Goal: Task Accomplishment & Management: Manage account settings

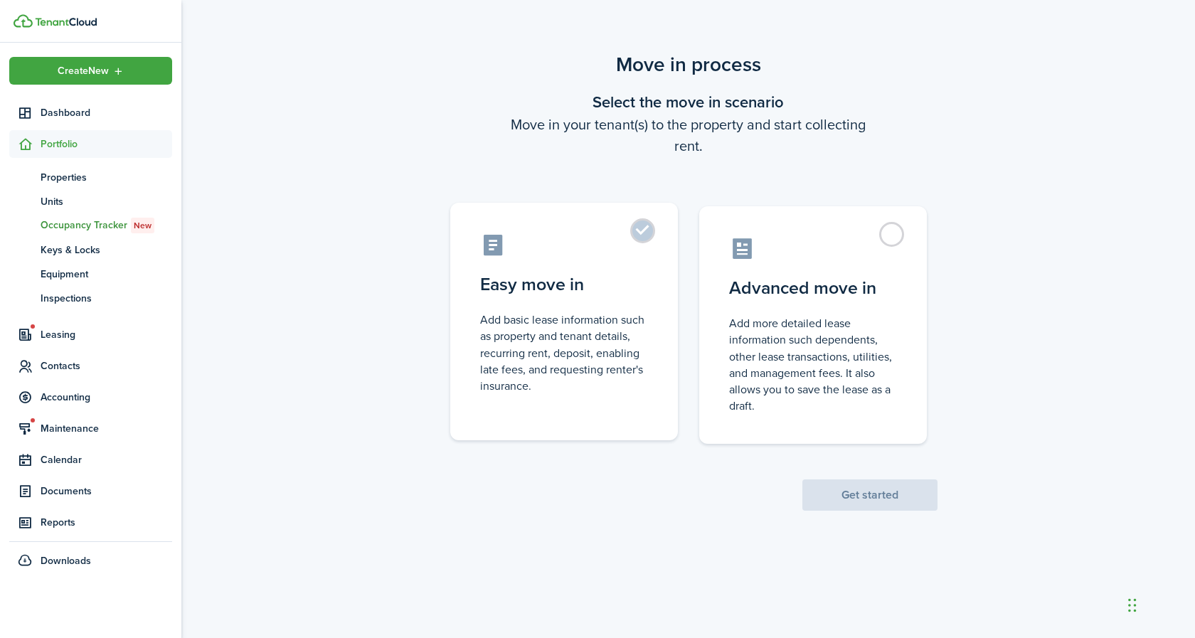
click at [644, 234] on label "Easy move in Add basic lease information such as property and tenant details, r…" at bounding box center [564, 322] width 228 height 238
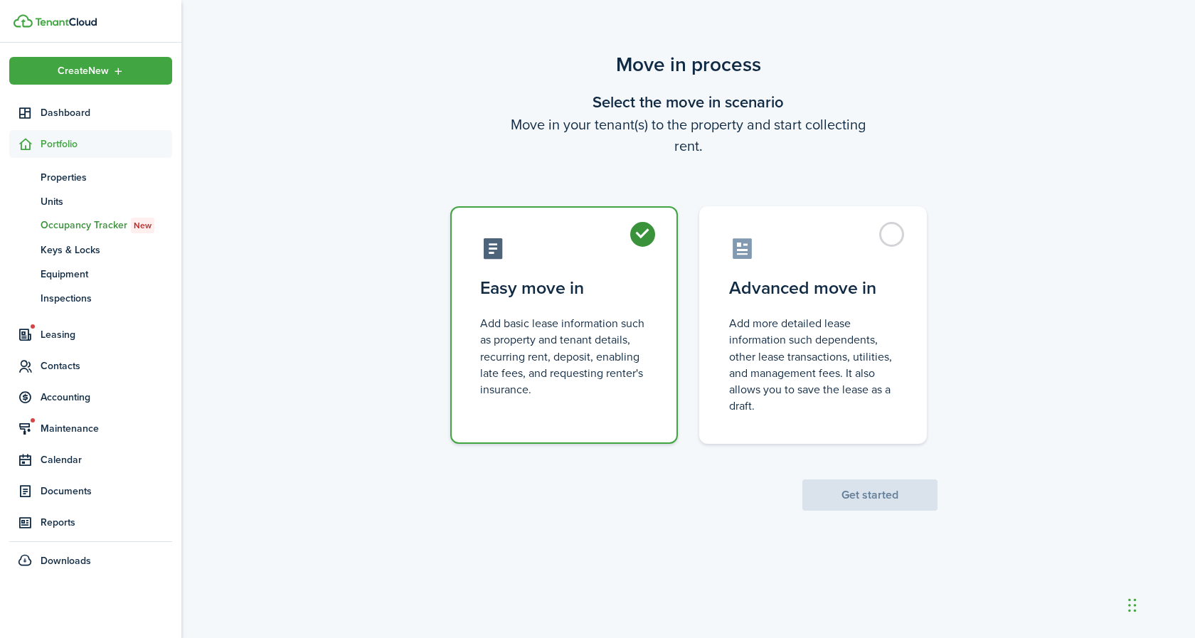
radio input "true"
click at [867, 498] on button "Get started" at bounding box center [870, 495] width 135 height 31
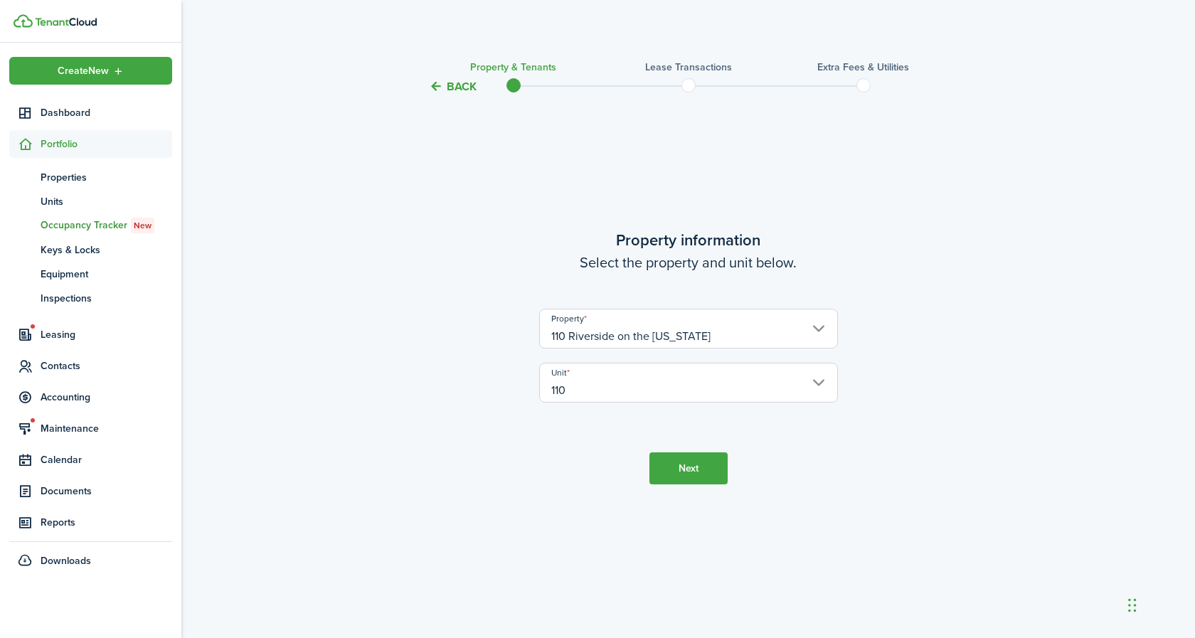
click at [818, 325] on input "110 Riverside on the [US_STATE]" at bounding box center [688, 329] width 299 height 40
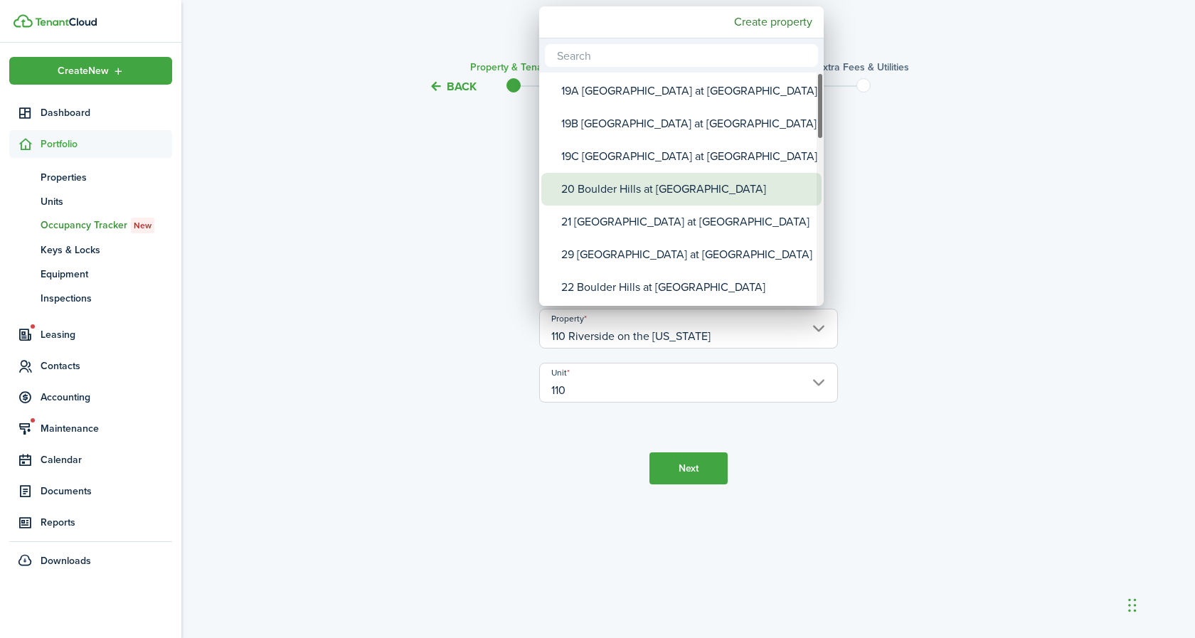
click at [622, 189] on div "20 Boulder Hills at [GEOGRAPHIC_DATA]" at bounding box center [687, 189] width 252 height 33
type input "20 Boulder Hills at [GEOGRAPHIC_DATA]"
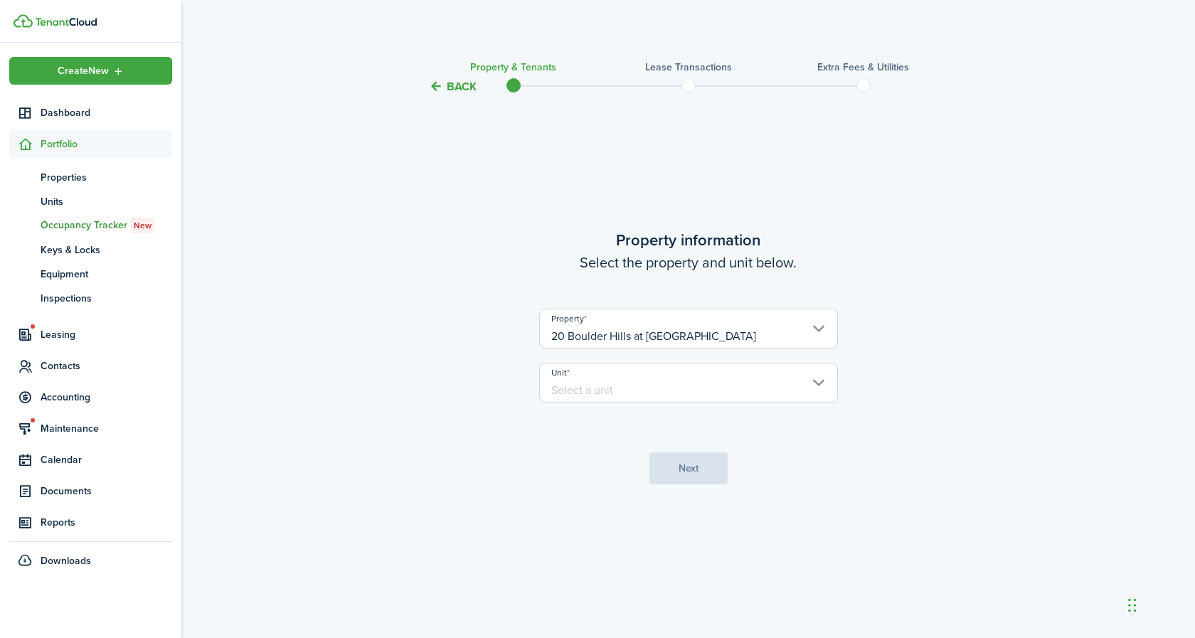
click at [645, 387] on input "Unit" at bounding box center [688, 383] width 299 height 40
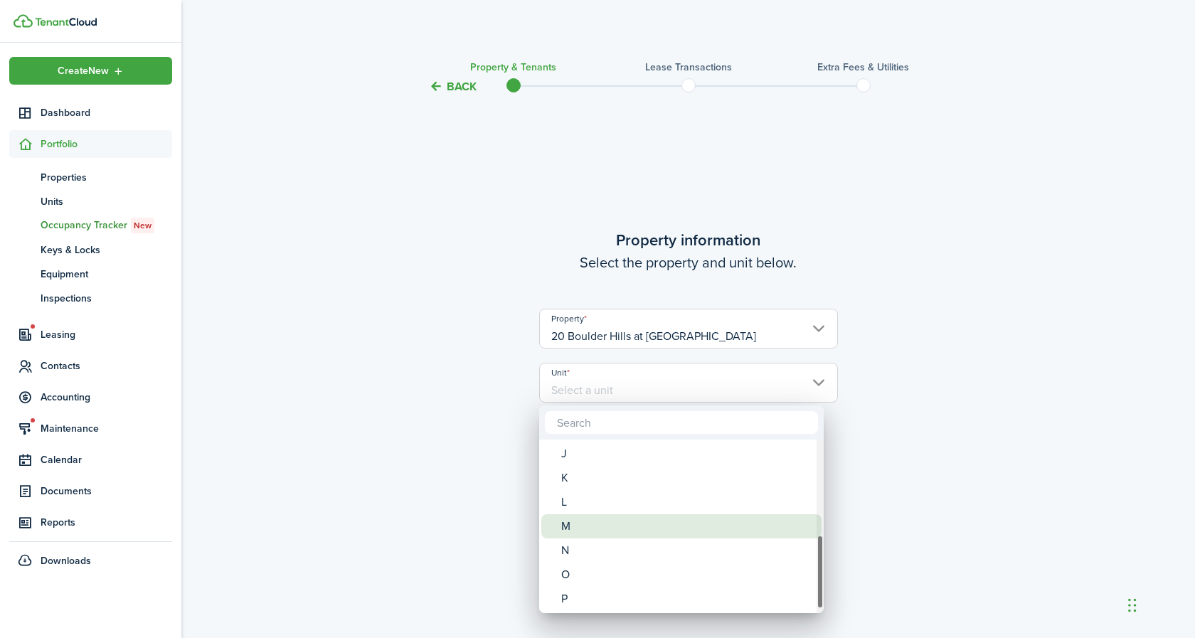
click at [577, 525] on div "M" at bounding box center [687, 526] width 252 height 24
type input "M"
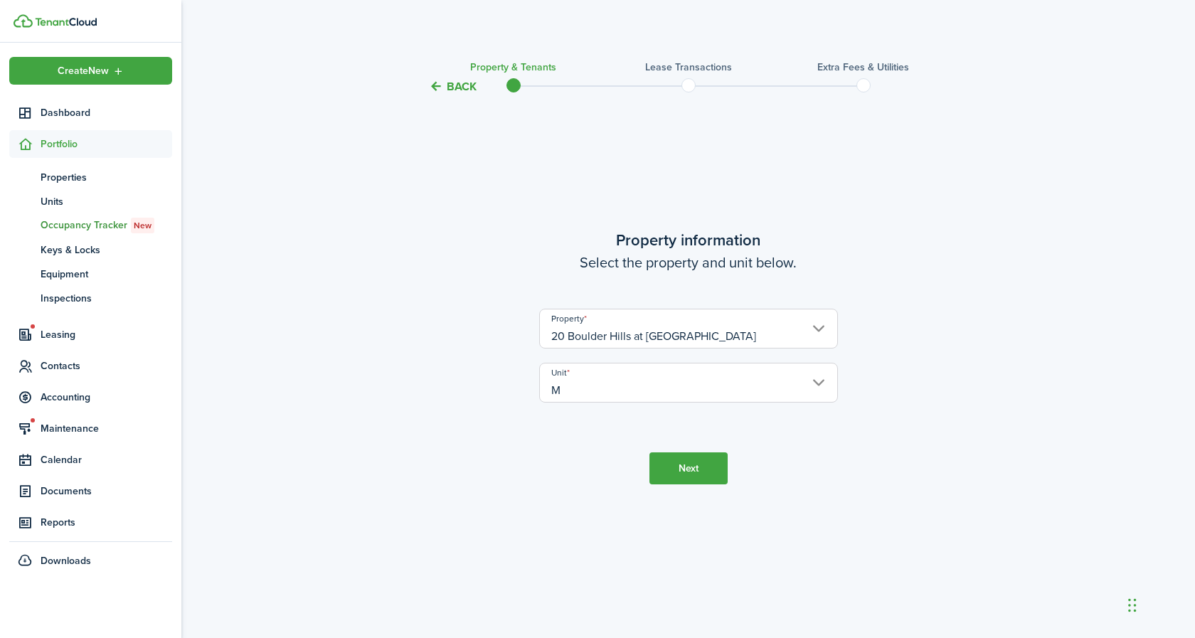
click at [684, 475] on button "Next" at bounding box center [689, 469] width 78 height 32
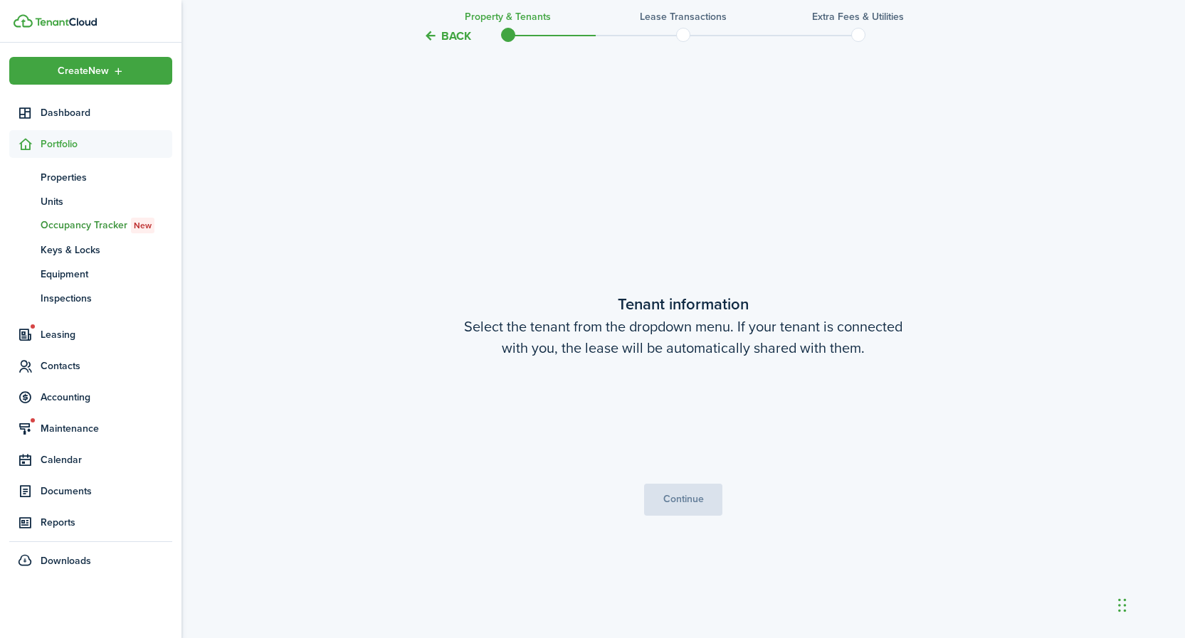
scroll to position [543, 0]
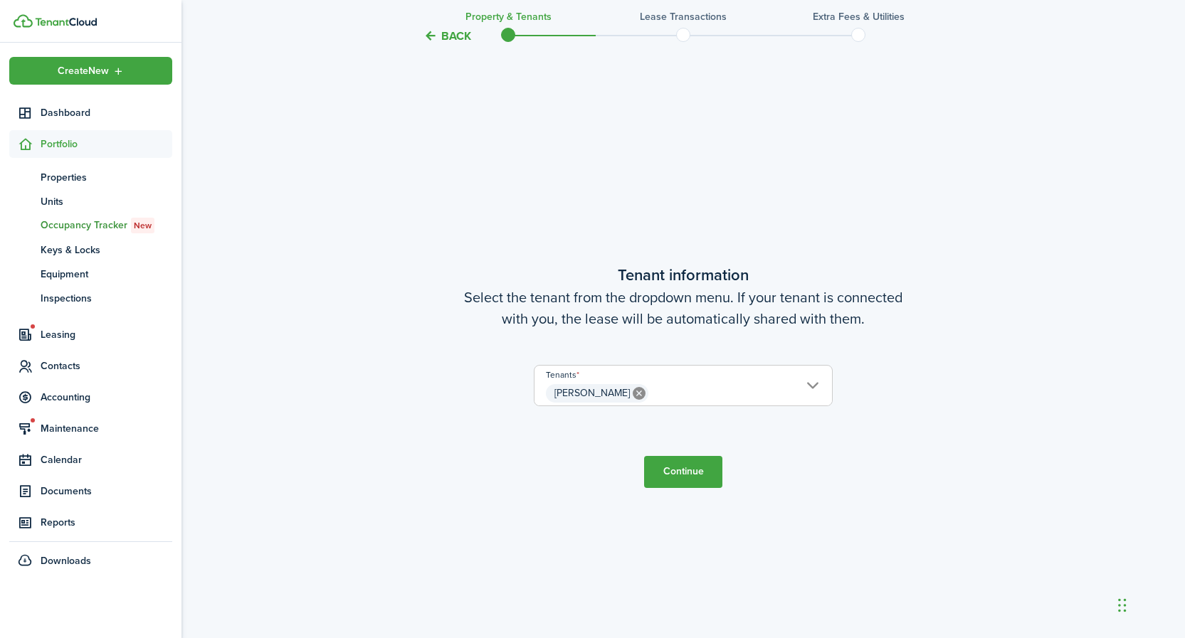
click at [684, 475] on button "Continue" at bounding box center [683, 472] width 78 height 32
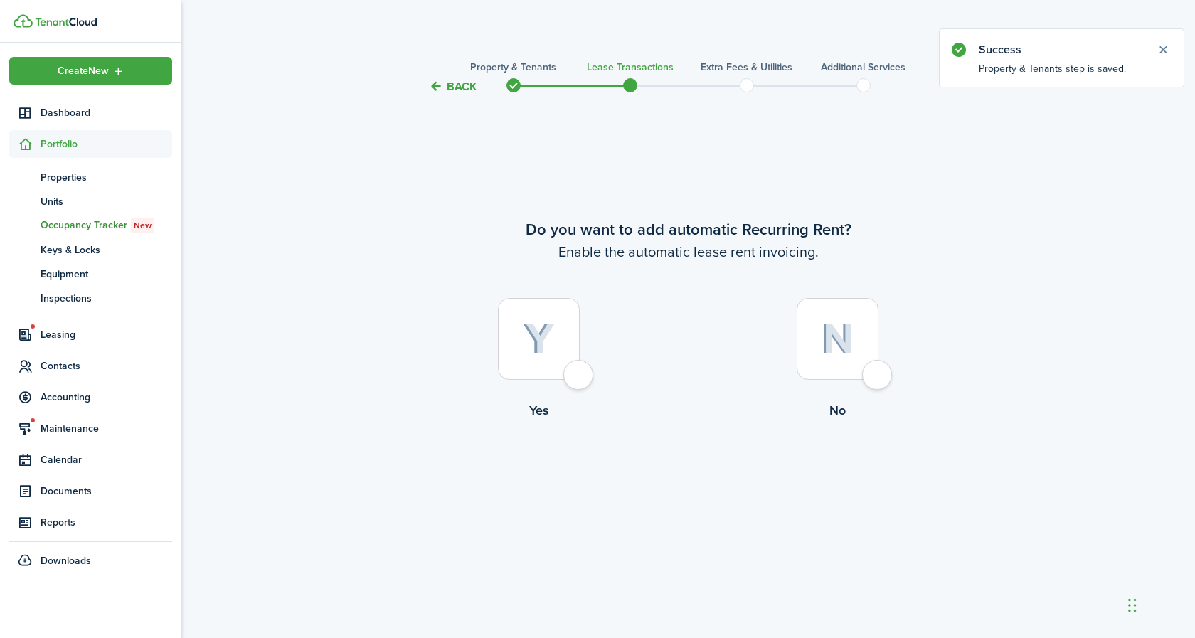
click at [512, 338] on div at bounding box center [539, 339] width 82 height 82
radio input "true"
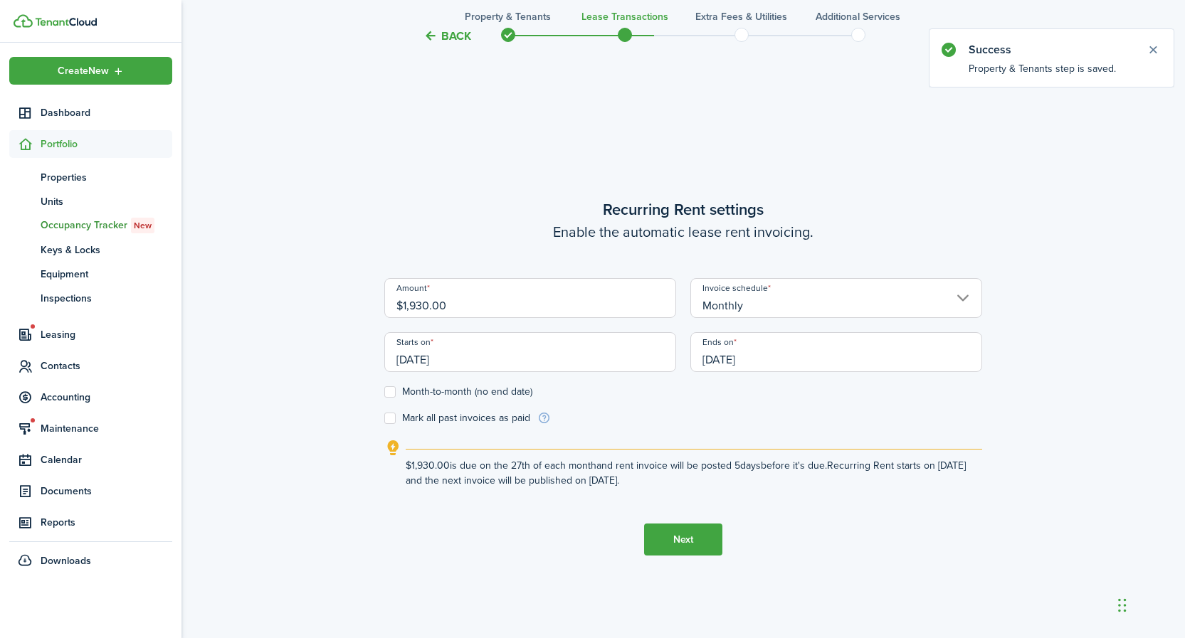
scroll to position [543, 0]
click at [476, 303] on input "$1,930.00" at bounding box center [530, 297] width 292 height 40
click at [466, 356] on input "[DATE]" at bounding box center [530, 351] width 292 height 40
type input "$1,950.00"
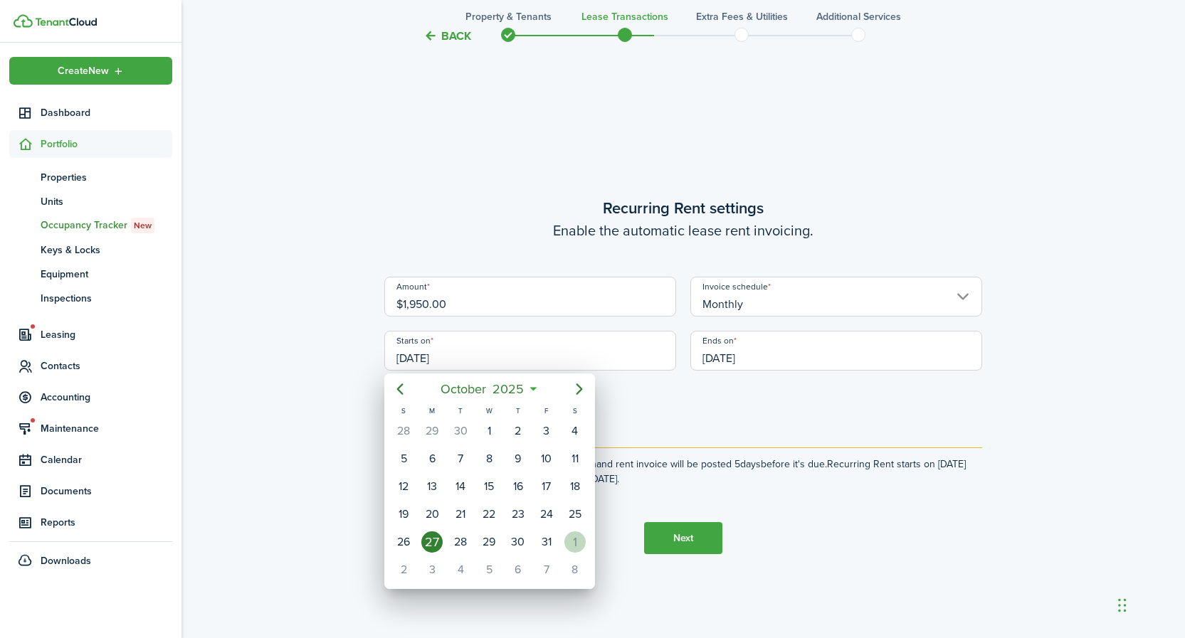
click at [577, 544] on div "1" at bounding box center [574, 542] width 21 height 21
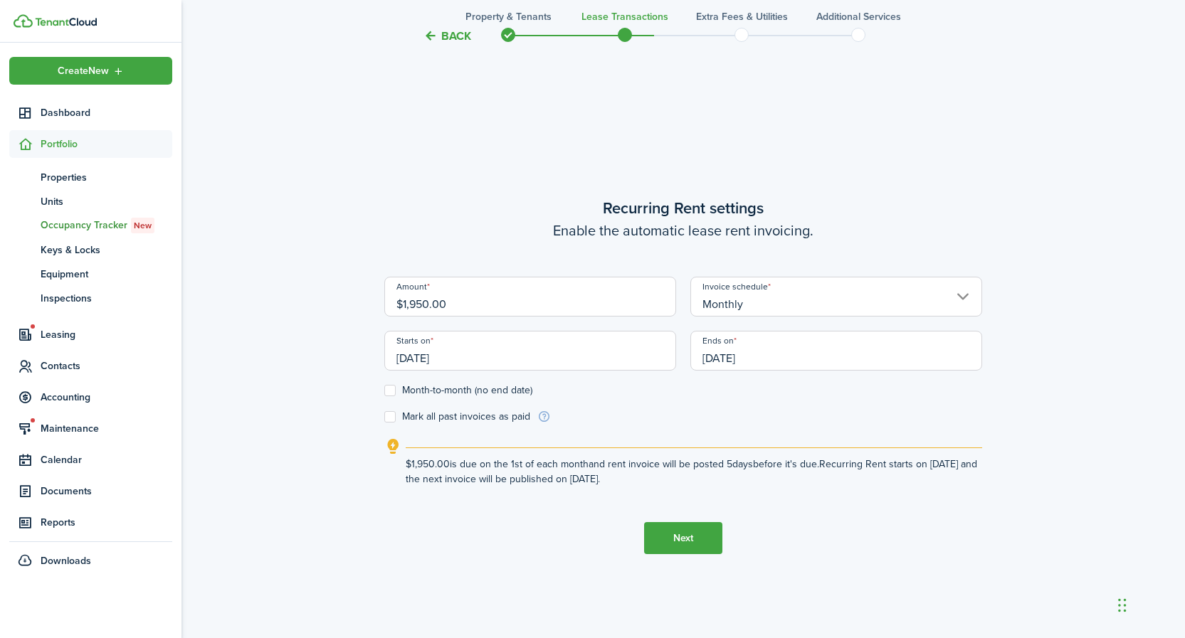
type input "[DATE]"
click at [791, 358] on input "[DATE]" at bounding box center [836, 351] width 292 height 40
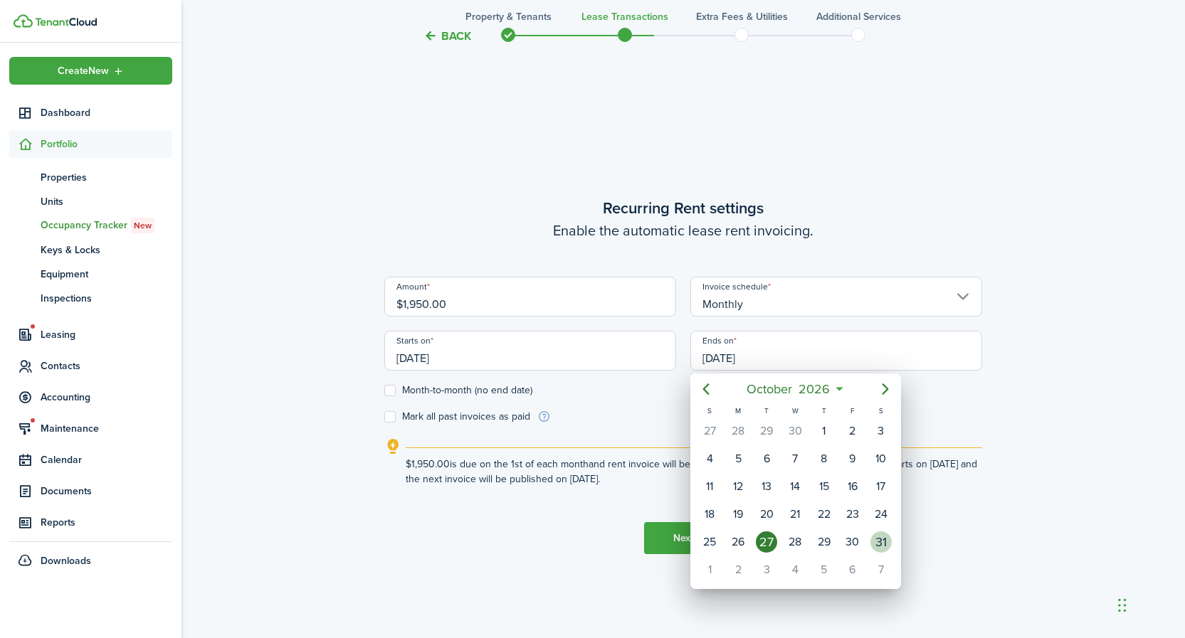
click at [878, 537] on div "31" at bounding box center [880, 542] width 21 height 21
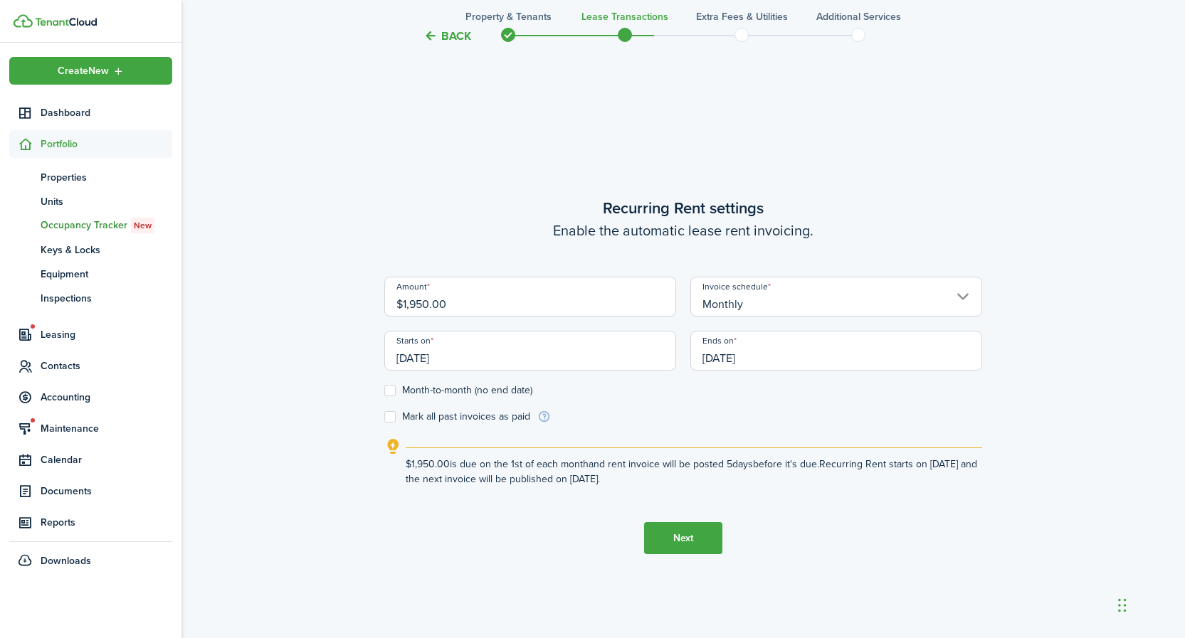
type input "[DATE]"
click at [695, 537] on button "Next" at bounding box center [683, 538] width 78 height 32
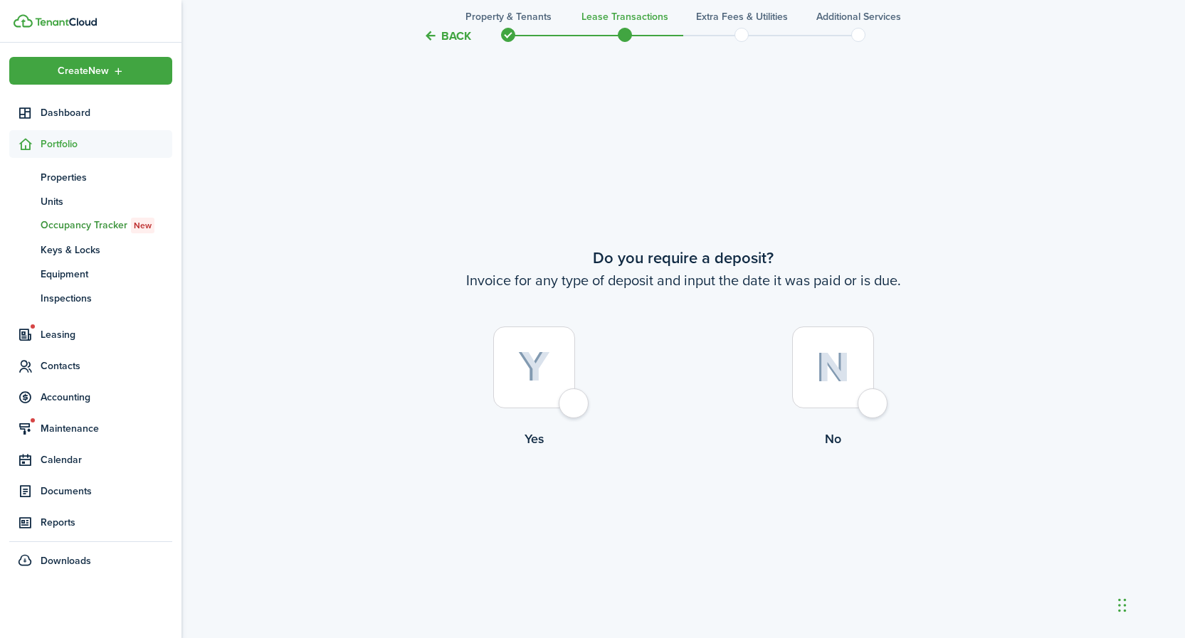
scroll to position [1181, 0]
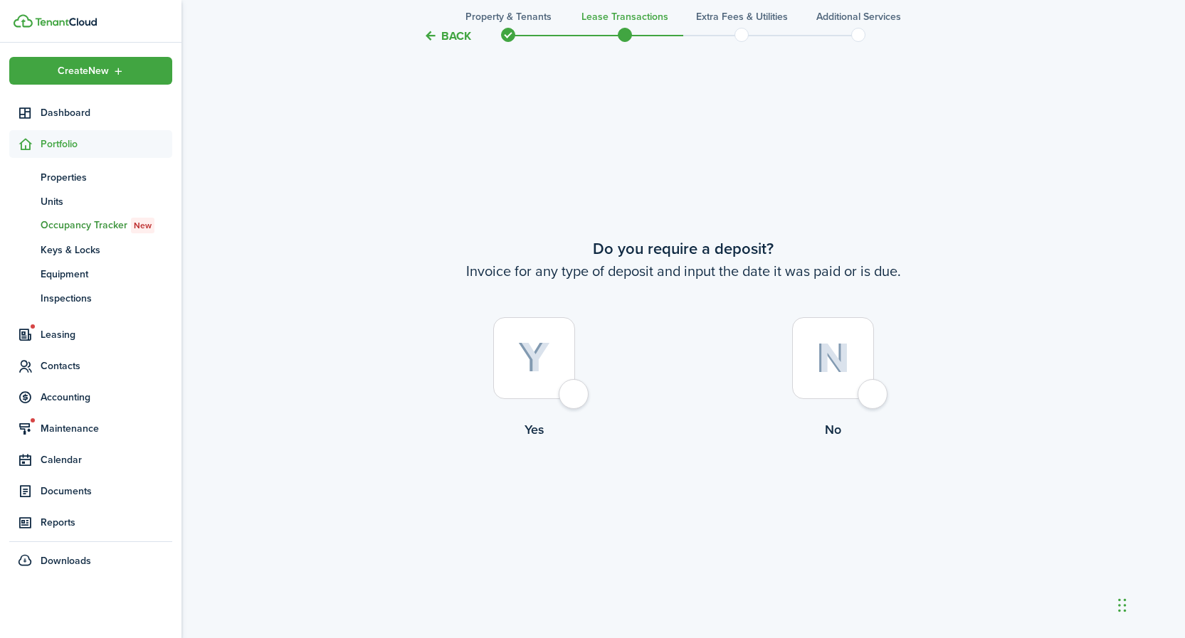
click at [541, 342] on img at bounding box center [534, 357] width 32 height 31
radio input "true"
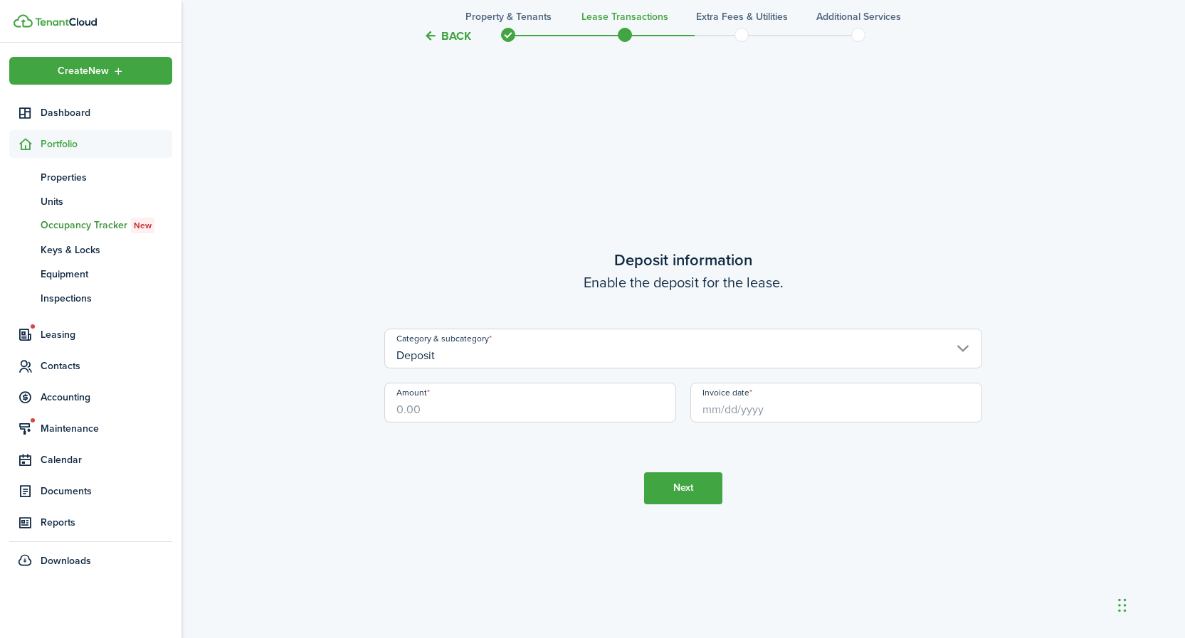
scroll to position [1819, 0]
click at [538, 351] on input "Deposit" at bounding box center [683, 348] width 598 height 40
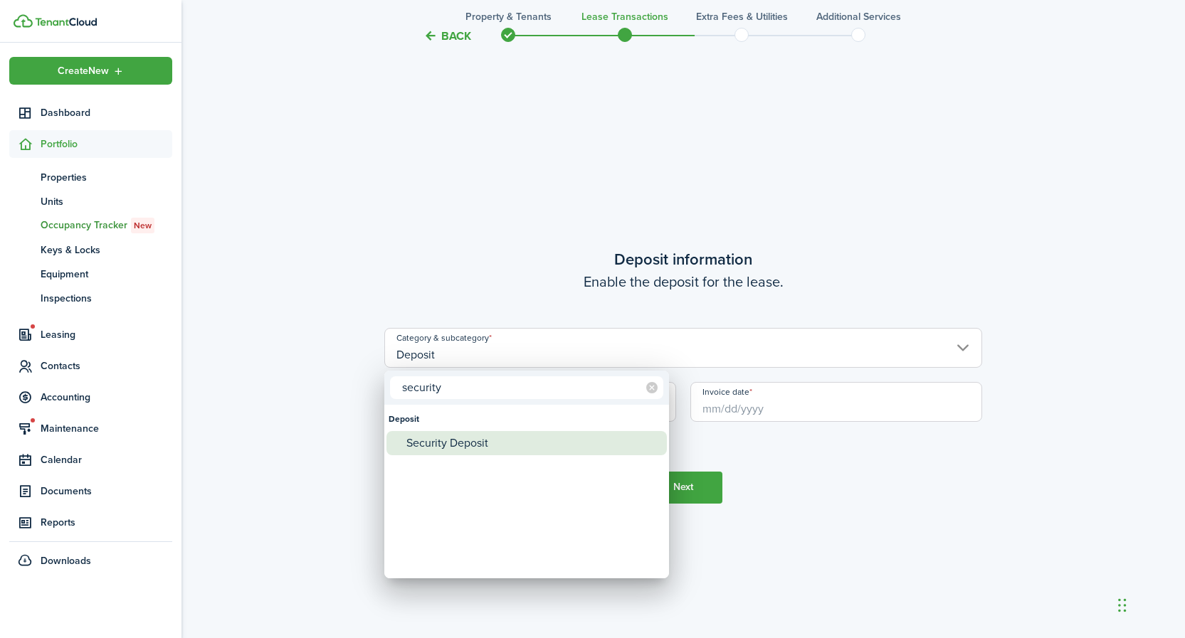
type input "security"
click at [473, 440] on div "Security Deposit" at bounding box center [532, 443] width 252 height 24
type input "Deposit / Security Deposit"
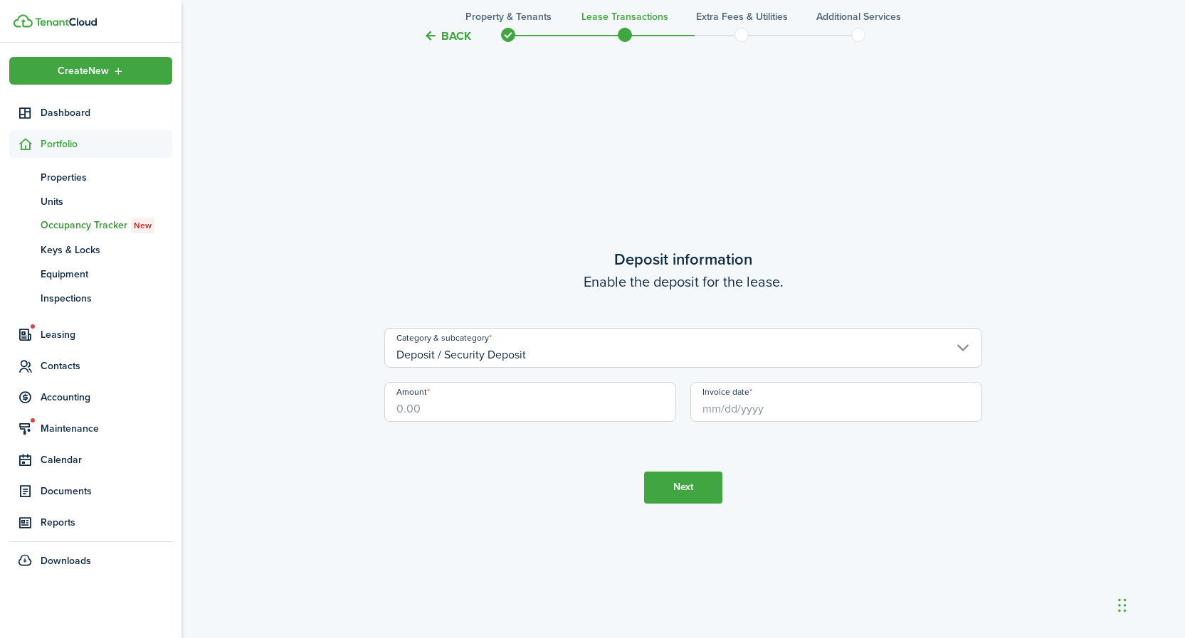
click at [459, 406] on input "Amount" at bounding box center [530, 402] width 292 height 40
type input "$2,925.00"
click at [757, 406] on input "Invoice date" at bounding box center [836, 402] width 292 height 40
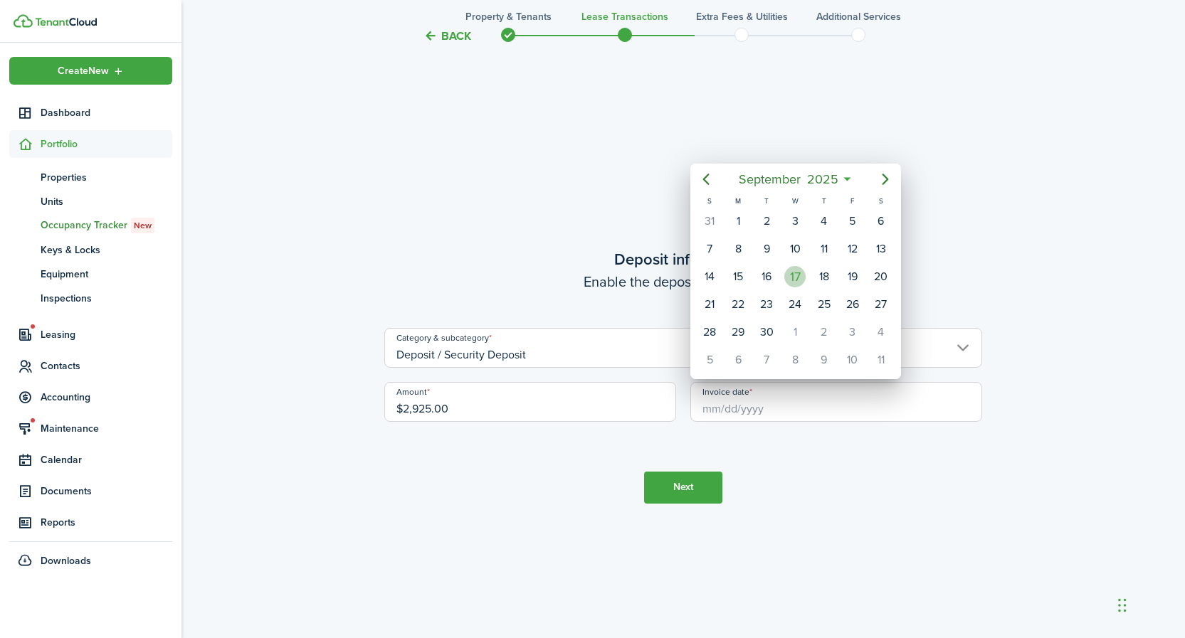
click at [798, 280] on div "17" at bounding box center [794, 276] width 21 height 21
type input "[DATE]"
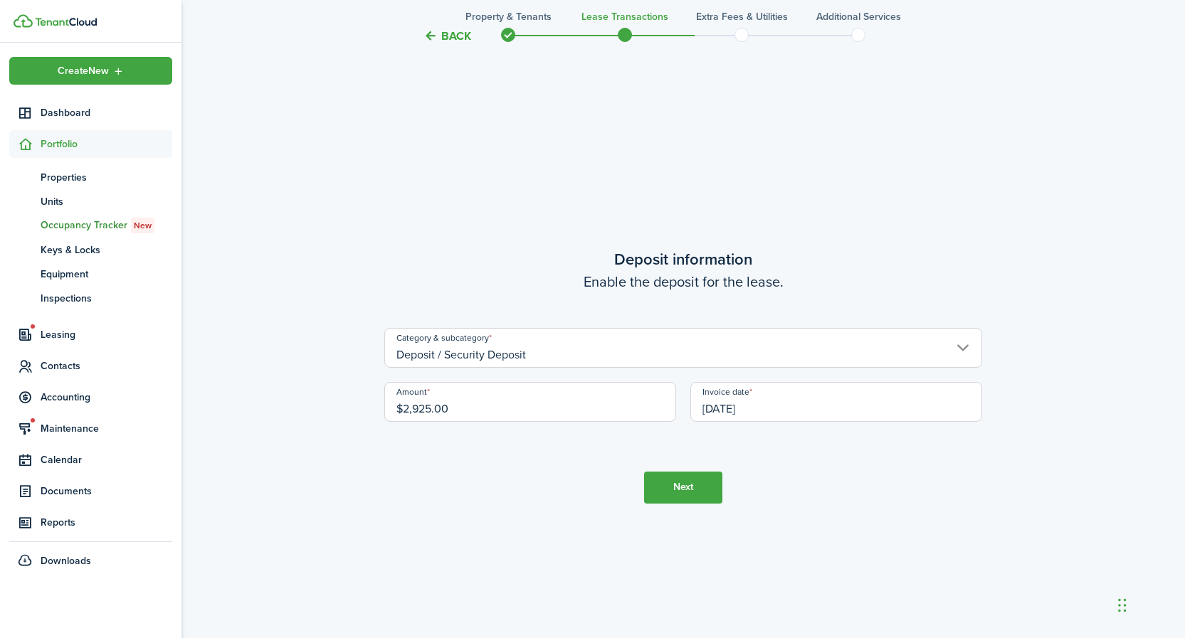
click at [680, 487] on button "Next" at bounding box center [683, 488] width 78 height 32
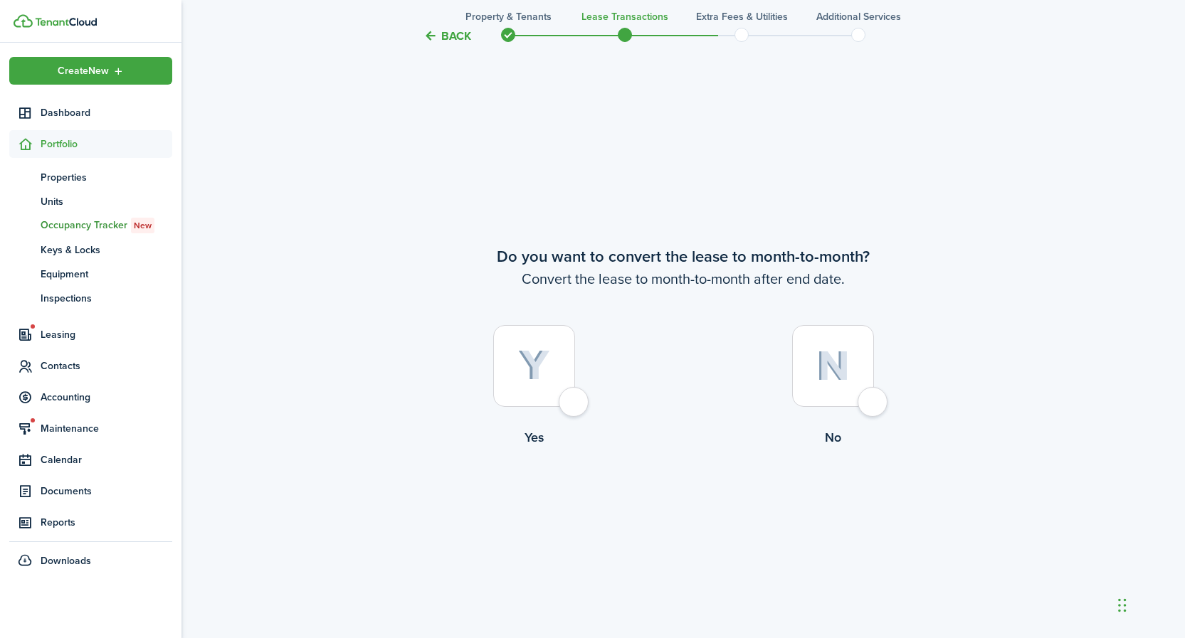
scroll to position [2458, 0]
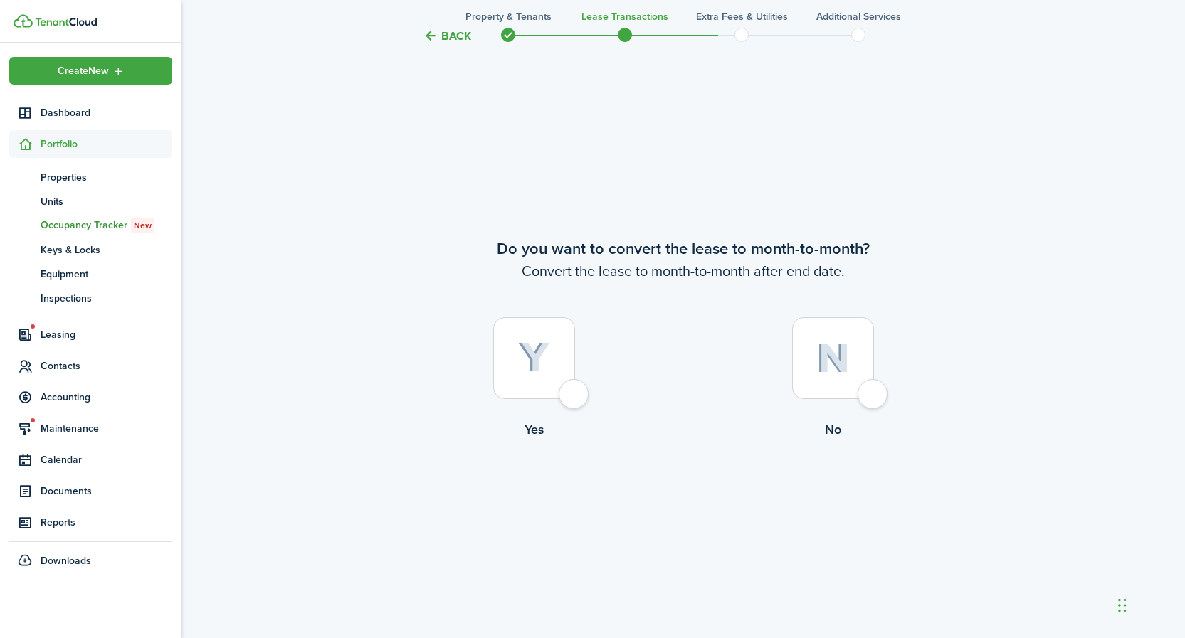
click at [860, 371] on div at bounding box center [833, 358] width 82 height 82
radio input "true"
click at [688, 490] on button "Continue" at bounding box center [683, 498] width 78 height 32
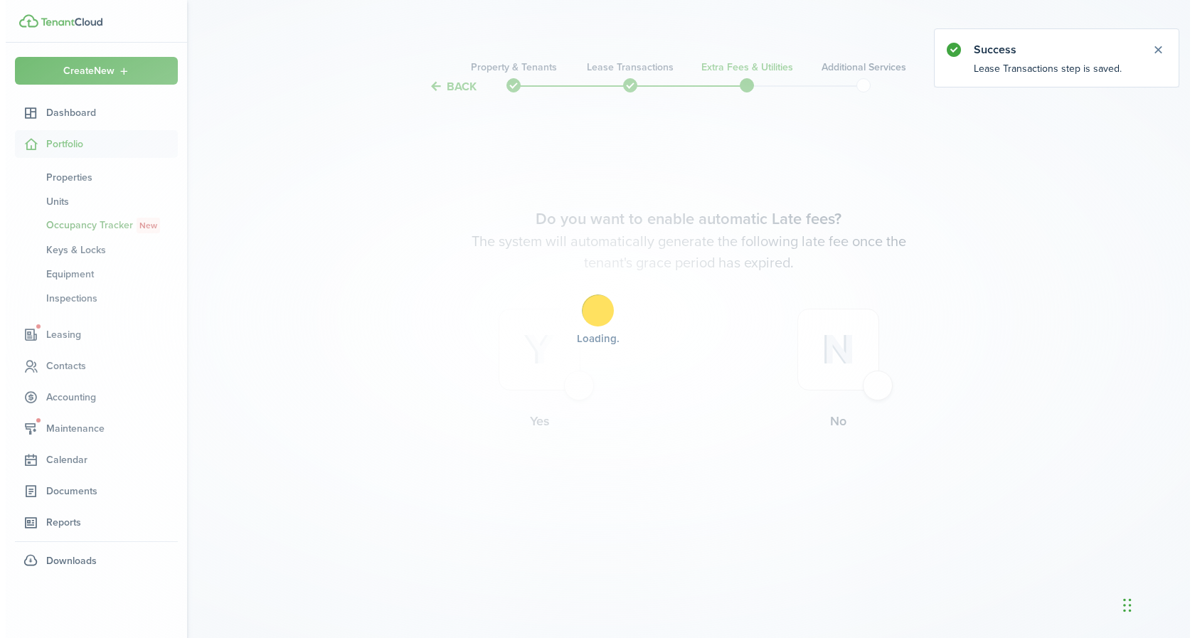
scroll to position [0, 0]
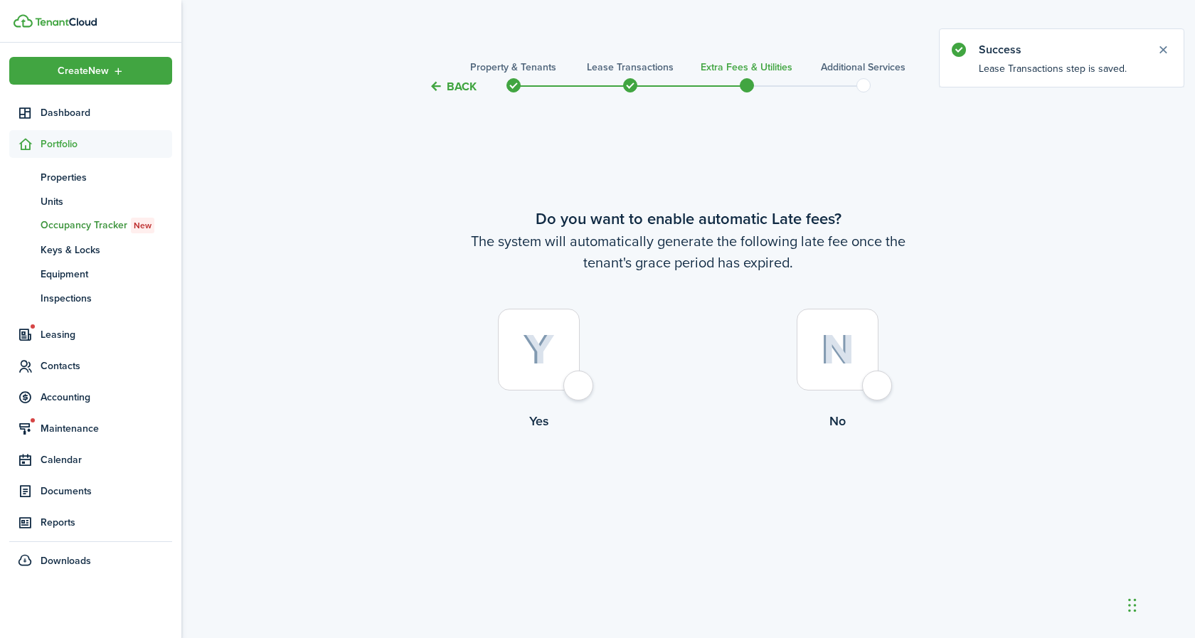
click at [549, 355] on img at bounding box center [539, 349] width 32 height 31
radio input "true"
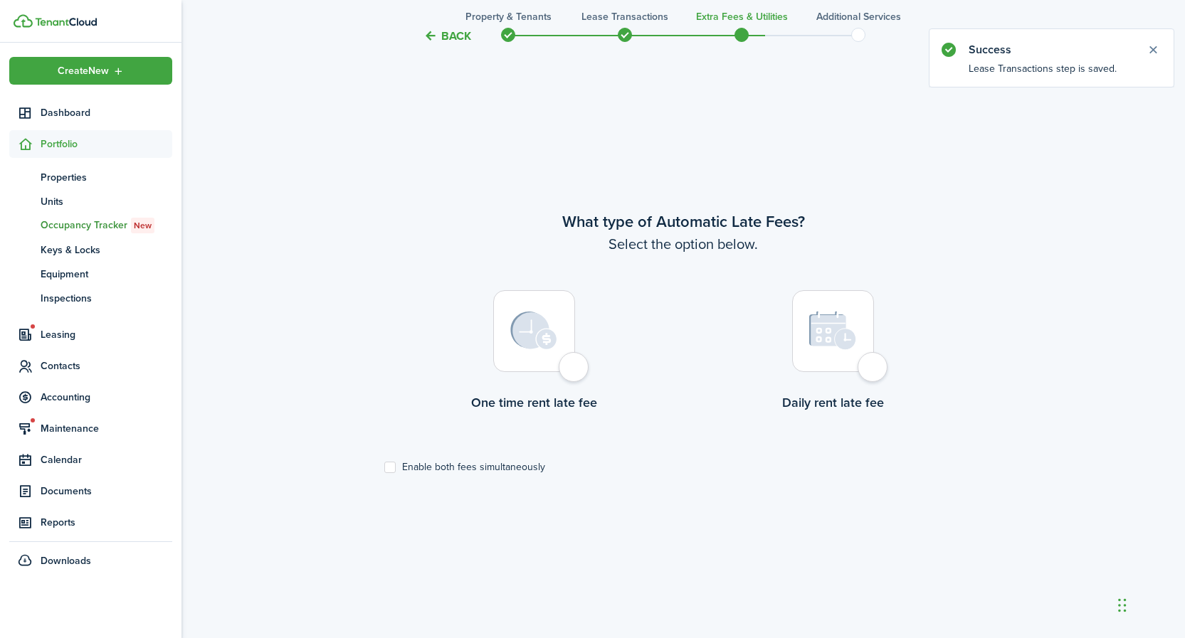
click at [508, 340] on div at bounding box center [534, 331] width 82 height 82
radio input "true"
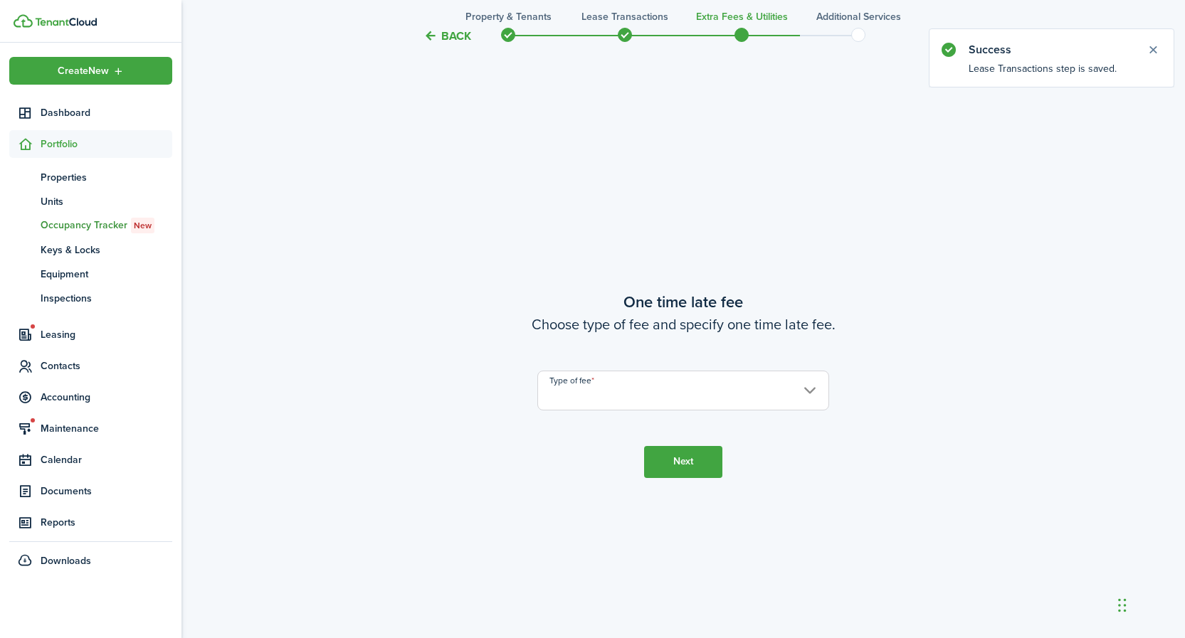
scroll to position [1181, 0]
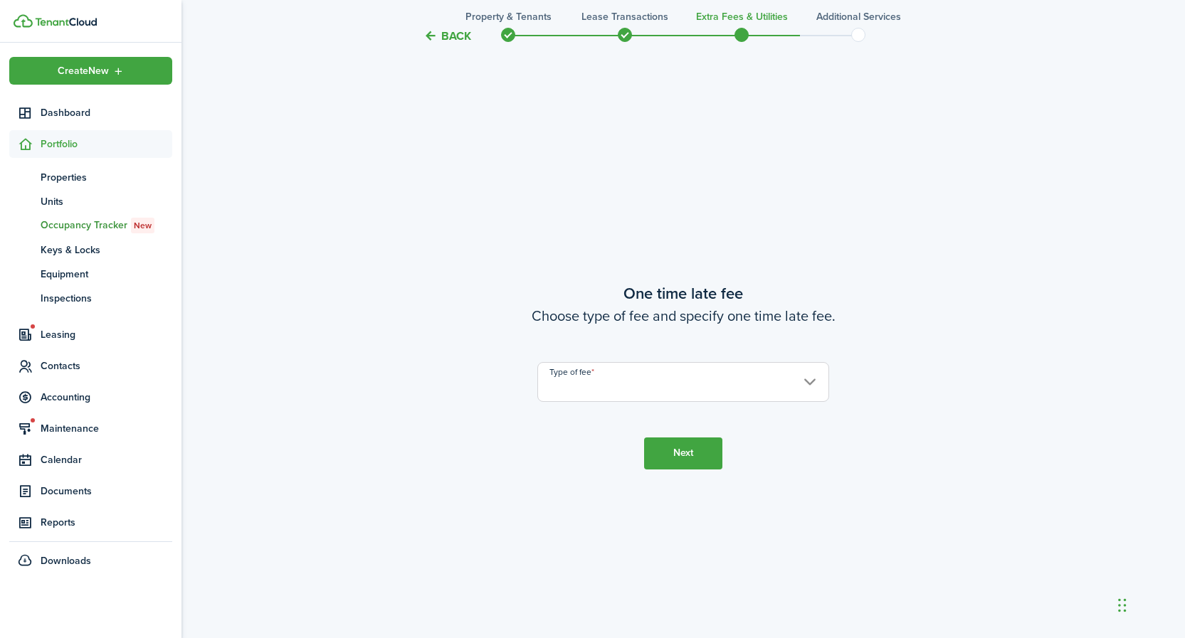
click at [564, 374] on input "Type of fee" at bounding box center [683, 382] width 292 height 40
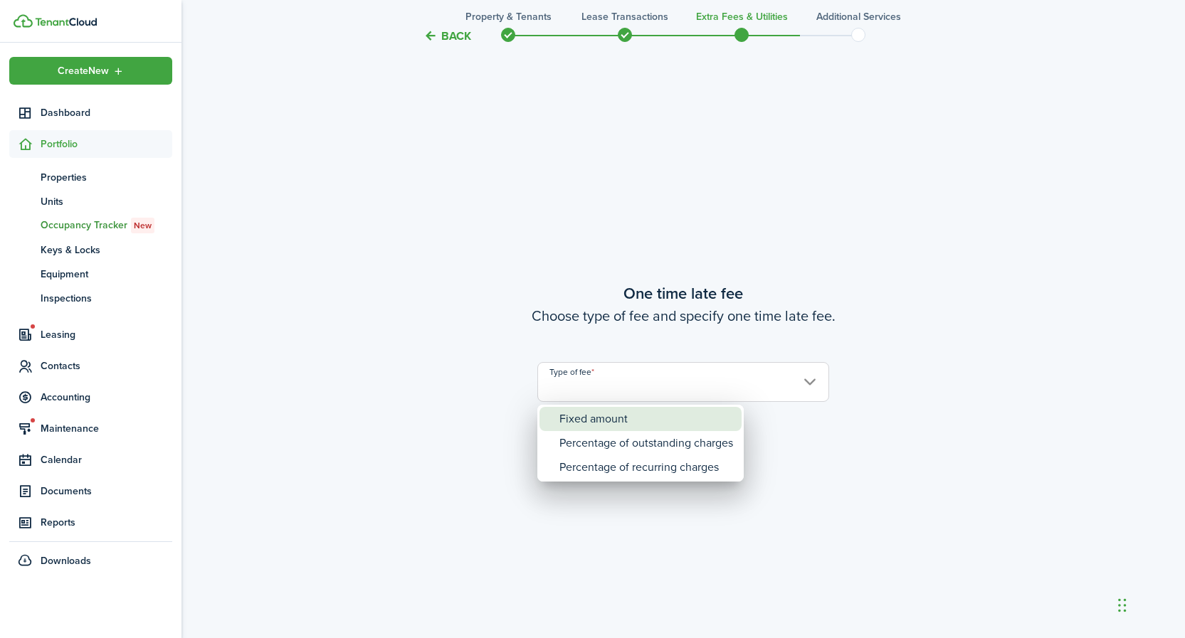
click at [583, 416] on div "Fixed amount" at bounding box center [646, 419] width 174 height 24
type input "Fixed amount"
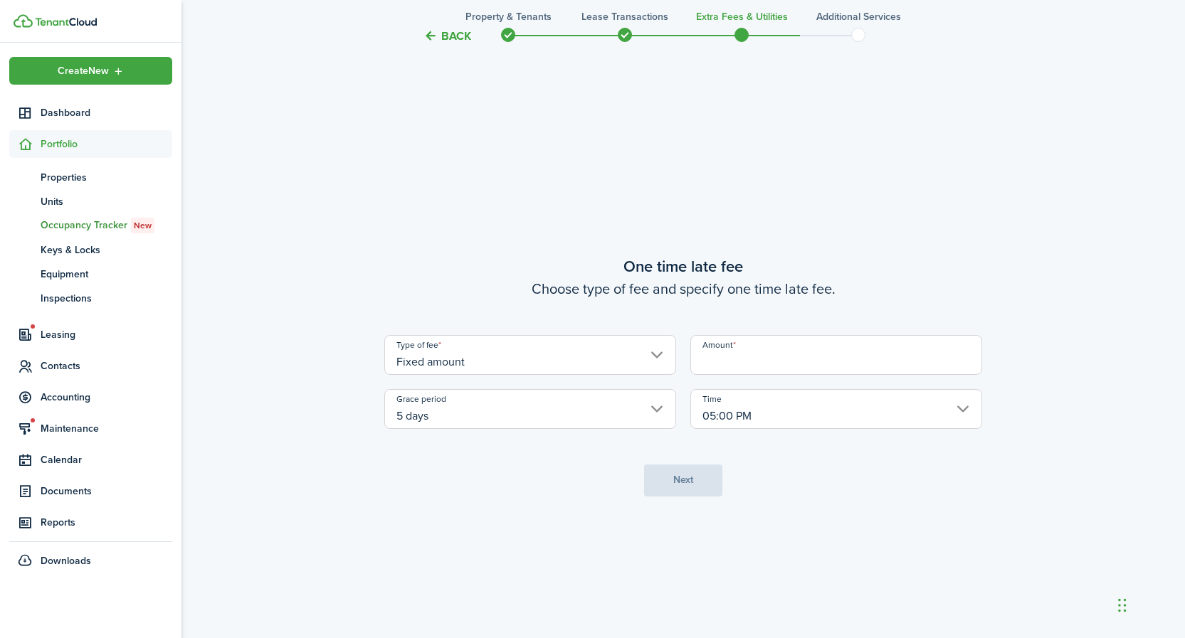
click at [726, 364] on input "Amount" at bounding box center [836, 355] width 292 height 40
type input "$75.00"
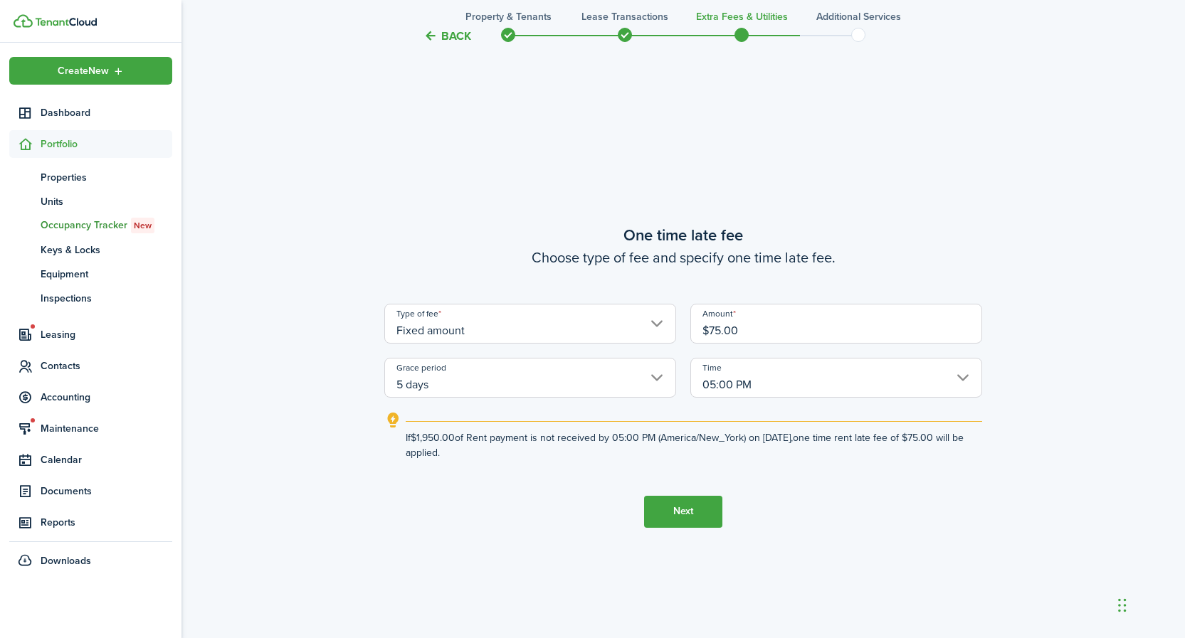
click at [491, 384] on input "5 days" at bounding box center [530, 378] width 292 height 40
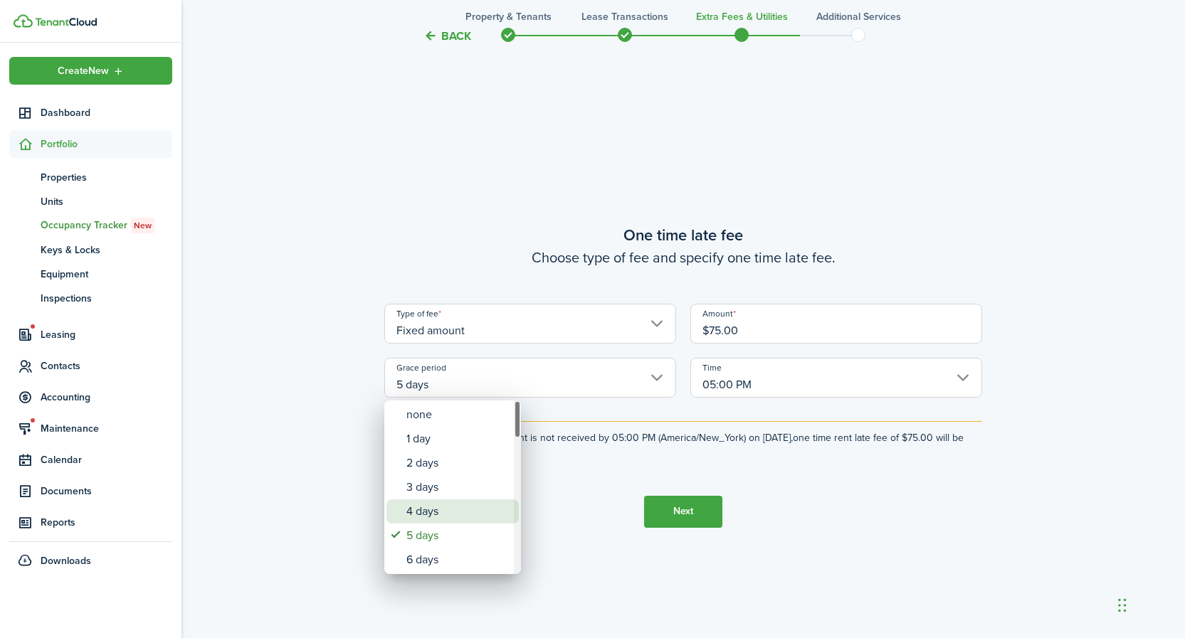
click at [426, 512] on div "4 days" at bounding box center [458, 512] width 104 height 24
type input "4 days"
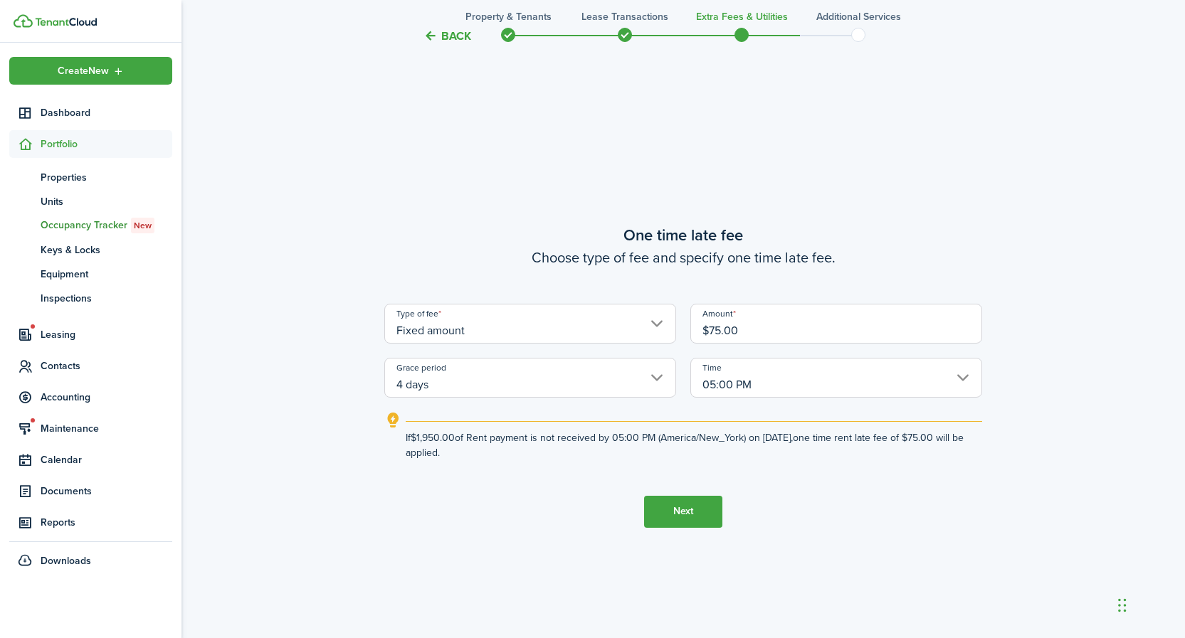
click at [694, 518] on button "Next" at bounding box center [683, 512] width 78 height 32
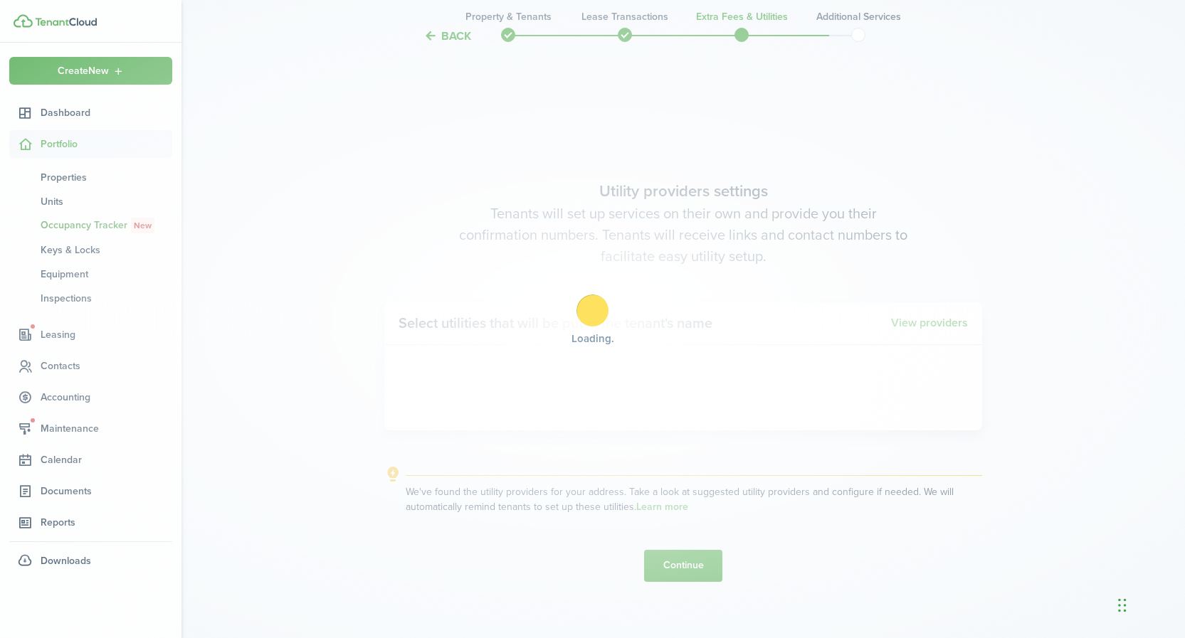
scroll to position [1819, 0]
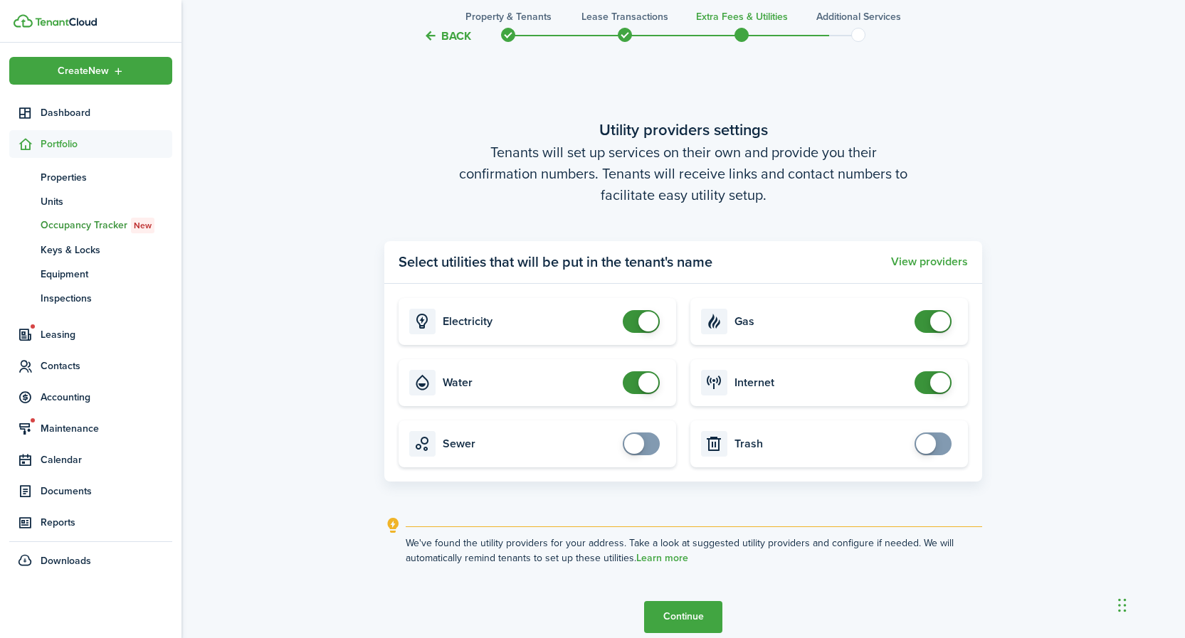
checkbox input "false"
click at [634, 324] on span at bounding box center [641, 321] width 14 height 23
checkbox input "false"
click at [634, 382] on span at bounding box center [641, 382] width 14 height 23
checkbox input "false"
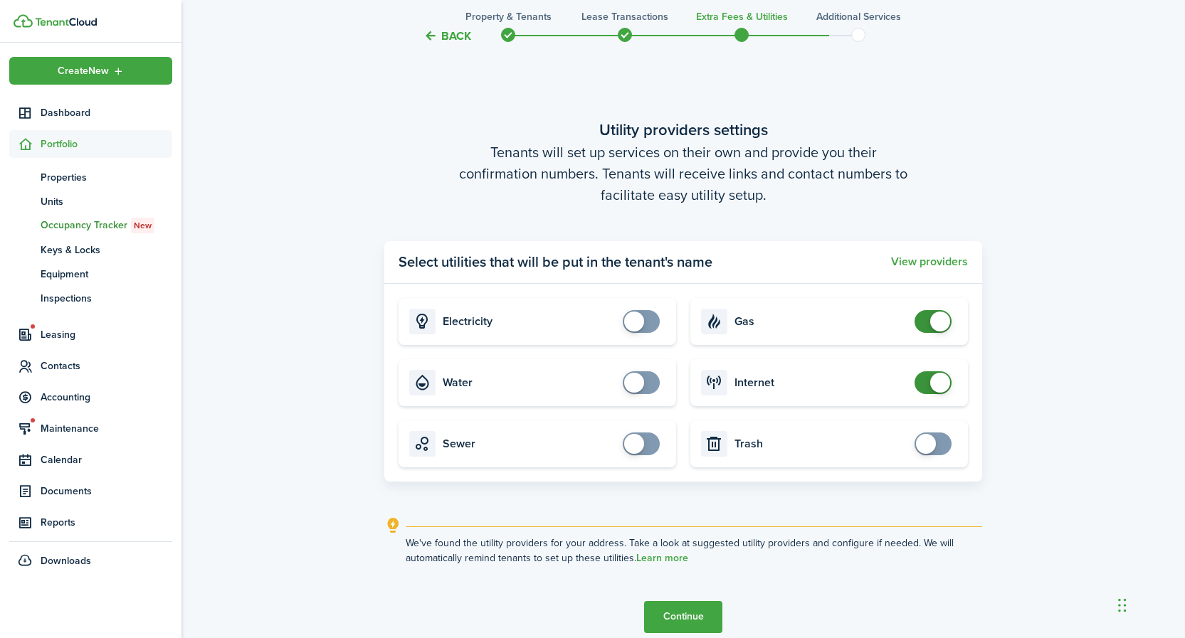
click at [926, 317] on span at bounding box center [933, 321] width 14 height 23
checkbox input "false"
click at [926, 383] on span at bounding box center [933, 382] width 14 height 23
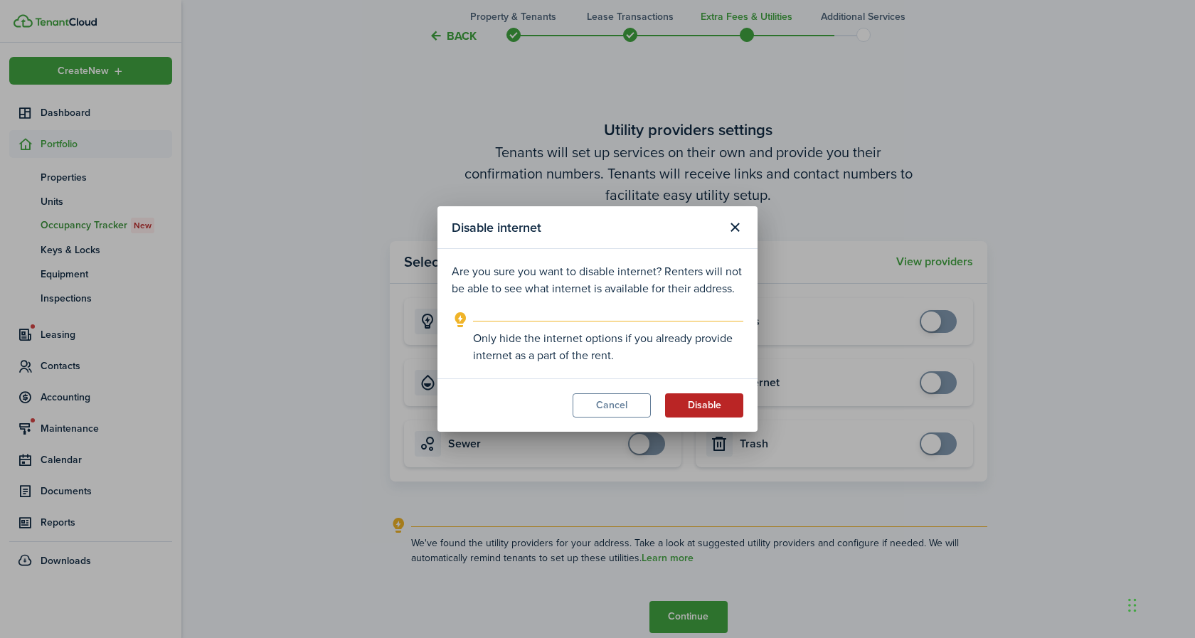
click at [679, 404] on button "Disable" at bounding box center [704, 405] width 78 height 24
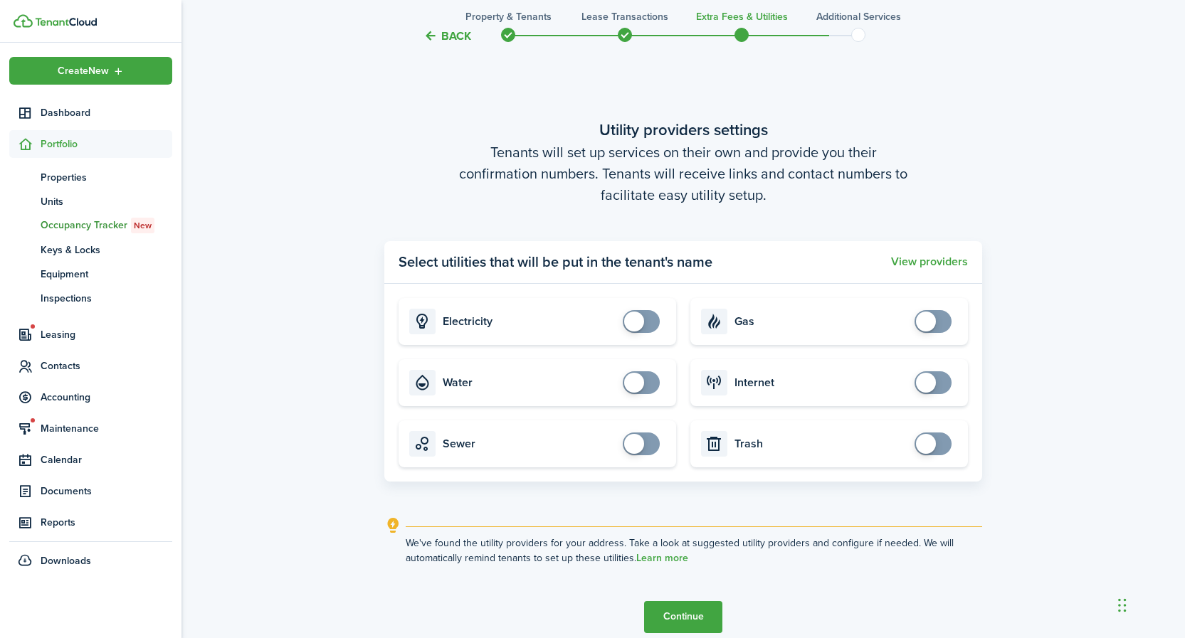
click at [698, 619] on button "Continue" at bounding box center [683, 617] width 78 height 32
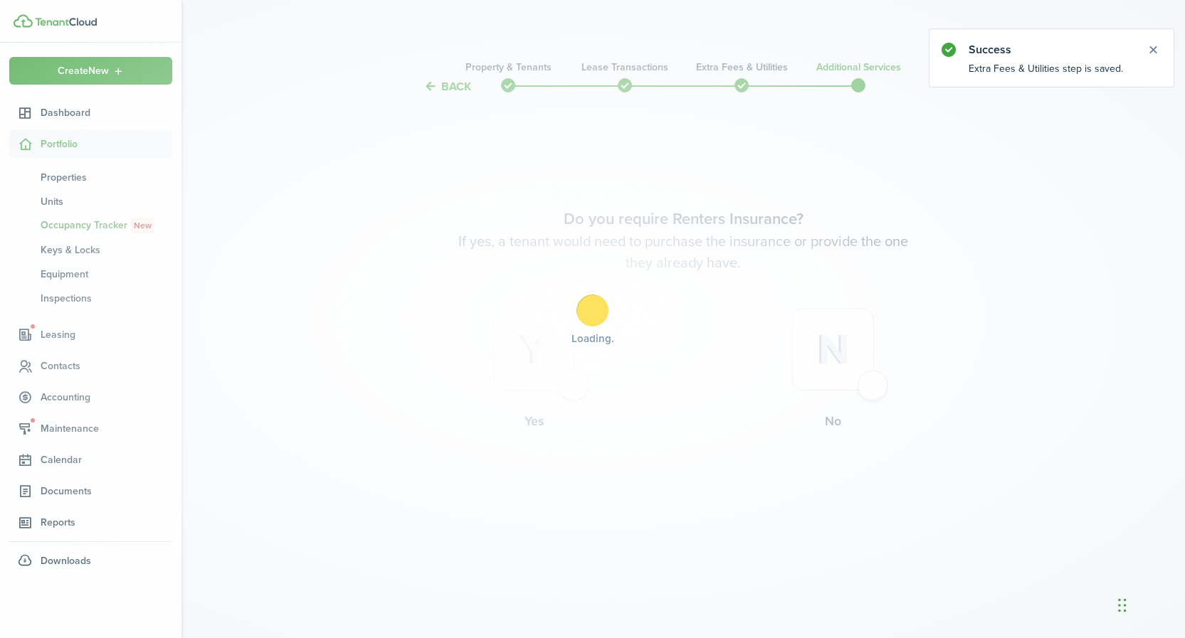
scroll to position [0, 0]
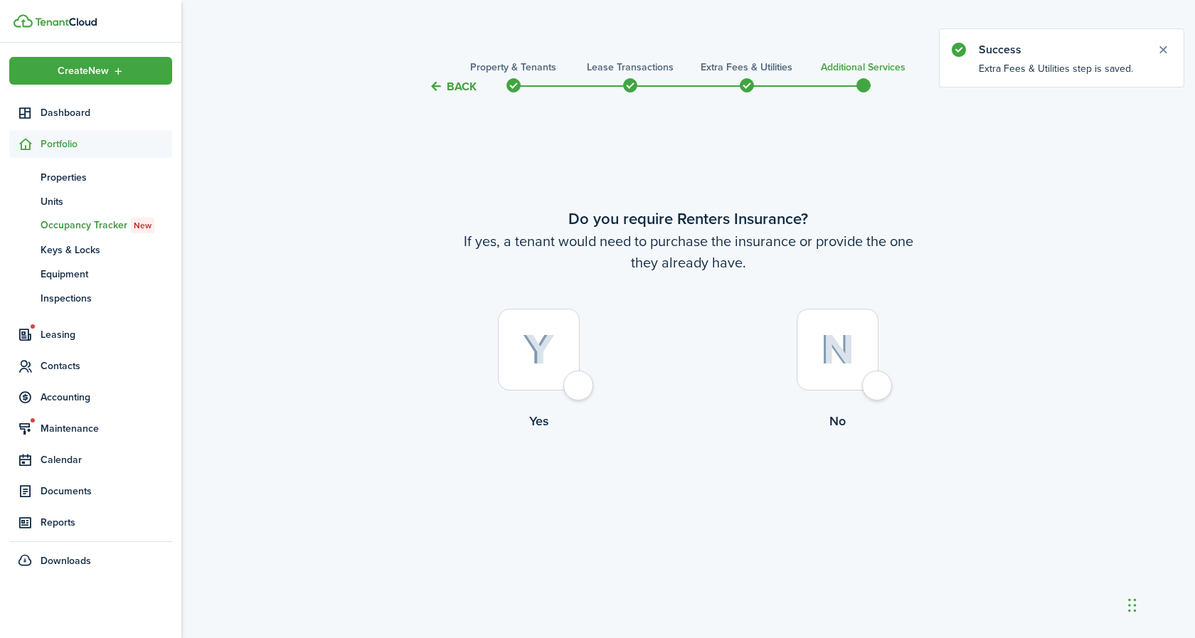
click at [855, 353] on div at bounding box center [838, 350] width 82 height 82
radio input "true"
click at [703, 490] on button "Complete move in" at bounding box center [688, 490] width 105 height 32
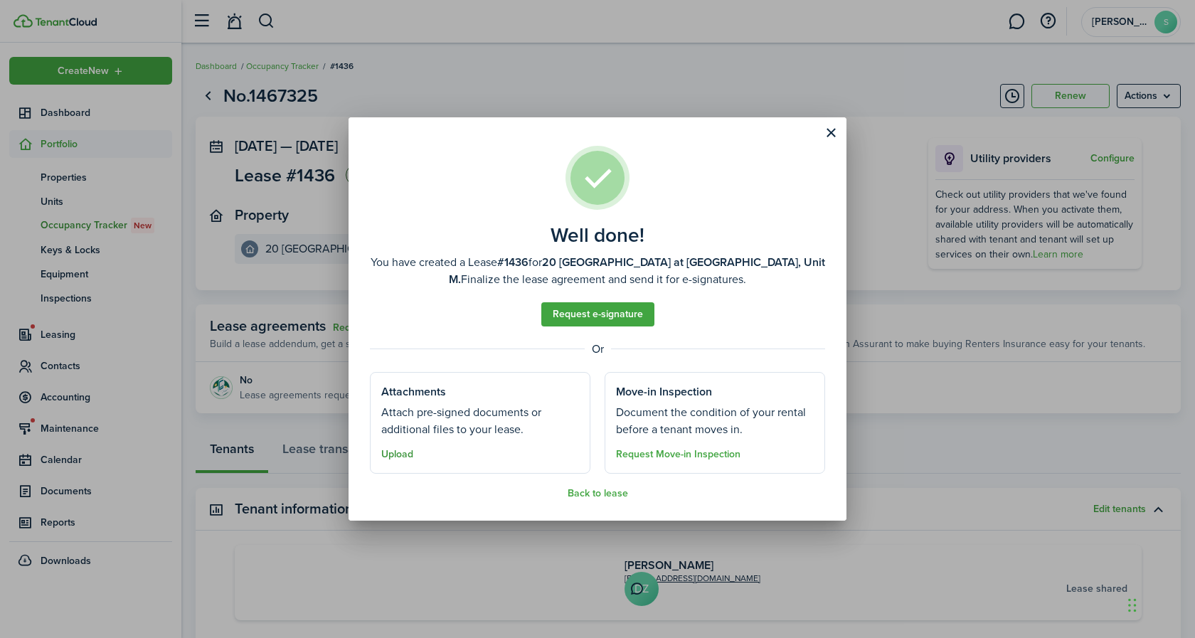
click at [401, 455] on button "Upload" at bounding box center [397, 454] width 32 height 11
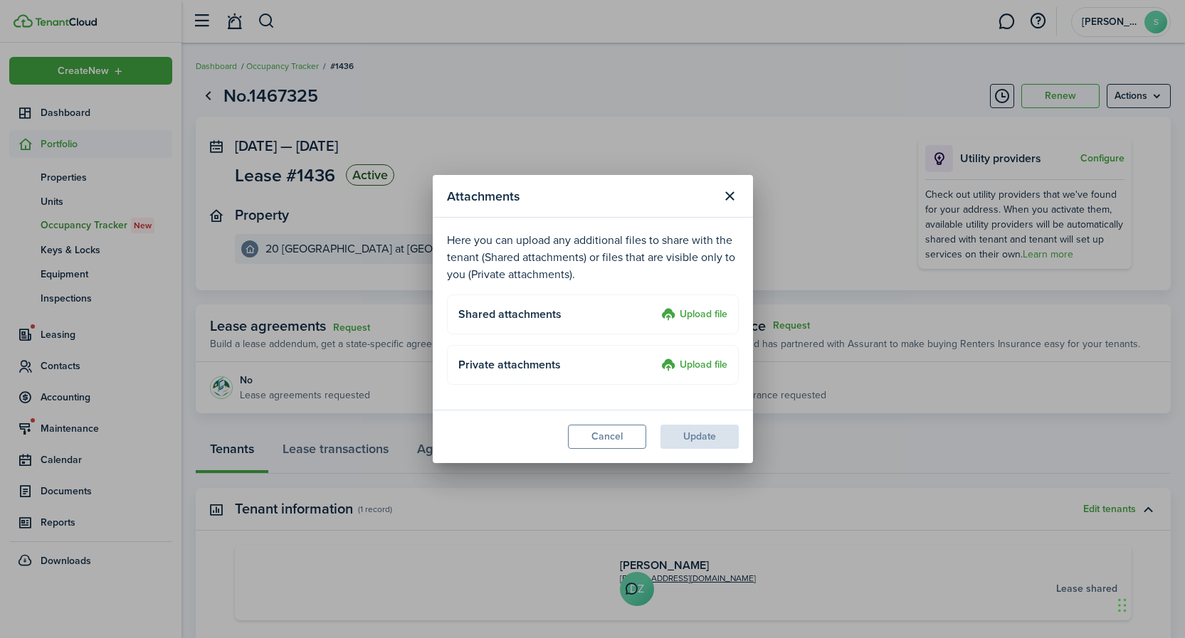
click at [692, 310] on label "Upload file" at bounding box center [694, 315] width 66 height 17
click at [656, 307] on input "Upload file" at bounding box center [656, 307] width 0 height 0
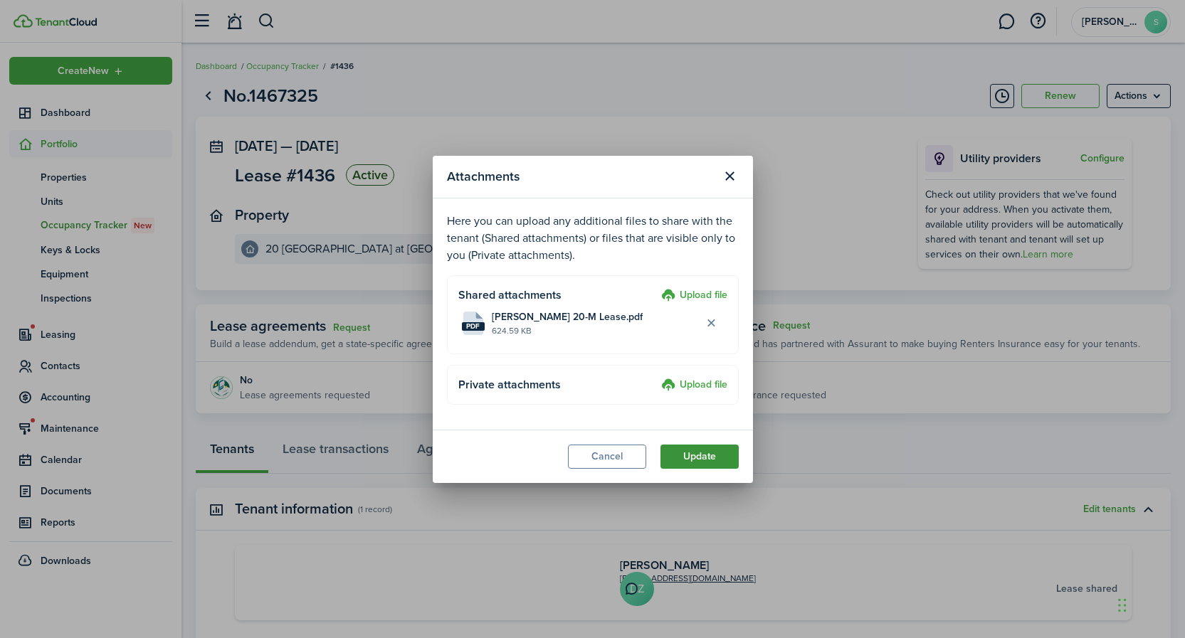
click at [704, 458] on button "Update" at bounding box center [699, 457] width 78 height 24
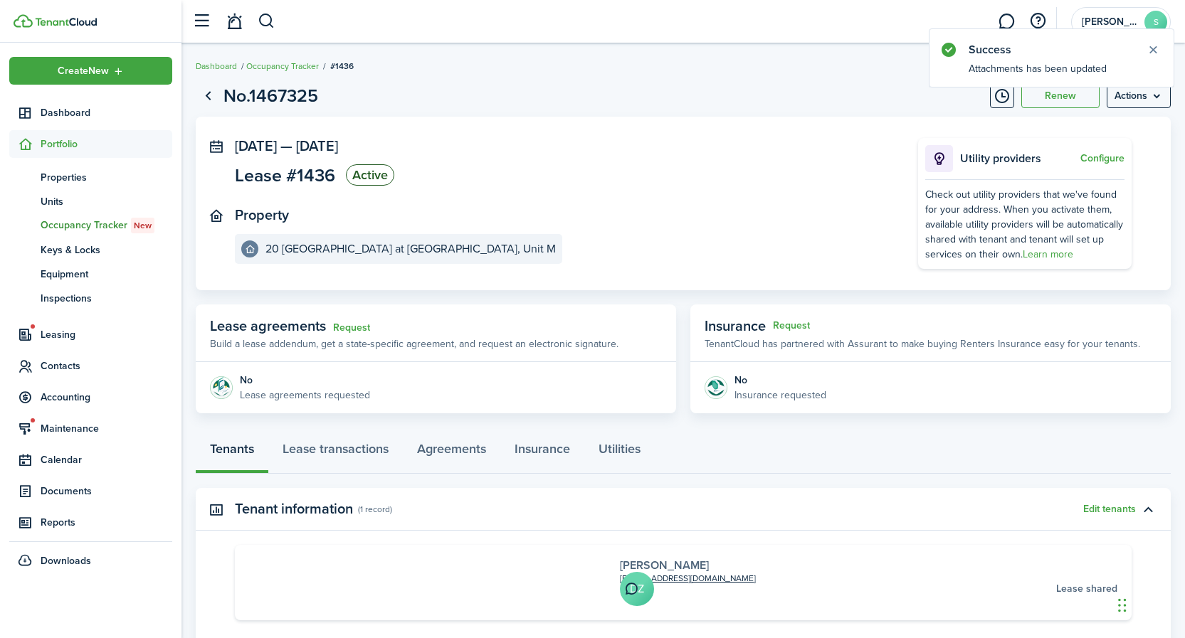
click at [620, 571] on link "[PERSON_NAME]" at bounding box center [664, 565] width 89 height 16
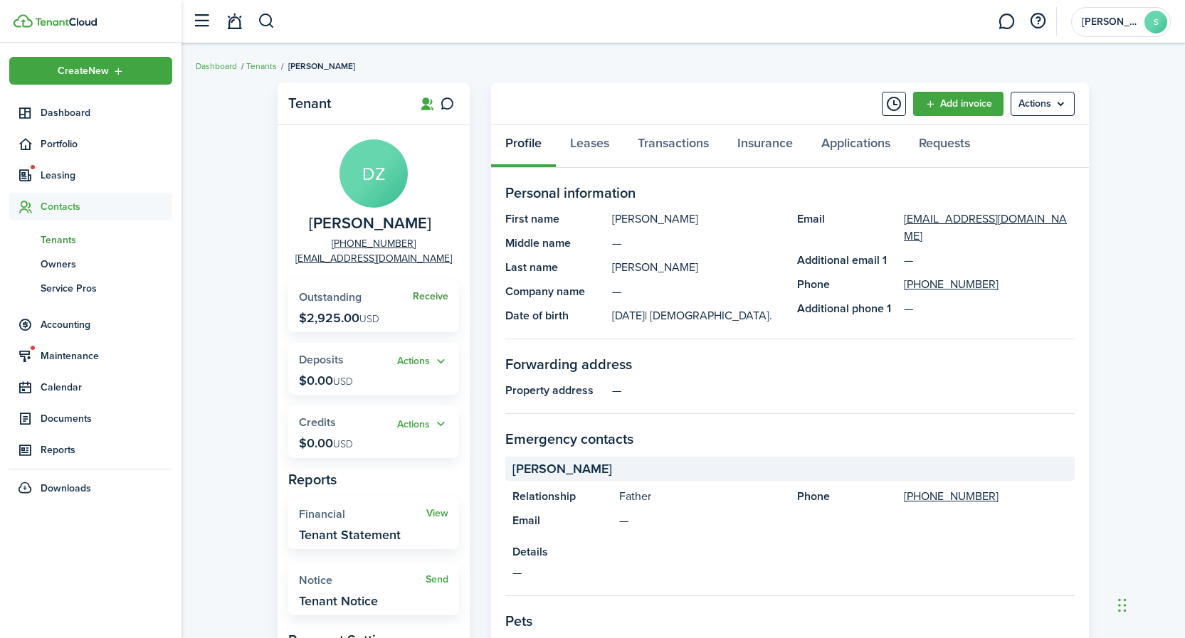
click at [436, 298] on link "Receive" at bounding box center [431, 296] width 36 height 11
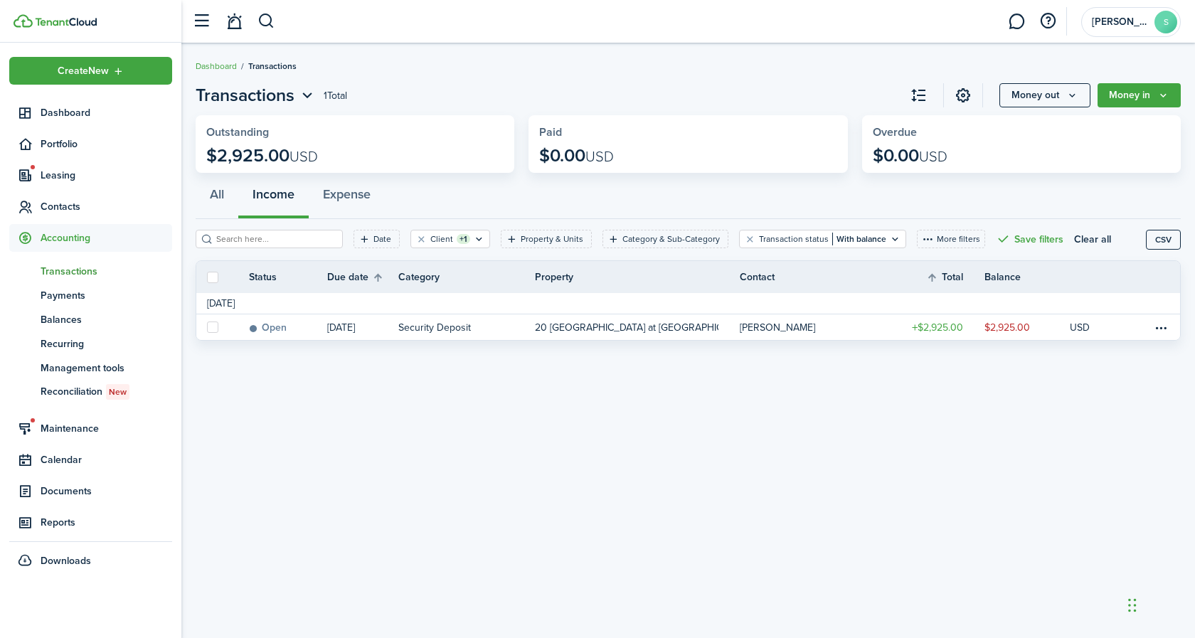
click at [215, 278] on label at bounding box center [212, 277] width 11 height 11
click at [207, 278] on input "checkbox" at bounding box center [206, 277] width 1 height 1
checkbox input "true"
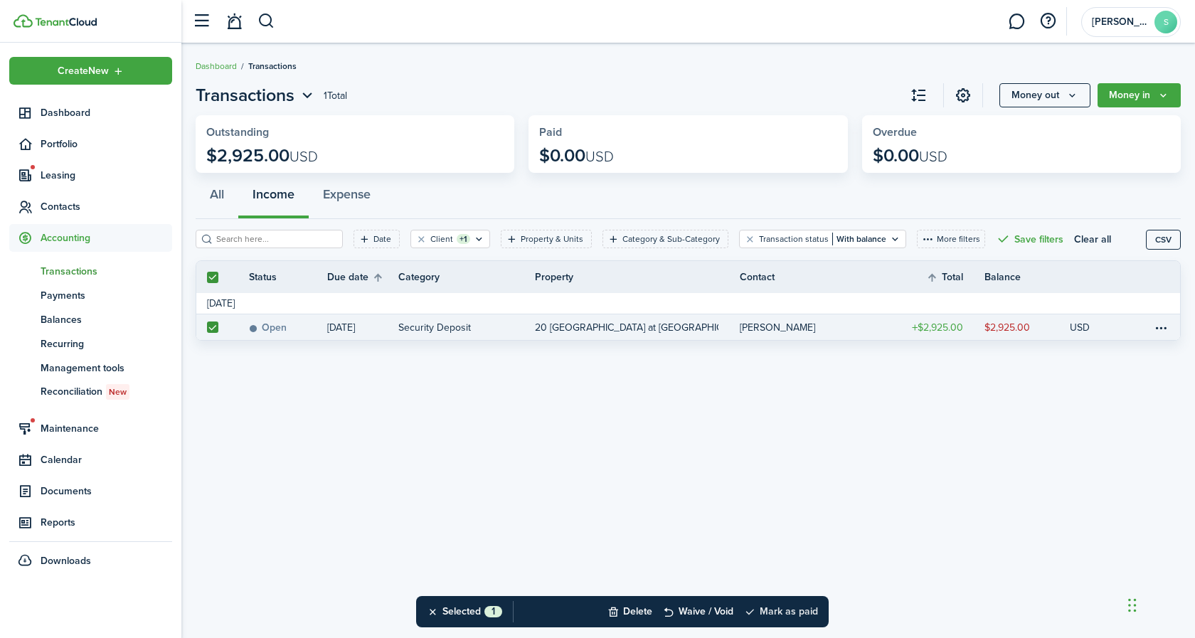
click at [778, 611] on button "Mark as paid" at bounding box center [781, 611] width 74 height 31
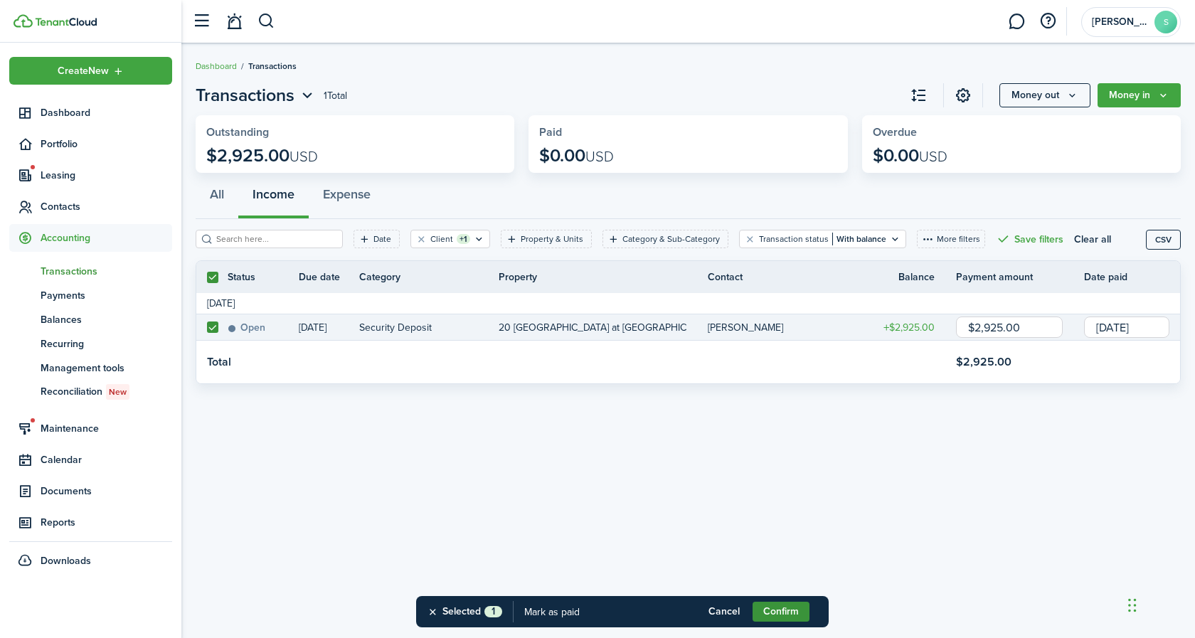
click at [785, 614] on button "Confirm" at bounding box center [781, 612] width 57 height 20
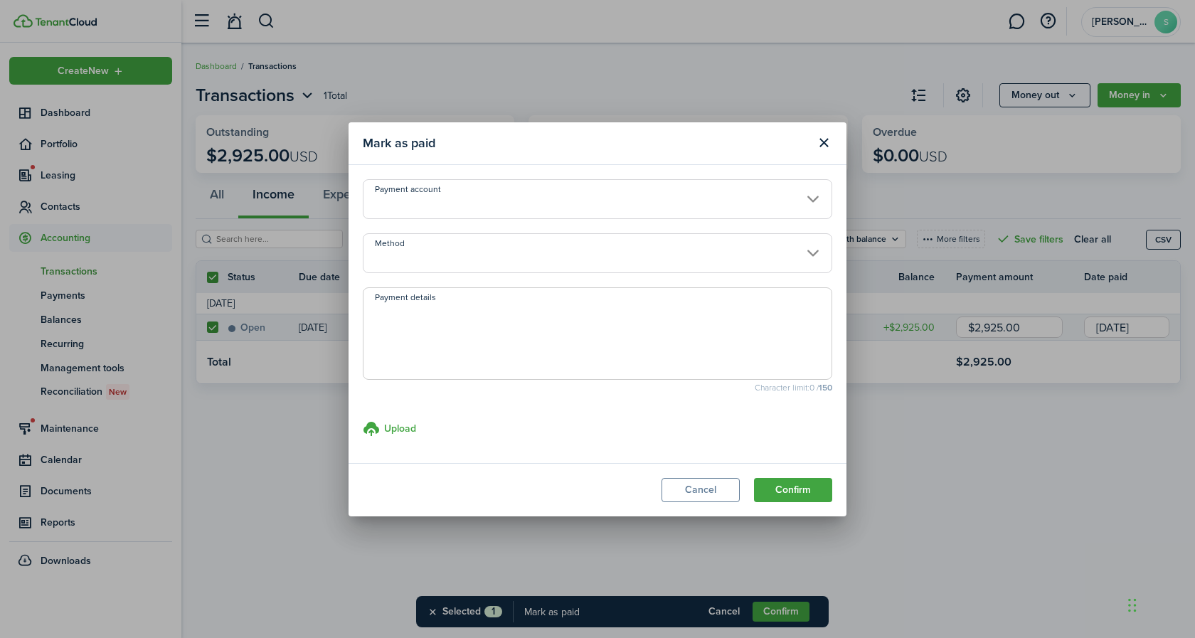
click at [489, 253] on input "Method" at bounding box center [598, 253] width 470 height 40
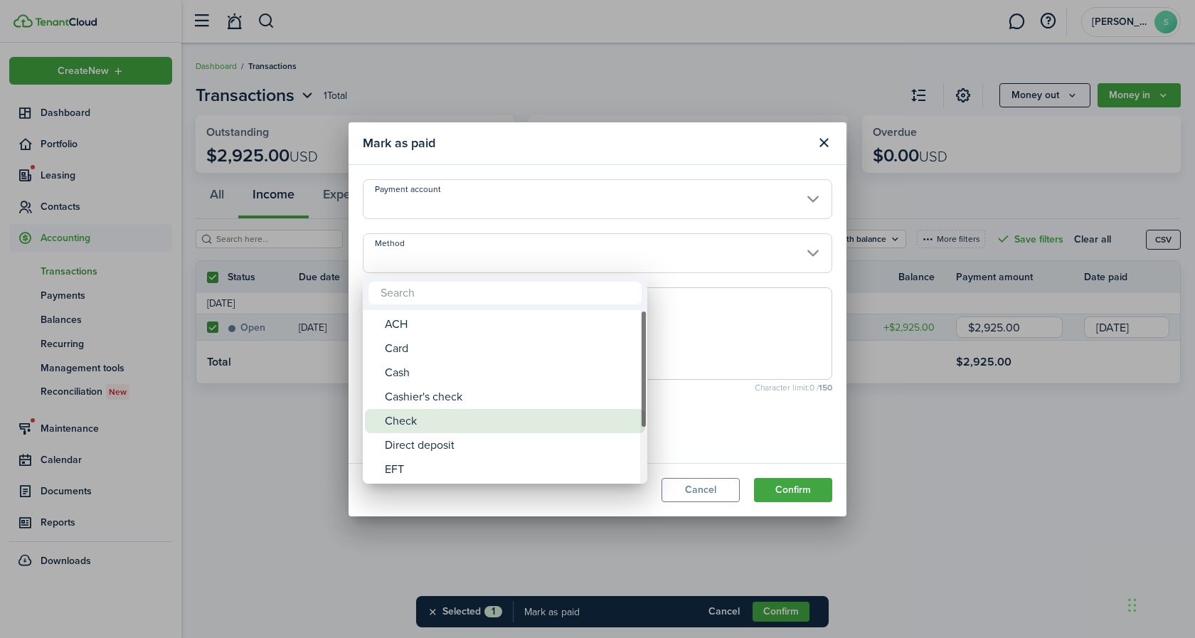
click at [430, 423] on div "Check" at bounding box center [511, 421] width 252 height 24
type input "Check"
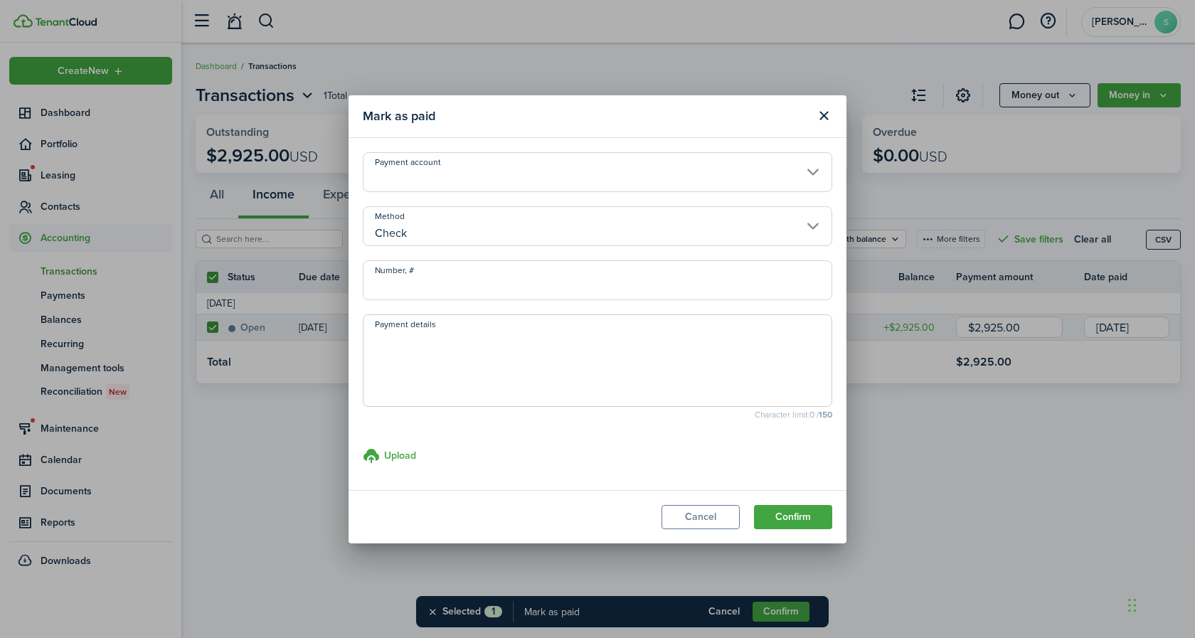
click at [458, 285] on input "Number, #" at bounding box center [598, 280] width 470 height 40
type input "109"
click at [447, 332] on textarea "Payment details" at bounding box center [598, 365] width 468 height 68
type textarea "check copy attached to lease document"
click at [813, 518] on button "Confirm" at bounding box center [793, 517] width 78 height 24
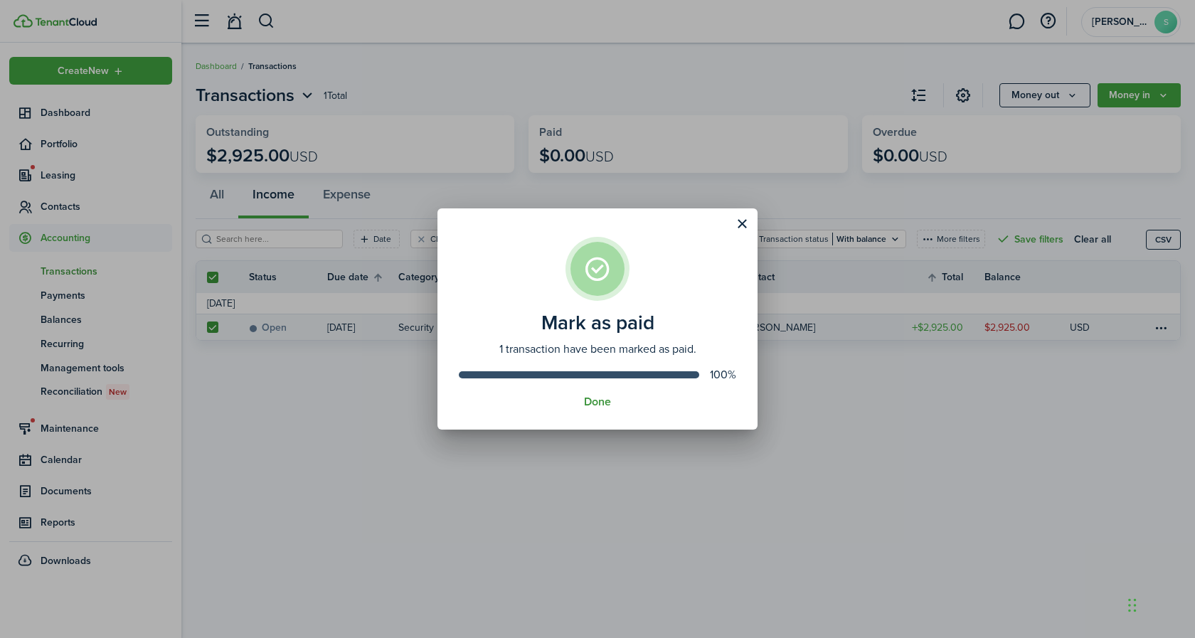
click at [598, 401] on button "Done" at bounding box center [597, 402] width 27 height 13
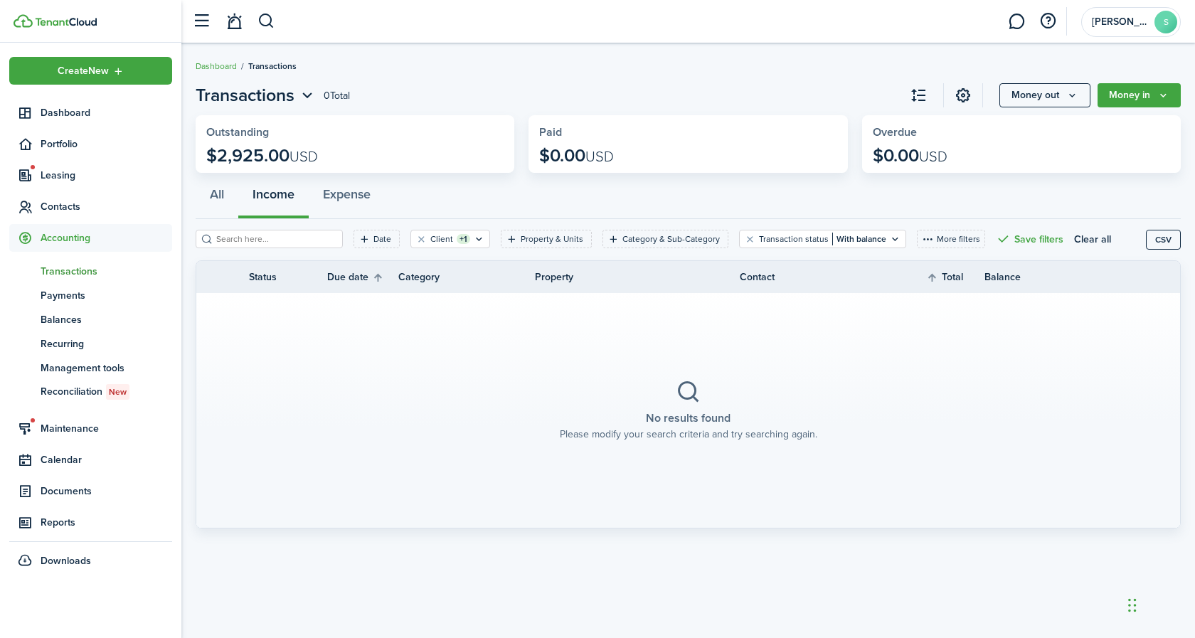
click at [462, 12] on header-wrapper "[PERSON_NAME]" at bounding box center [683, 21] width 996 height 43
click at [66, 112] on span "Dashboard" at bounding box center [107, 112] width 132 height 15
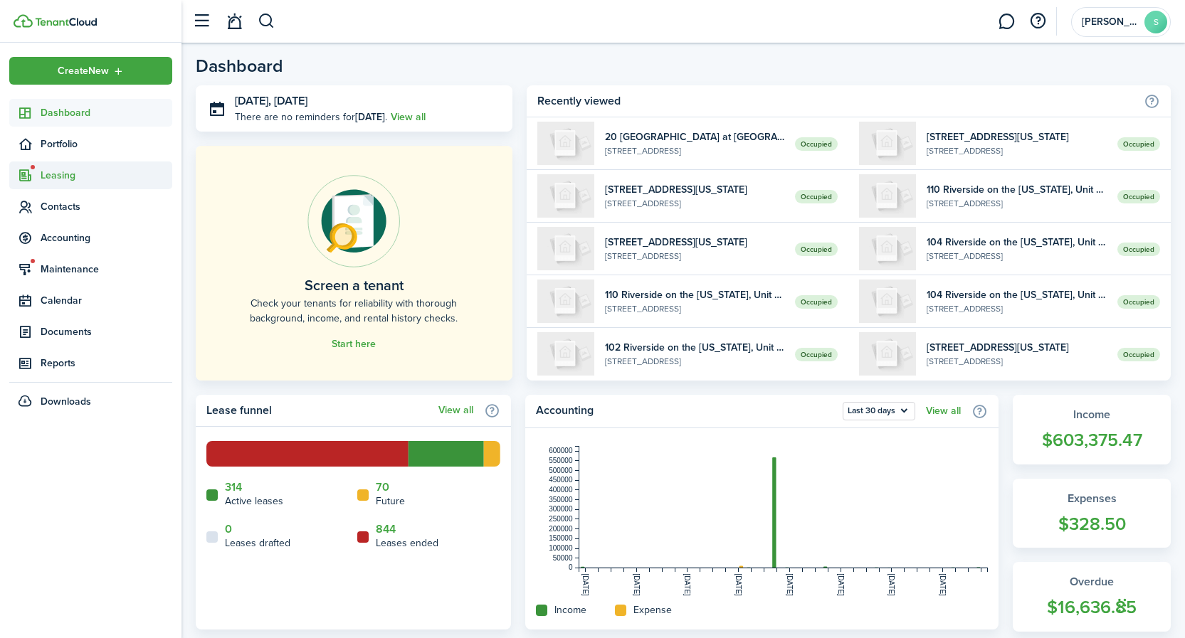
click at [60, 174] on span "Leasing" at bounding box center [107, 175] width 132 height 15
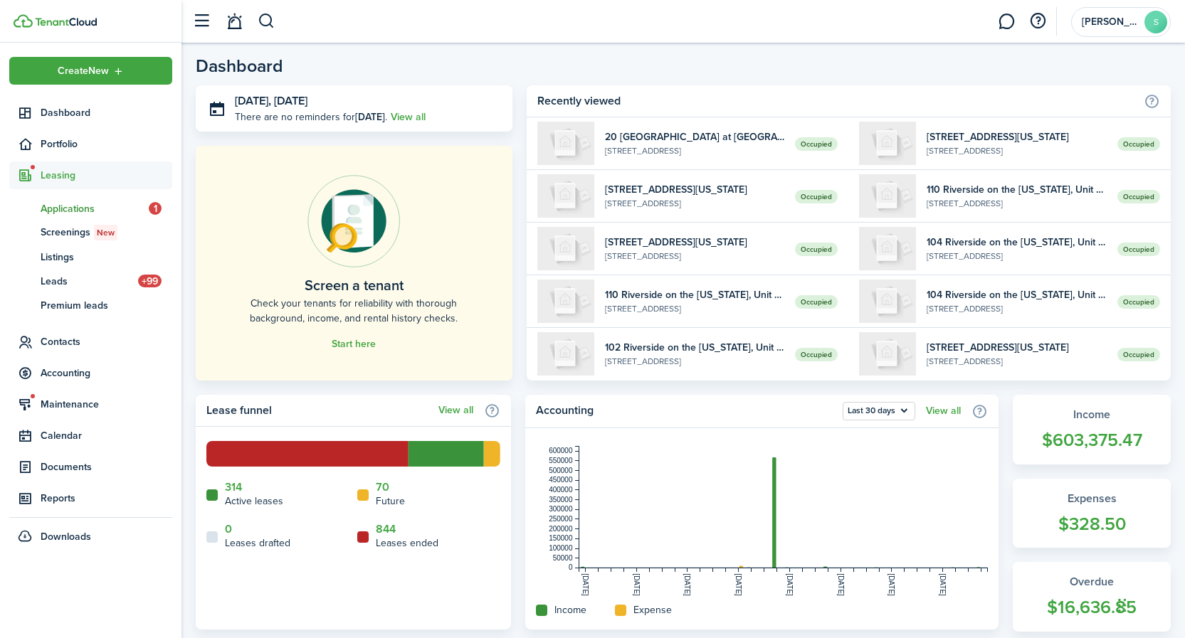
click at [65, 206] on span "Applications" at bounding box center [95, 208] width 108 height 15
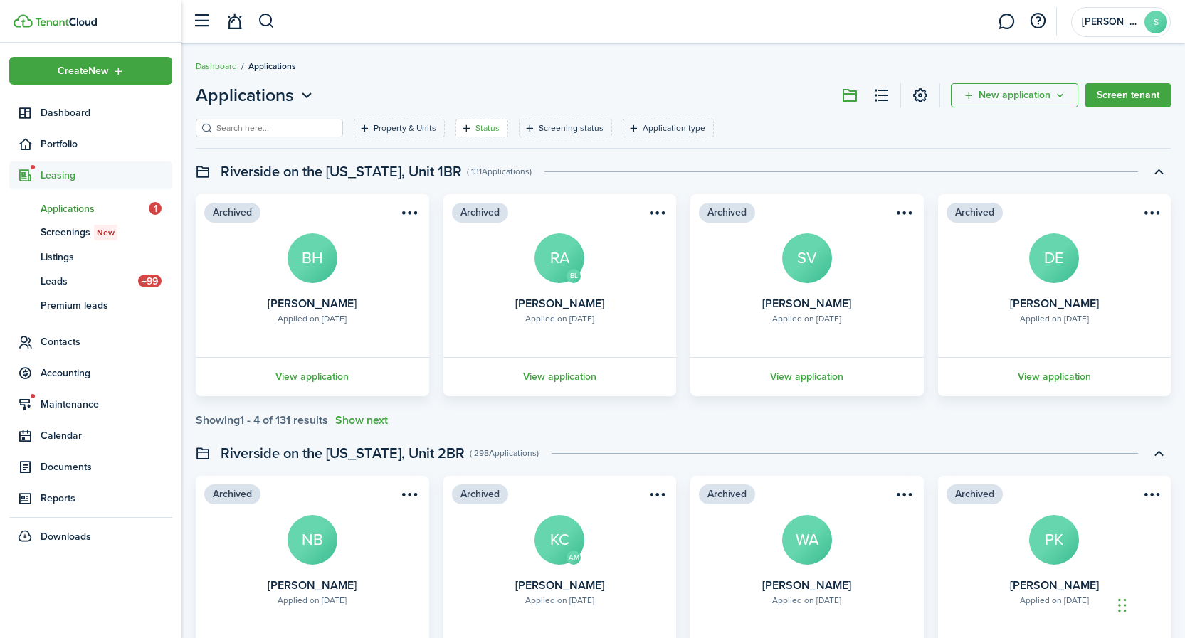
click at [487, 130] on filter-tag-label "Status" at bounding box center [487, 128] width 24 height 13
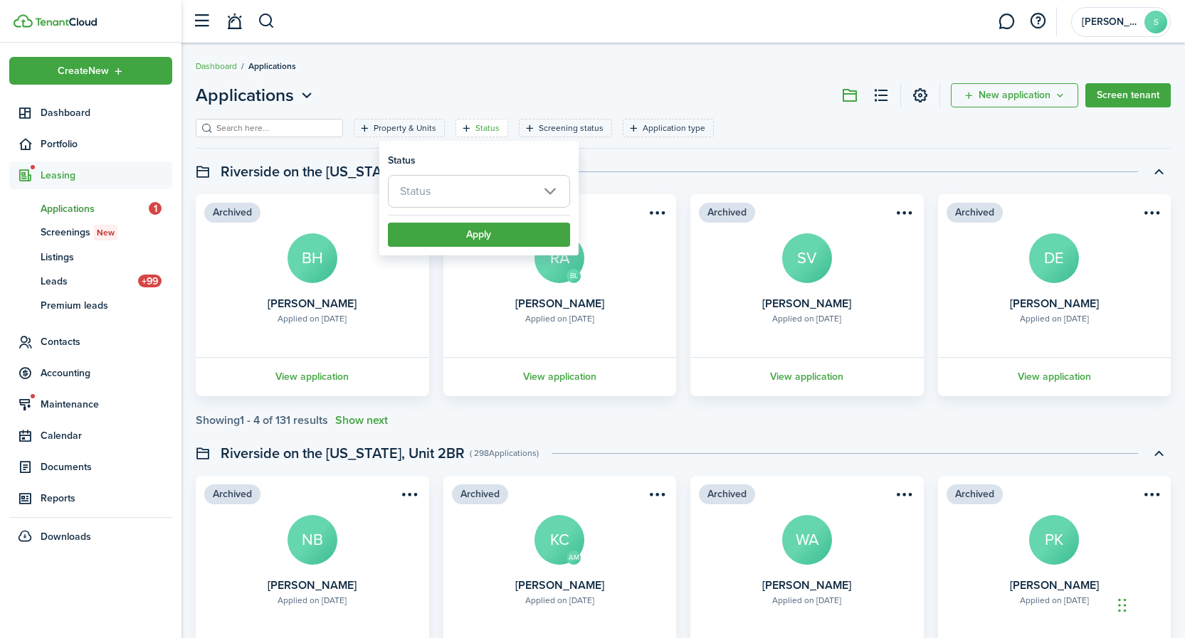
click at [501, 192] on span "Status" at bounding box center [479, 191] width 181 height 31
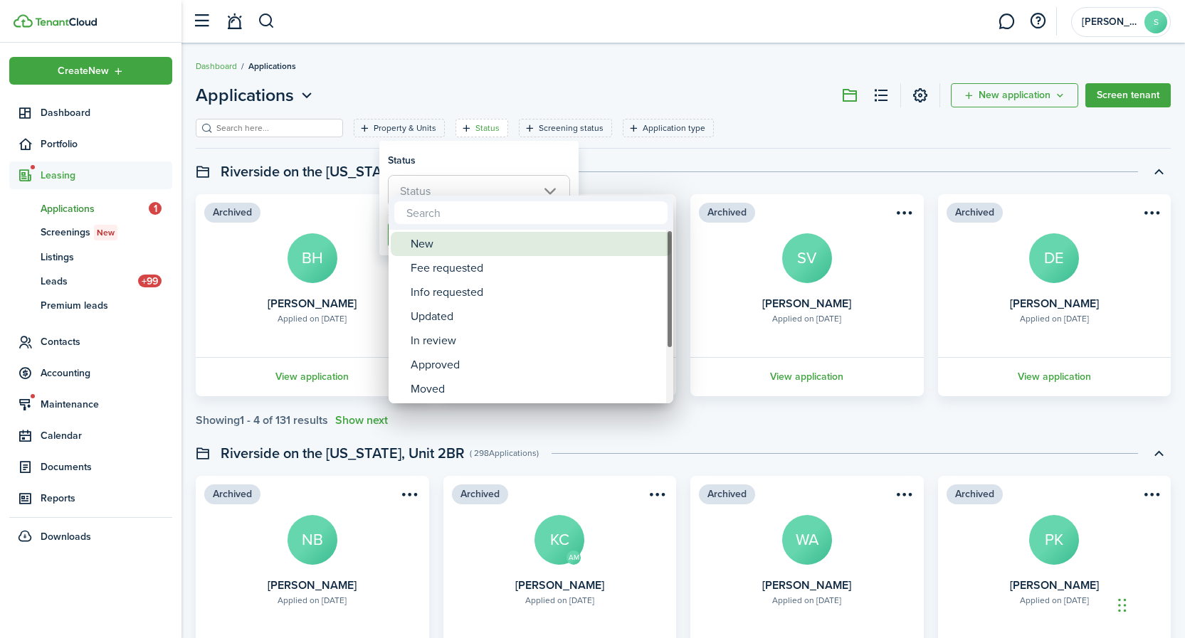
click at [440, 245] on div "New" at bounding box center [537, 244] width 252 height 24
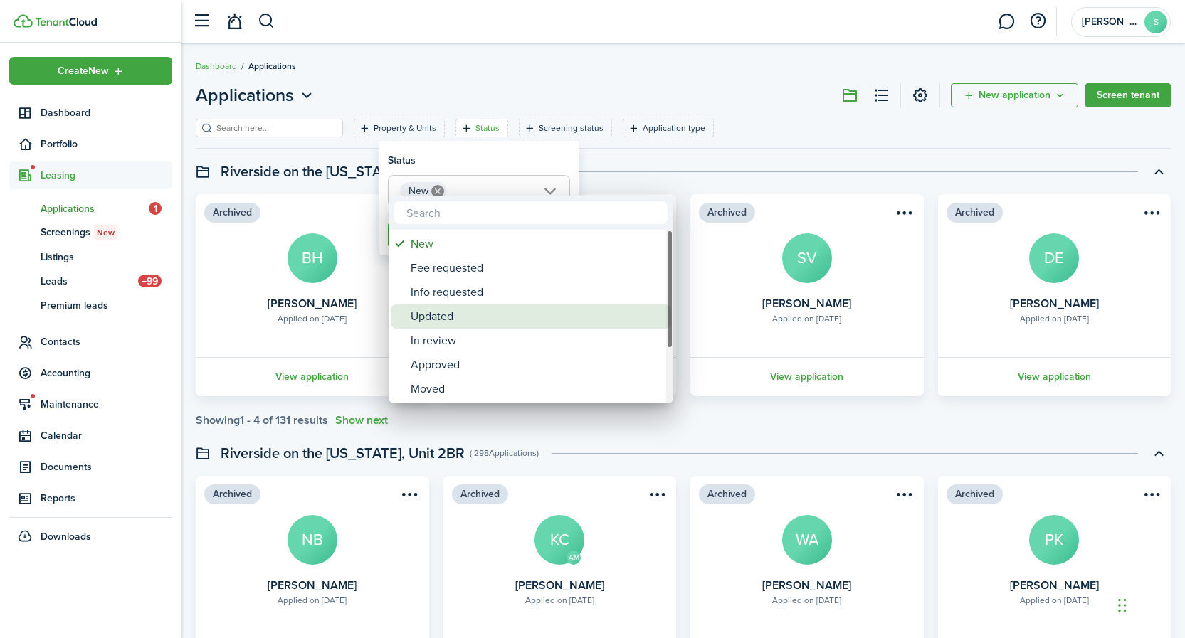
click at [448, 318] on div "Updated" at bounding box center [537, 317] width 252 height 24
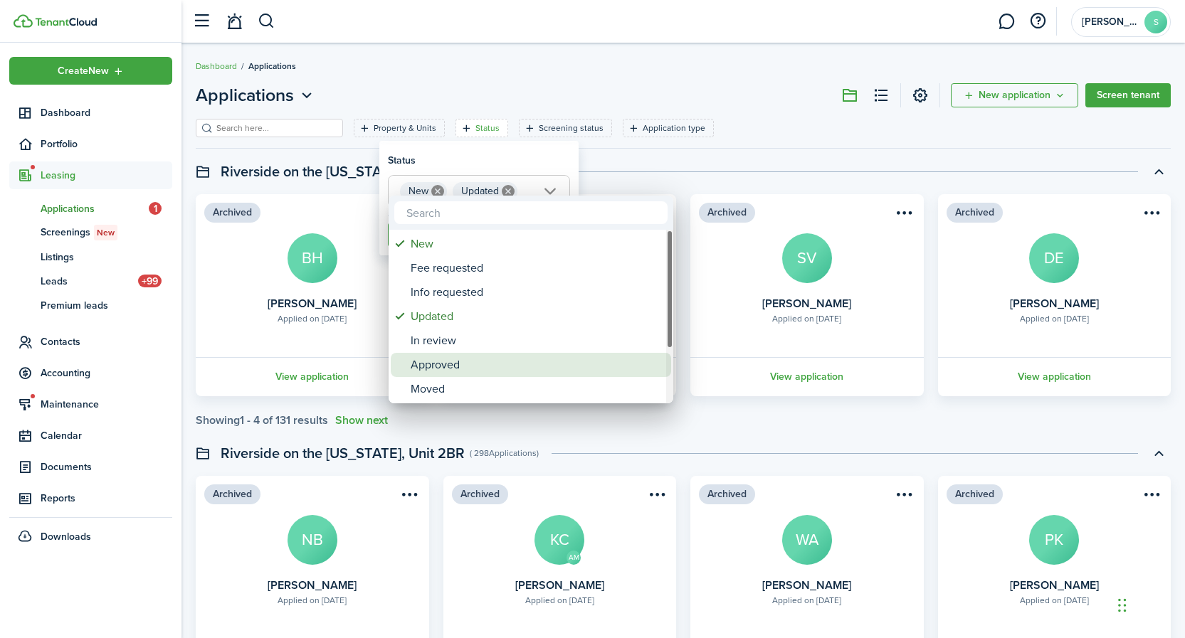
click at [449, 366] on div "Approved" at bounding box center [537, 365] width 252 height 24
type input "New, Updated, Approved"
click at [764, 434] on div at bounding box center [592, 319] width 1412 height 866
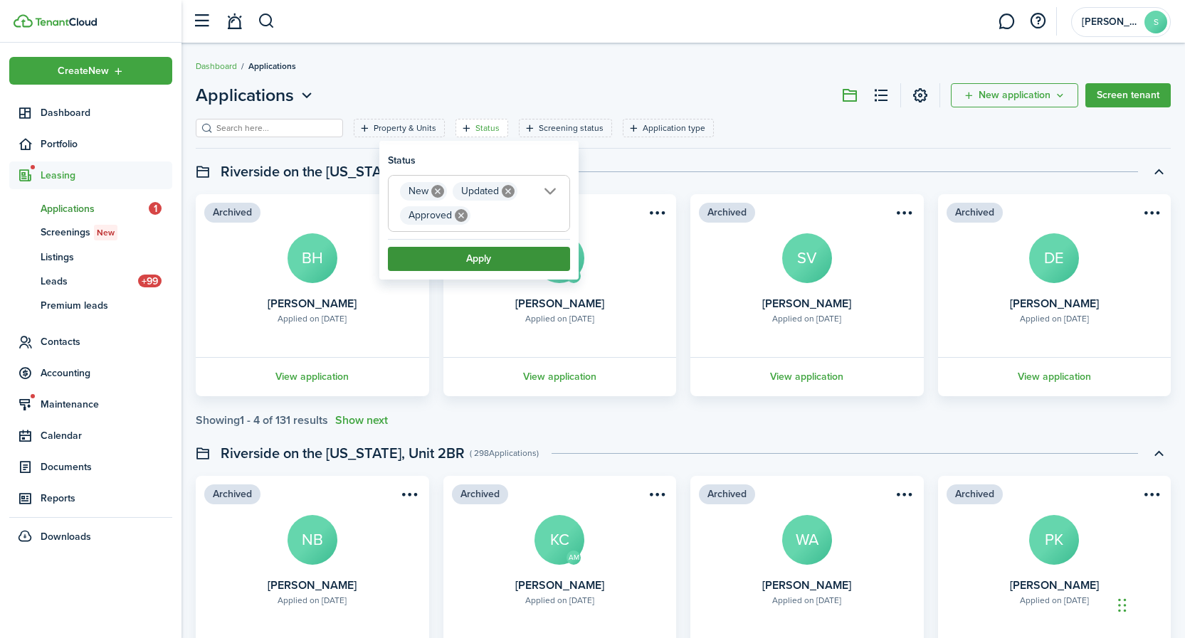
click at [507, 253] on button "Apply" at bounding box center [479, 259] width 182 height 24
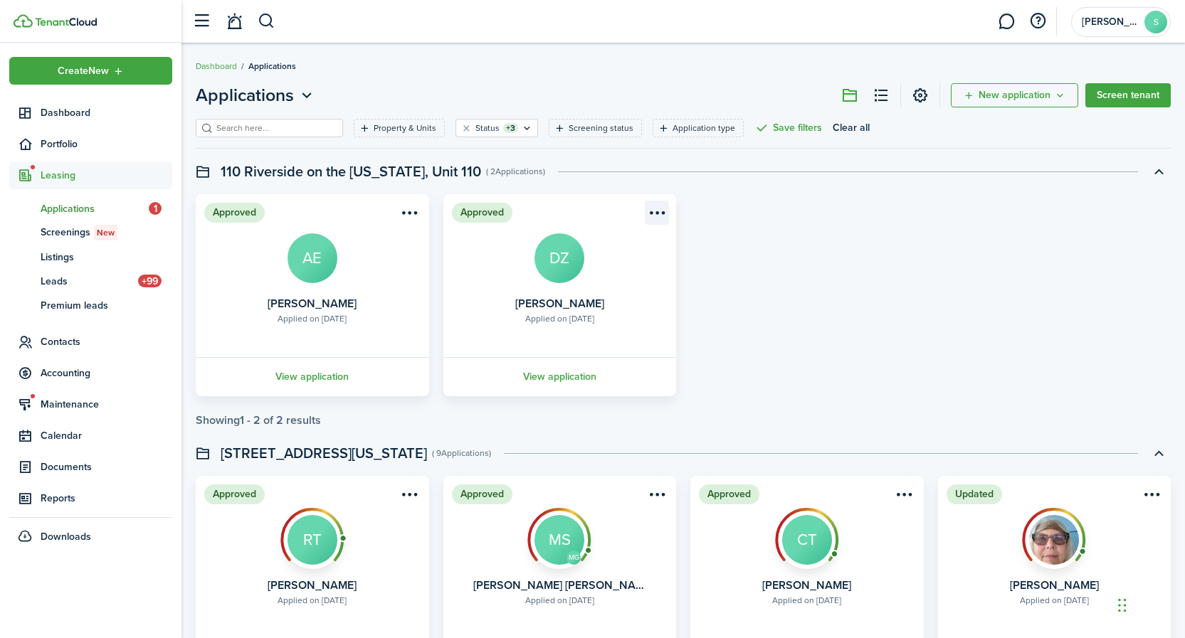
click at [653, 211] on menu-btn-icon "Open menu" at bounding box center [657, 213] width 24 height 24
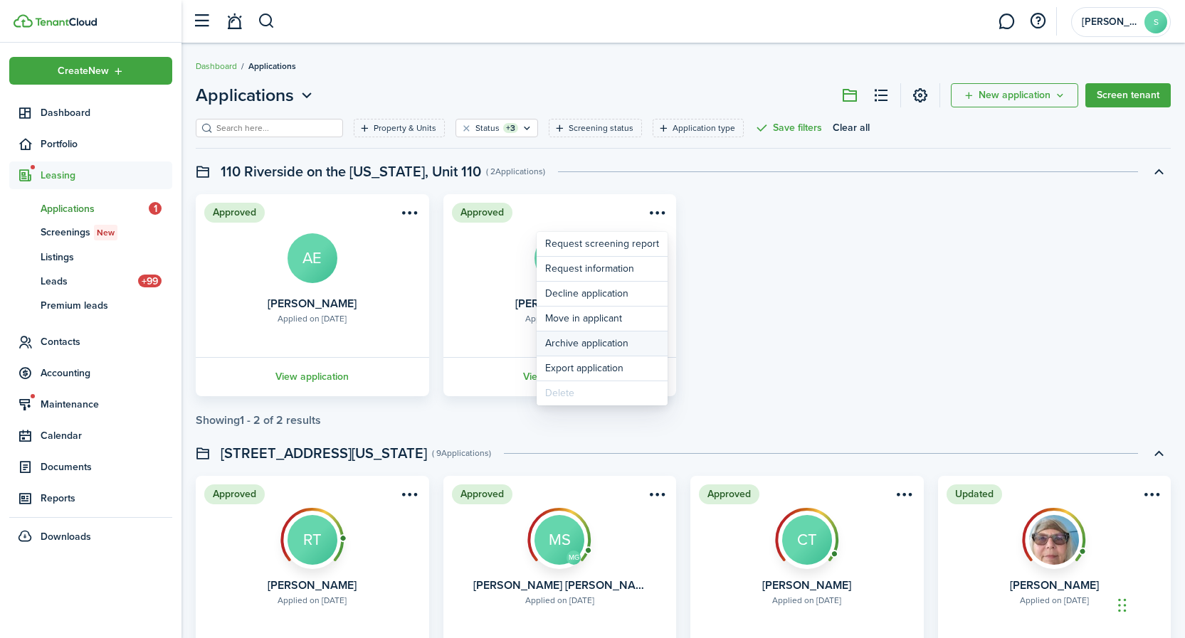
click at [601, 342] on button "Archive application" at bounding box center [602, 344] width 131 height 24
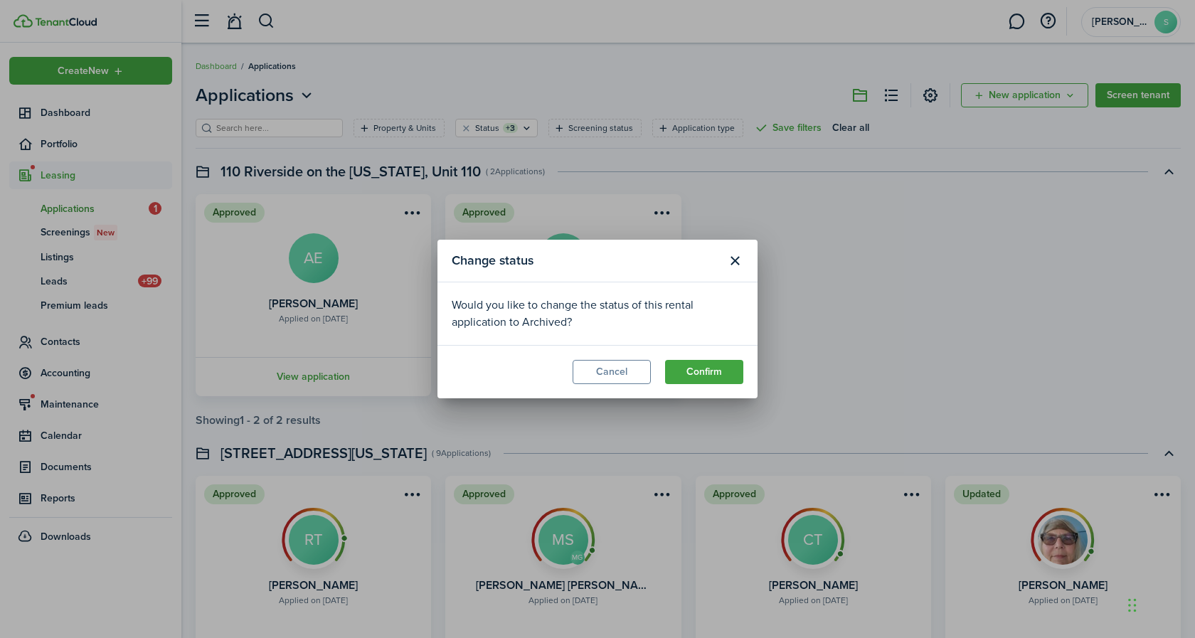
drag, startPoint x: 712, startPoint y: 367, endPoint x: 885, endPoint y: 356, distance: 174.0
click at [712, 367] on button "Confirm" at bounding box center [704, 372] width 78 height 24
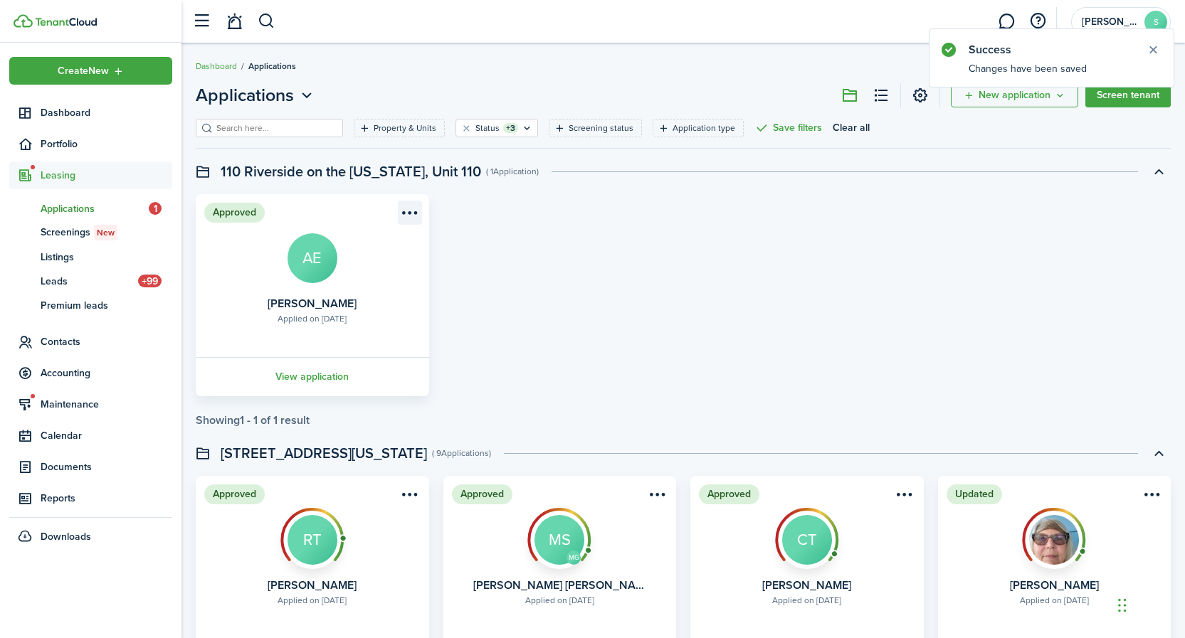
click at [416, 211] on menu-btn-icon "Open menu" at bounding box center [410, 213] width 24 height 24
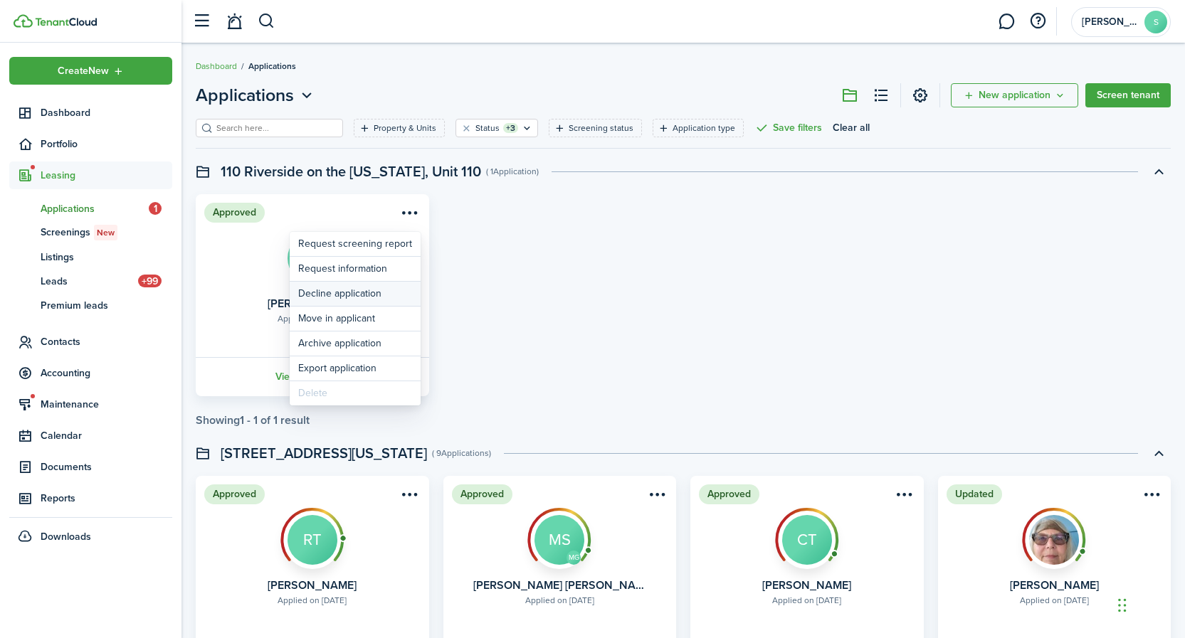
click at [377, 295] on button "Decline application" at bounding box center [355, 294] width 131 height 24
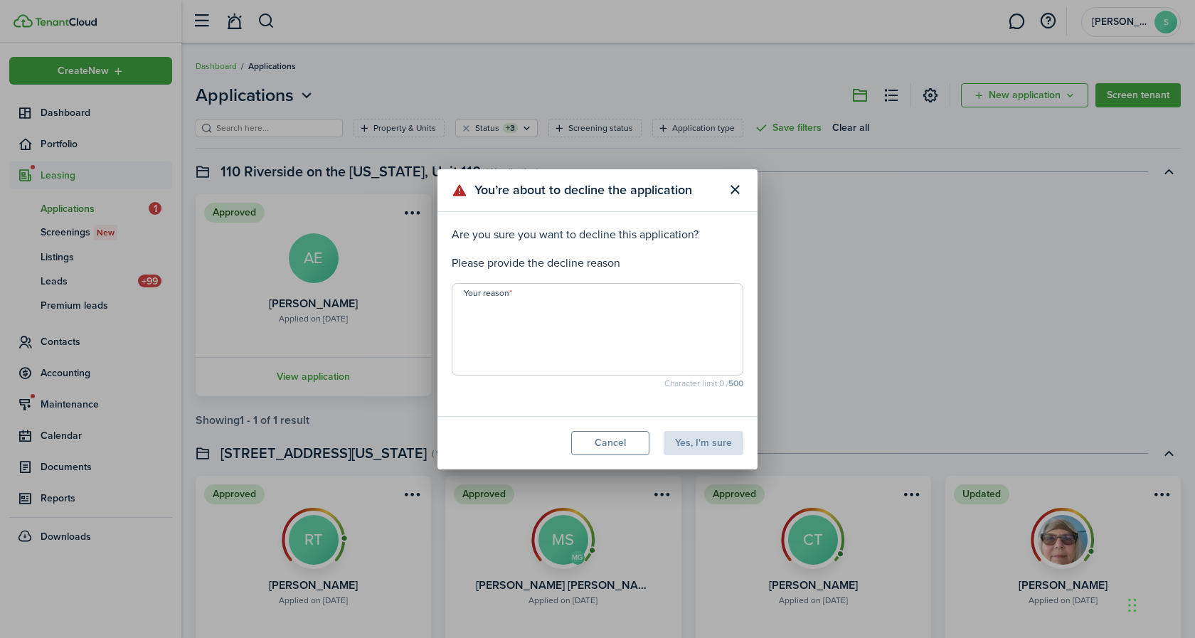
click at [497, 306] on textarea "Your reason" at bounding box center [598, 334] width 290 height 68
type textarea "Application has expired (30 days)"
click at [725, 448] on button "Yes, I'm sure" at bounding box center [704, 443] width 80 height 24
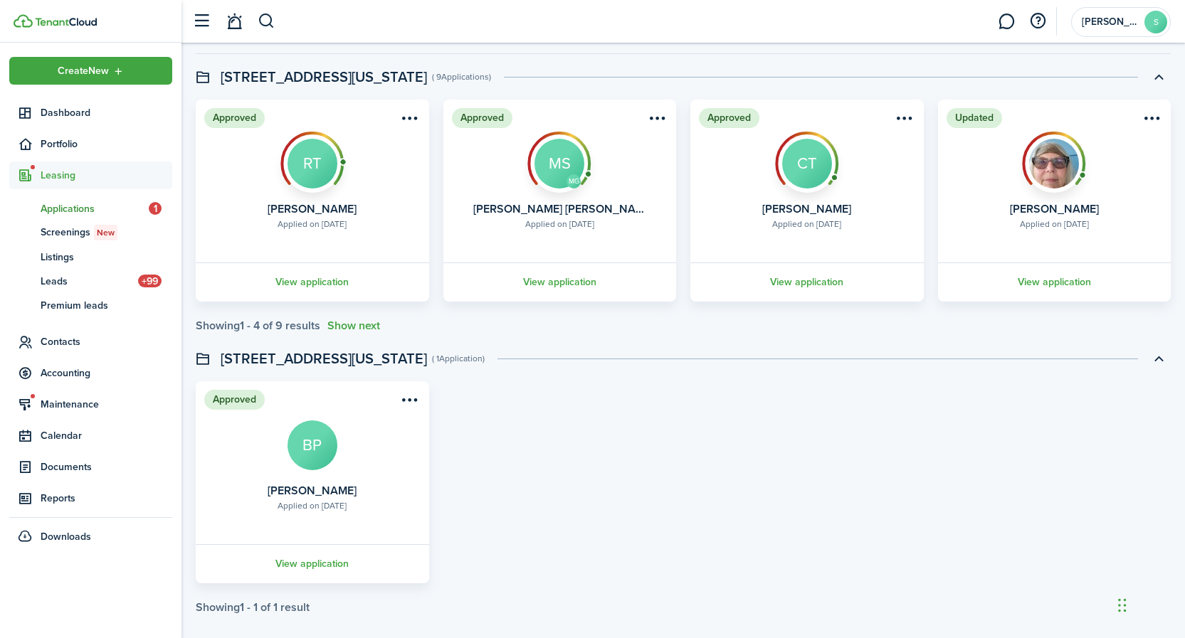
scroll to position [110, 0]
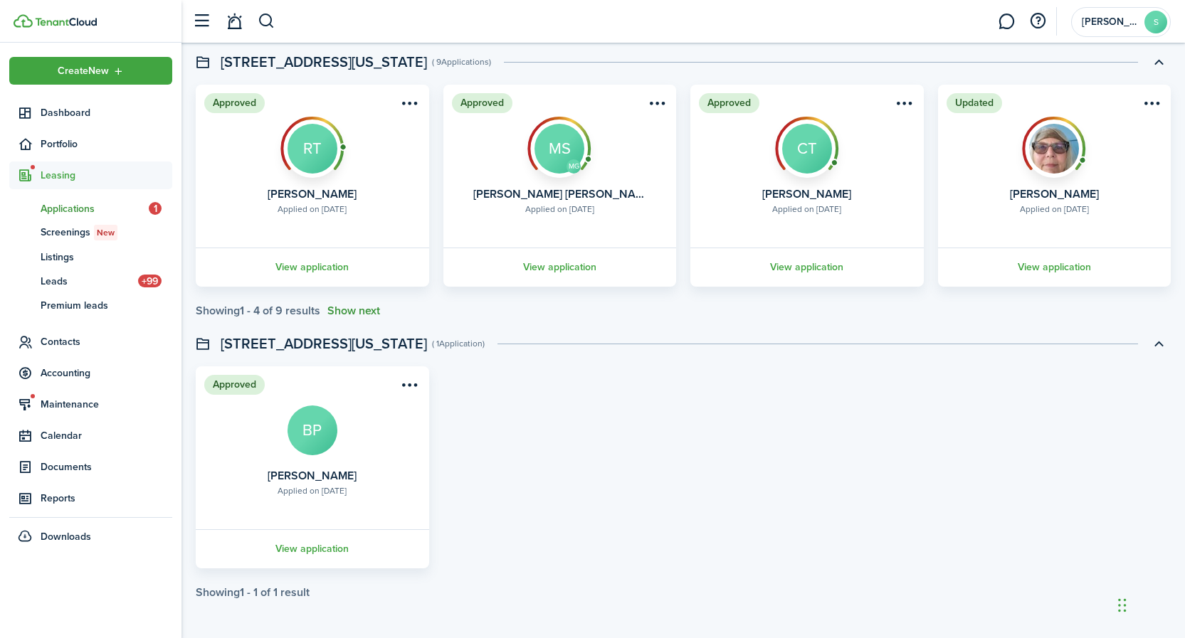
click at [361, 307] on button "Show next" at bounding box center [353, 311] width 53 height 13
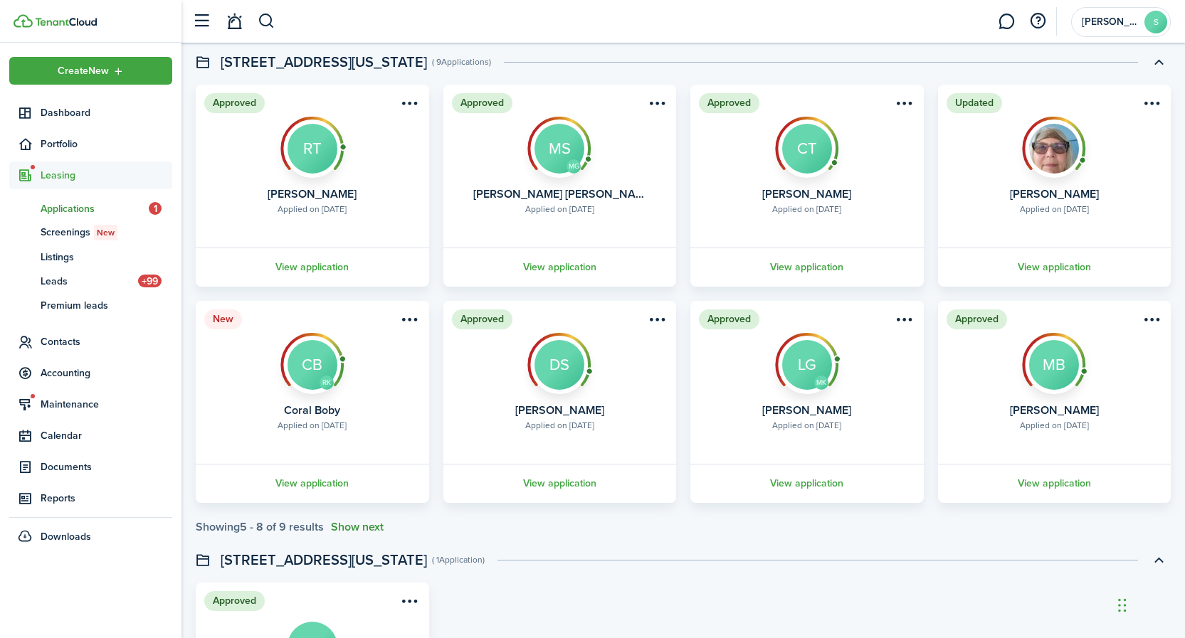
click at [359, 527] on button "Show next" at bounding box center [357, 527] width 53 height 13
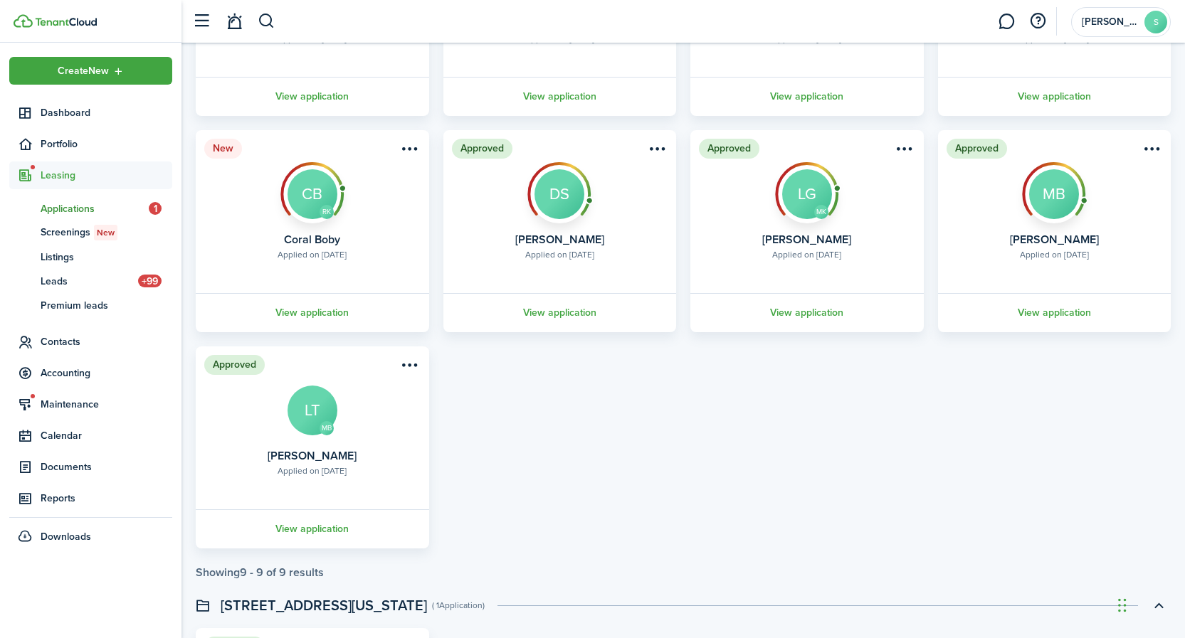
scroll to position [366, 0]
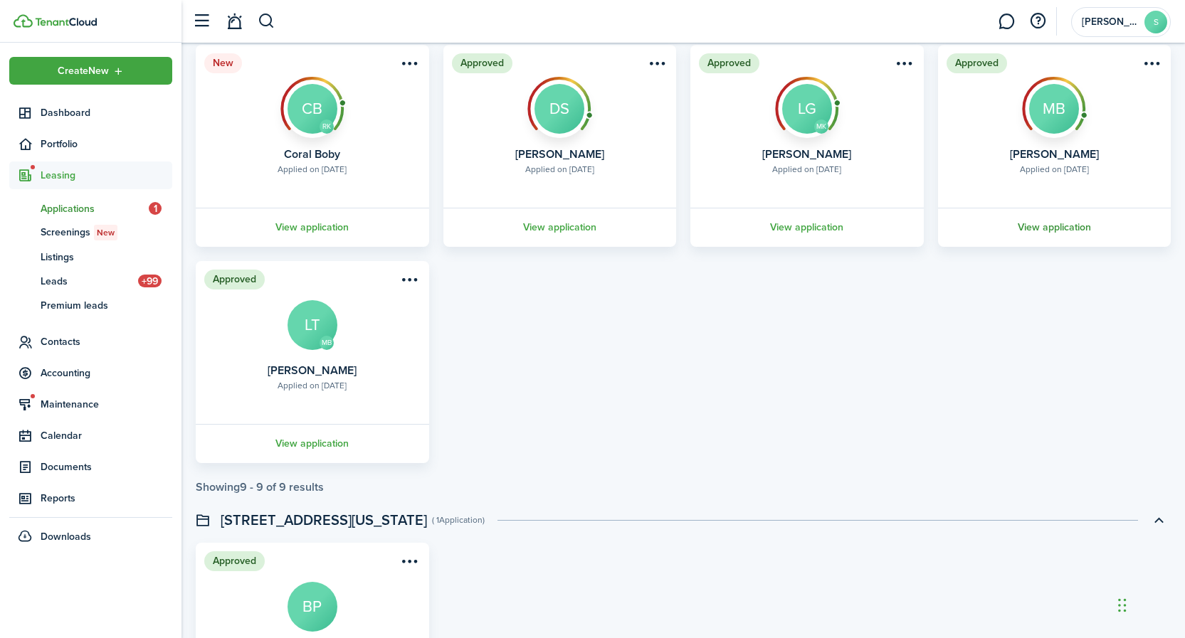
click at [1062, 227] on link "View application" at bounding box center [1055, 227] width 238 height 39
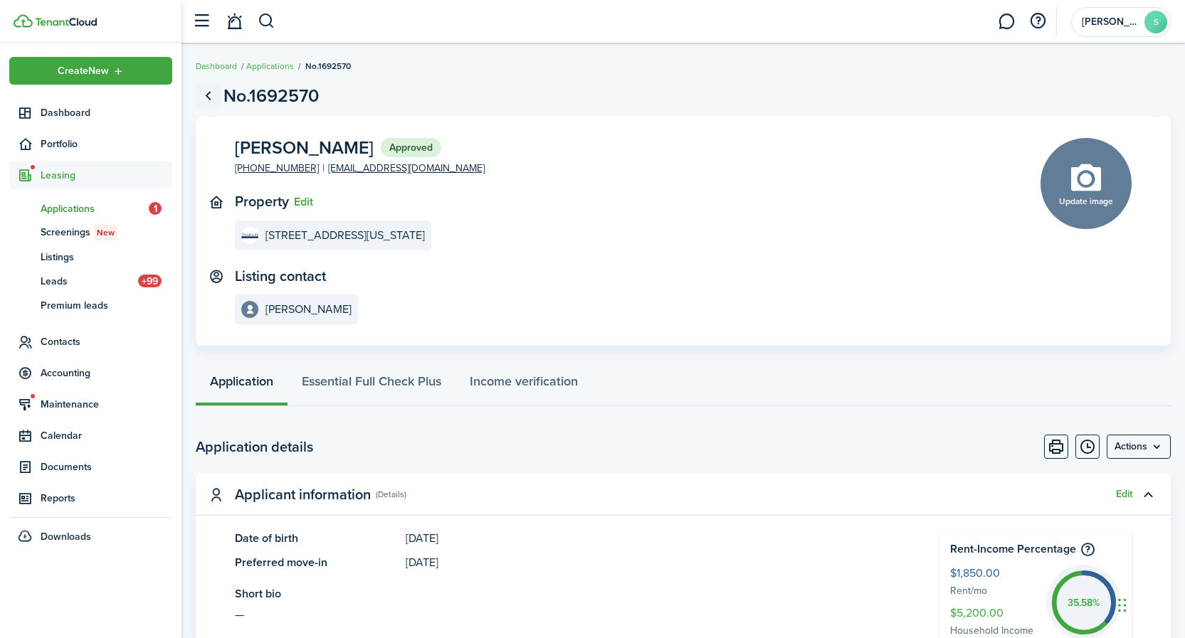
click at [208, 96] on link "Go back" at bounding box center [208, 96] width 24 height 24
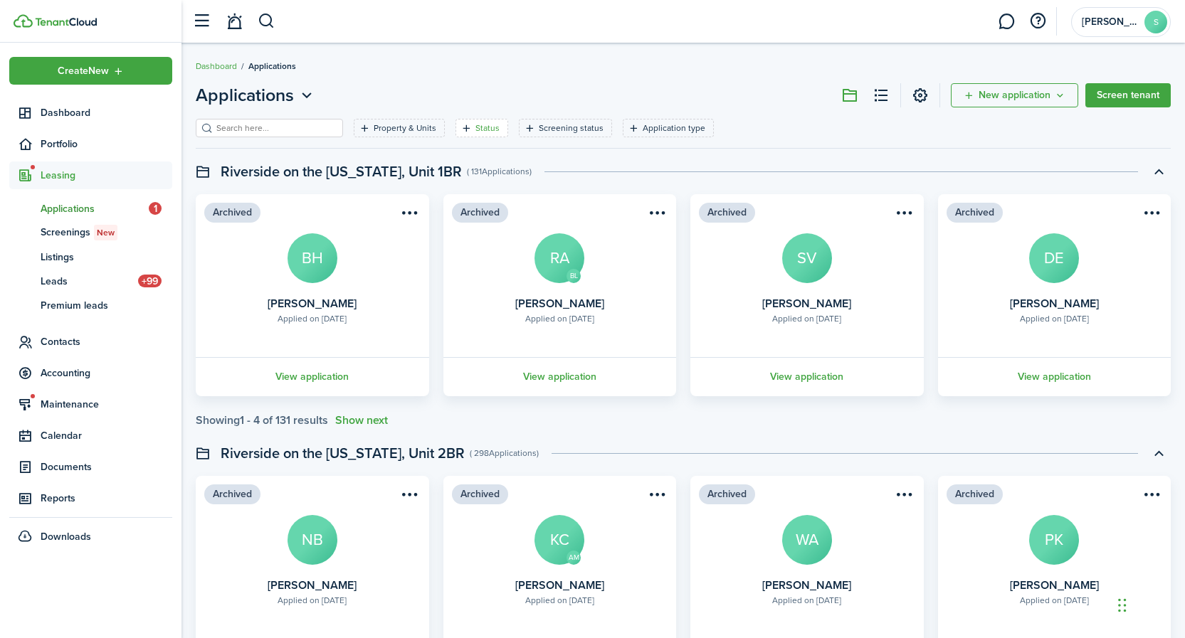
click at [487, 129] on filter-tag-label "Status" at bounding box center [487, 128] width 24 height 13
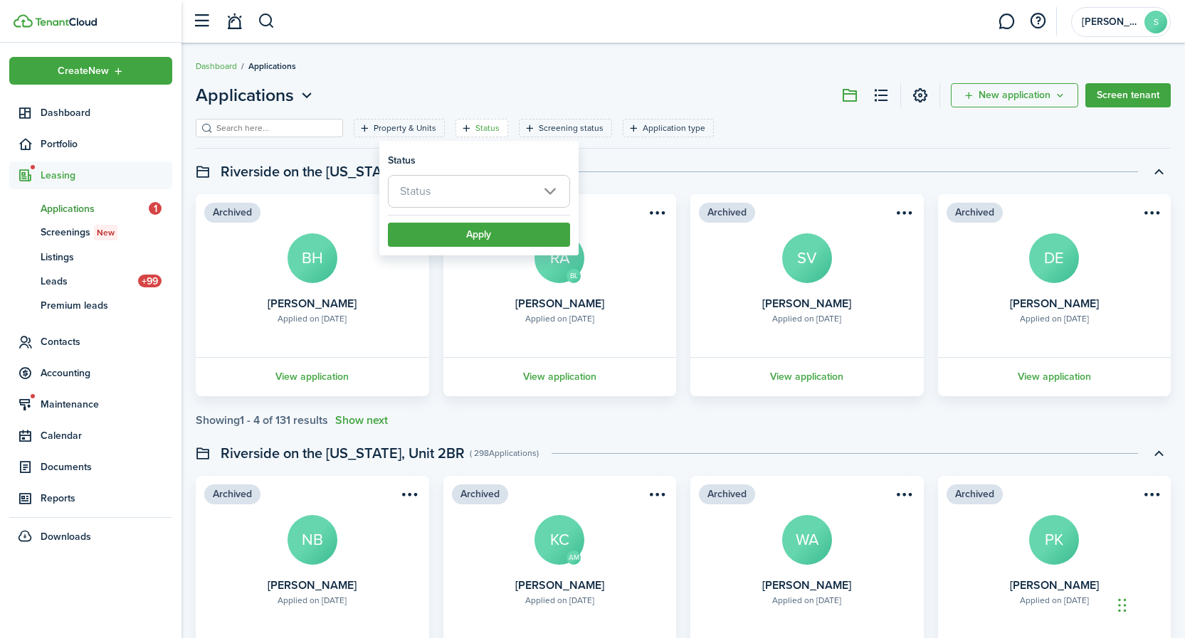
click at [475, 193] on span "Status" at bounding box center [479, 191] width 181 height 31
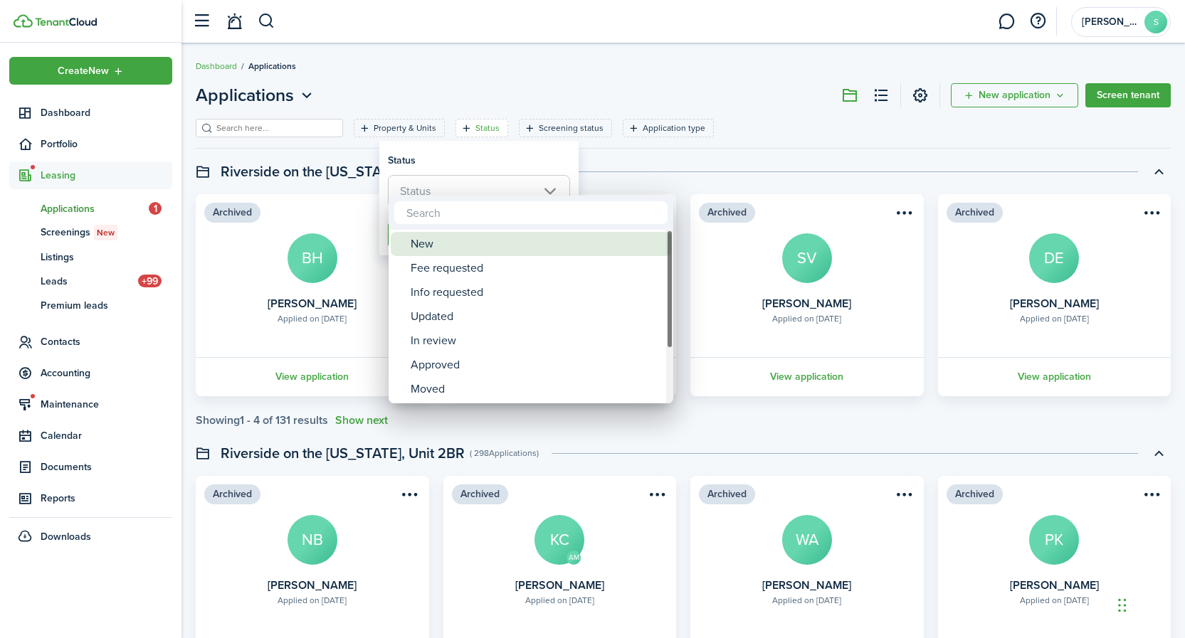
click at [430, 243] on div "New" at bounding box center [537, 244] width 252 height 24
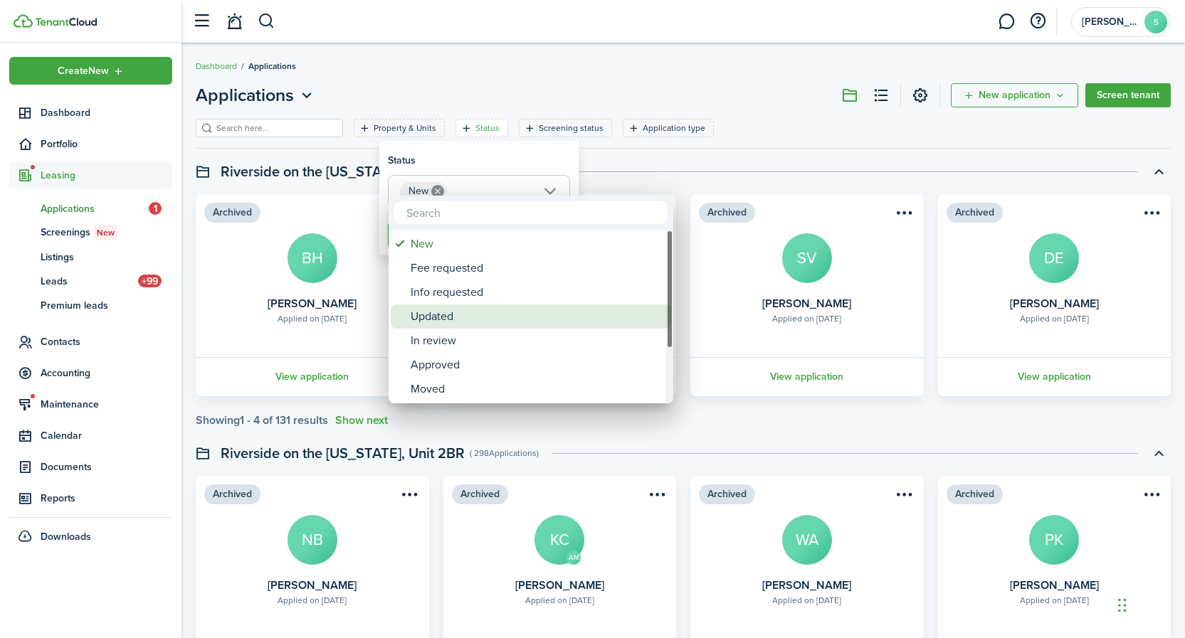
click at [438, 320] on div "Updated" at bounding box center [537, 317] width 252 height 24
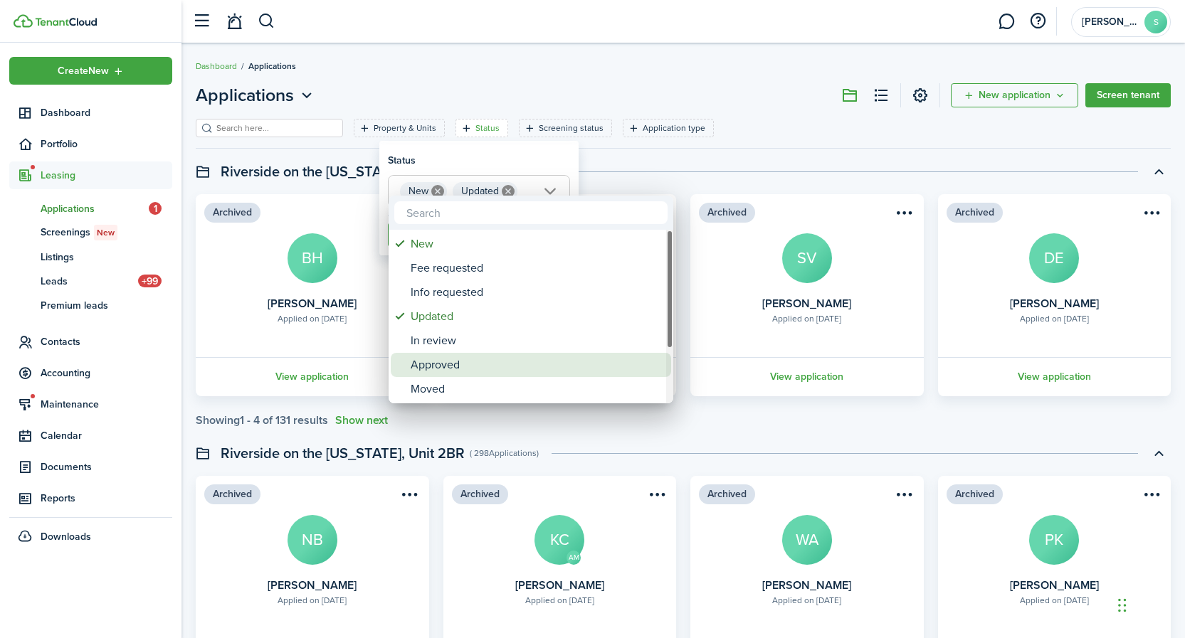
click at [441, 369] on div "Approved" at bounding box center [537, 365] width 252 height 24
type input "New, Updated, Approved"
click at [791, 440] on div at bounding box center [592, 319] width 1412 height 866
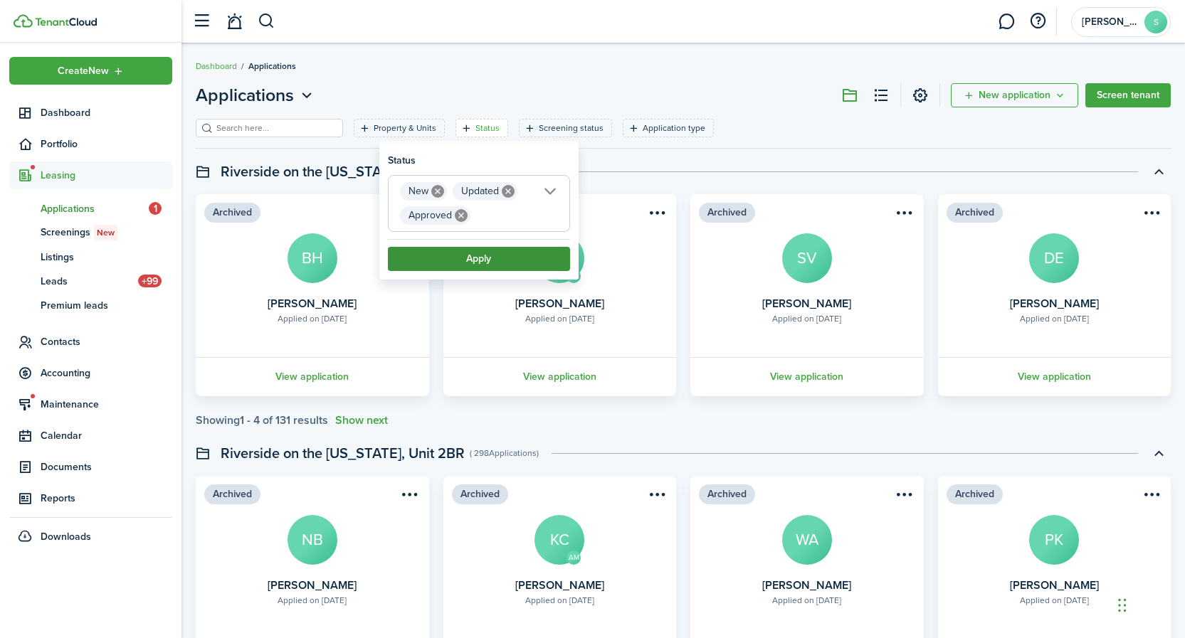
click at [544, 258] on button "Apply" at bounding box center [479, 259] width 182 height 24
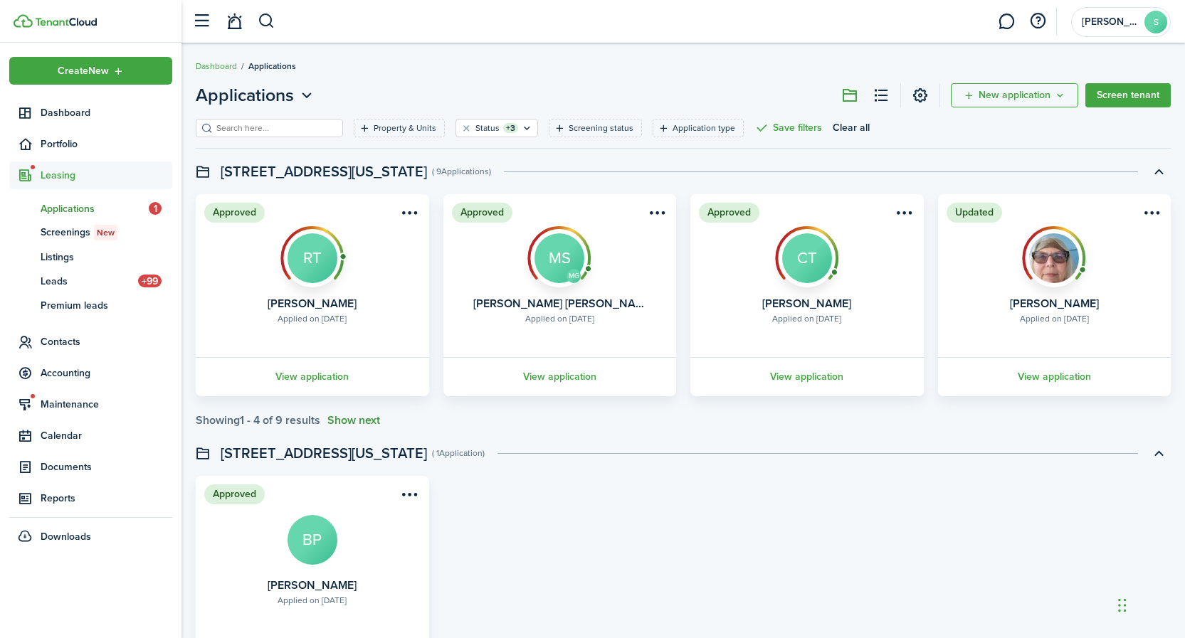
click at [359, 421] on button "Show next" at bounding box center [353, 420] width 53 height 13
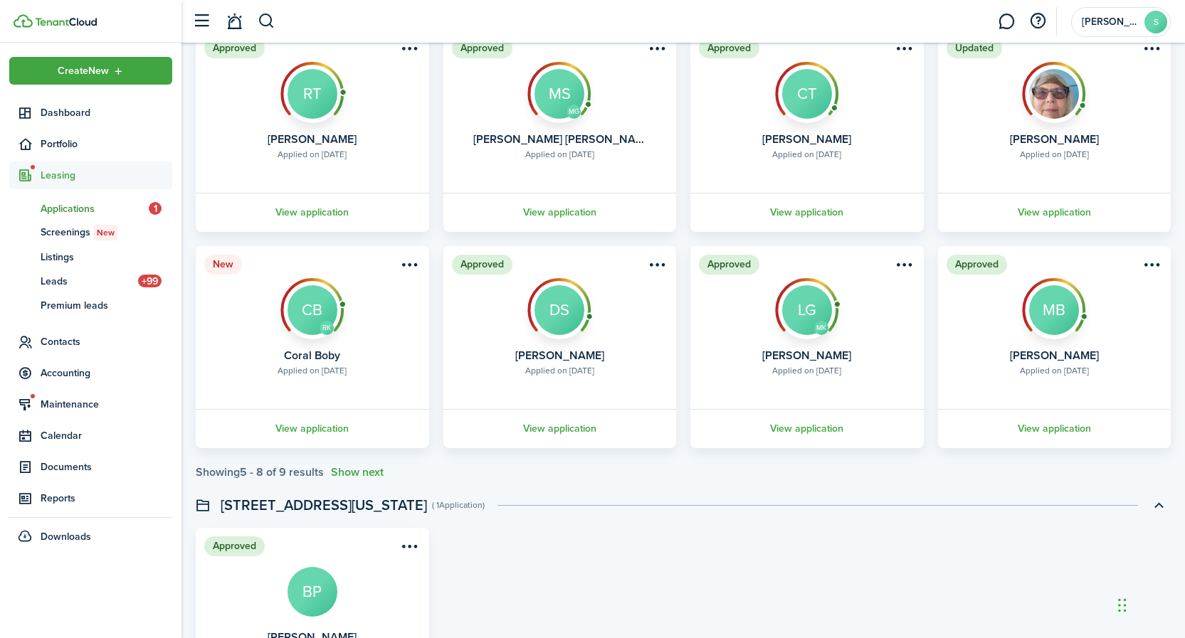
scroll to position [171, 0]
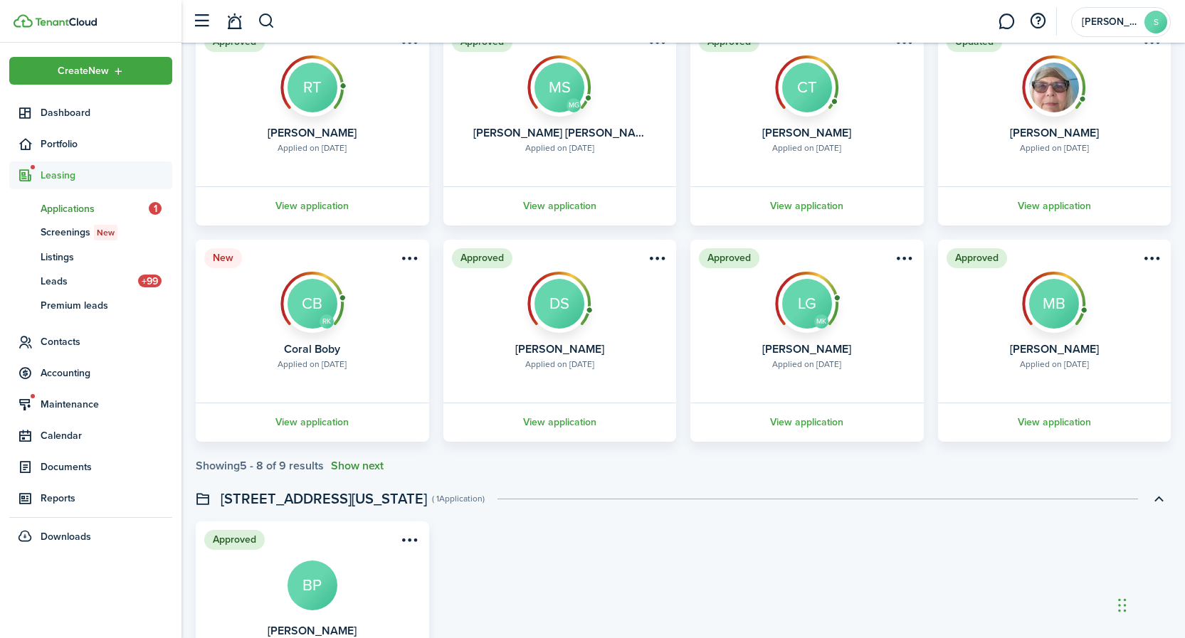
click at [363, 465] on button "Show next" at bounding box center [357, 466] width 53 height 13
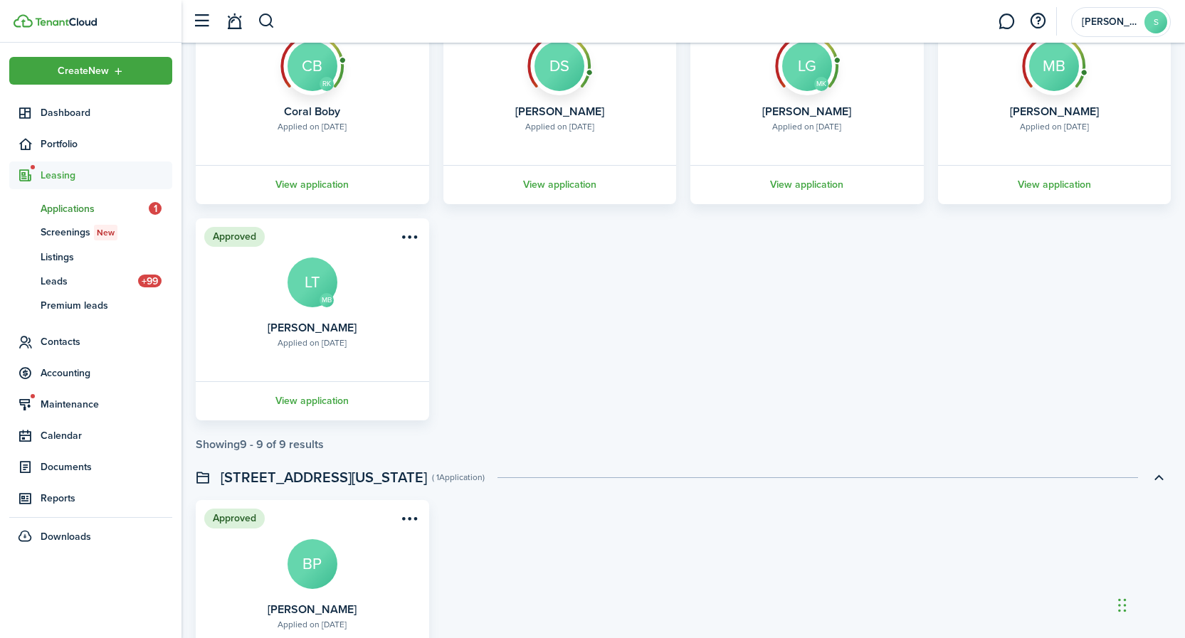
scroll to position [427, 0]
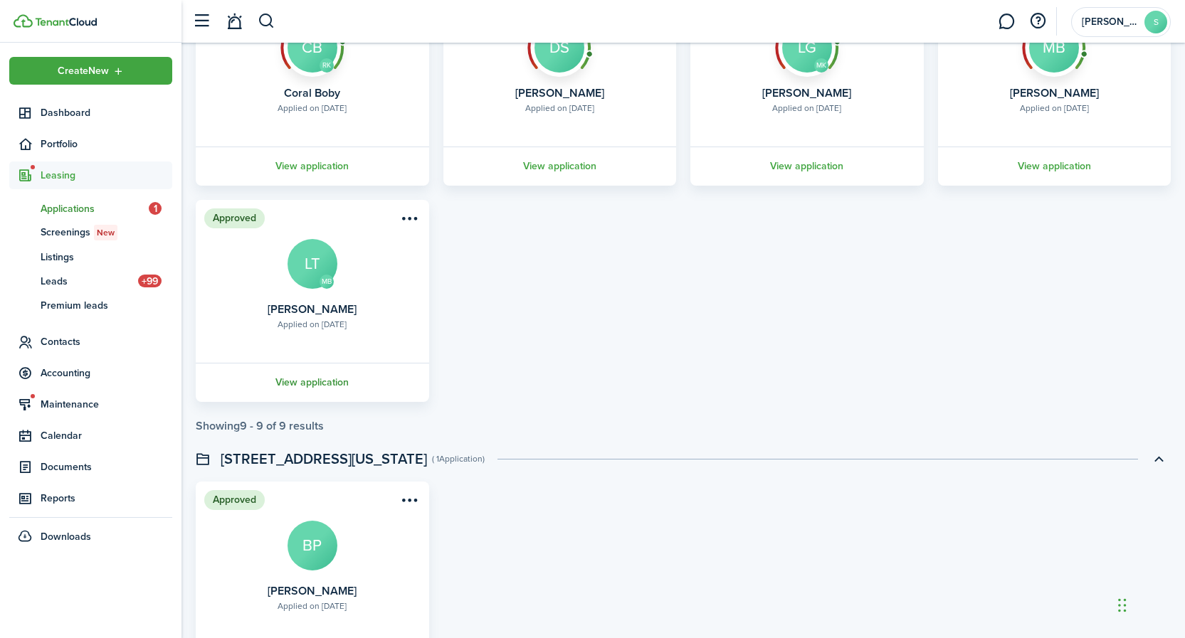
click at [330, 381] on link "View application" at bounding box center [313, 382] width 238 height 39
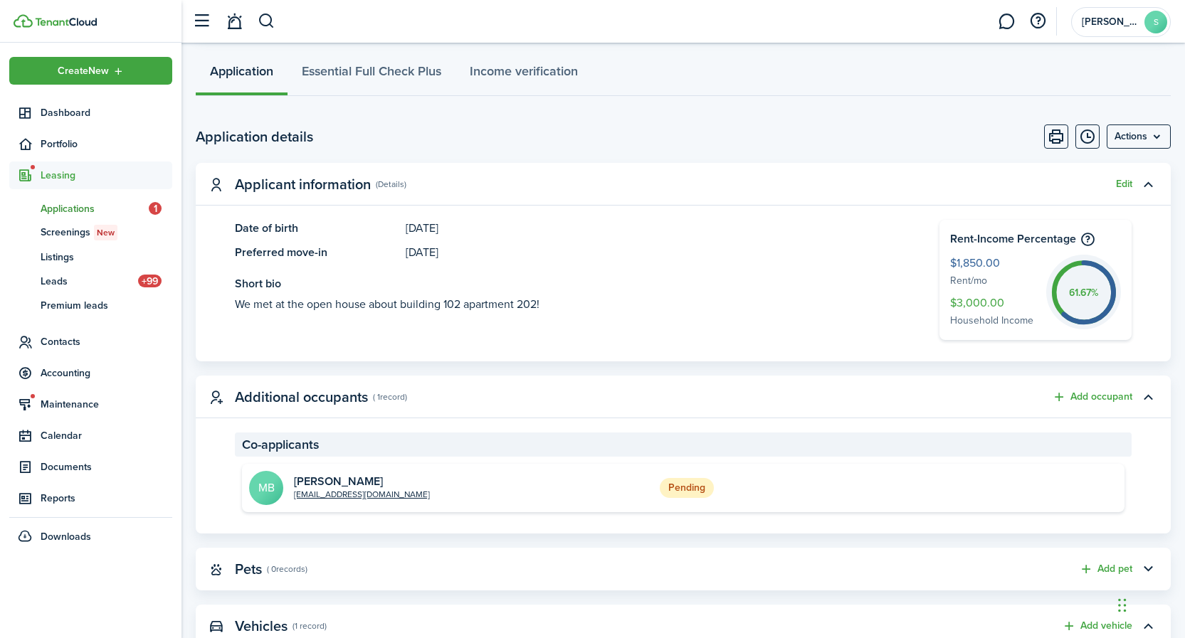
scroll to position [342, 0]
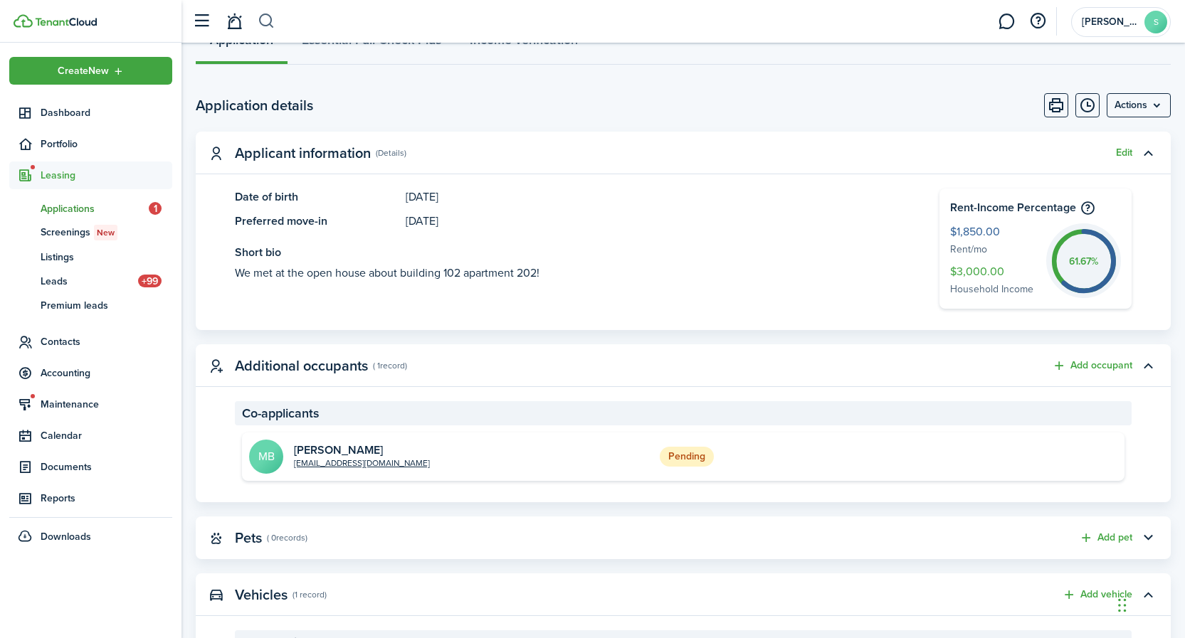
click at [266, 22] on button "button" at bounding box center [267, 21] width 18 height 24
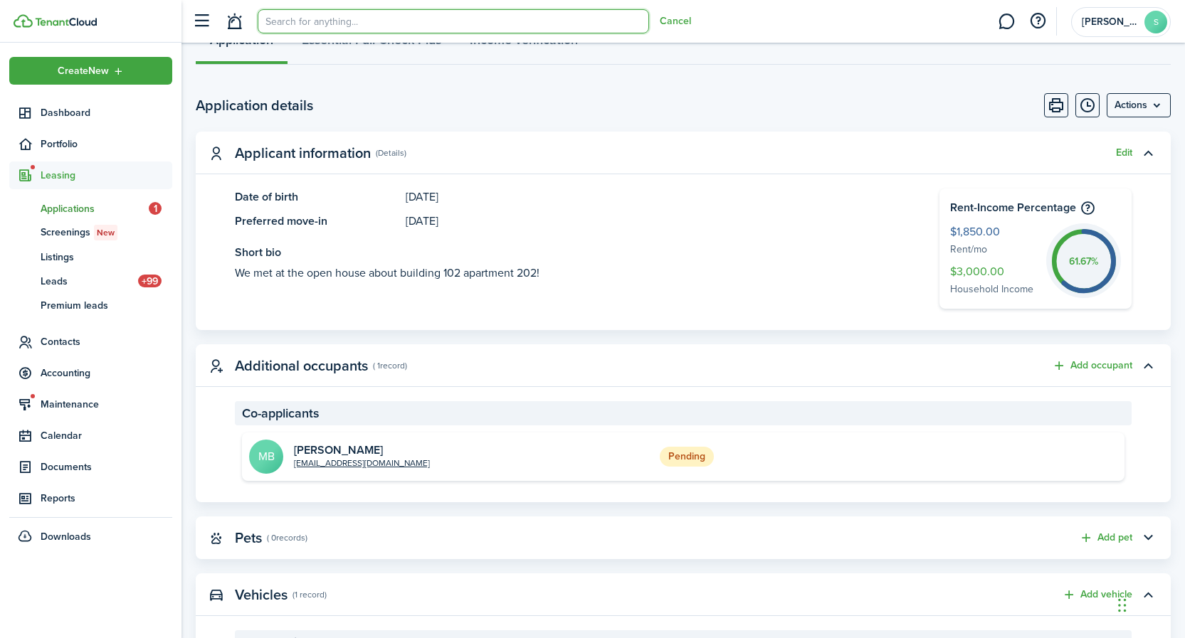
scroll to position [0, 0]
type input "[PERSON_NAME]"
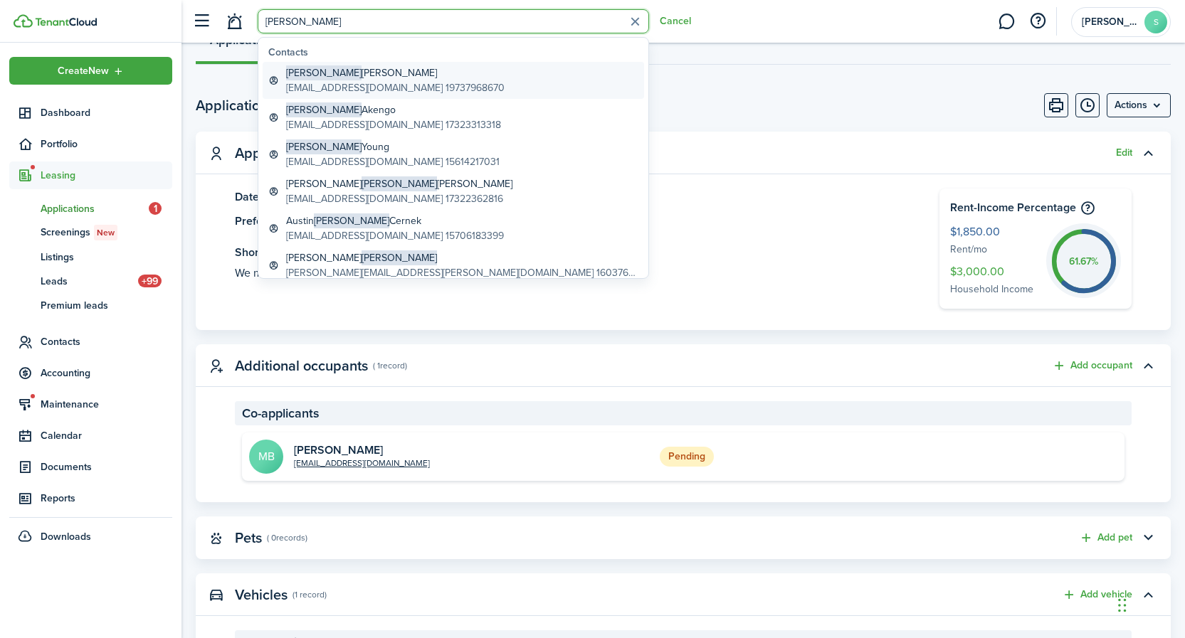
click at [325, 74] on global-search-item-title "[PERSON_NAME]" at bounding box center [395, 72] width 218 height 15
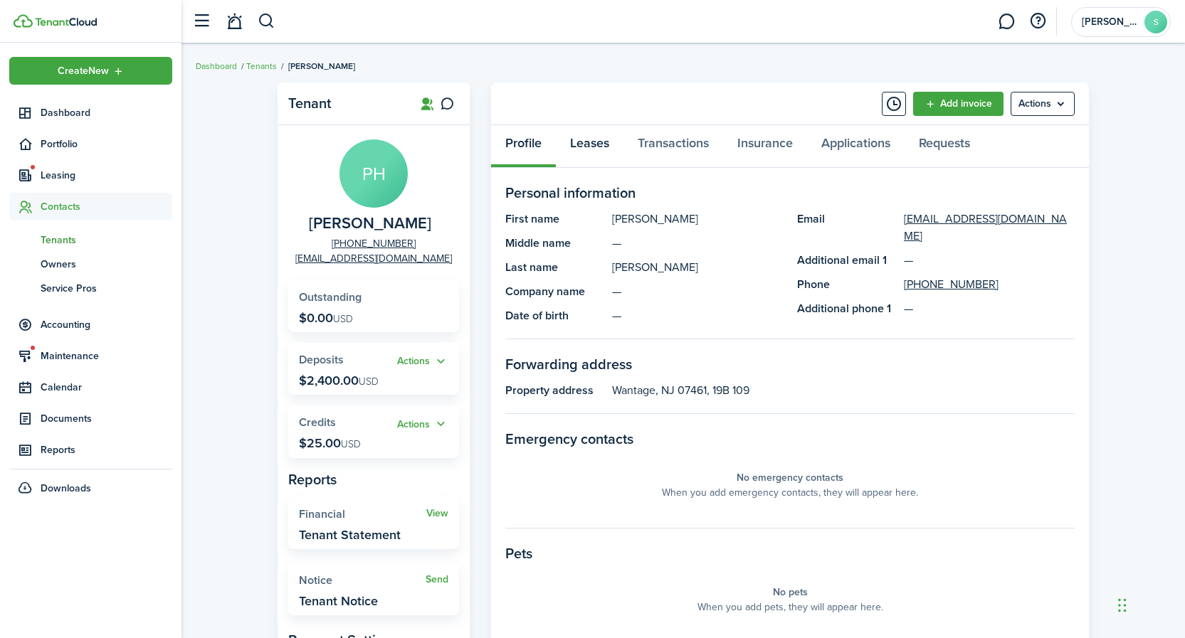
click at [587, 142] on link "Leases" at bounding box center [590, 146] width 68 height 43
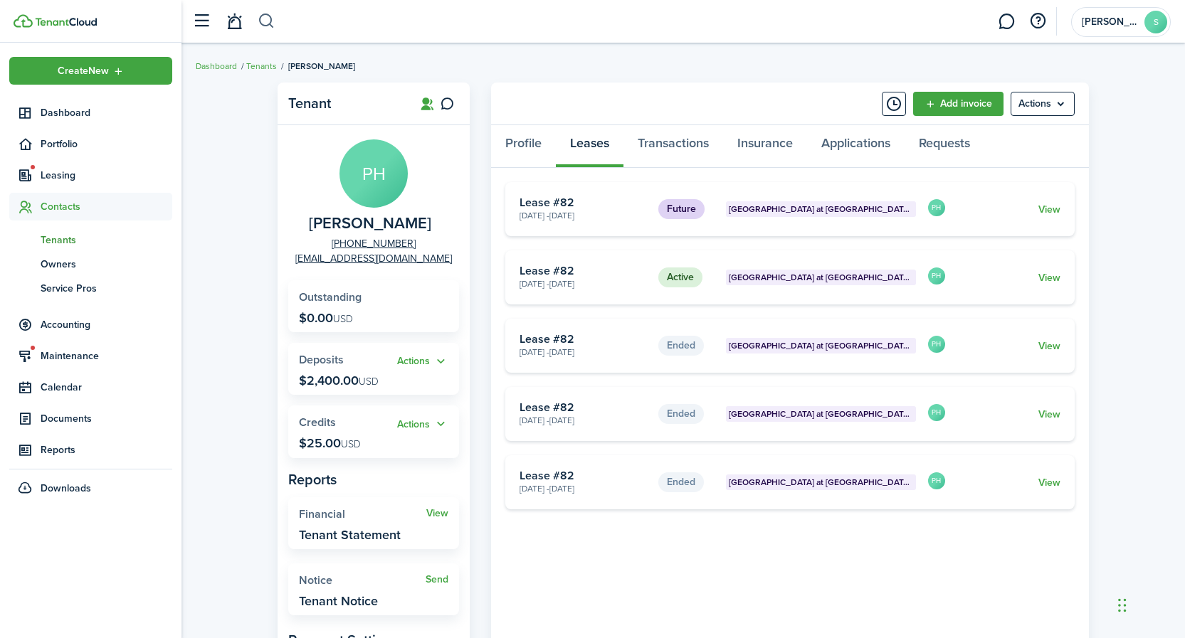
click at [268, 22] on button "button" at bounding box center [267, 21] width 18 height 24
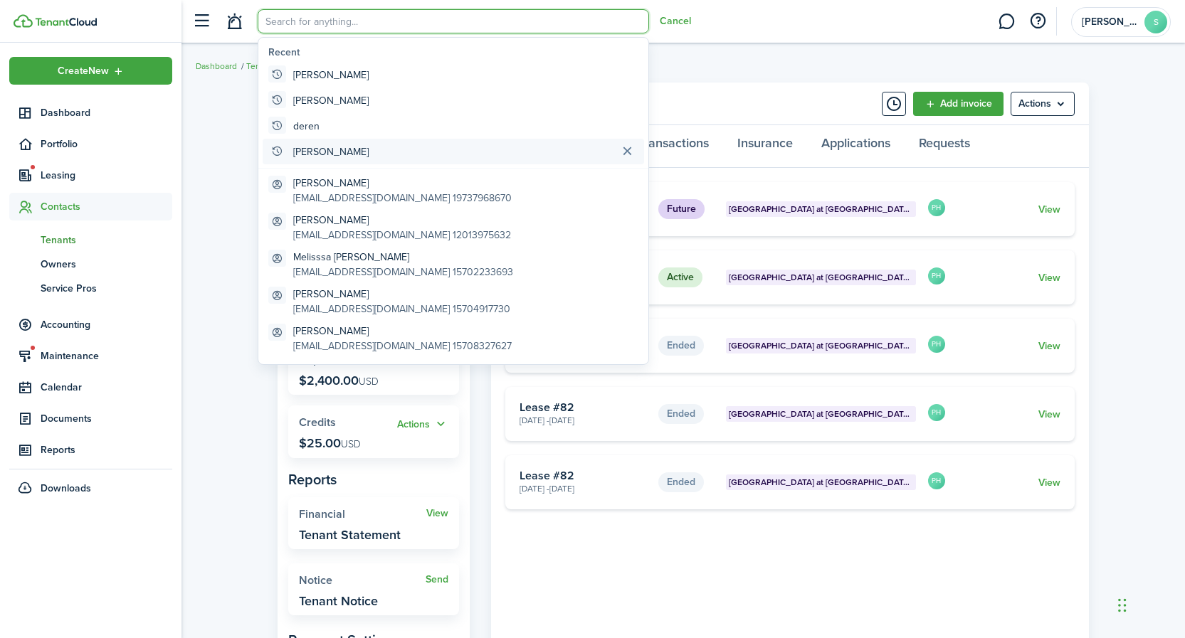
click at [316, 154] on global-search-item-title "[PERSON_NAME]" at bounding box center [330, 151] width 75 height 15
type input "[PERSON_NAME]"
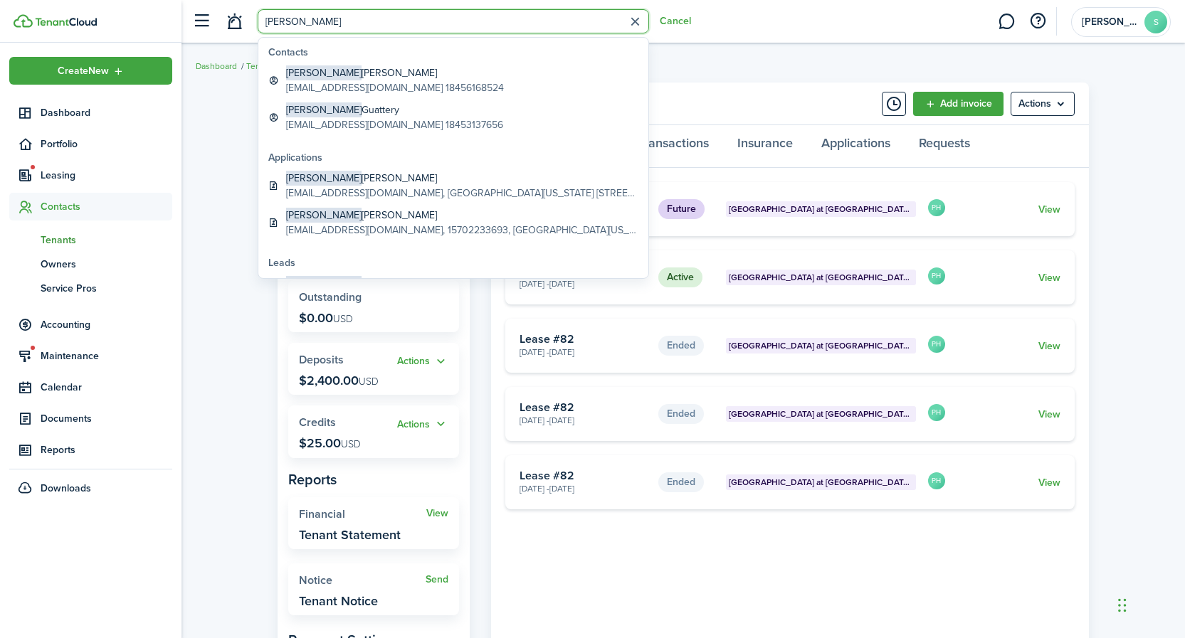
click at [637, 20] on button "button" at bounding box center [635, 22] width 22 height 22
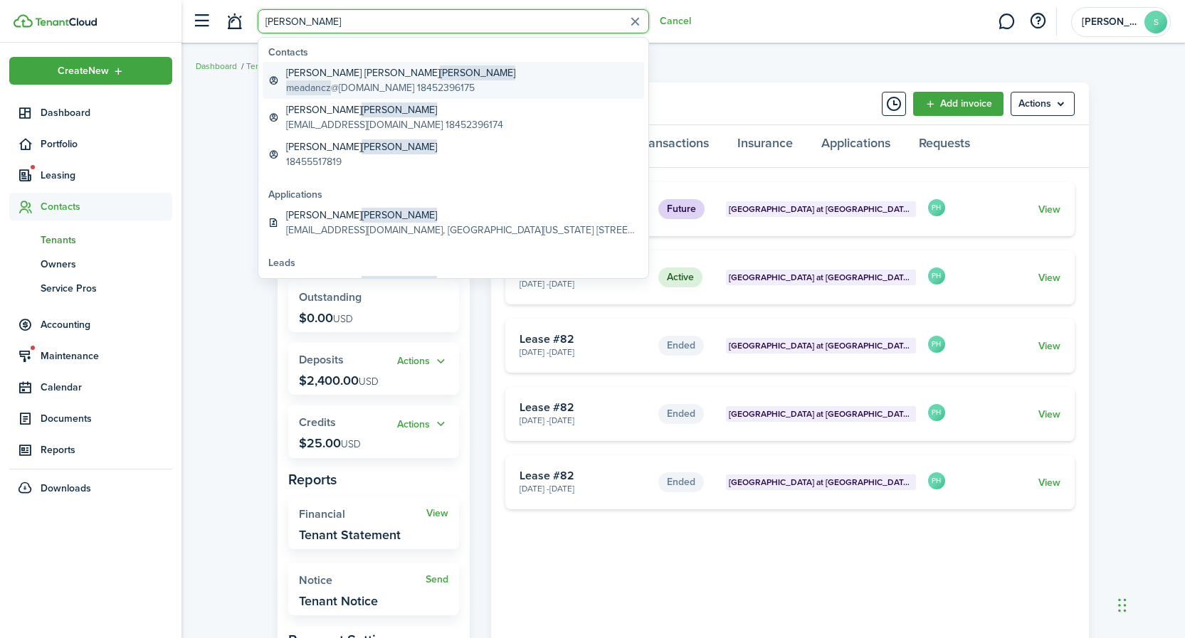
type input "[PERSON_NAME]"
click at [440, 71] on span "[PERSON_NAME]" at bounding box center [477, 72] width 75 height 15
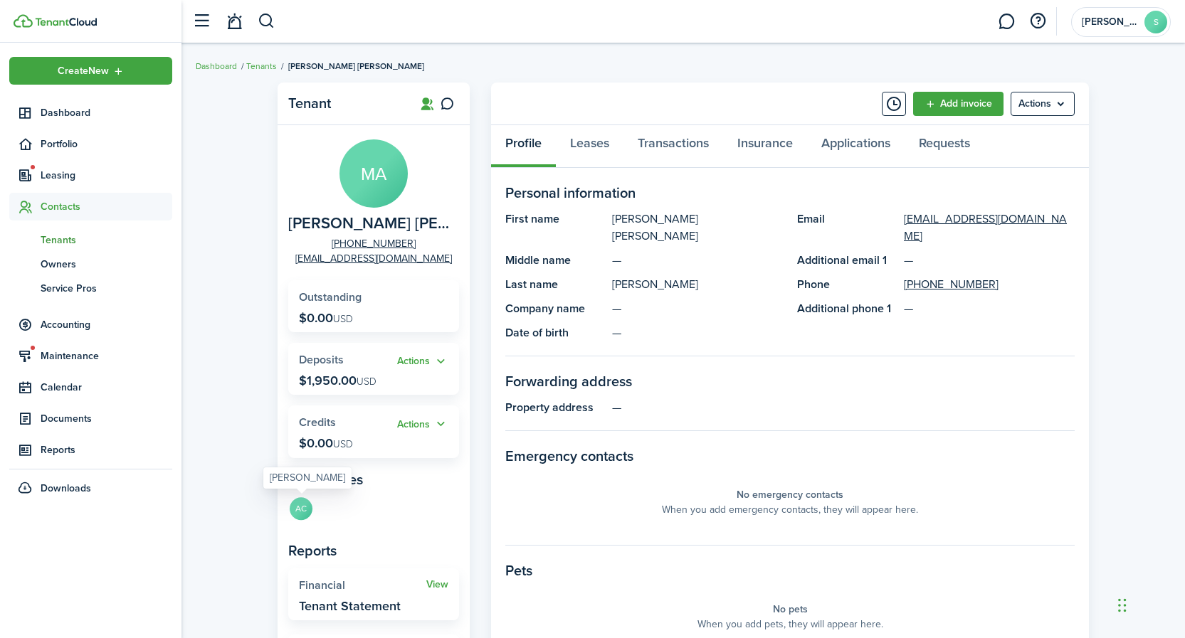
click at [301, 504] on avatar-text "AC" at bounding box center [301, 508] width 23 height 23
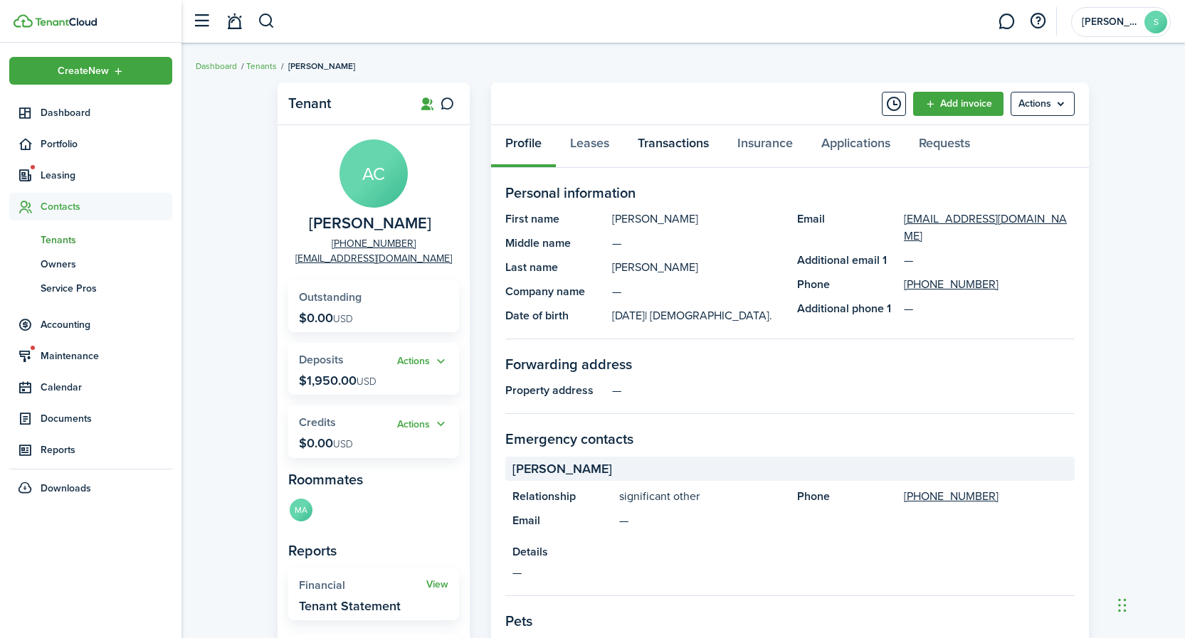
click at [672, 143] on link "Transactions" at bounding box center [673, 146] width 100 height 43
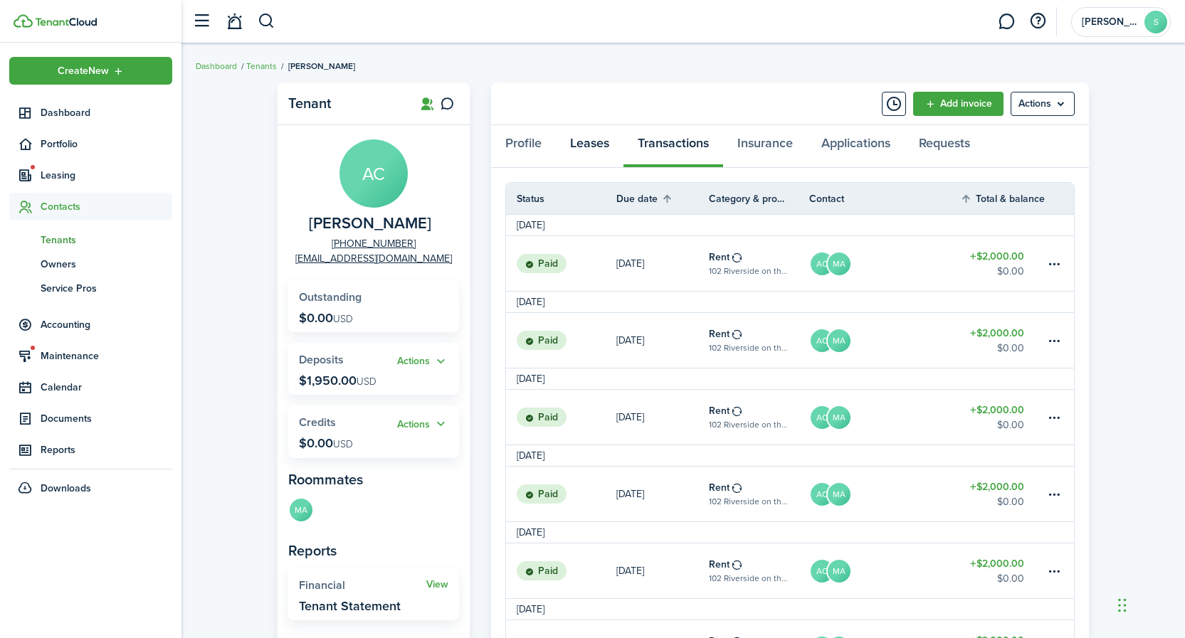
click at [586, 144] on link "Leases" at bounding box center [590, 146] width 68 height 43
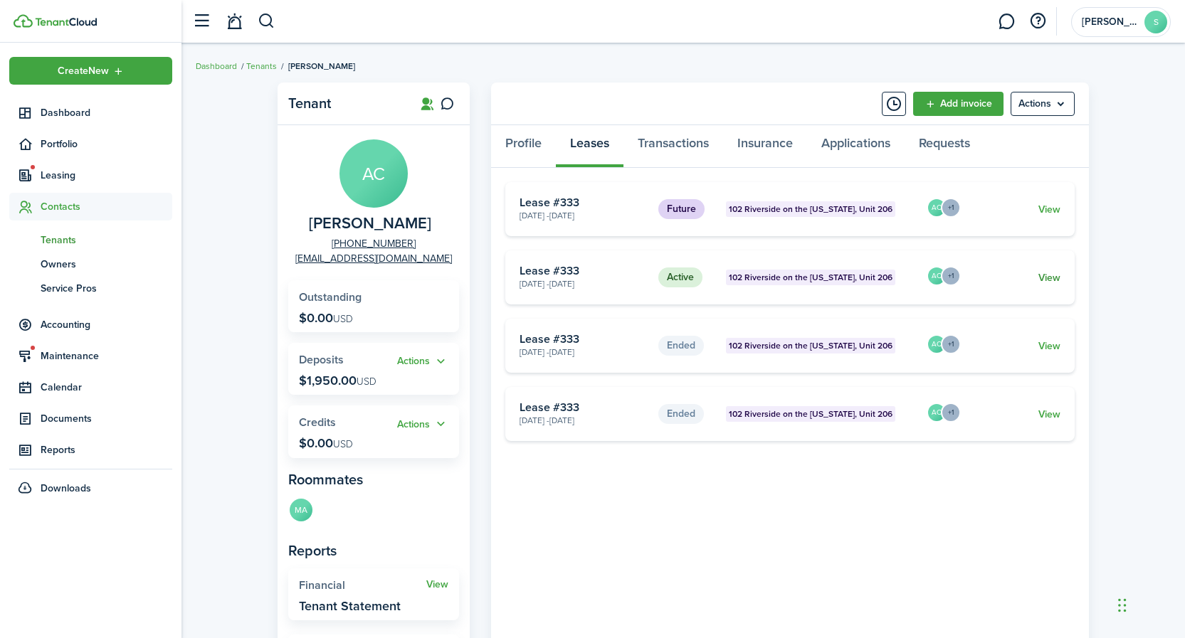
click at [1045, 278] on link "View" at bounding box center [1049, 277] width 22 height 15
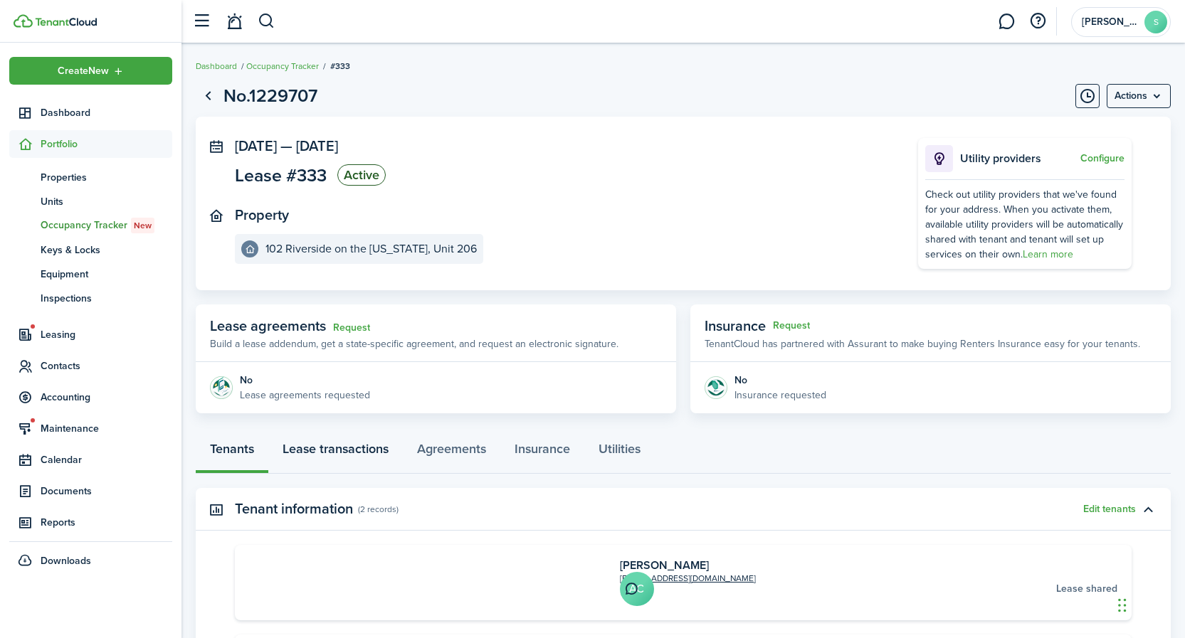
click at [359, 449] on link "Lease transactions" at bounding box center [335, 452] width 134 height 43
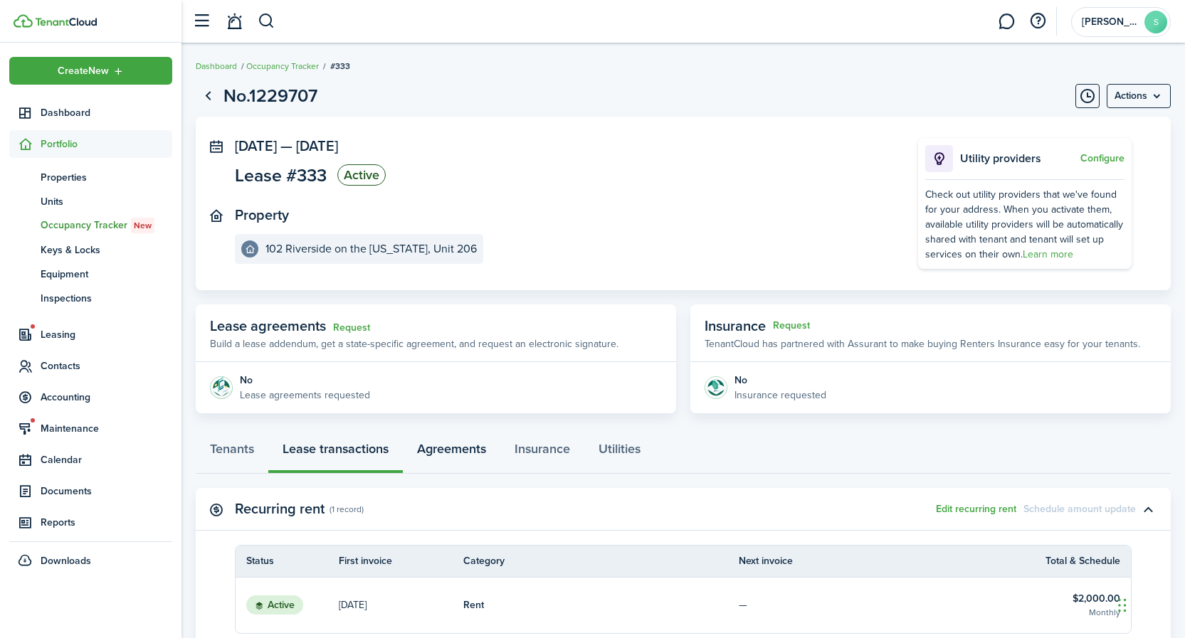
click at [455, 450] on link "Agreements" at bounding box center [451, 452] width 97 height 43
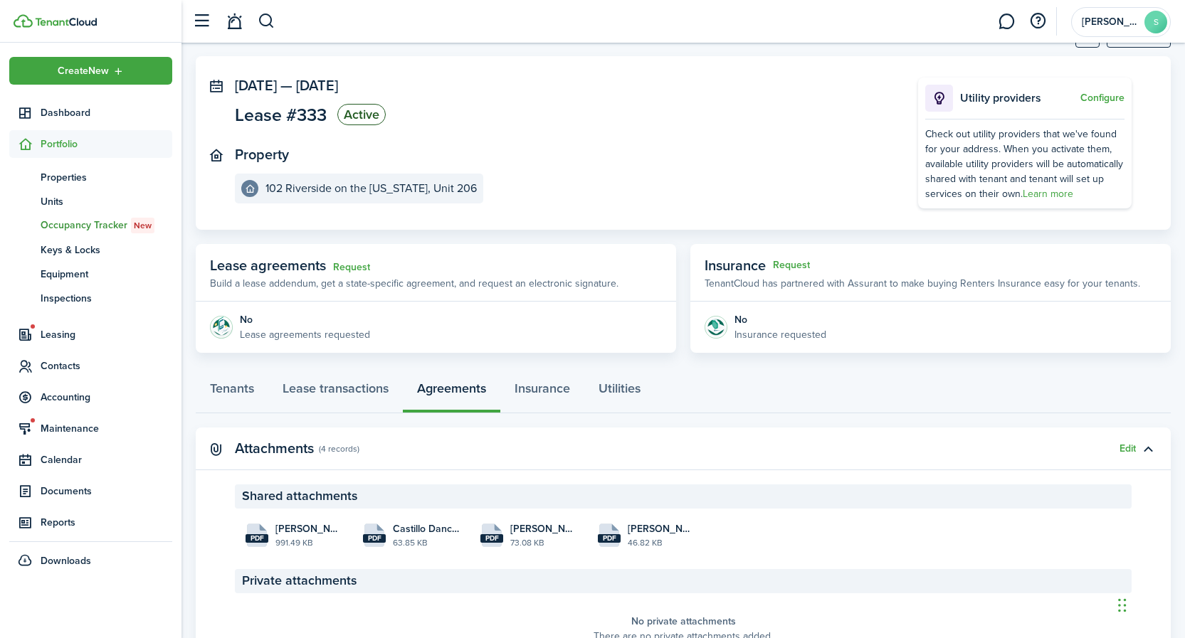
scroll to position [140, 0]
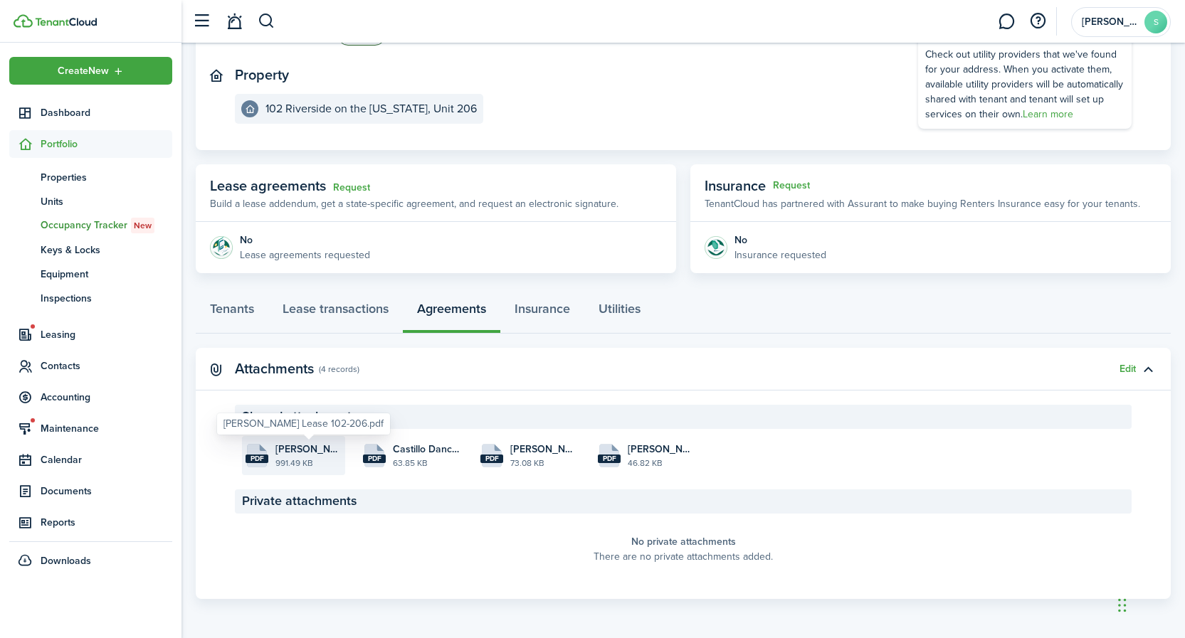
click at [298, 455] on span "[PERSON_NAME] Lease 102-206.pdf" at bounding box center [308, 449] width 66 height 15
click at [788, 465] on files "pdf Castillo Danczewski Lease 102-206.pdf 991.49 KB pdf Castillo Danczewski 102…" at bounding box center [683, 455] width 897 height 39
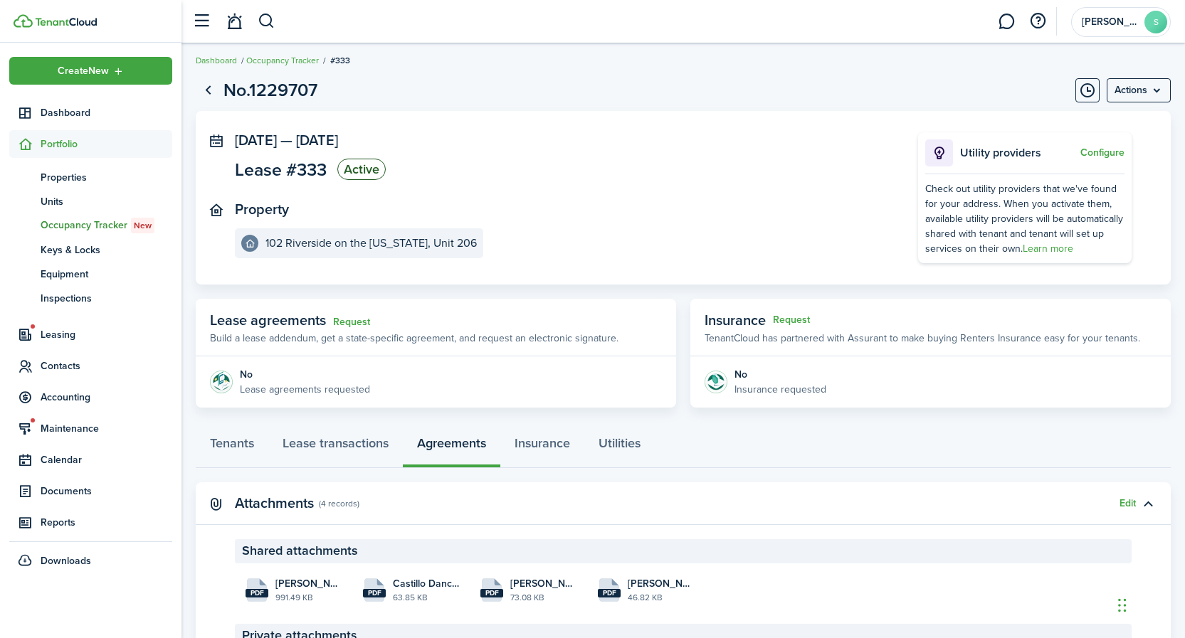
scroll to position [0, 0]
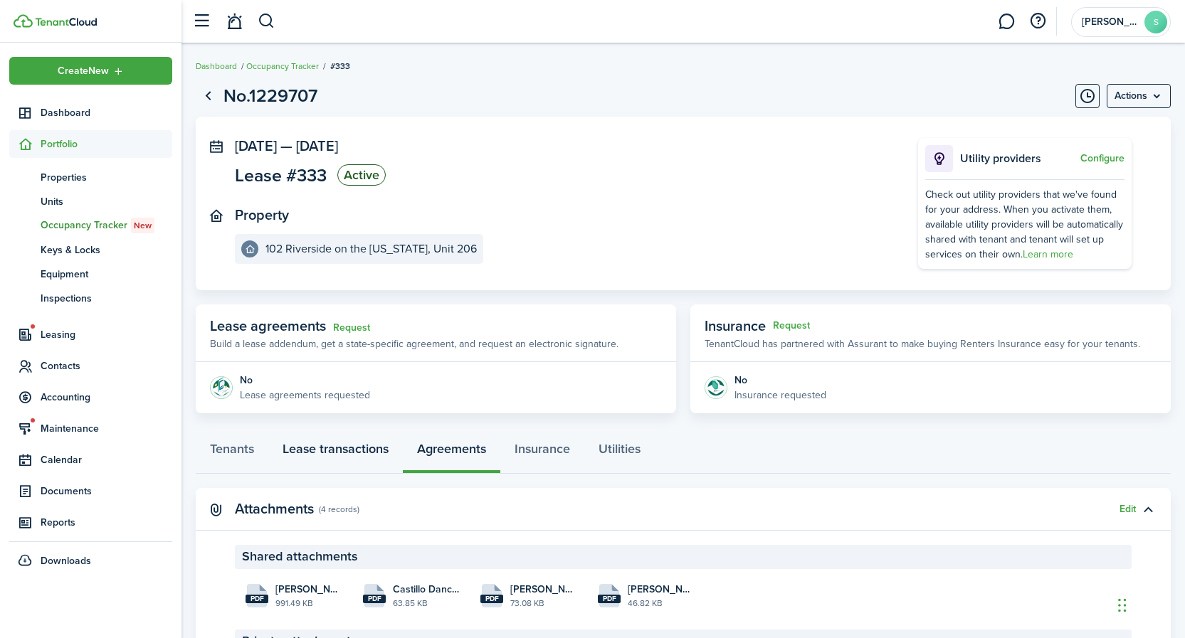
click at [353, 450] on link "Lease transactions" at bounding box center [335, 452] width 134 height 43
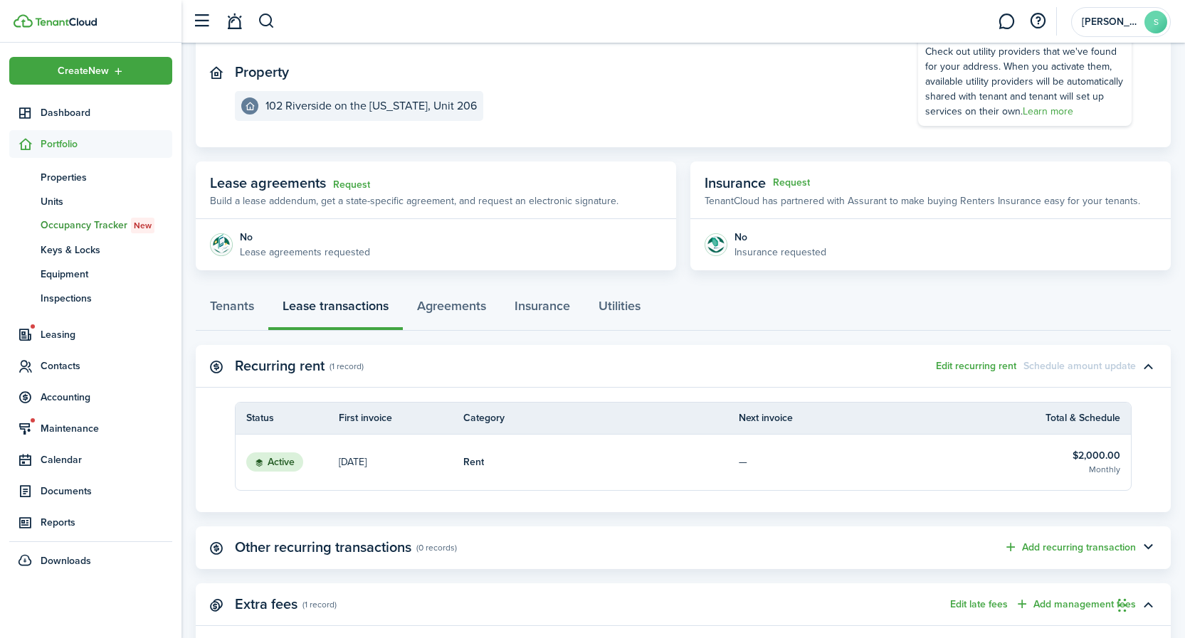
scroll to position [171, 0]
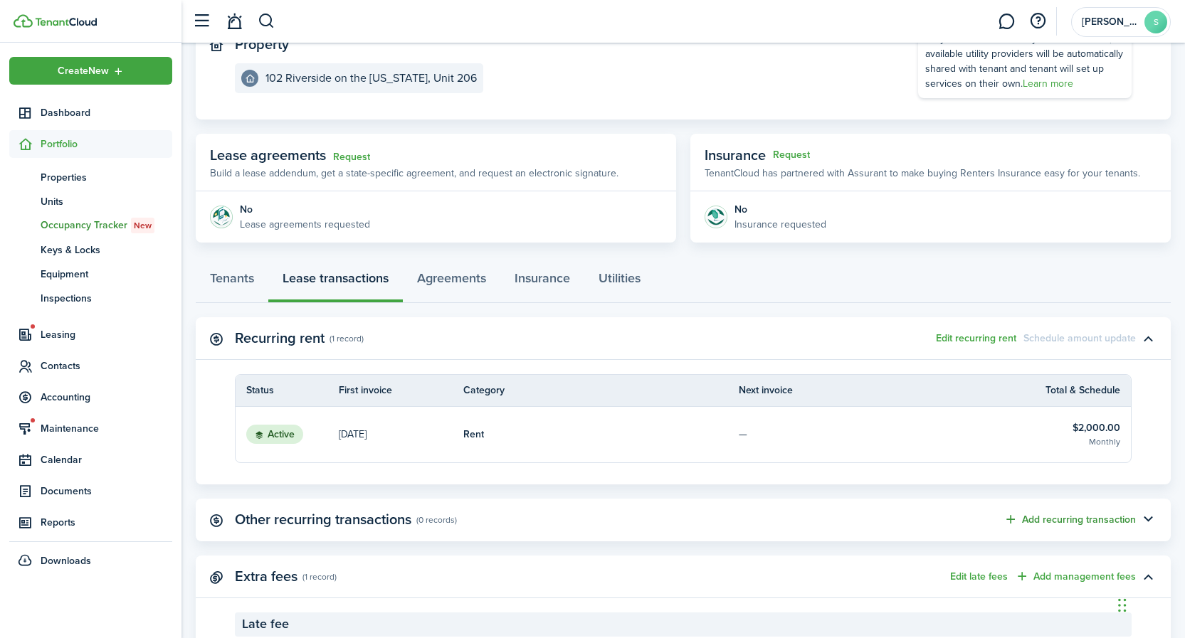
click at [1071, 520] on button "Add recurring transaction" at bounding box center [1069, 520] width 132 height 16
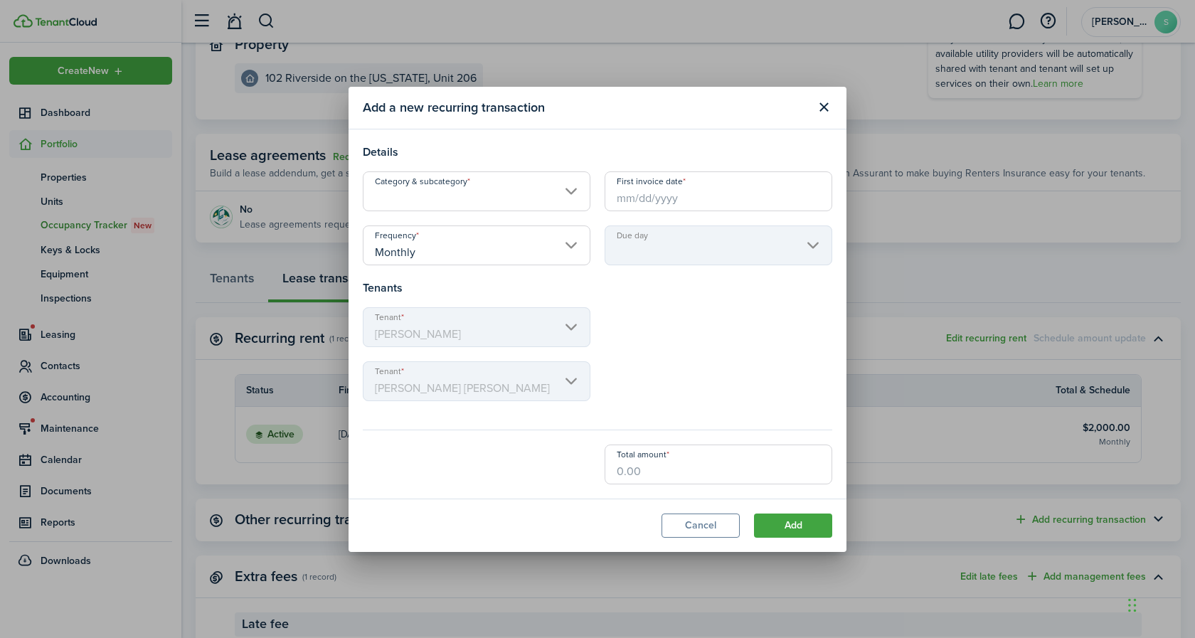
click at [460, 193] on input "Category & subcategory" at bounding box center [477, 191] width 228 height 40
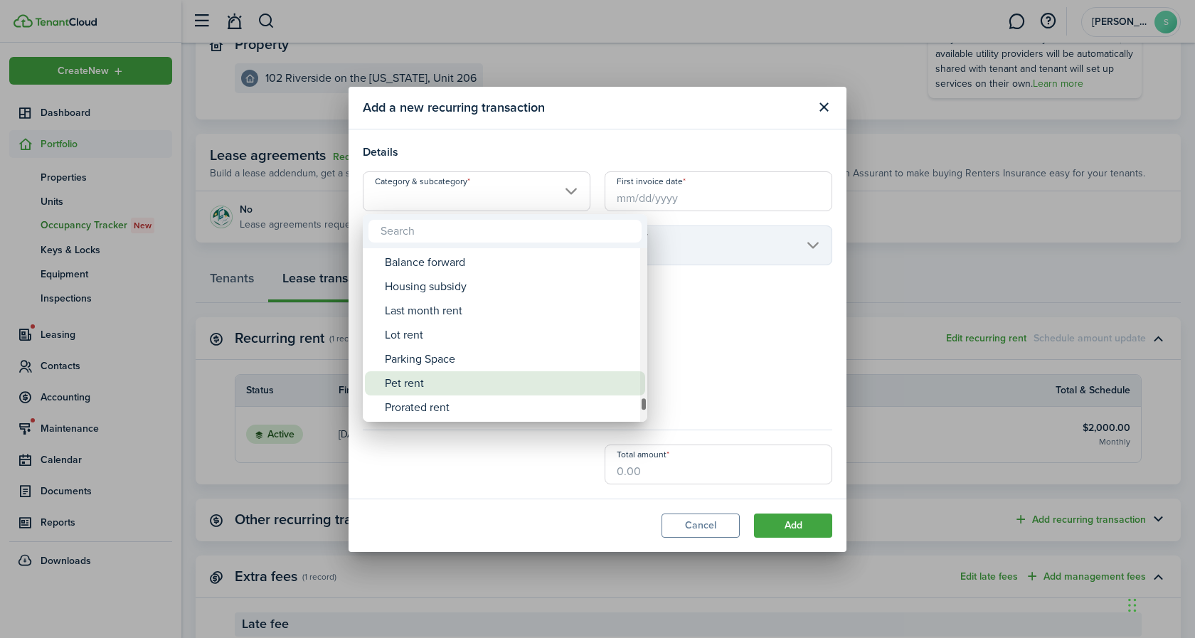
click at [413, 383] on div "Pet rent" at bounding box center [511, 383] width 252 height 24
type input "Rent / Pet rent"
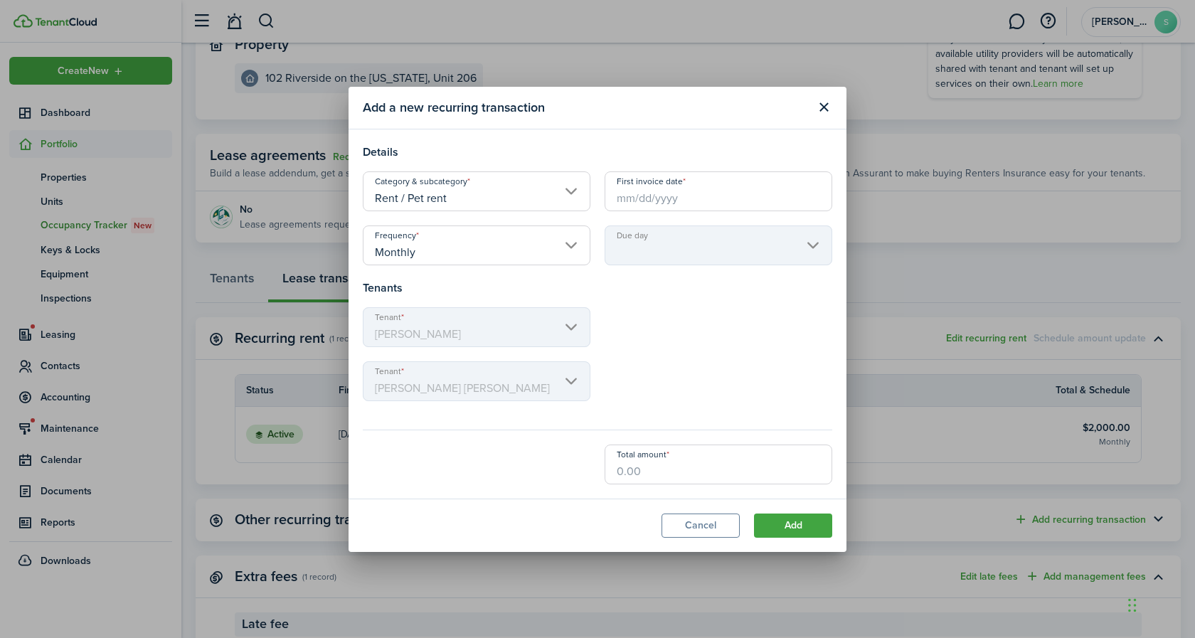
click at [683, 197] on input "First invoice date" at bounding box center [719, 191] width 228 height 40
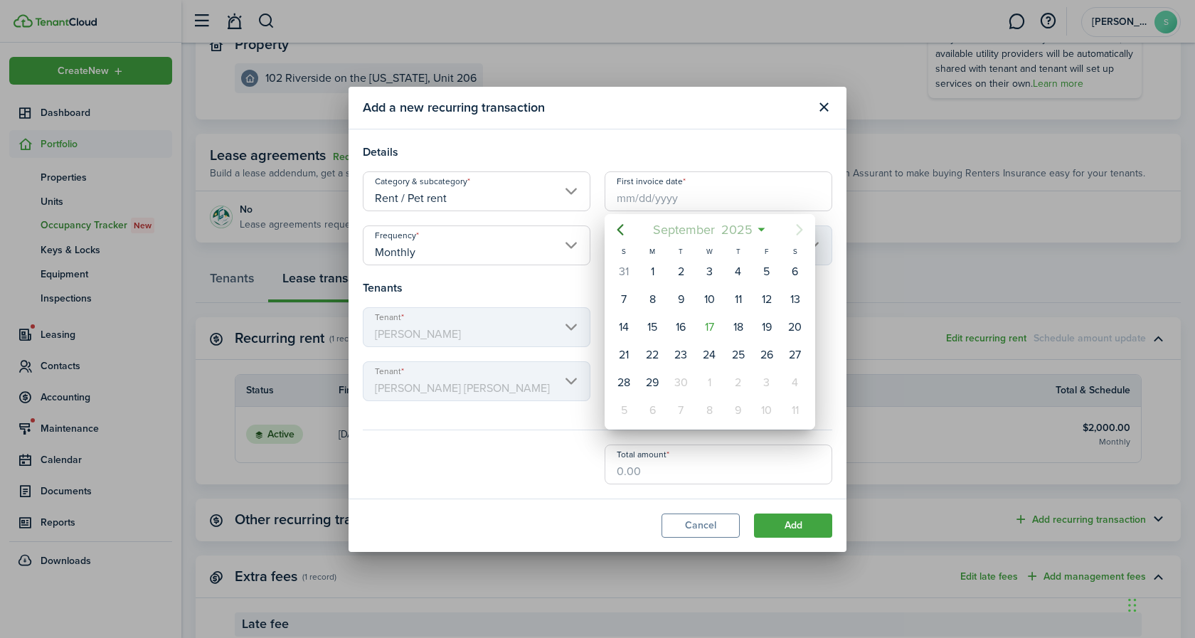
click at [761, 228] on mbsc-button "[DATE]" at bounding box center [702, 230] width 117 height 26
click at [778, 359] on div "Sep" at bounding box center [776, 356] width 51 height 23
click at [465, 523] on div at bounding box center [597, 319] width 1423 height 866
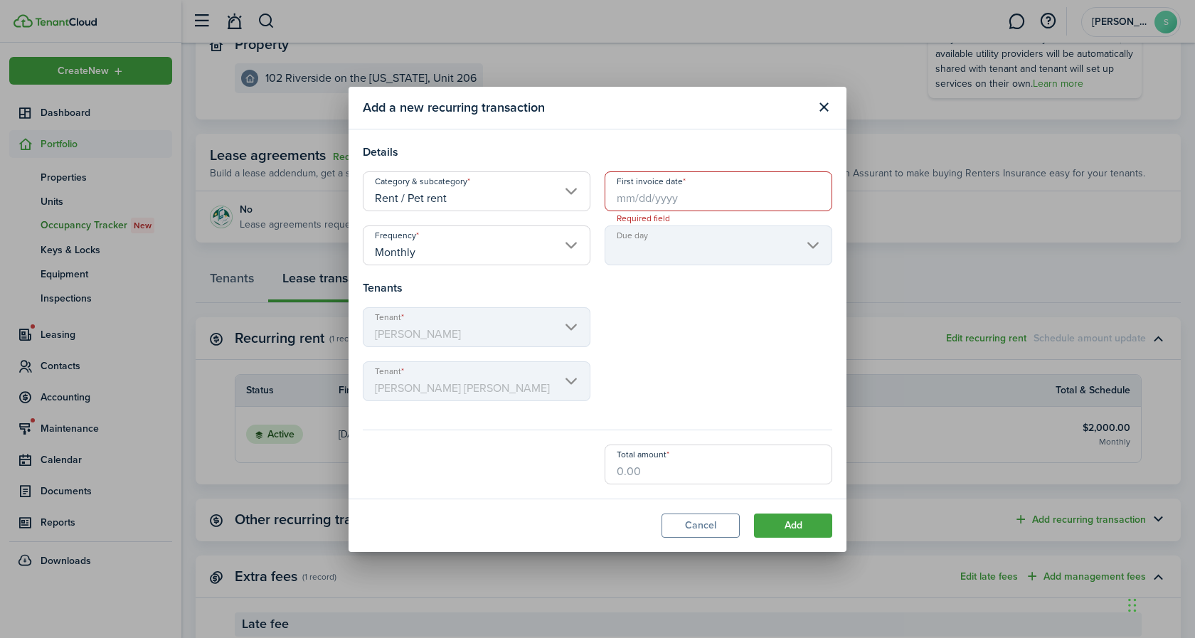
click at [666, 469] on input "Total amount" at bounding box center [719, 465] width 228 height 40
type input "$50.00"
click at [682, 197] on input "First invoice date" at bounding box center [719, 191] width 228 height 40
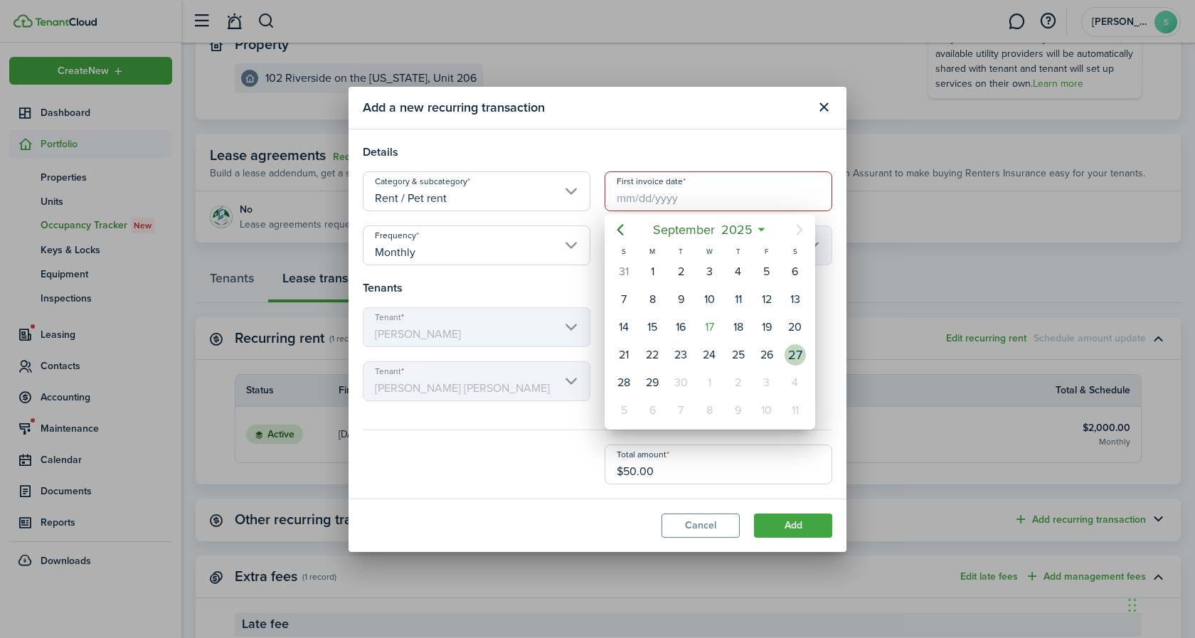
click at [798, 355] on div "27" at bounding box center [795, 354] width 21 height 21
type input "[DATE]"
type input "27th"
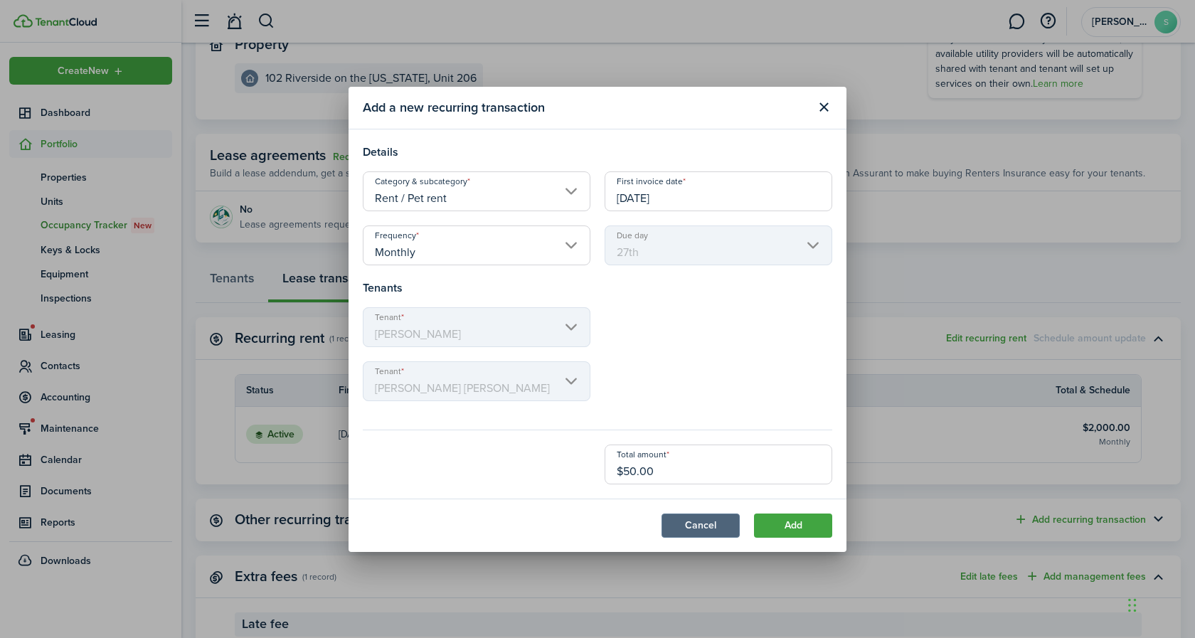
click at [716, 530] on button "Cancel" at bounding box center [701, 526] width 78 height 24
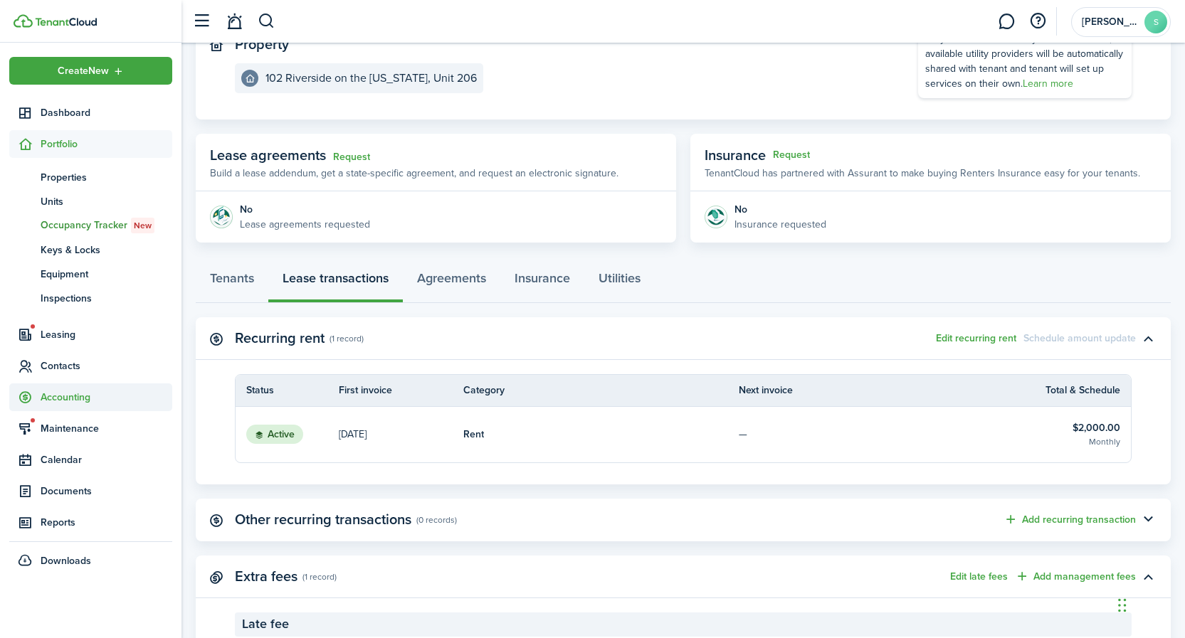
click at [73, 398] on span "Accounting" at bounding box center [107, 397] width 132 height 15
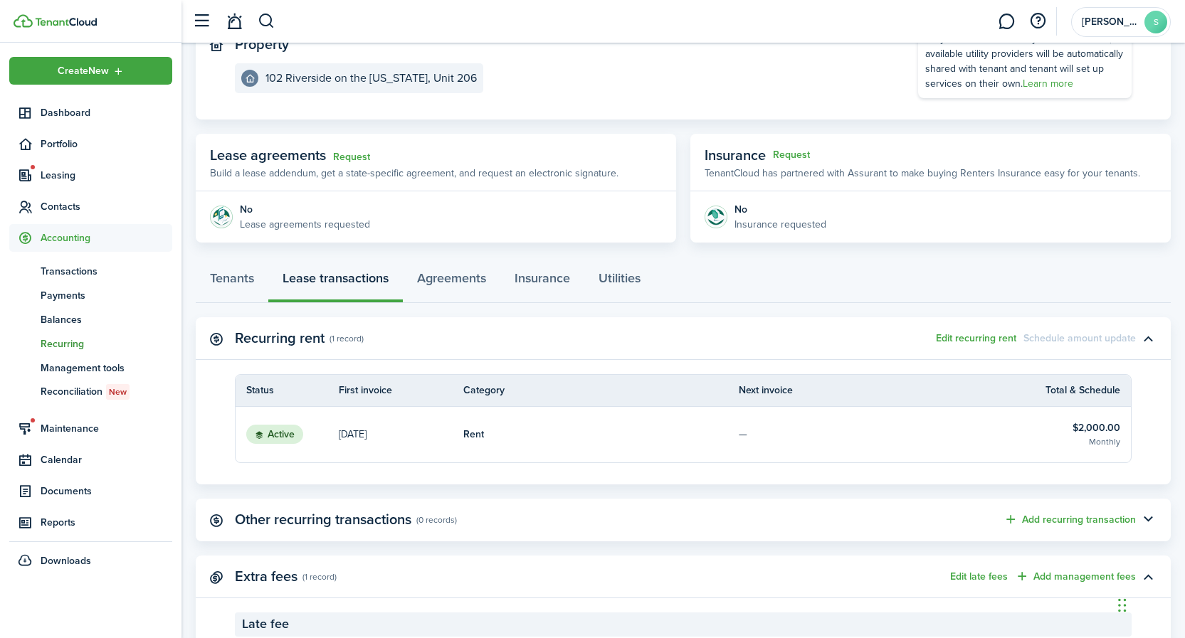
click at [69, 344] on span "Recurring" at bounding box center [107, 344] width 132 height 15
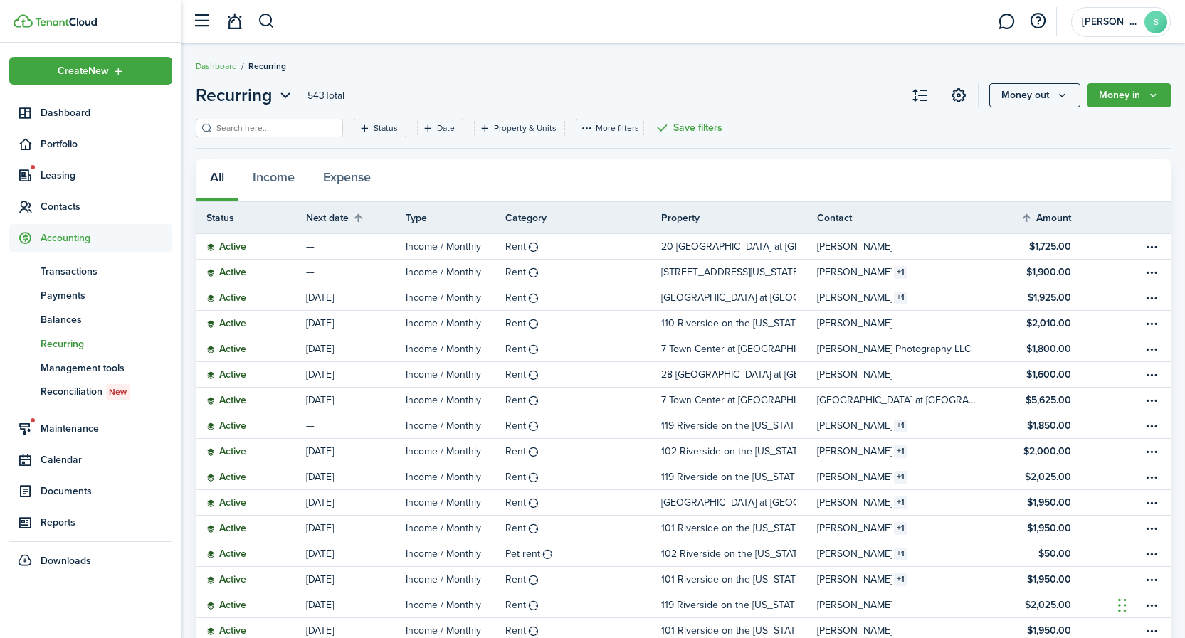
drag, startPoint x: 313, startPoint y: 127, endPoint x: 318, endPoint y: 117, distance: 11.1
click at [316, 125] on input "search" at bounding box center [275, 129] width 125 height 14
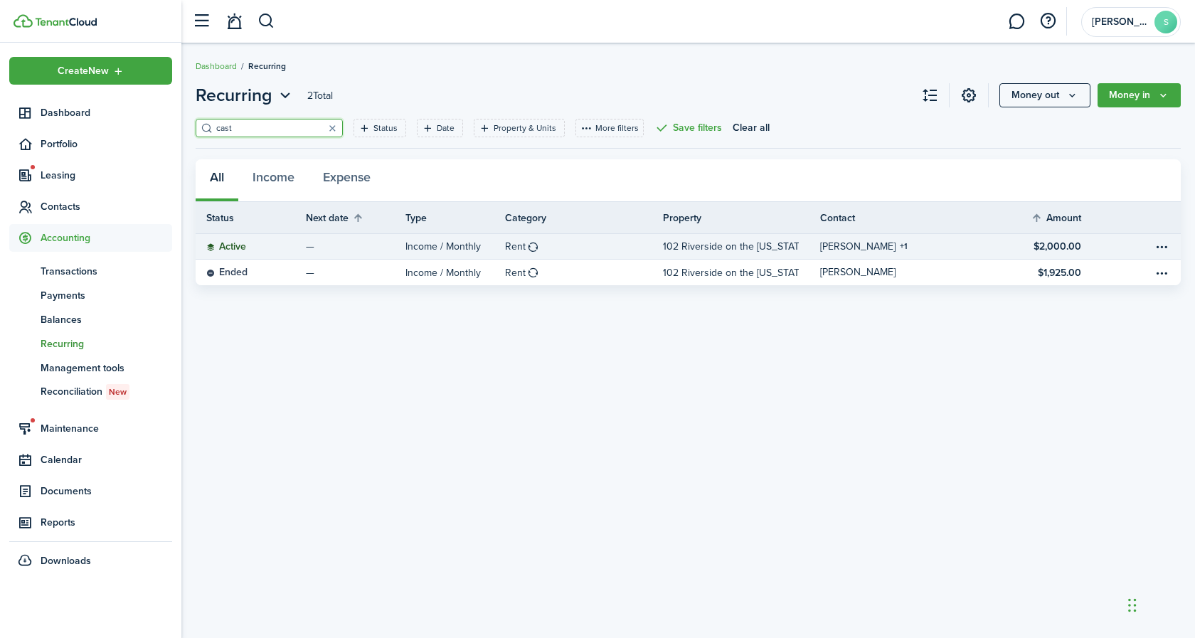
type input "cast"
click at [673, 247] on p "102 Riverside on the [US_STATE], Unit 206" at bounding box center [731, 246] width 137 height 15
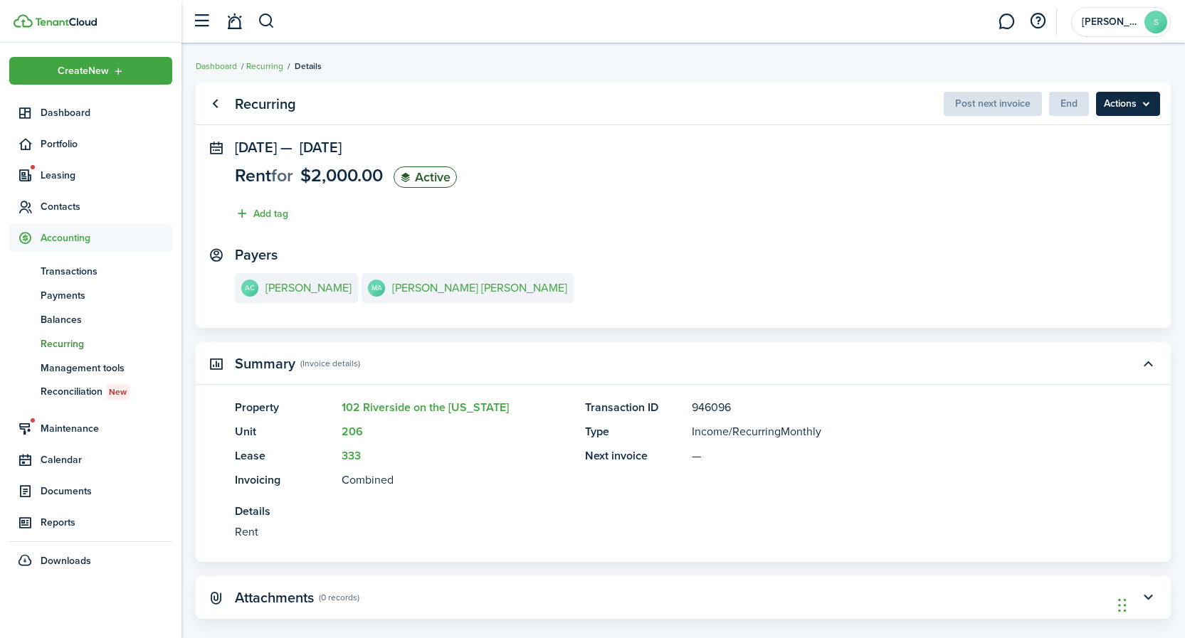
click at [1122, 107] on menu-btn "Actions" at bounding box center [1128, 104] width 64 height 24
click at [845, 187] on panel-main-section "[DATE] — [DATE] Rent for $2,000.00 Active Add tag" at bounding box center [683, 184] width 897 height 90
click at [297, 286] on e-details-info-title "[PERSON_NAME]" at bounding box center [308, 288] width 86 height 13
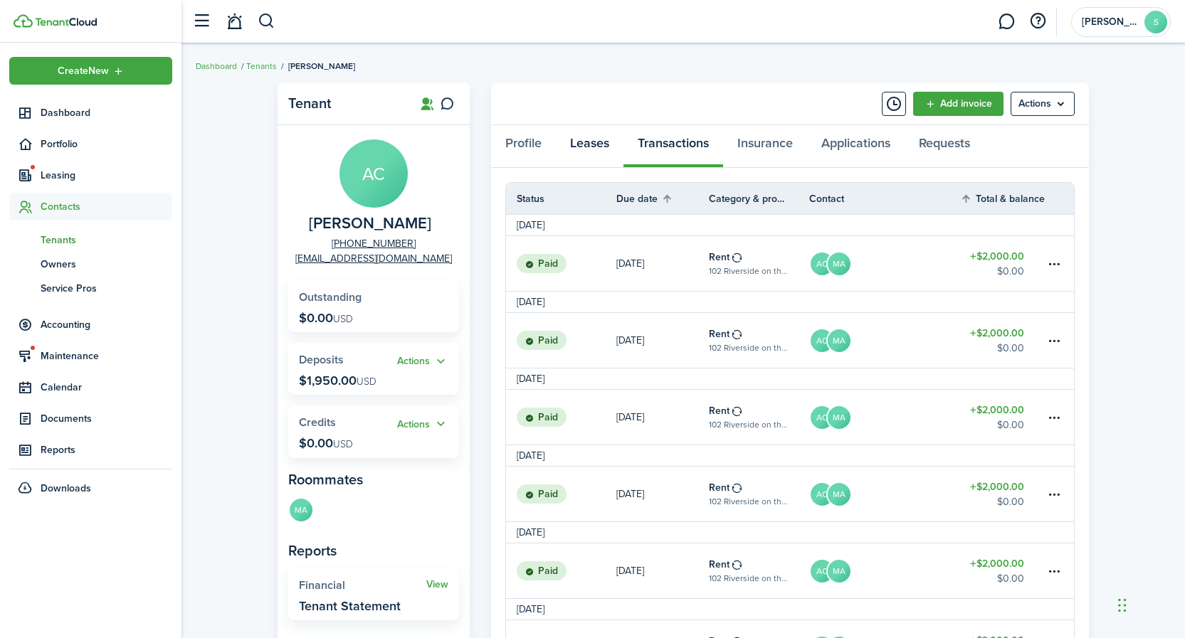
click at [583, 144] on link "Leases" at bounding box center [590, 146] width 68 height 43
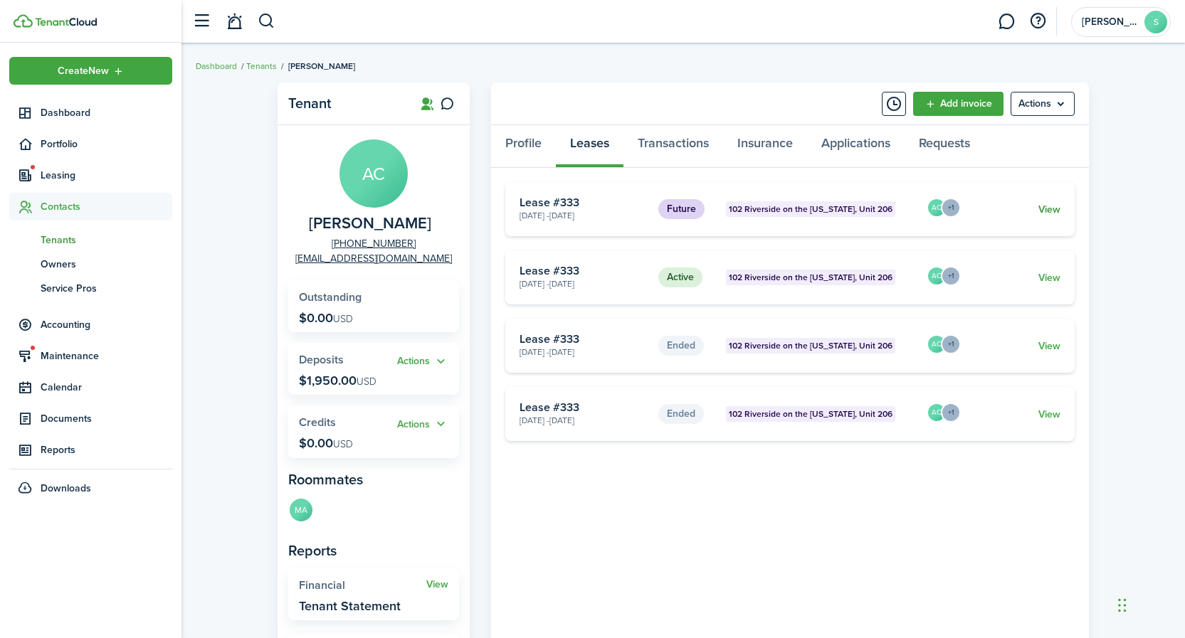
click at [1049, 209] on link "View" at bounding box center [1049, 209] width 22 height 15
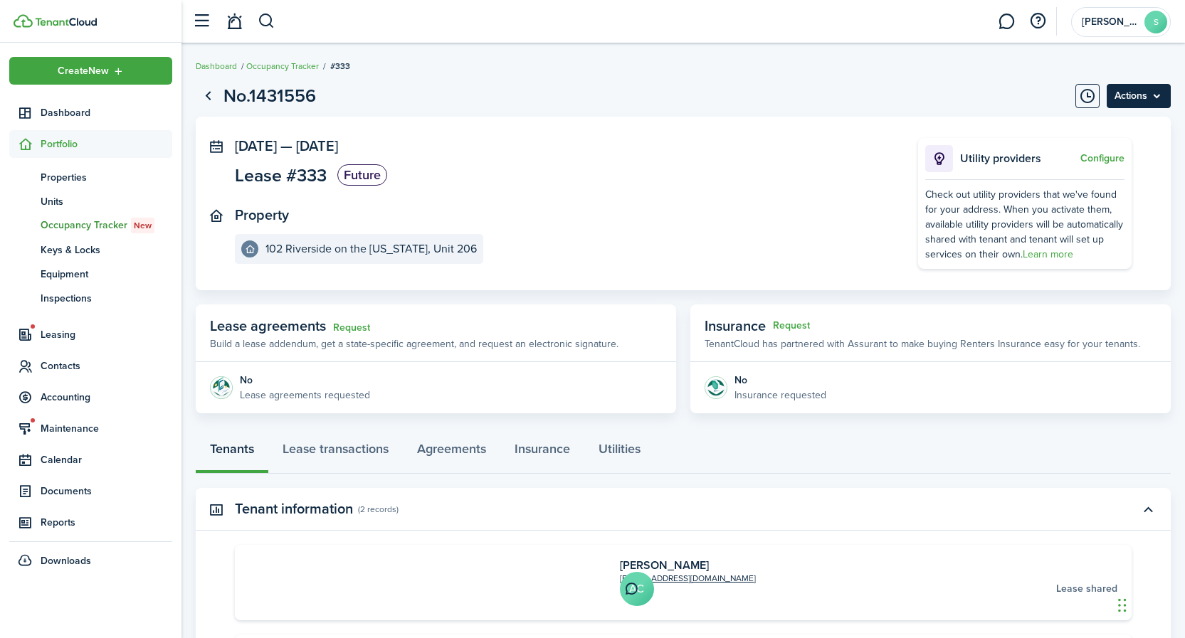
click at [1138, 95] on menu-btn "Actions" at bounding box center [1138, 96] width 64 height 24
click at [1074, 128] on button "Delete" at bounding box center [1108, 127] width 125 height 24
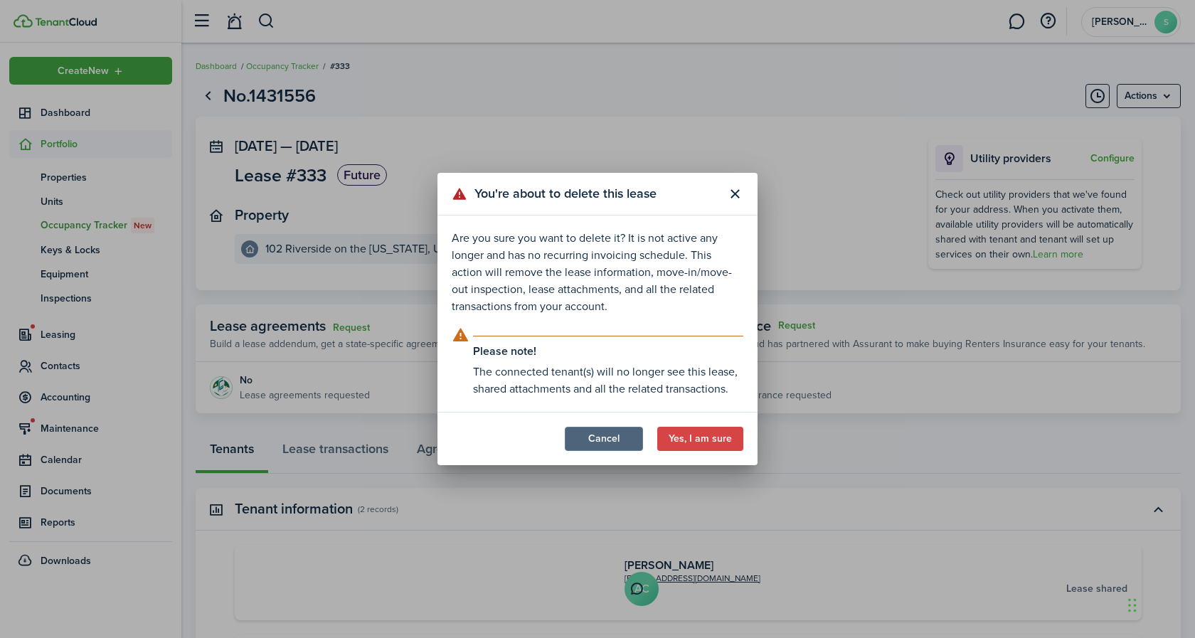
click at [604, 433] on button "Cancel" at bounding box center [604, 439] width 78 height 24
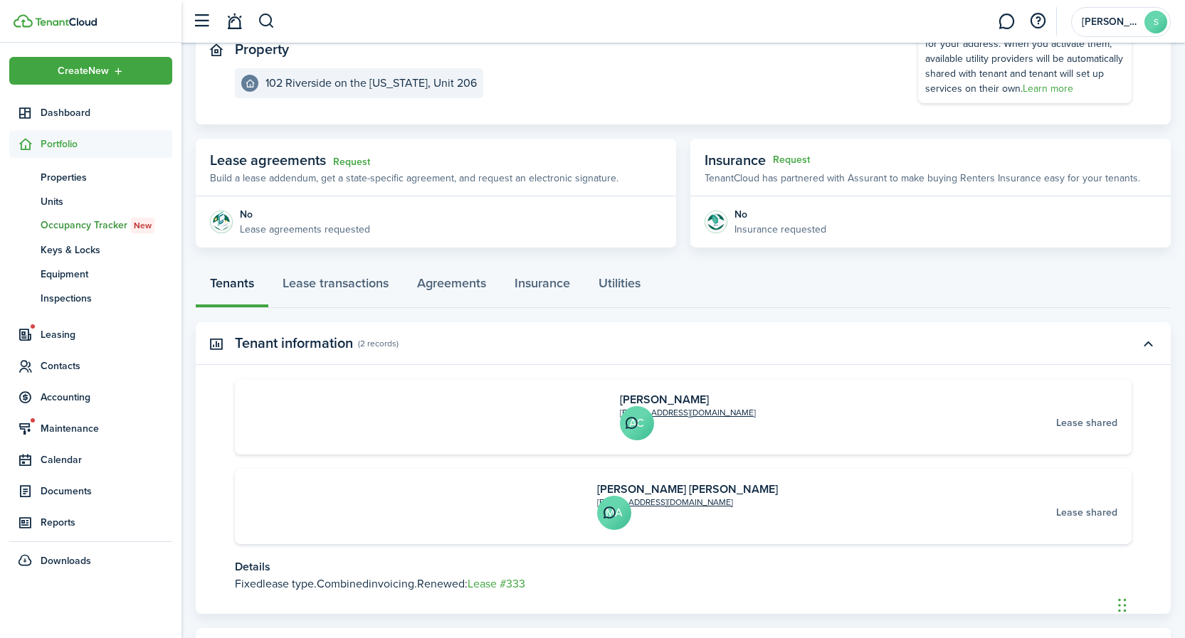
scroll to position [127, 0]
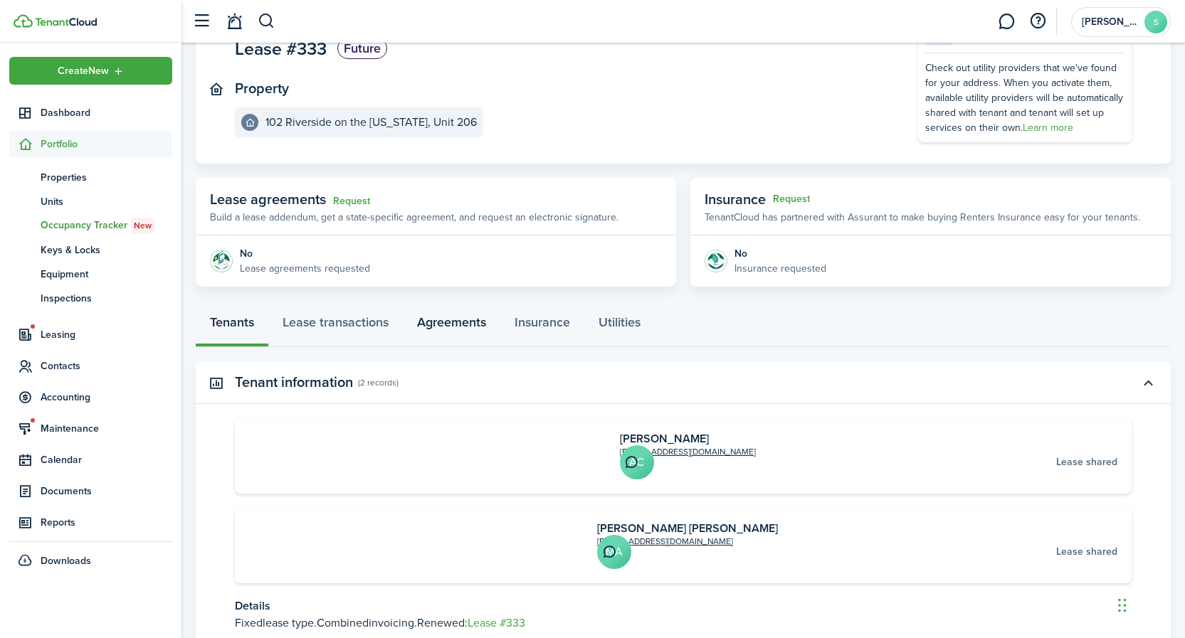
click at [454, 323] on link "Agreements" at bounding box center [451, 326] width 97 height 43
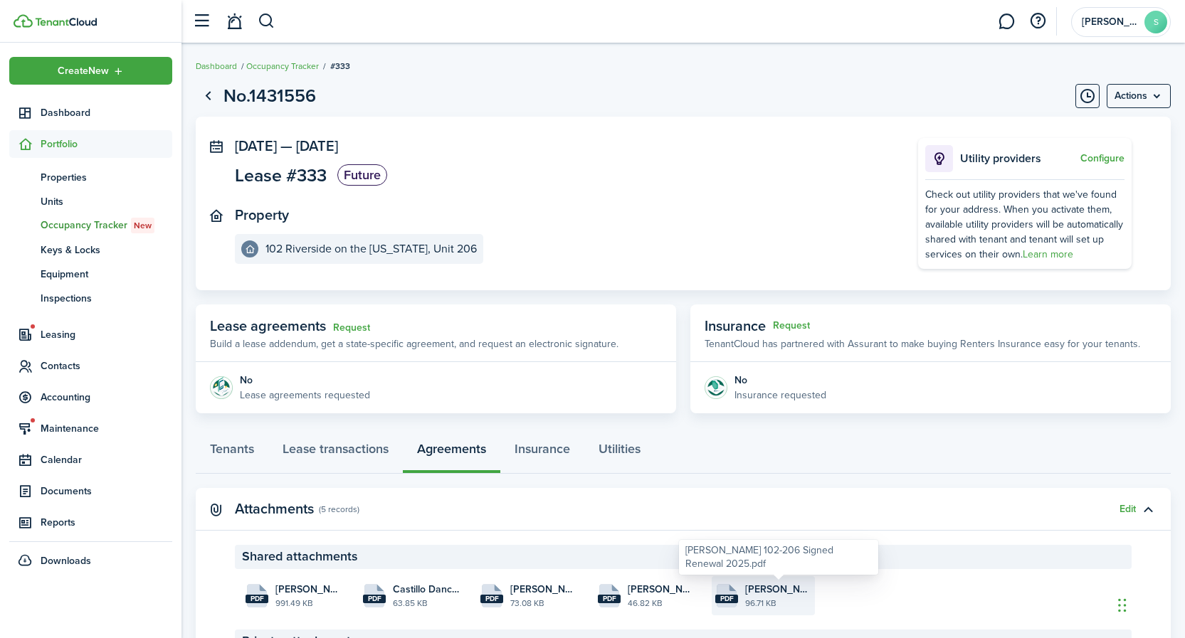
click at [790, 593] on span "[PERSON_NAME] 102-206 Signed Renewal 2025.pdf" at bounding box center [778, 589] width 66 height 15
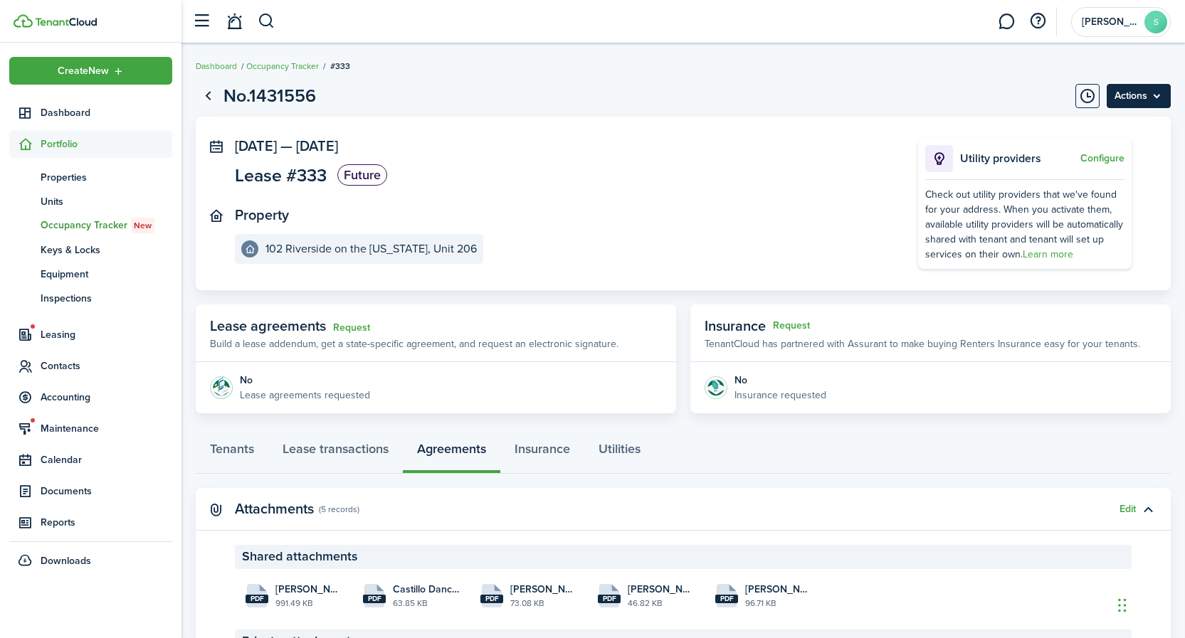
click at [1129, 91] on menu-btn "Actions" at bounding box center [1138, 96] width 64 height 24
click at [1082, 124] on button "Delete" at bounding box center [1108, 127] width 125 height 24
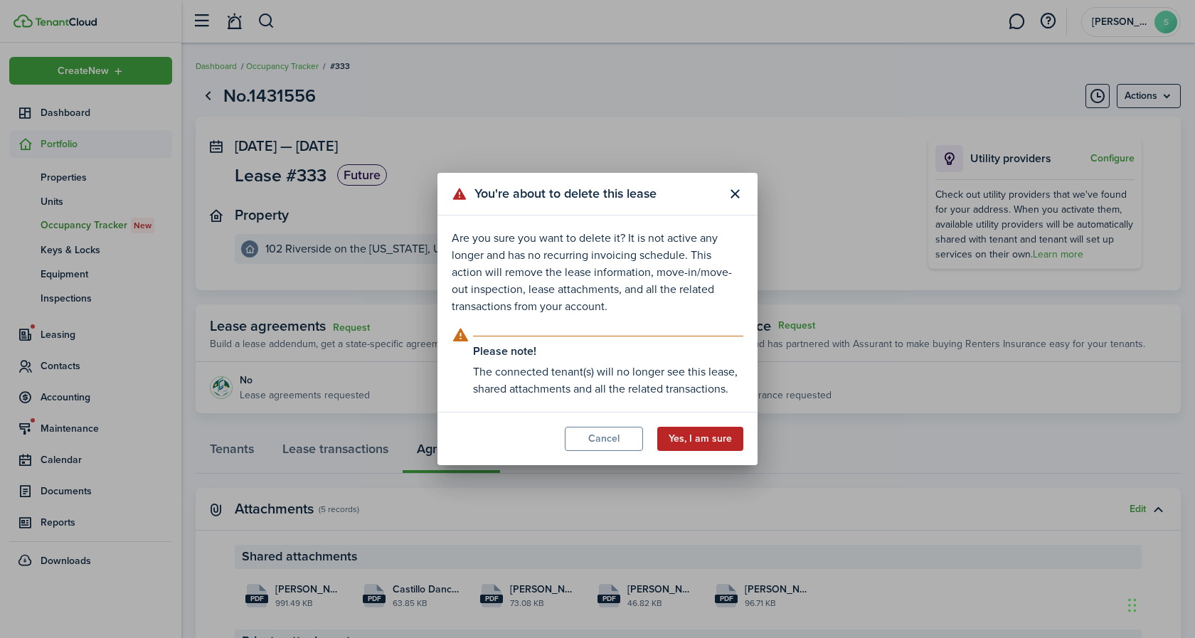
click at [695, 444] on button "Yes, I am sure" at bounding box center [700, 439] width 86 height 24
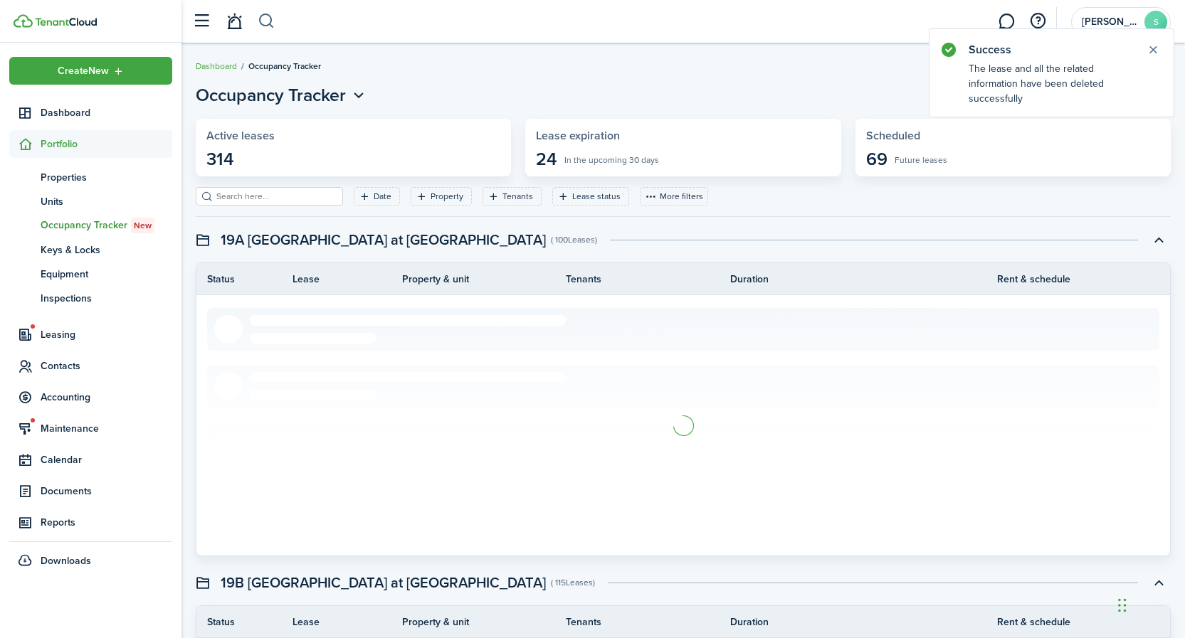
click at [1151, 48] on button "Close notify" at bounding box center [1153, 50] width 20 height 20
click at [1153, 47] on button "Close notify" at bounding box center [1153, 50] width 20 height 20
click at [268, 19] on button "button" at bounding box center [267, 21] width 18 height 24
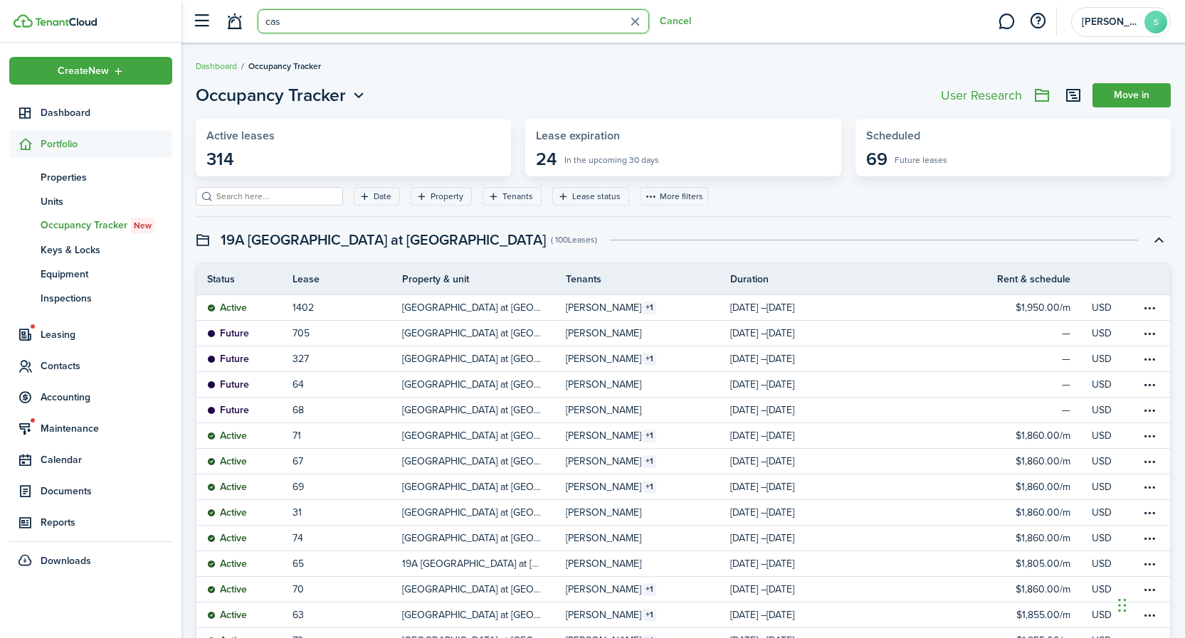
type input "cast"
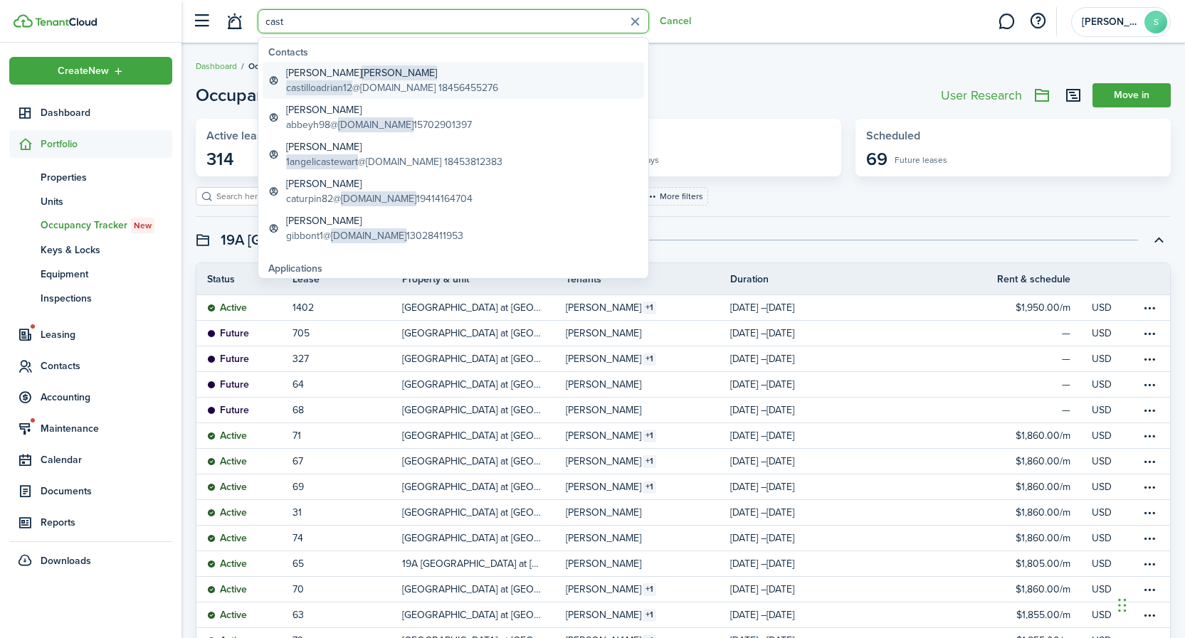
click at [312, 74] on global-search-item-title "[PERSON_NAME]" at bounding box center [392, 72] width 212 height 15
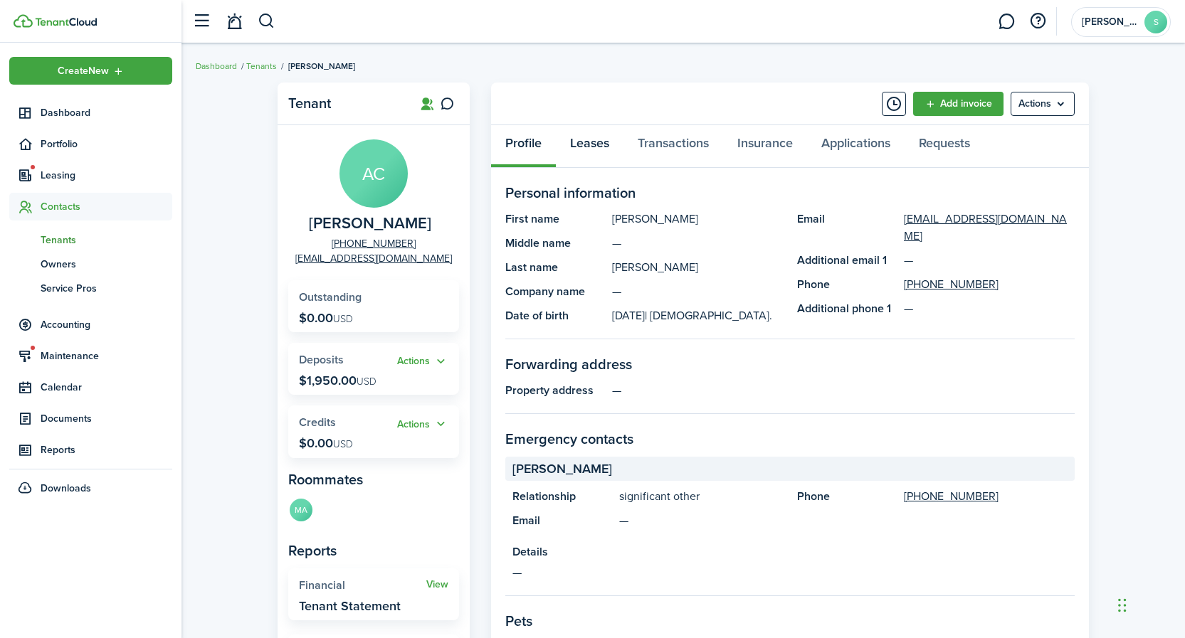
click at [592, 145] on link "Leases" at bounding box center [590, 146] width 68 height 43
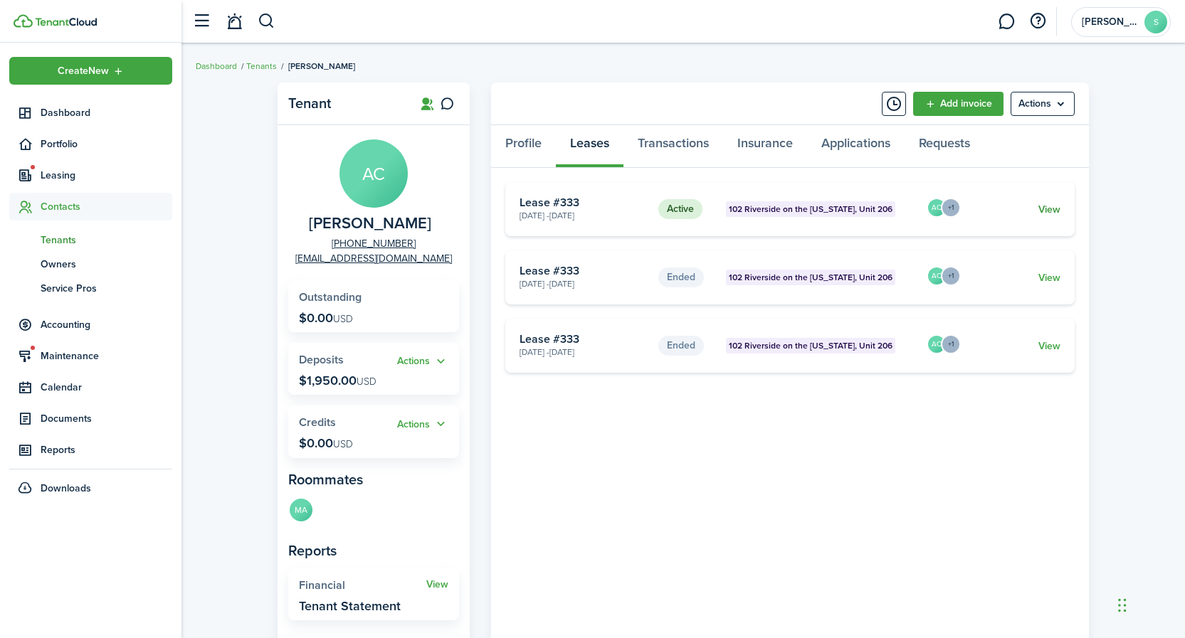
click at [1050, 205] on link "View" at bounding box center [1049, 209] width 22 height 15
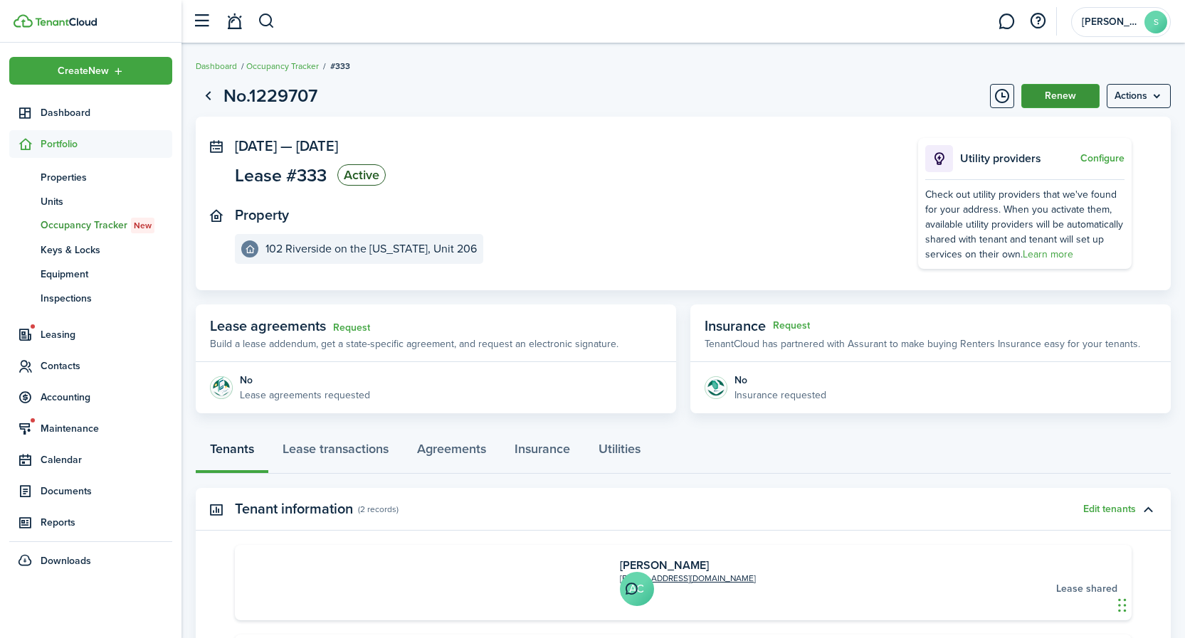
click at [1052, 99] on button "Renew" at bounding box center [1060, 96] width 78 height 24
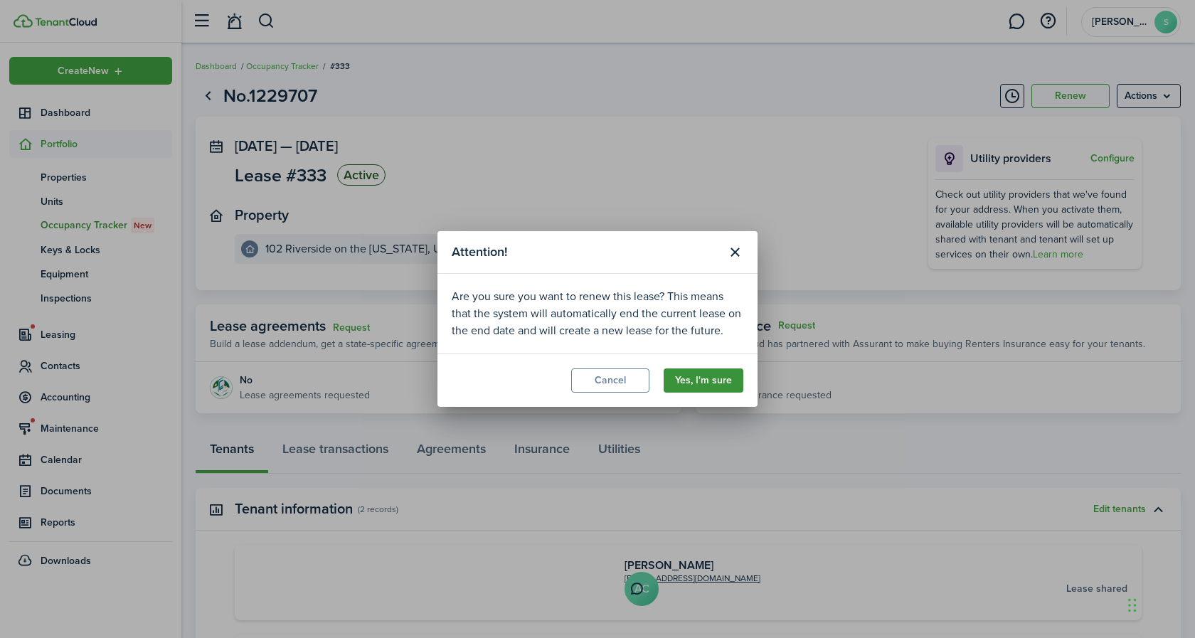
click at [696, 384] on button "Yes, I'm sure" at bounding box center [704, 381] width 80 height 24
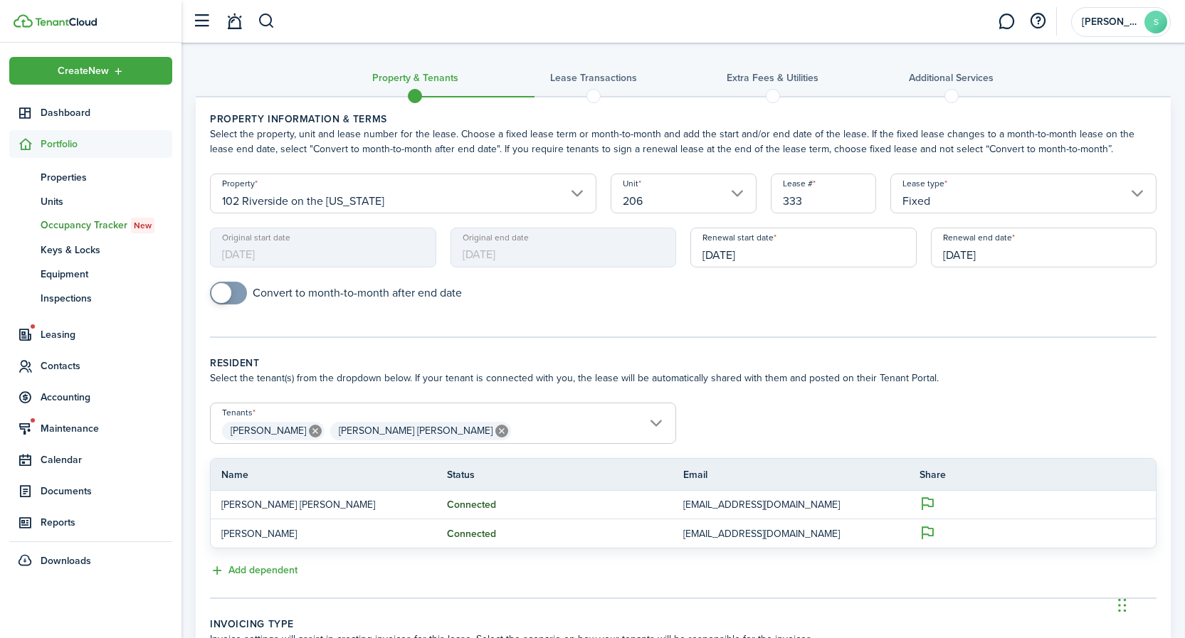
click at [1011, 251] on input "[DATE]" at bounding box center [1044, 248] width 226 height 40
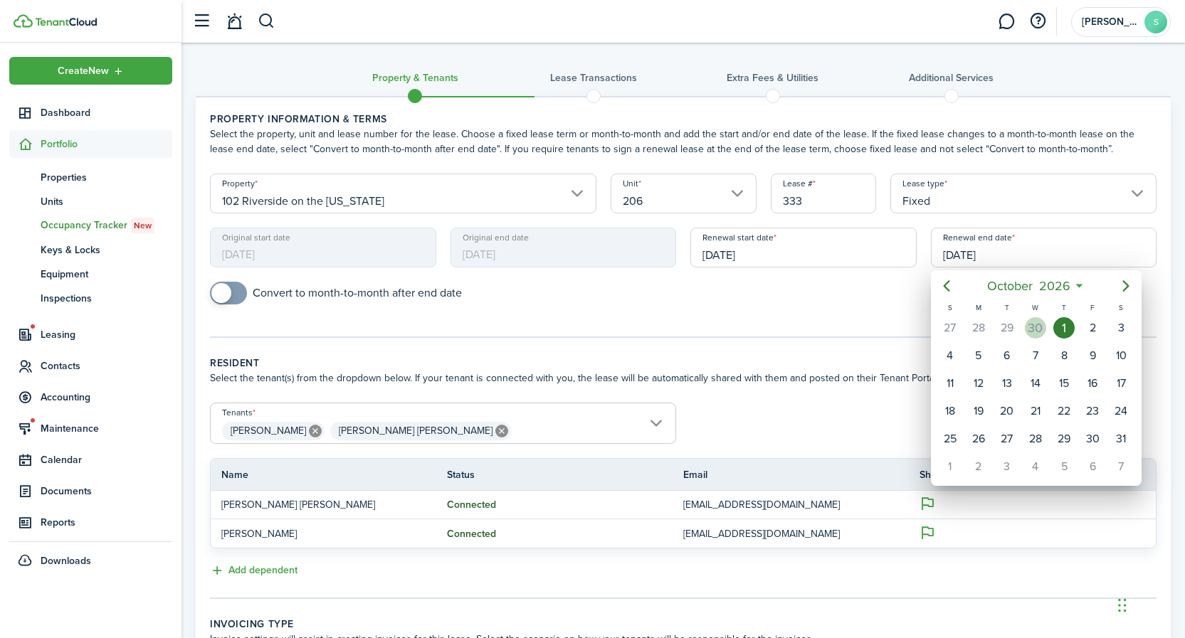
click at [1038, 324] on div "30" at bounding box center [1035, 327] width 21 height 21
type input "[DATE]"
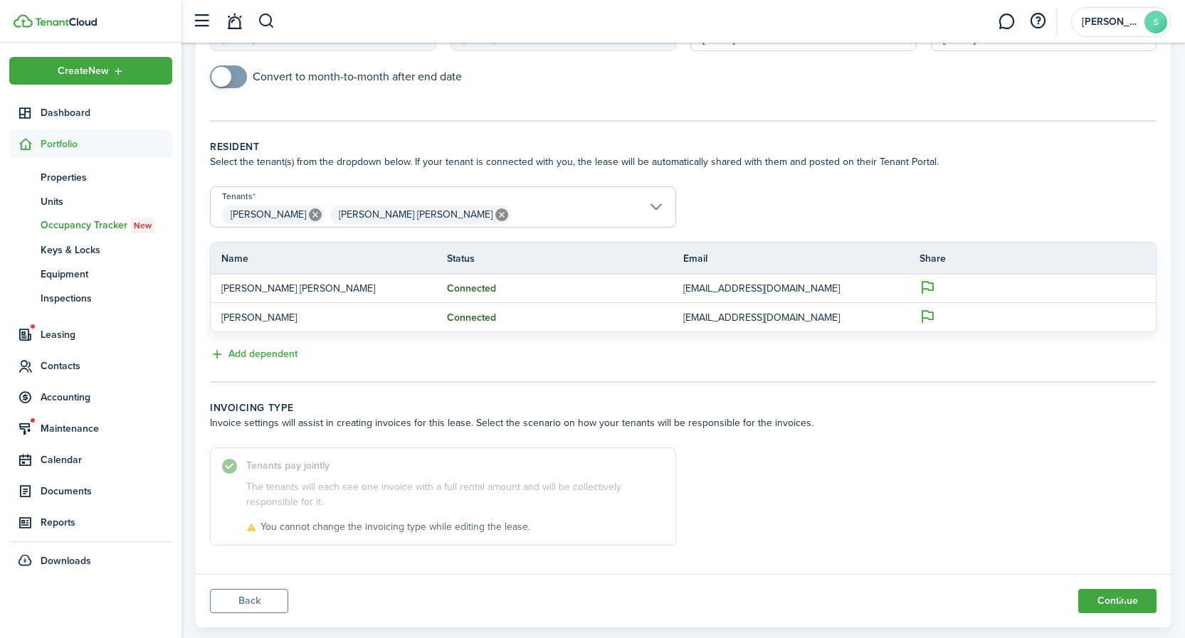
scroll to position [245, 0]
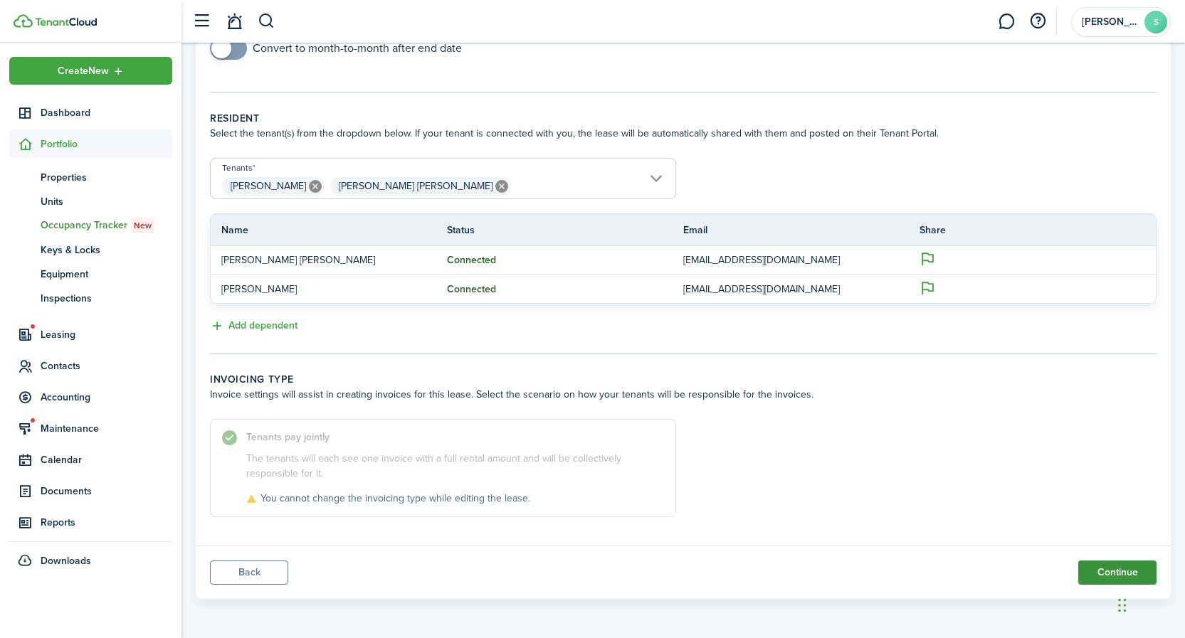
click at [1102, 571] on button "Continue" at bounding box center [1117, 573] width 78 height 24
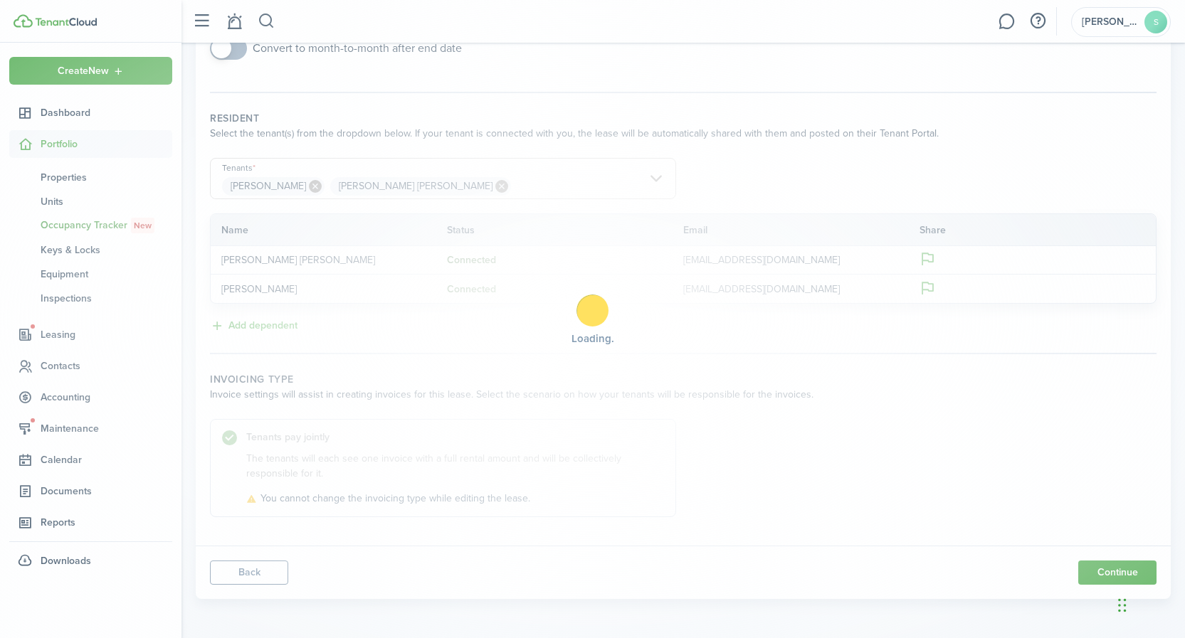
scroll to position [0, 0]
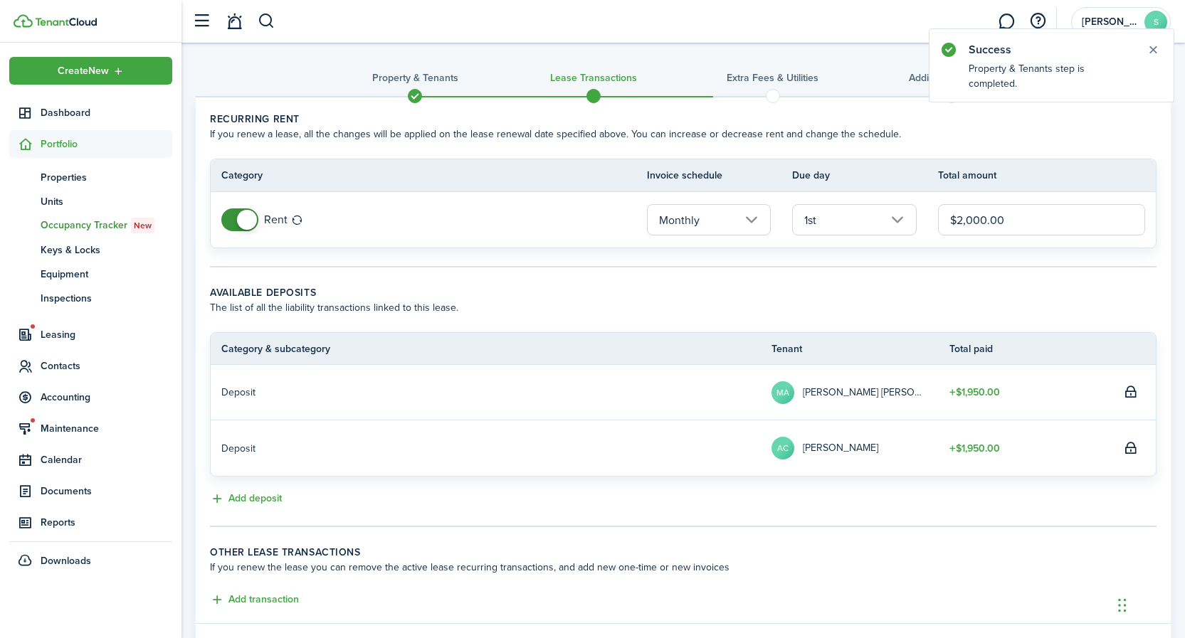
click at [979, 221] on input "$2,000.00" at bounding box center [1041, 219] width 207 height 31
click at [1022, 221] on input "$2,030.00" at bounding box center [1041, 219] width 207 height 31
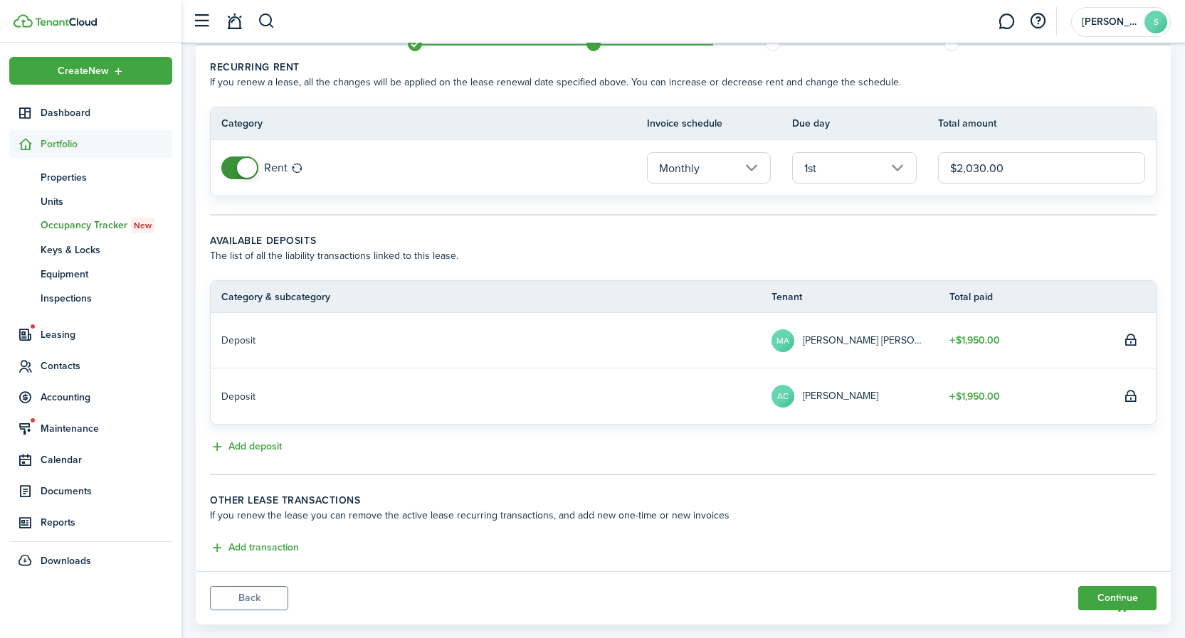
scroll to position [78, 0]
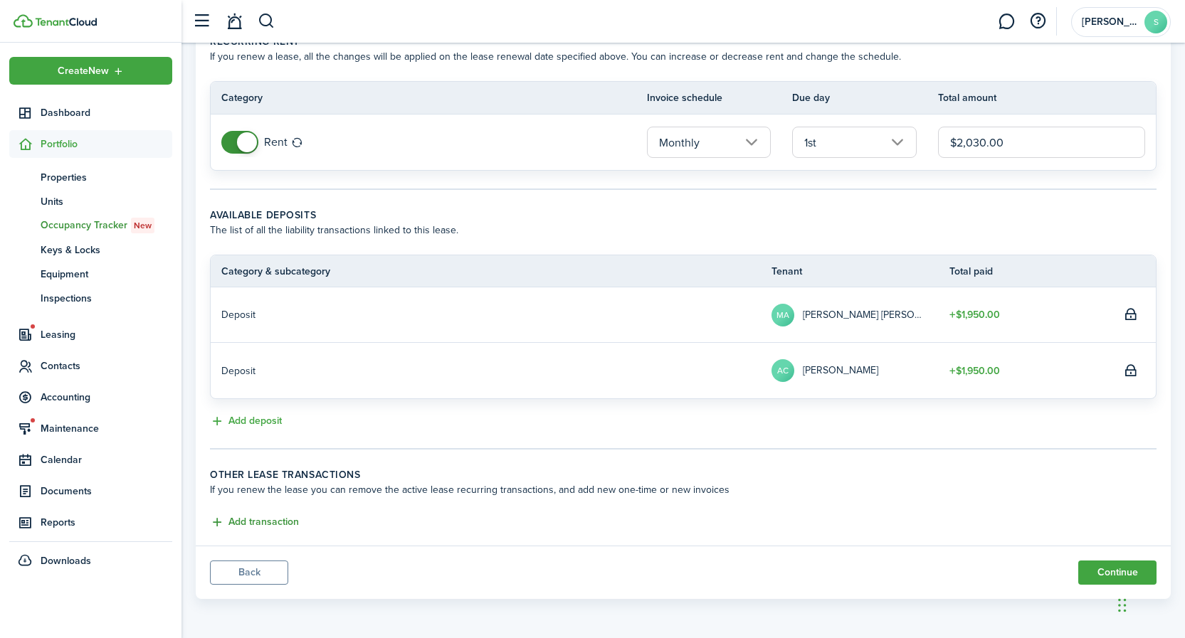
type input "$2,030.00"
click at [282, 523] on button "Add transaction" at bounding box center [254, 522] width 89 height 16
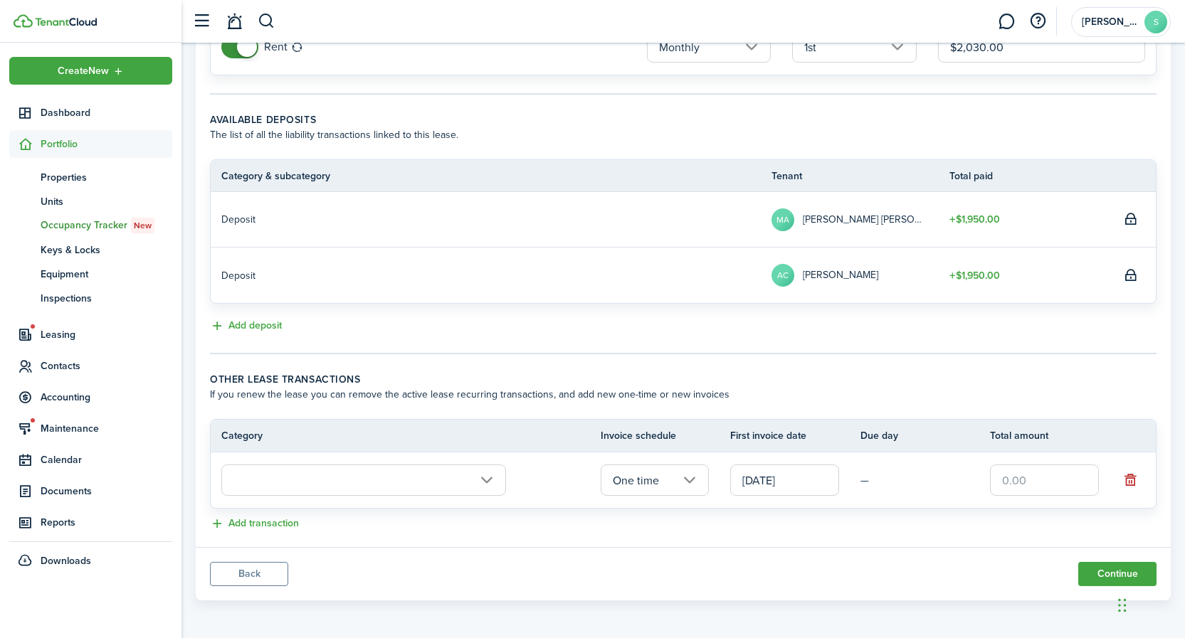
scroll to position [174, 0]
click at [486, 477] on input "text" at bounding box center [363, 478] width 285 height 31
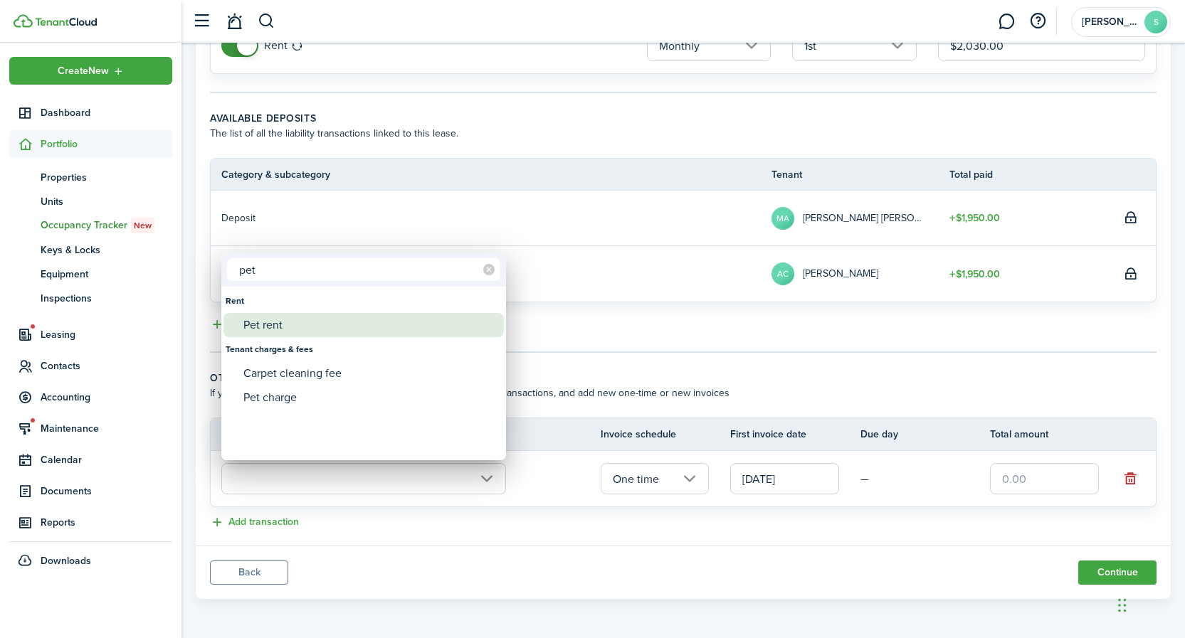
type input "pet"
click at [253, 325] on div "Pet rent" at bounding box center [369, 325] width 252 height 24
type input "Rent / Pet rent"
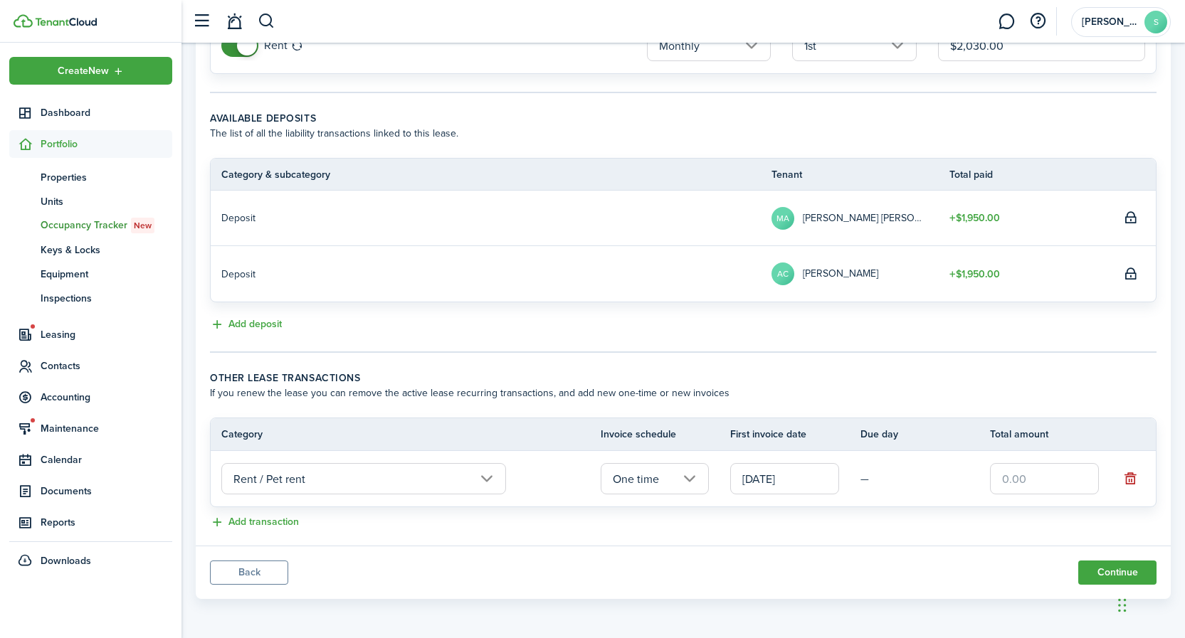
click at [1046, 480] on input "text" at bounding box center [1044, 478] width 109 height 31
type input "$50.00"
click at [1095, 571] on button "Continue" at bounding box center [1117, 573] width 78 height 24
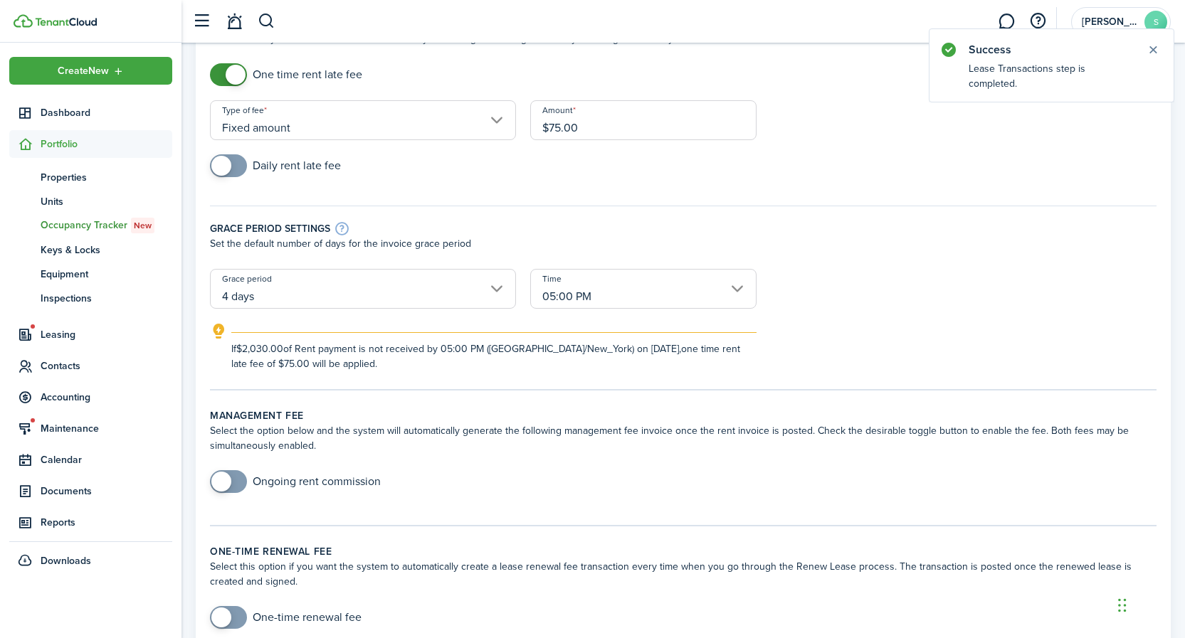
scroll to position [427, 0]
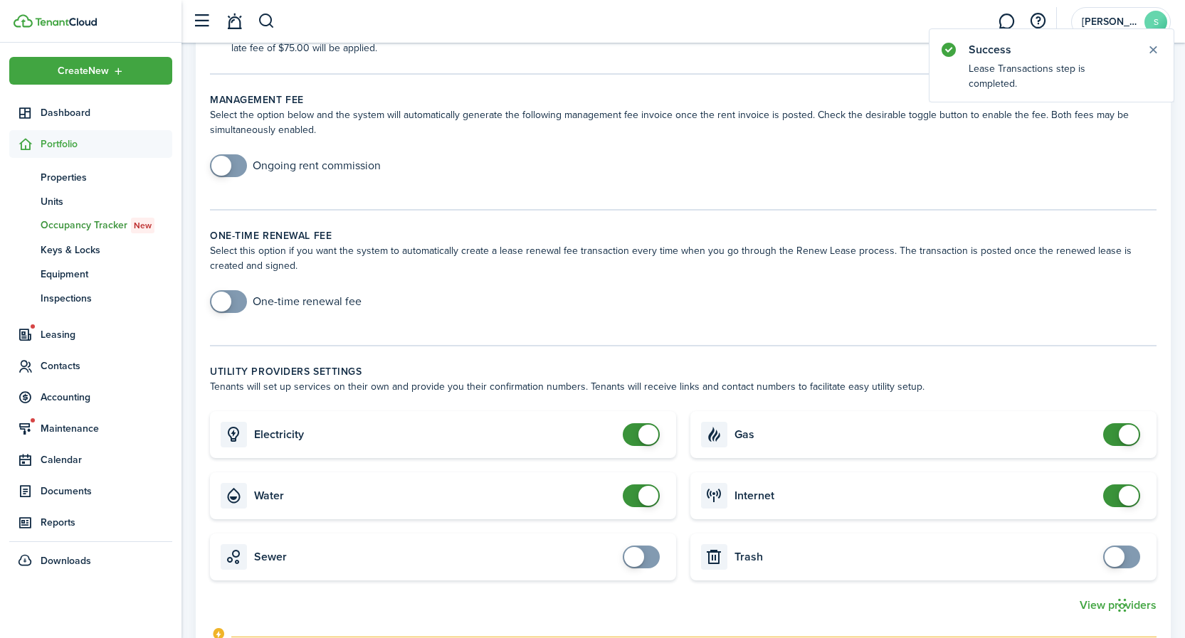
checkbox input "false"
click at [634, 433] on span at bounding box center [641, 434] width 14 height 23
checkbox input "false"
click at [634, 495] on span at bounding box center [641, 496] width 14 height 23
checkbox input "false"
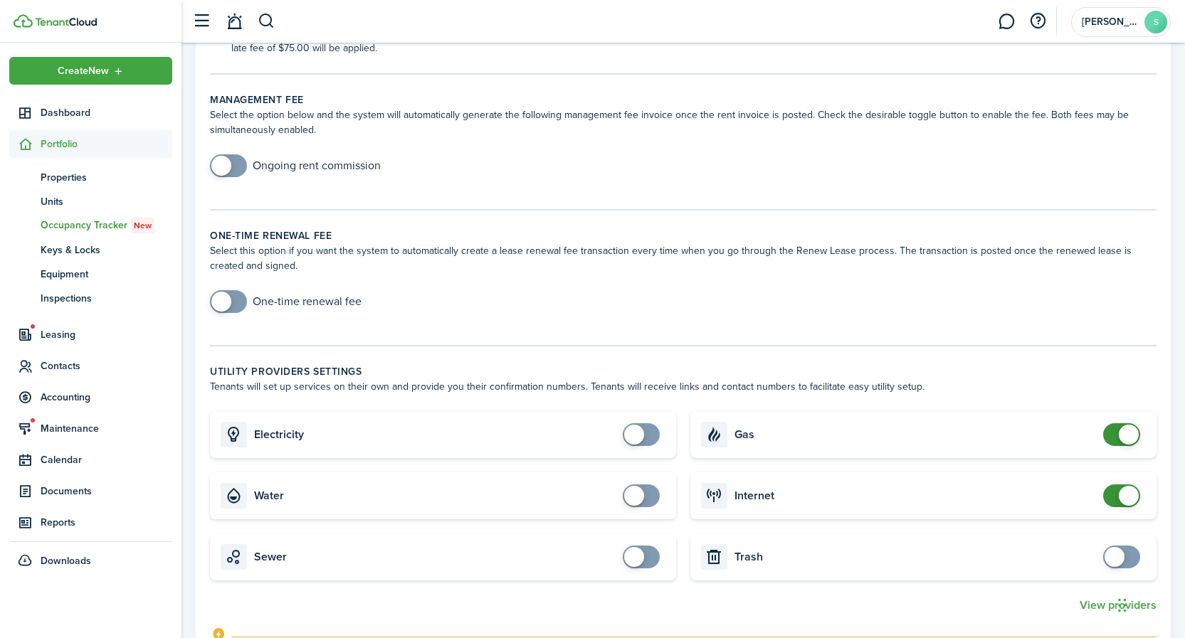
click at [1114, 429] on span at bounding box center [1121, 434] width 14 height 23
checkbox input "false"
click at [1114, 493] on span at bounding box center [1121, 496] width 14 height 23
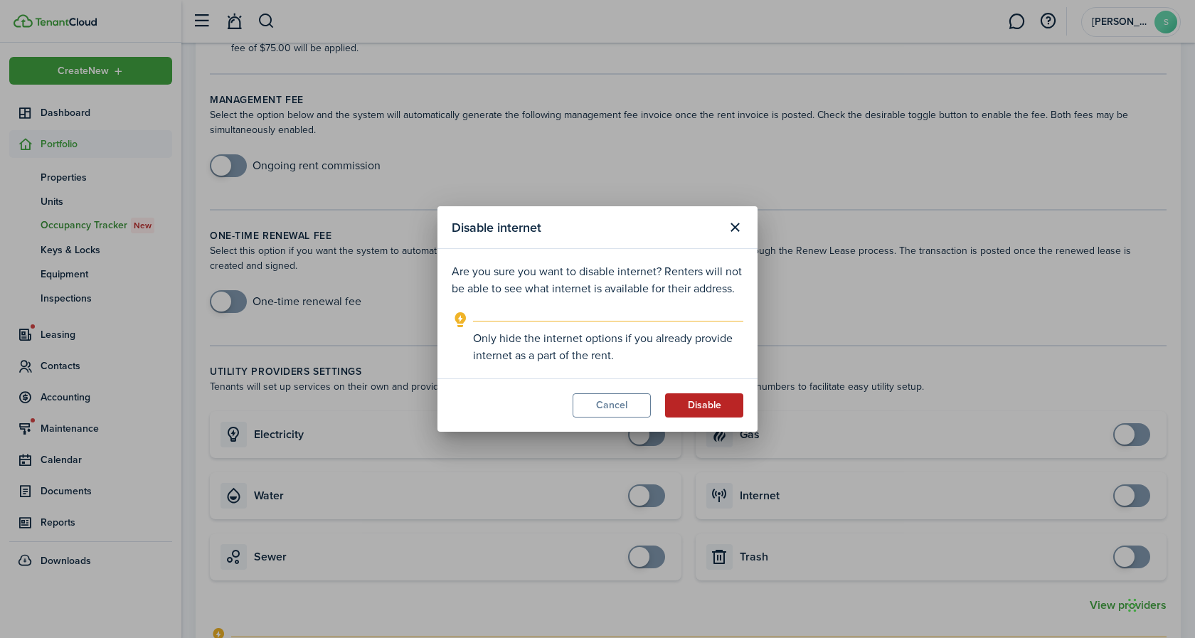
click at [712, 406] on button "Disable" at bounding box center [704, 405] width 78 height 24
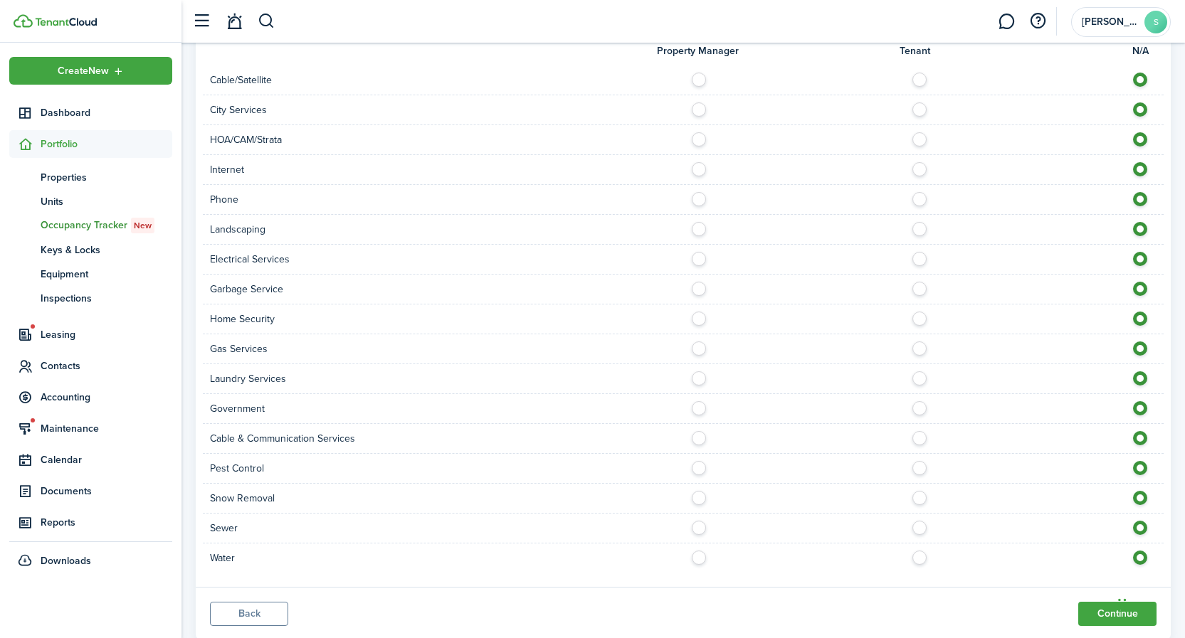
scroll to position [1188, 0]
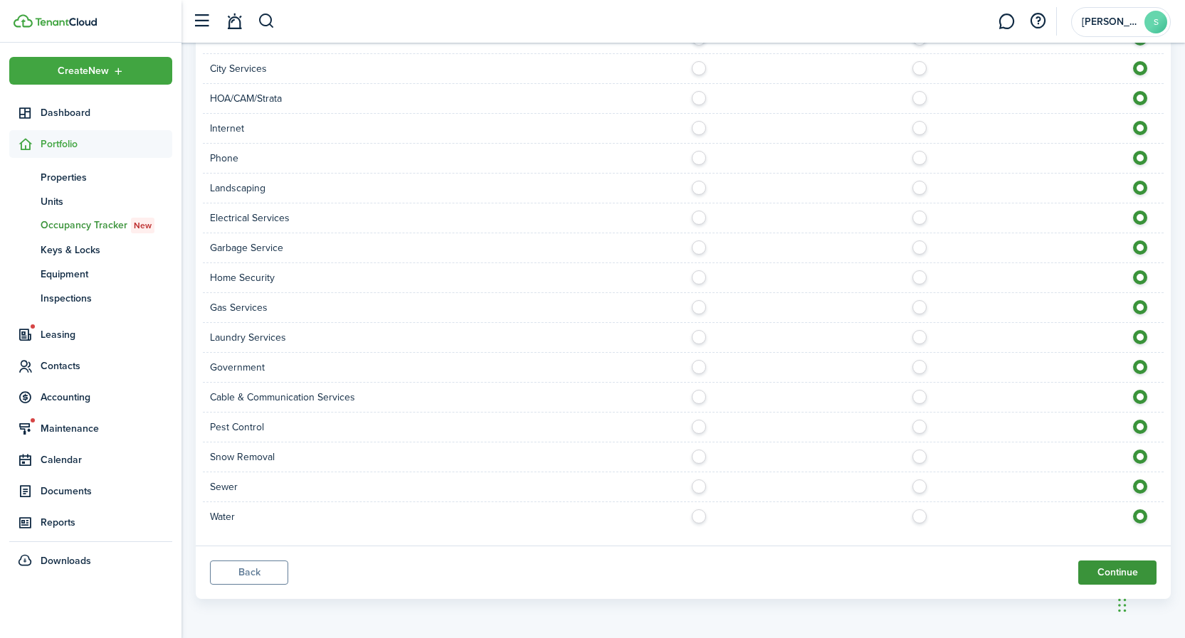
click at [1094, 573] on button "Continue" at bounding box center [1117, 573] width 78 height 24
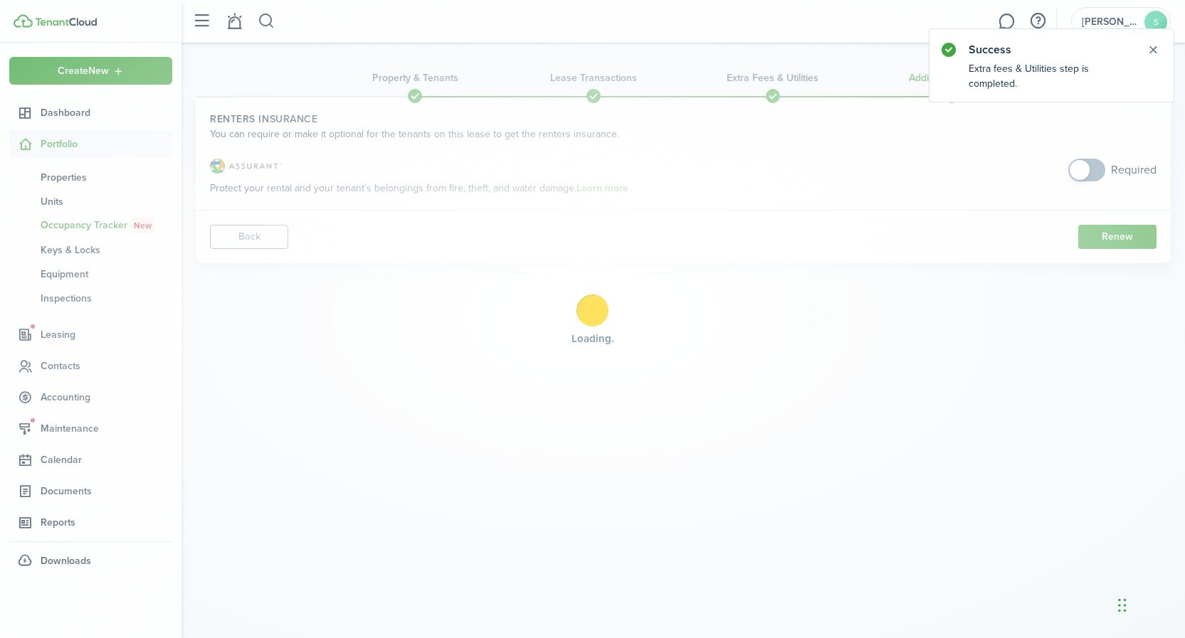
scroll to position [0, 0]
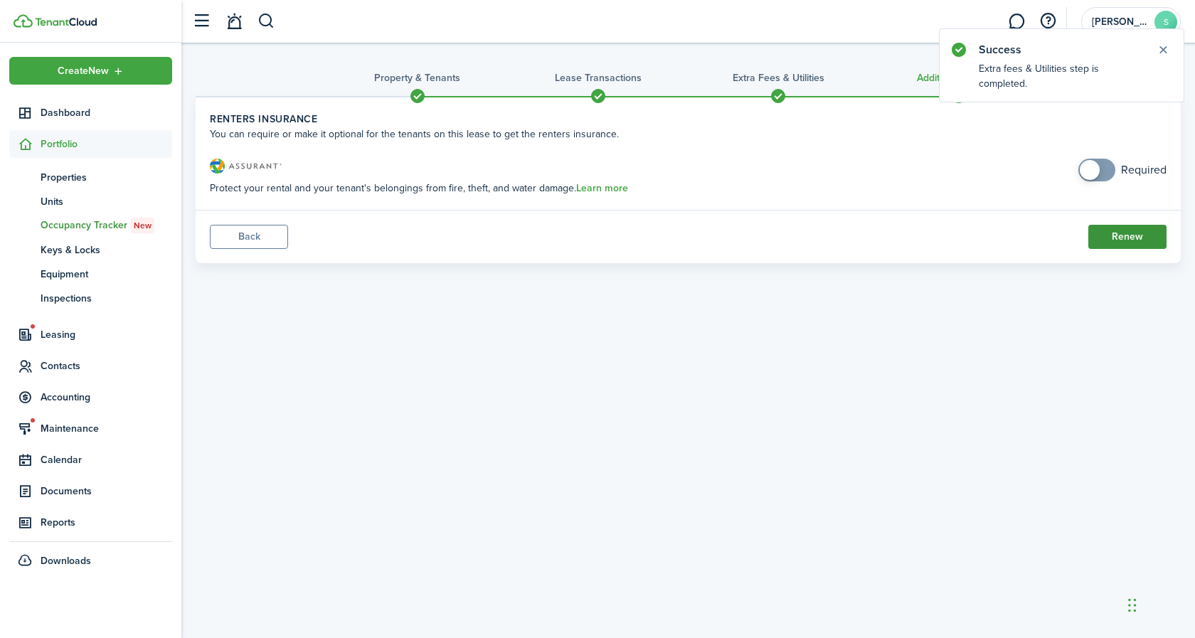
click at [1108, 235] on button "Renew" at bounding box center [1128, 237] width 78 height 24
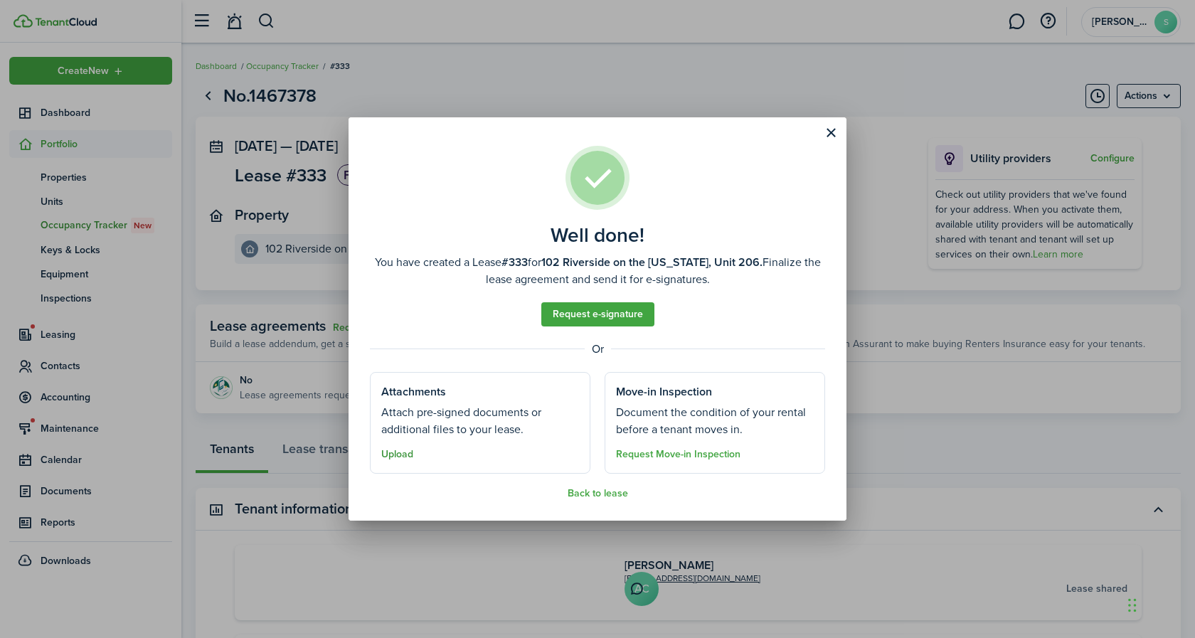
click at [404, 456] on button "Upload" at bounding box center [397, 454] width 32 height 11
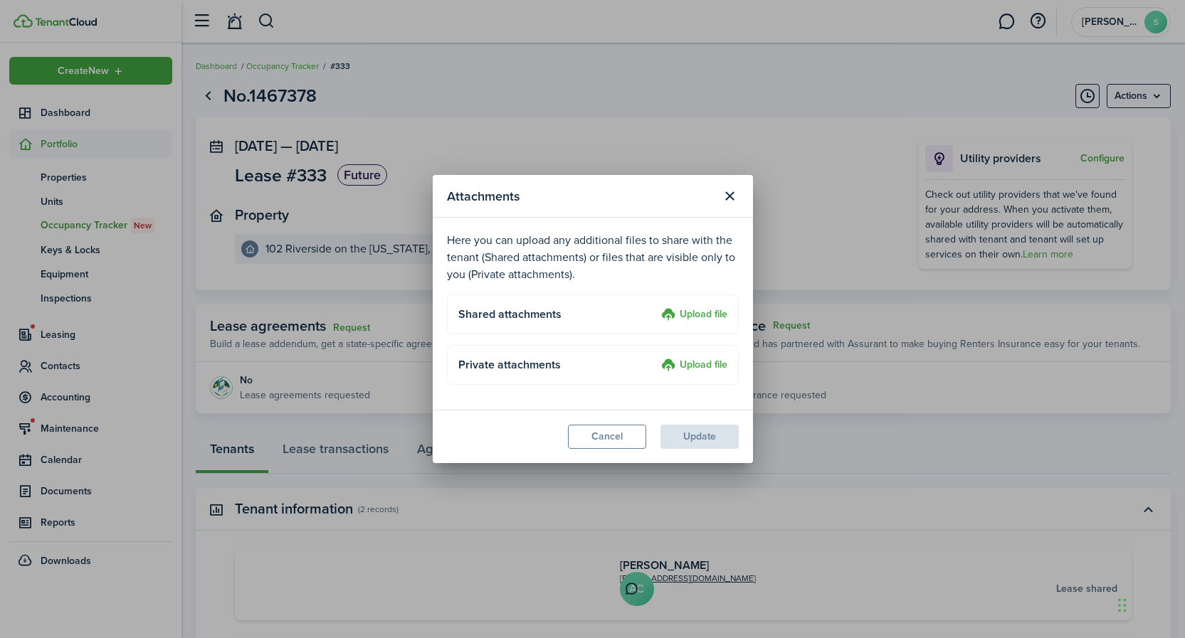
click at [710, 314] on label "Upload file" at bounding box center [694, 315] width 66 height 17
click at [656, 307] on input "Upload file" at bounding box center [656, 307] width 0 height 0
click at [607, 438] on button "Cancel" at bounding box center [607, 437] width 78 height 24
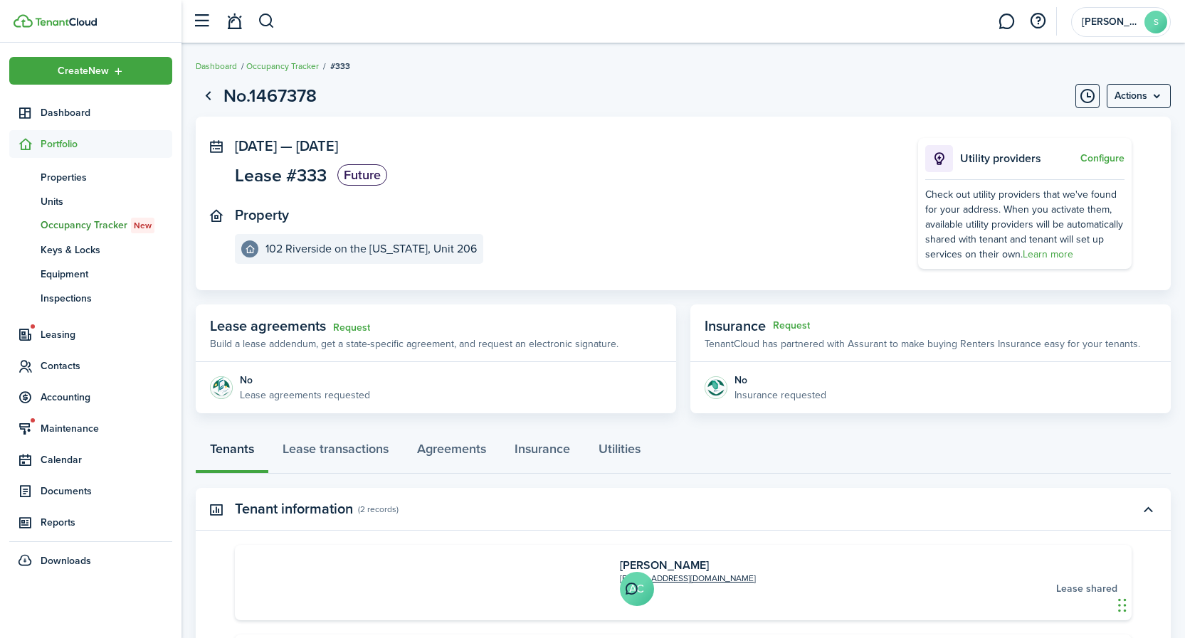
click at [536, 23] on header-wrapper "[PERSON_NAME]" at bounding box center [677, 21] width 985 height 43
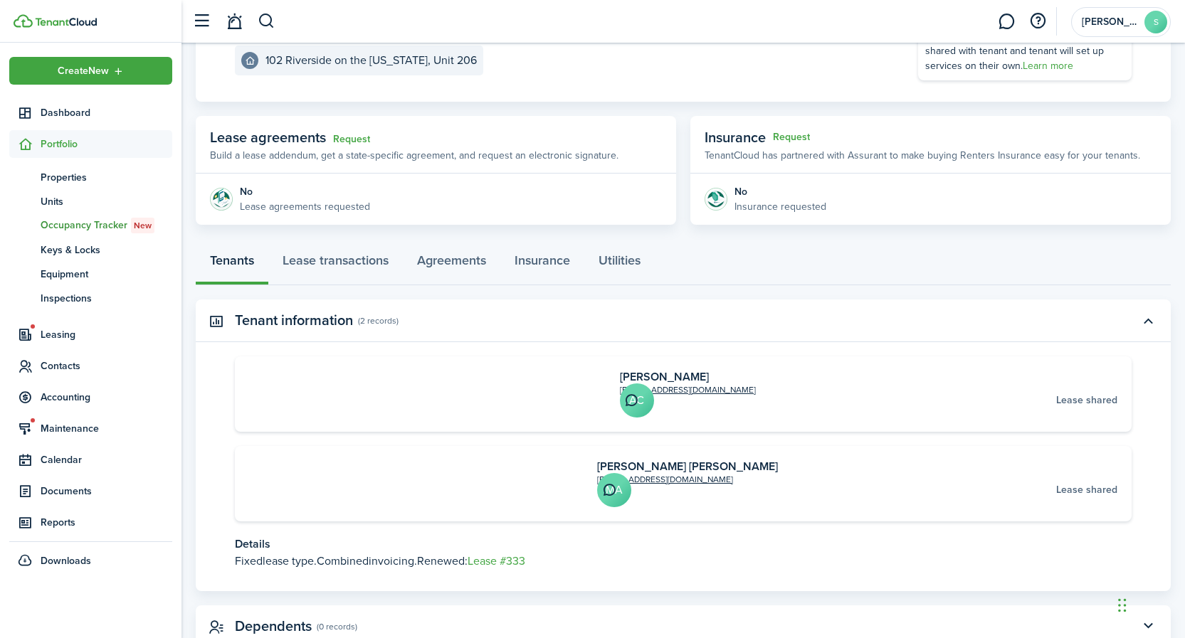
scroll to position [212, 0]
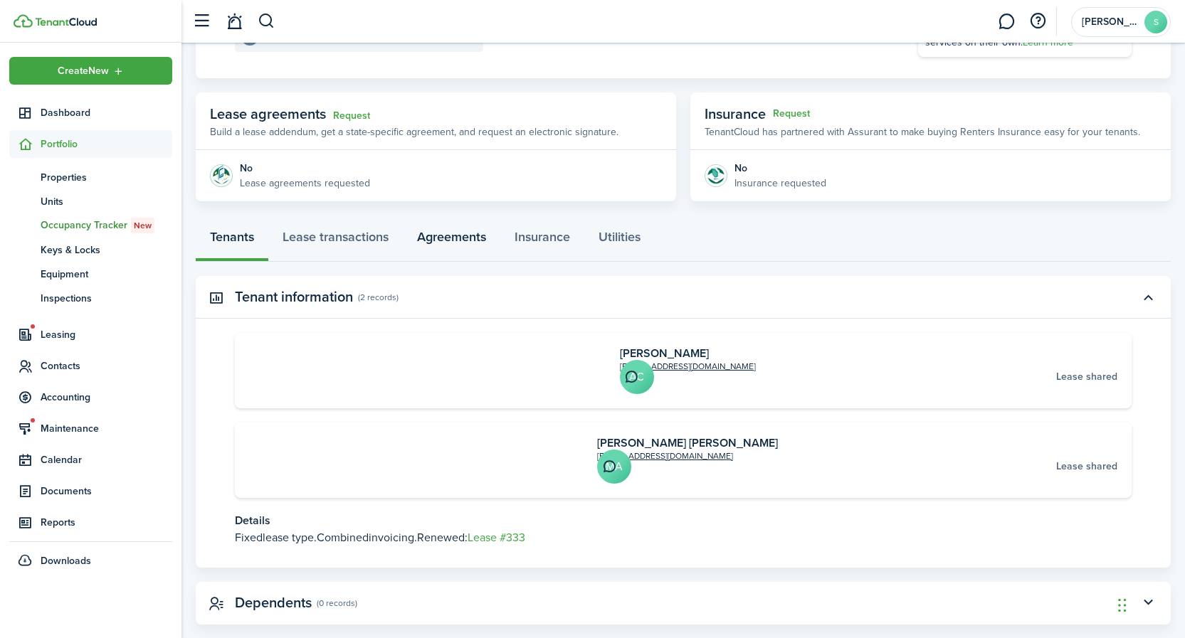
click at [460, 241] on link "Agreements" at bounding box center [451, 240] width 97 height 43
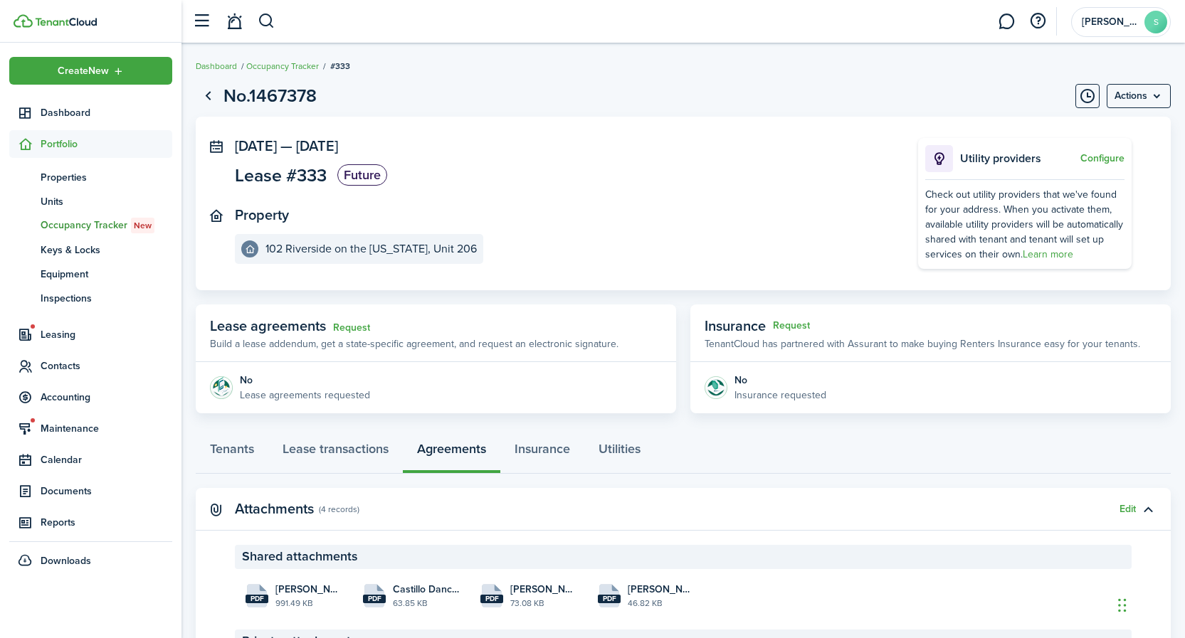
click at [662, 180] on panel-main-section "[DATE] — [DATE] Lease #333 Future" at bounding box center [555, 164] width 640 height 52
click at [381, 452] on link "Lease transactions" at bounding box center [335, 452] width 134 height 43
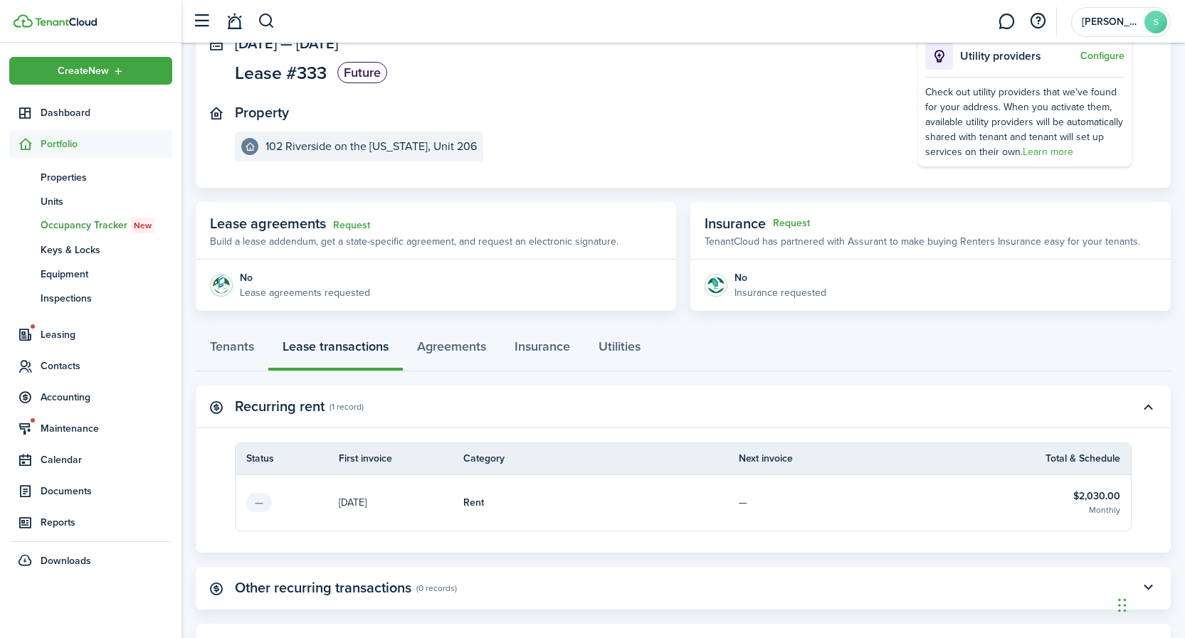
scroll to position [254, 0]
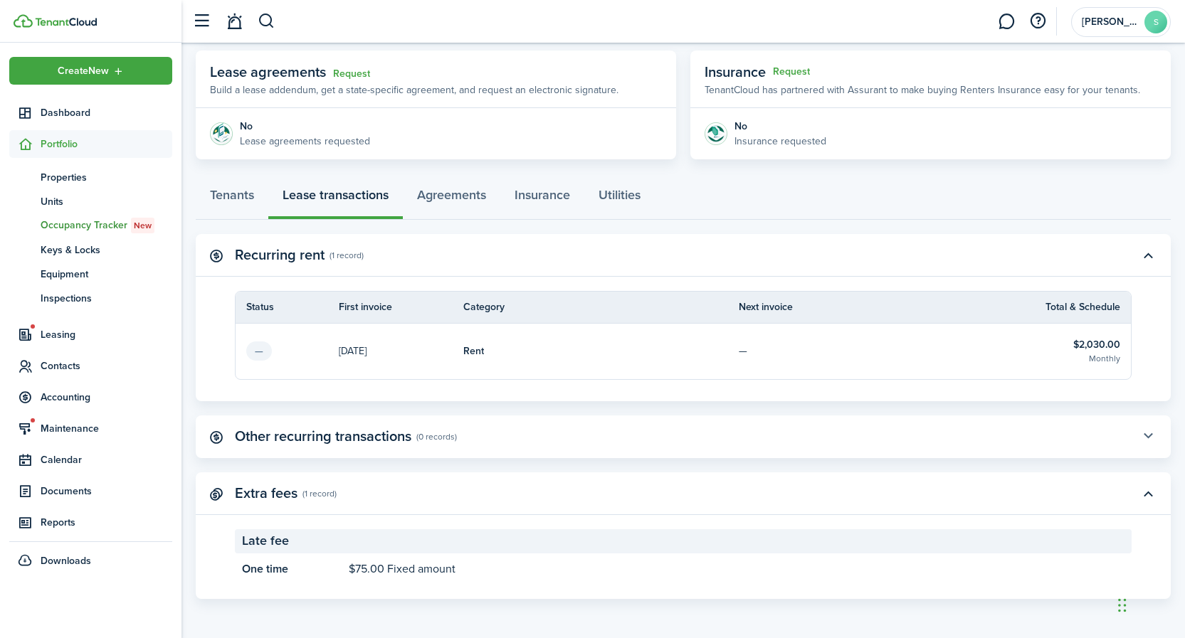
click at [1145, 433] on button "button" at bounding box center [1148, 437] width 24 height 24
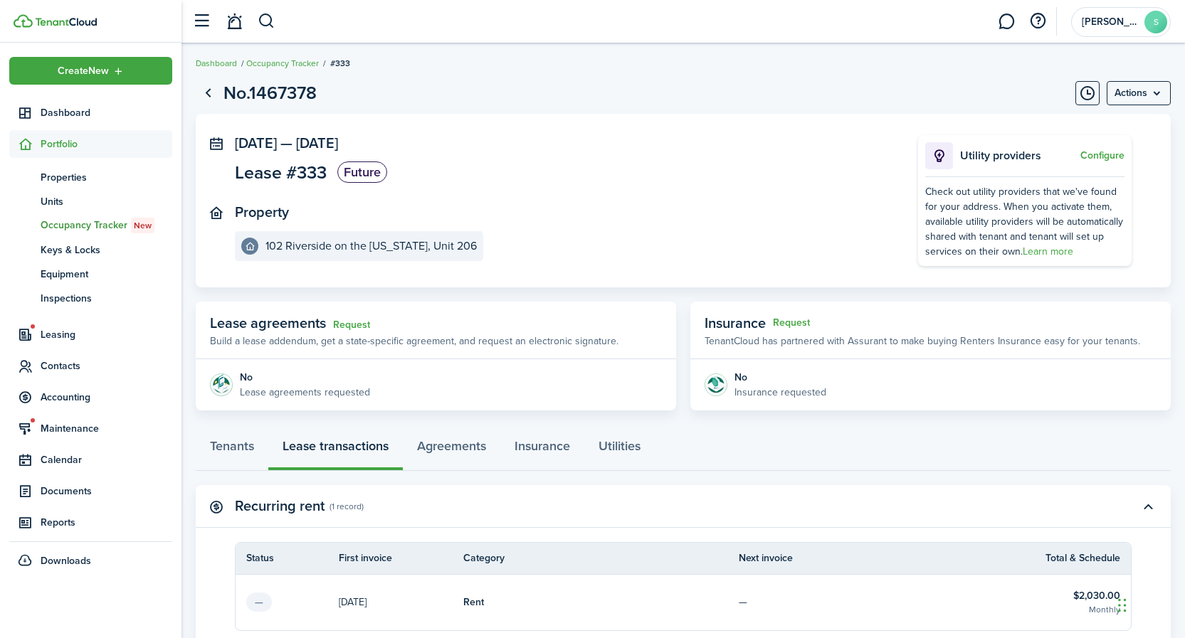
scroll to position [0, 0]
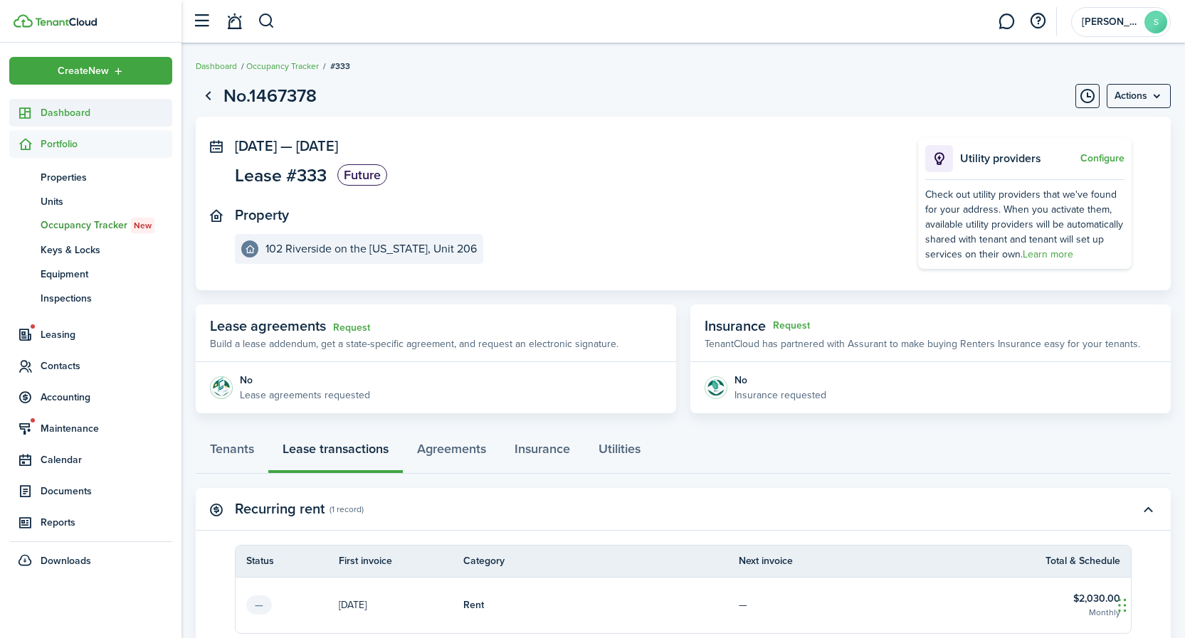
click at [50, 112] on span "Dashboard" at bounding box center [107, 112] width 132 height 15
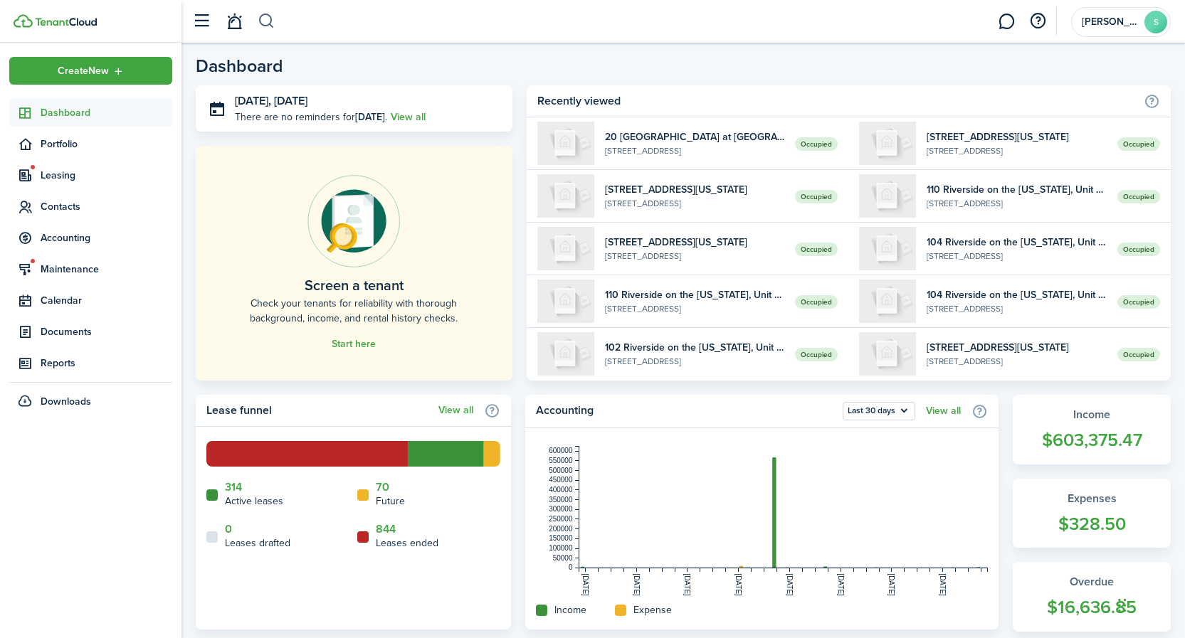
click at [265, 23] on button "button" at bounding box center [267, 21] width 18 height 24
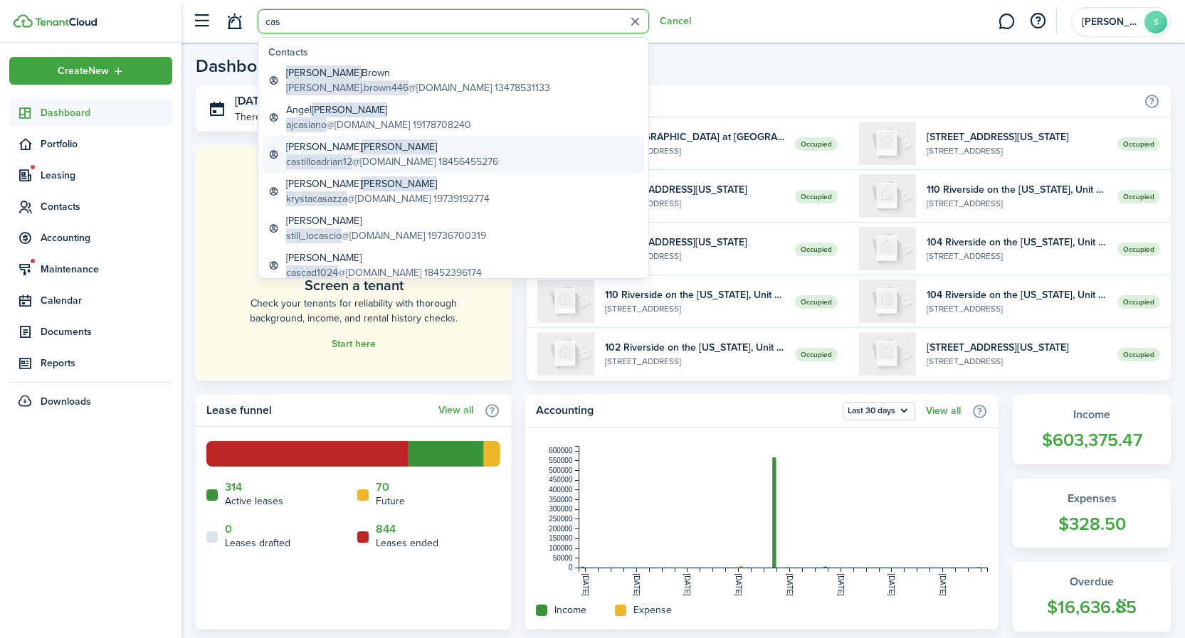
type input "cas"
click at [361, 147] on span "[PERSON_NAME]" at bounding box center [398, 146] width 75 height 15
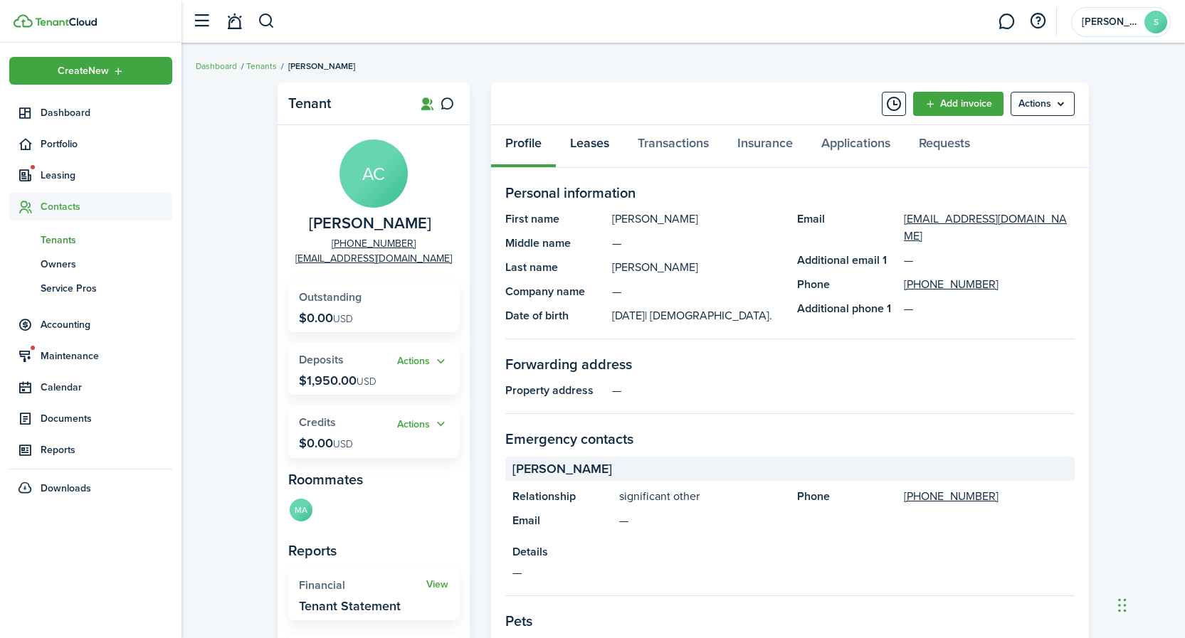
click at [598, 143] on link "Leases" at bounding box center [590, 146] width 68 height 43
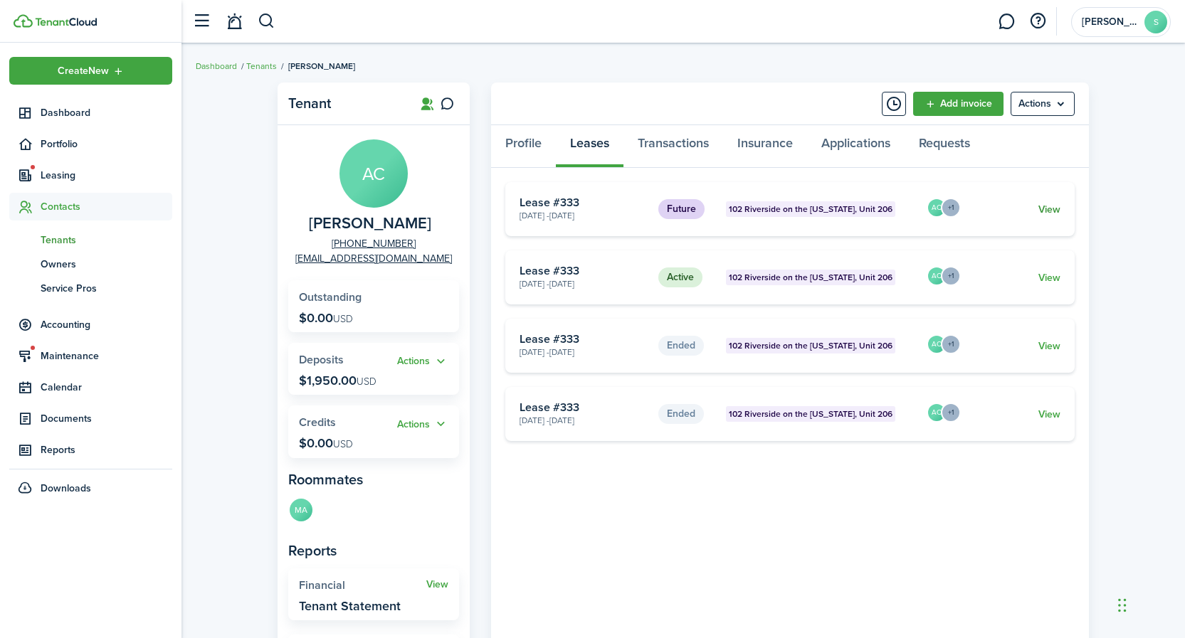
click at [1045, 208] on link "View" at bounding box center [1049, 209] width 22 height 15
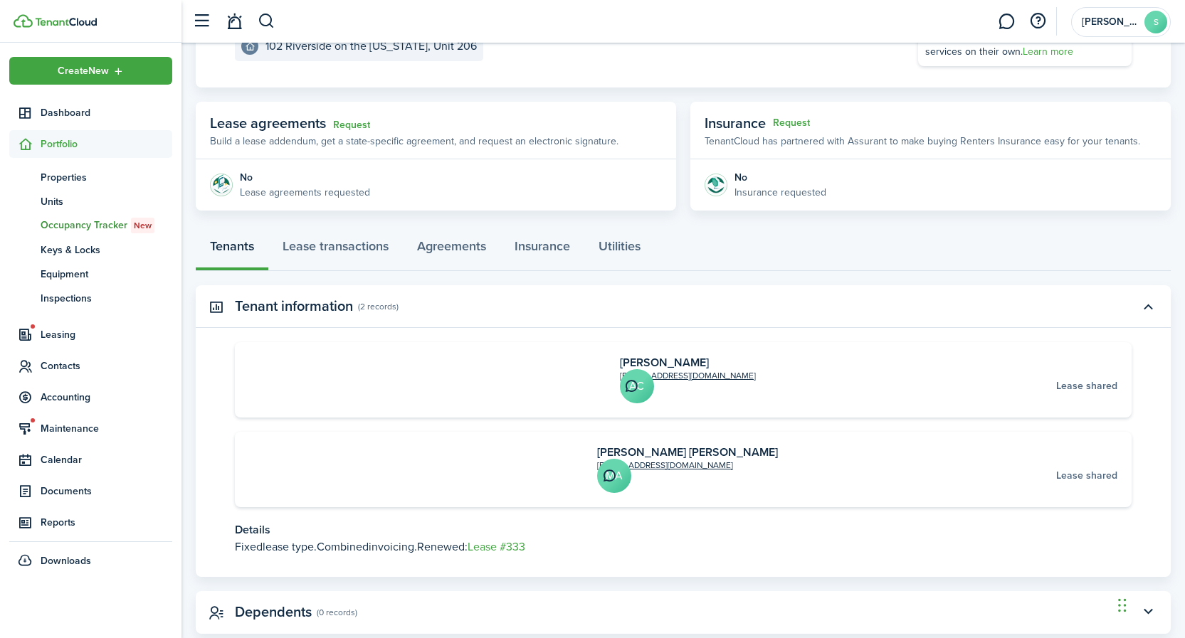
scroll to position [212, 0]
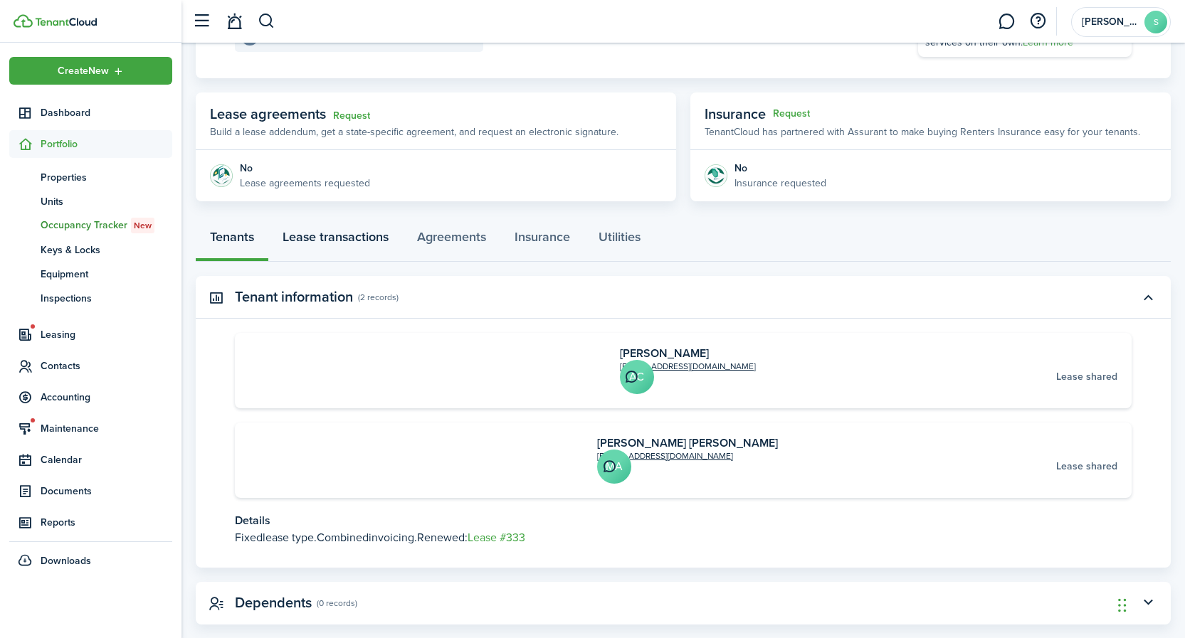
click at [343, 238] on link "Lease transactions" at bounding box center [335, 240] width 134 height 43
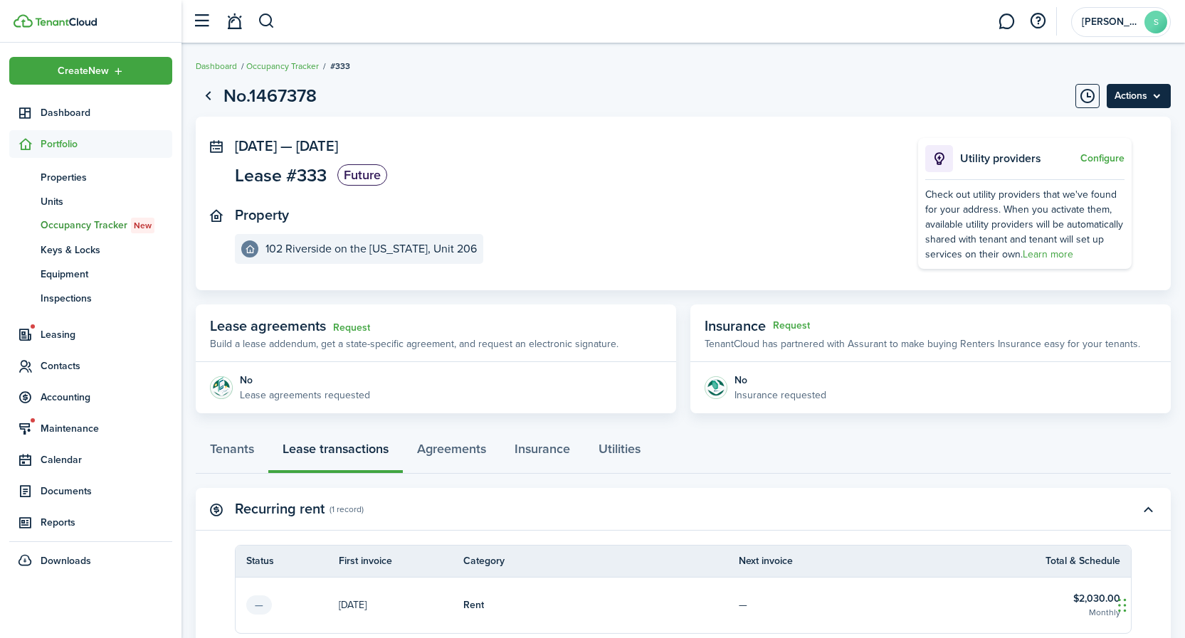
click at [1129, 96] on menu-btn "Actions" at bounding box center [1138, 96] width 64 height 24
click at [1070, 129] on button "Delete" at bounding box center [1108, 127] width 125 height 24
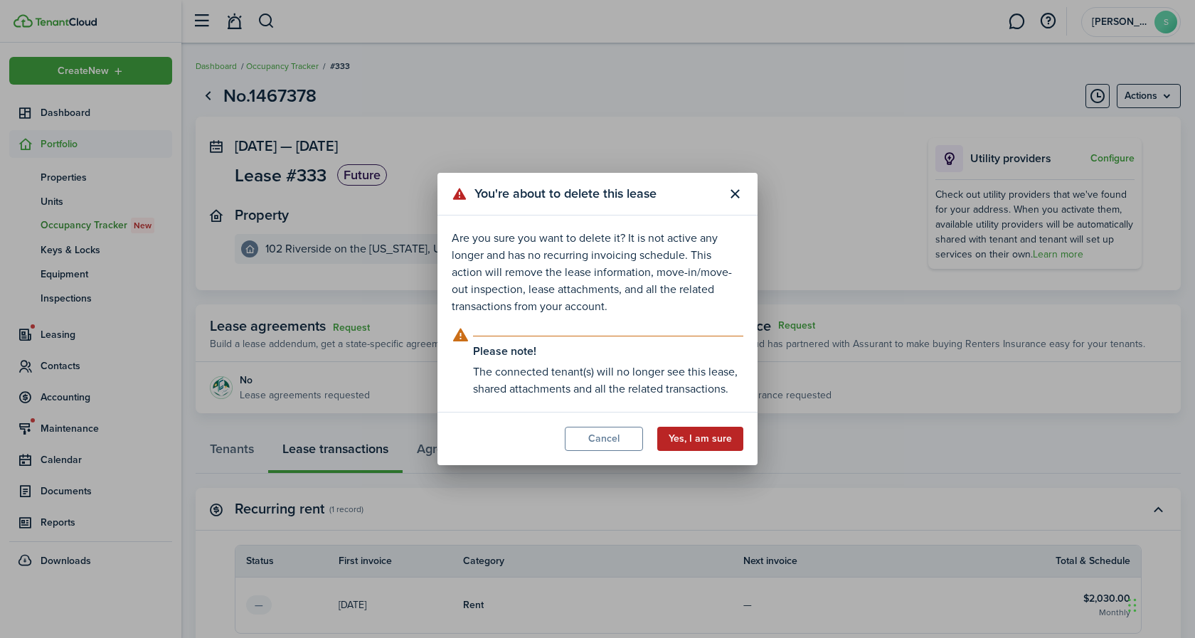
click at [690, 443] on button "Yes, I am sure" at bounding box center [700, 439] width 86 height 24
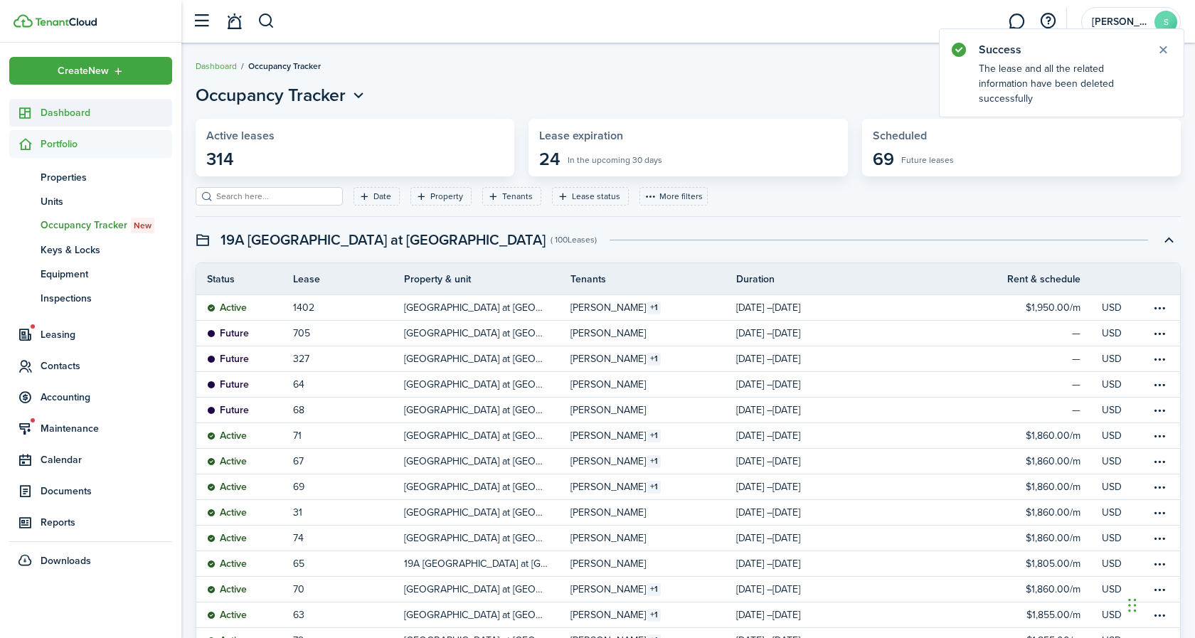
click at [261, 19] on button "button" at bounding box center [267, 21] width 18 height 24
click at [1153, 51] on button "Close notify" at bounding box center [1163, 50] width 20 height 20
click at [62, 110] on span "Dashboard" at bounding box center [107, 112] width 132 height 15
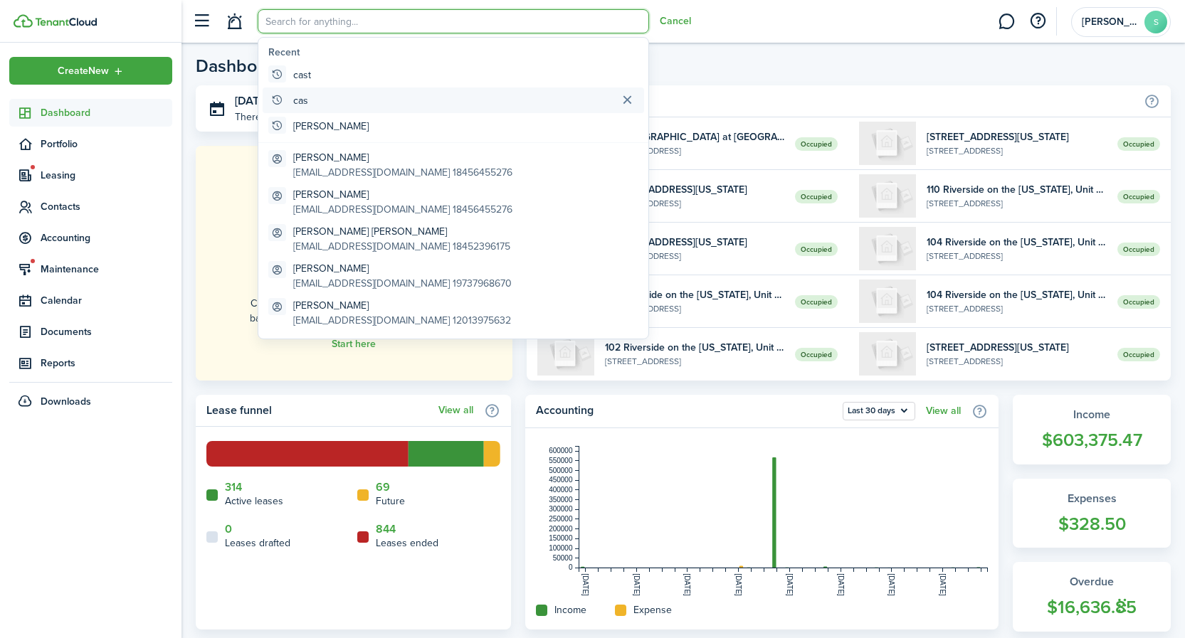
click at [305, 100] on global-search-item-title "cas" at bounding box center [300, 100] width 15 height 15
type input "cas"
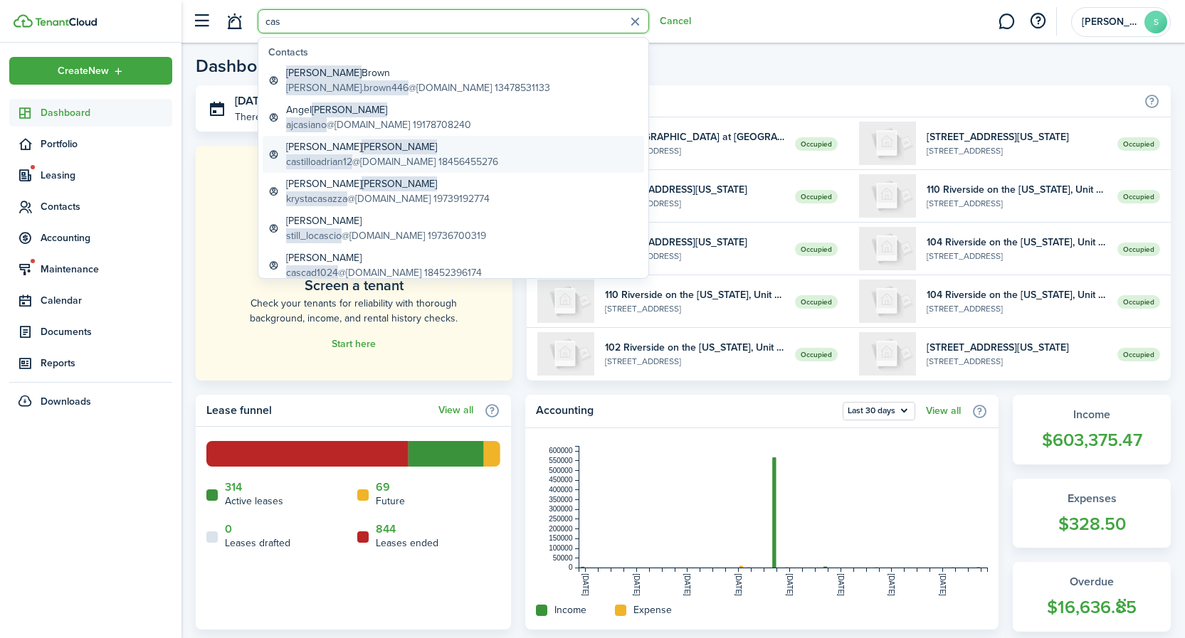
click at [361, 145] on span "[PERSON_NAME]" at bounding box center [398, 146] width 75 height 15
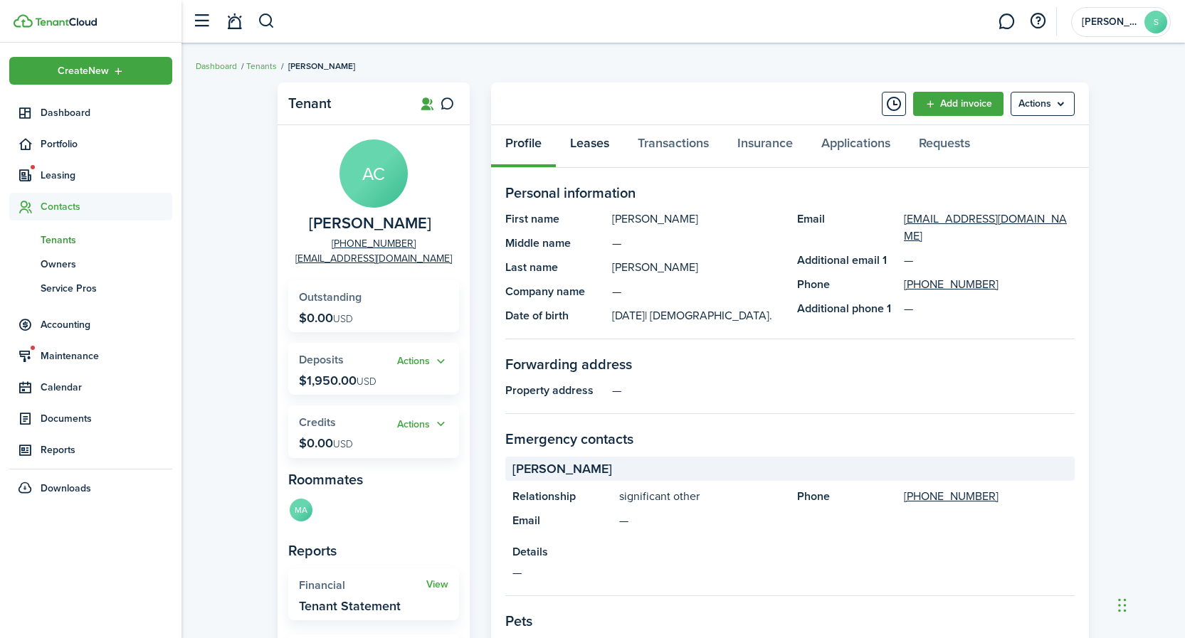
click at [590, 144] on link "Leases" at bounding box center [590, 146] width 68 height 43
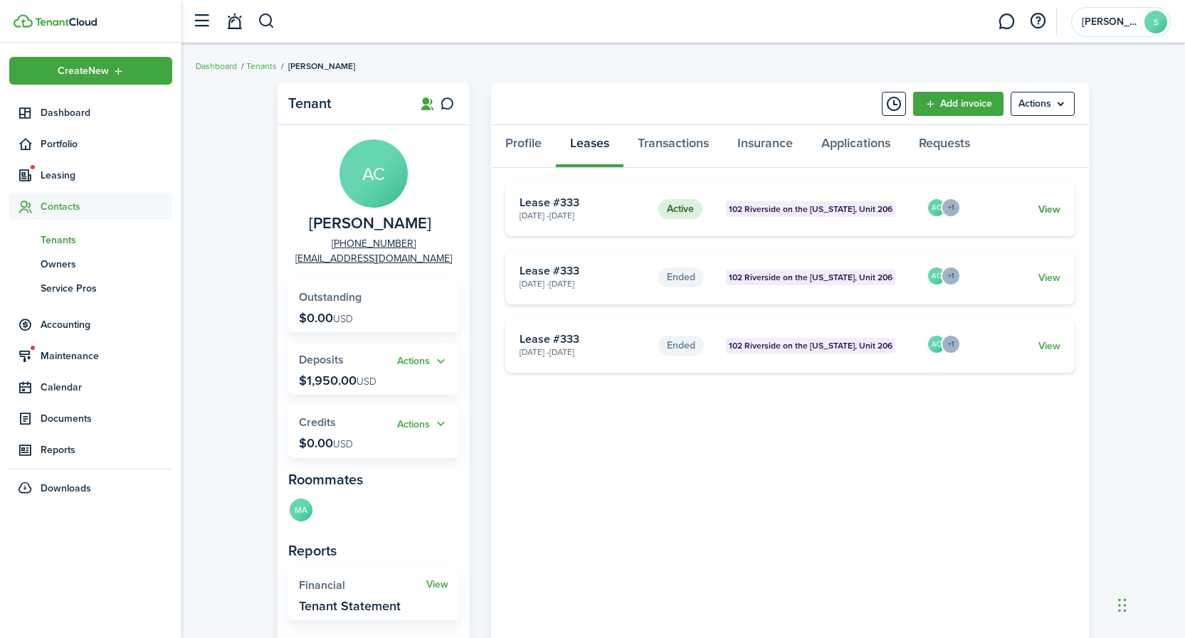
click at [1054, 206] on link "View" at bounding box center [1049, 209] width 22 height 15
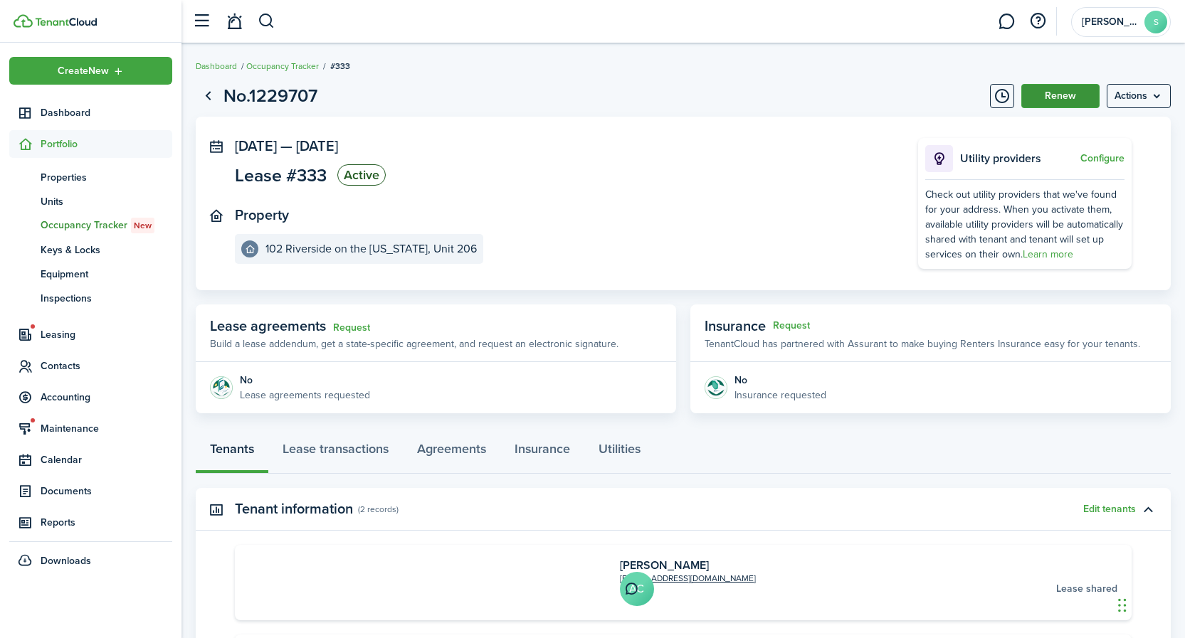
click at [1047, 98] on button "Renew" at bounding box center [1060, 96] width 78 height 24
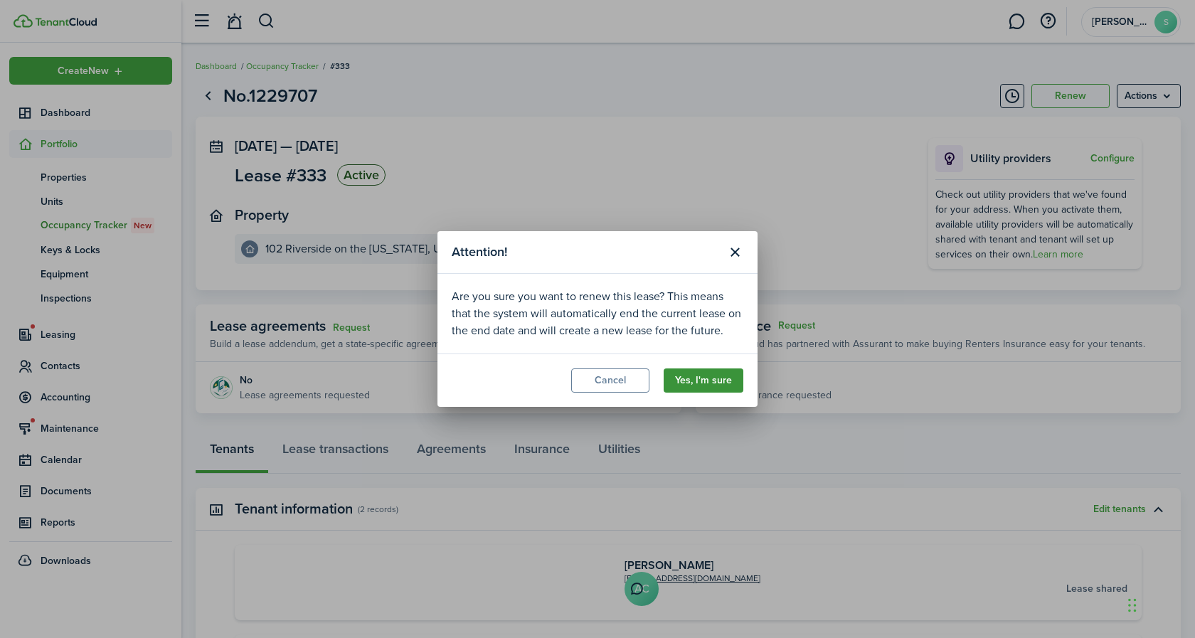
click at [692, 378] on button "Yes, I'm sure" at bounding box center [704, 381] width 80 height 24
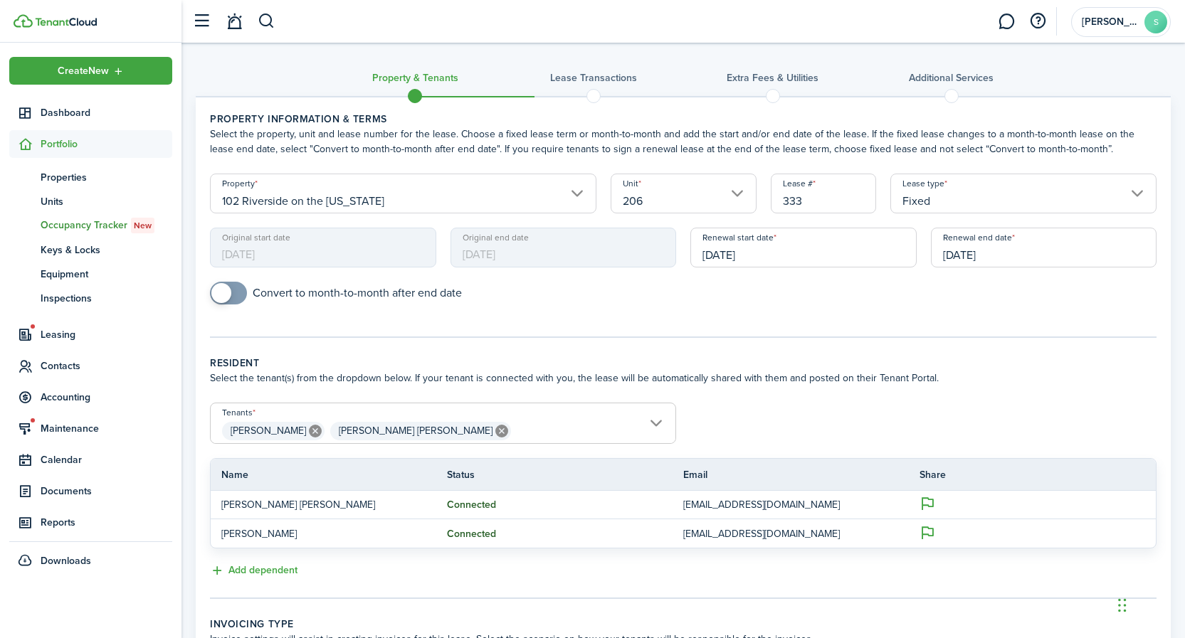
click at [1008, 253] on input "[DATE]" at bounding box center [1044, 248] width 226 height 40
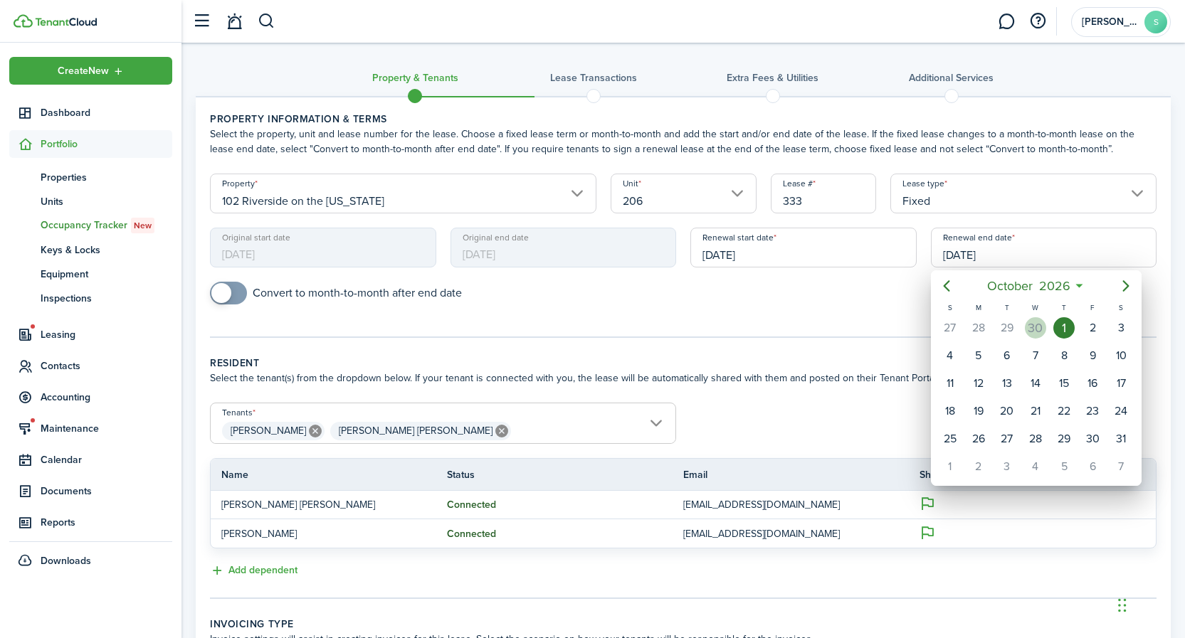
click at [1035, 326] on div "30" at bounding box center [1035, 327] width 21 height 21
type input "[DATE]"
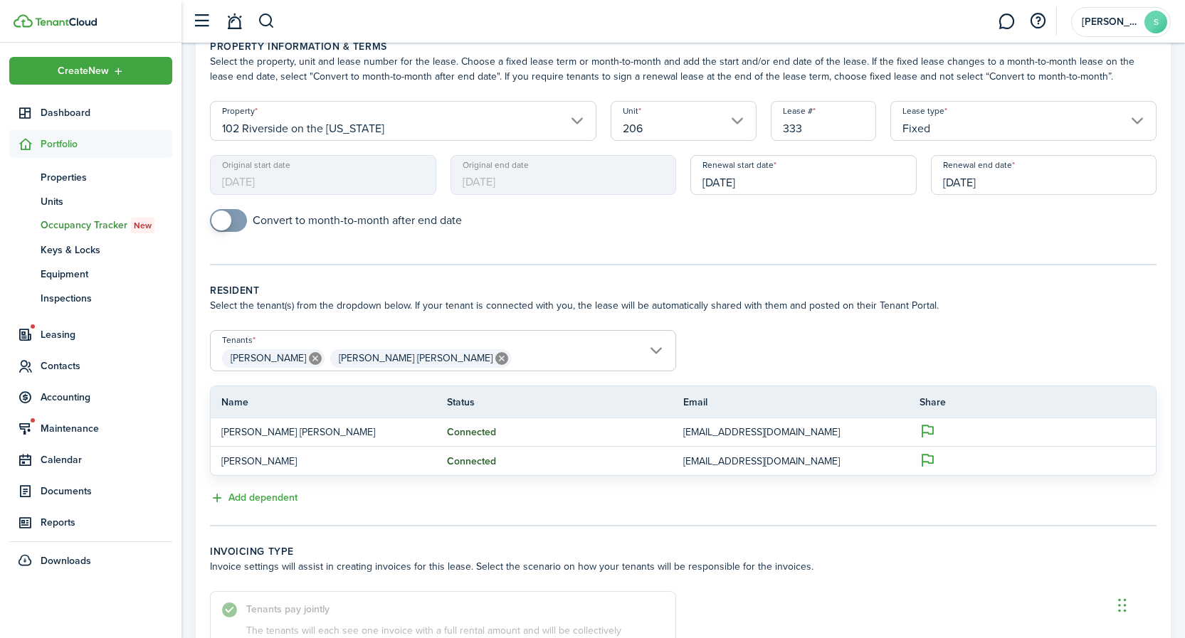
scroll to position [245, 0]
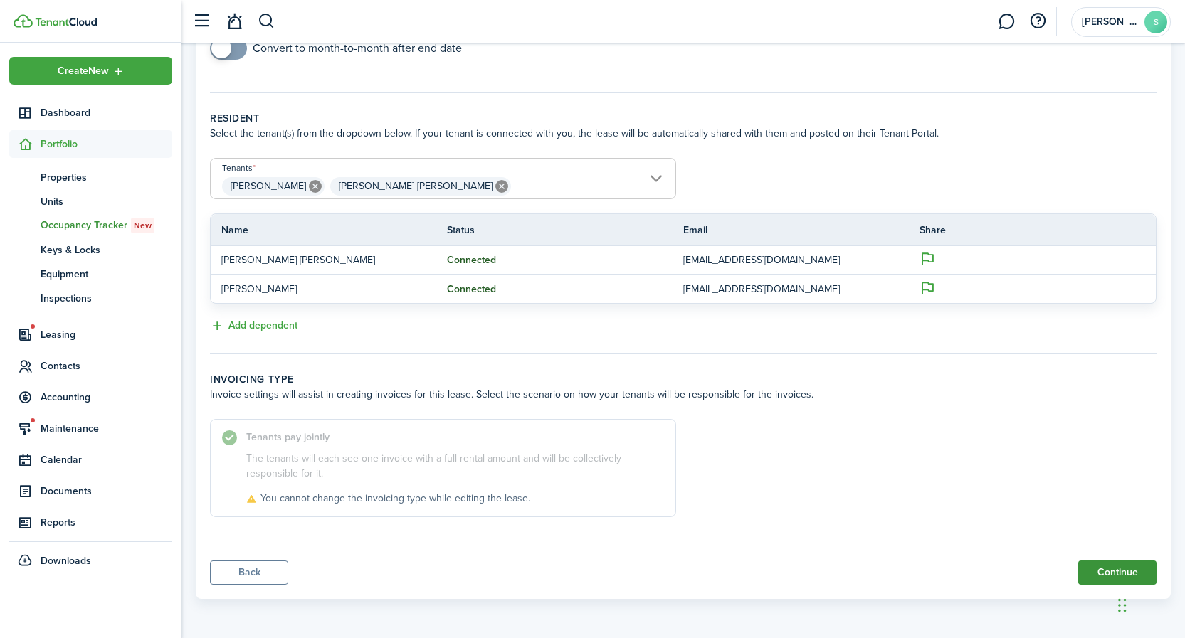
click at [1105, 576] on button "Continue" at bounding box center [1117, 573] width 78 height 24
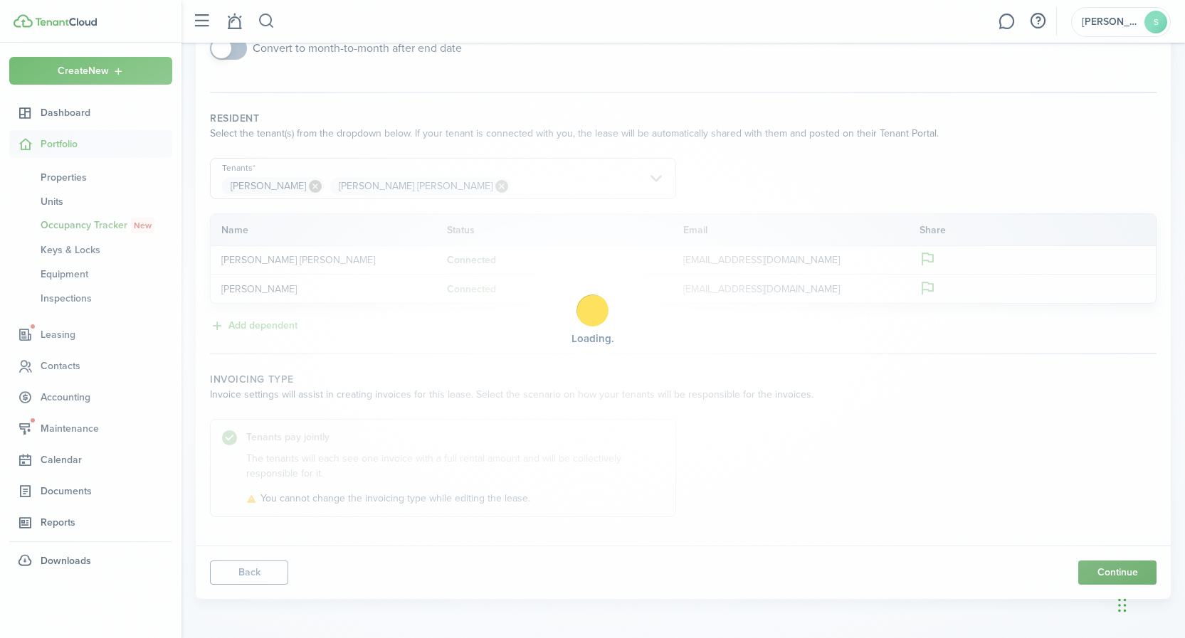
scroll to position [0, 0]
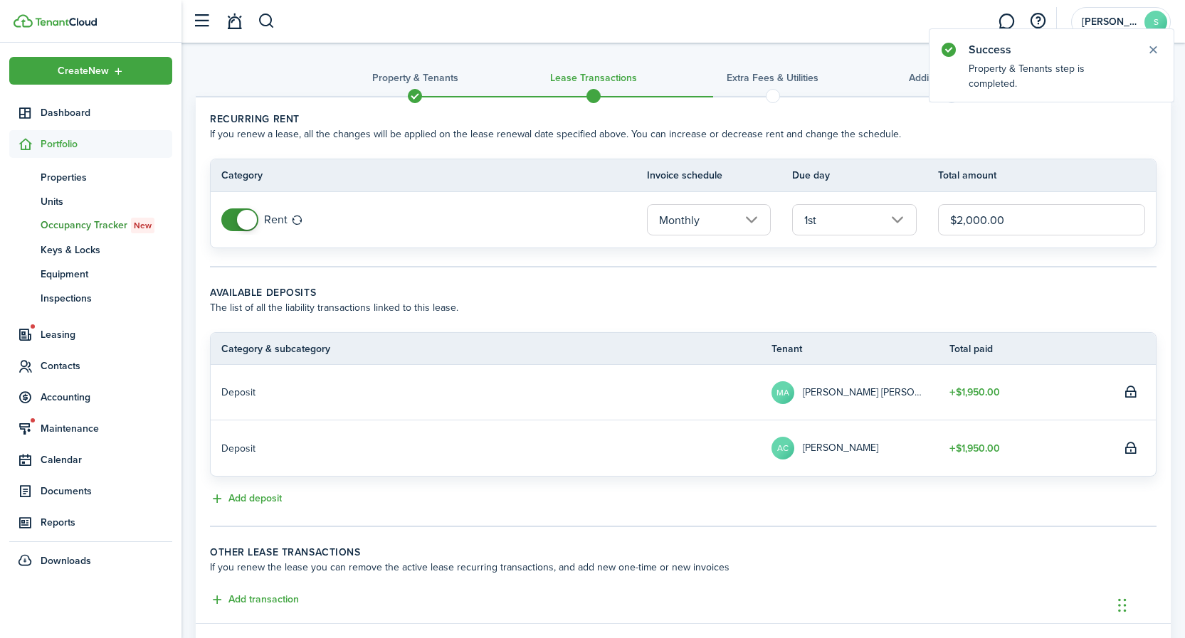
click at [981, 218] on input "$2,000.00" at bounding box center [1041, 219] width 207 height 31
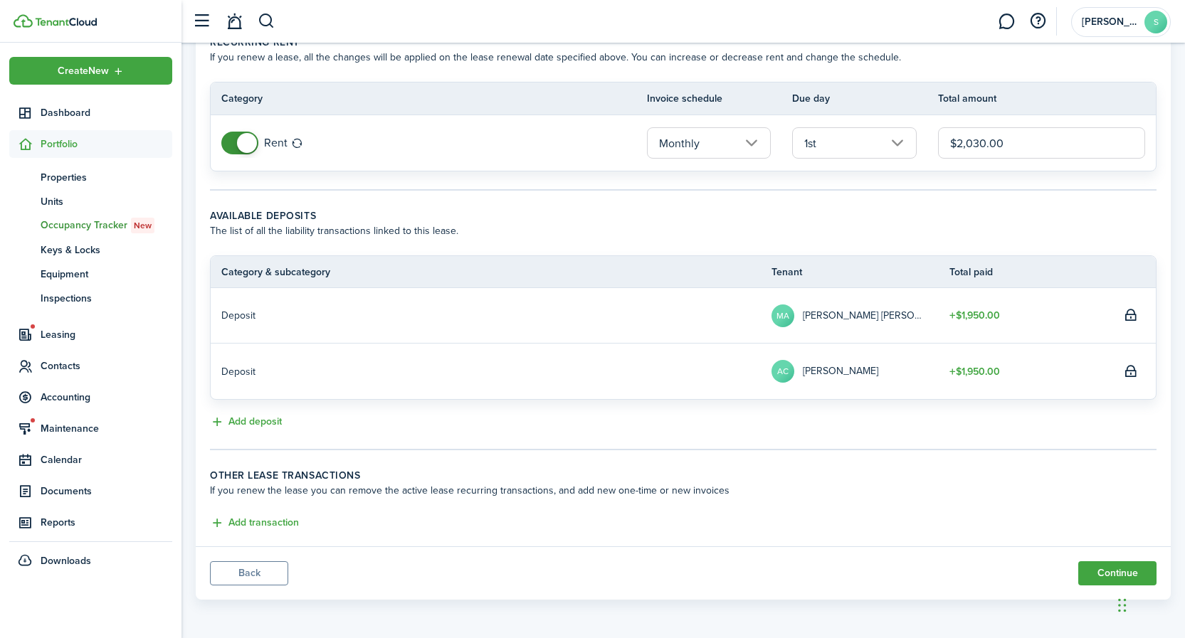
scroll to position [78, 0]
type input "$2,030.00"
click at [260, 521] on button "Add transaction" at bounding box center [254, 522] width 89 height 16
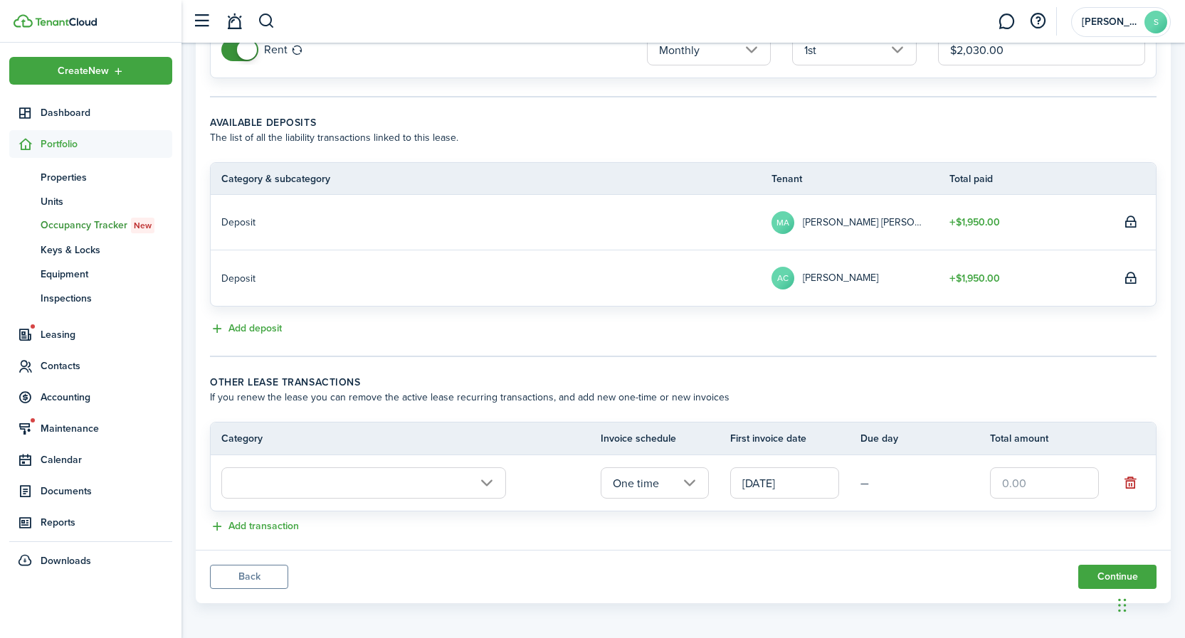
scroll to position [174, 0]
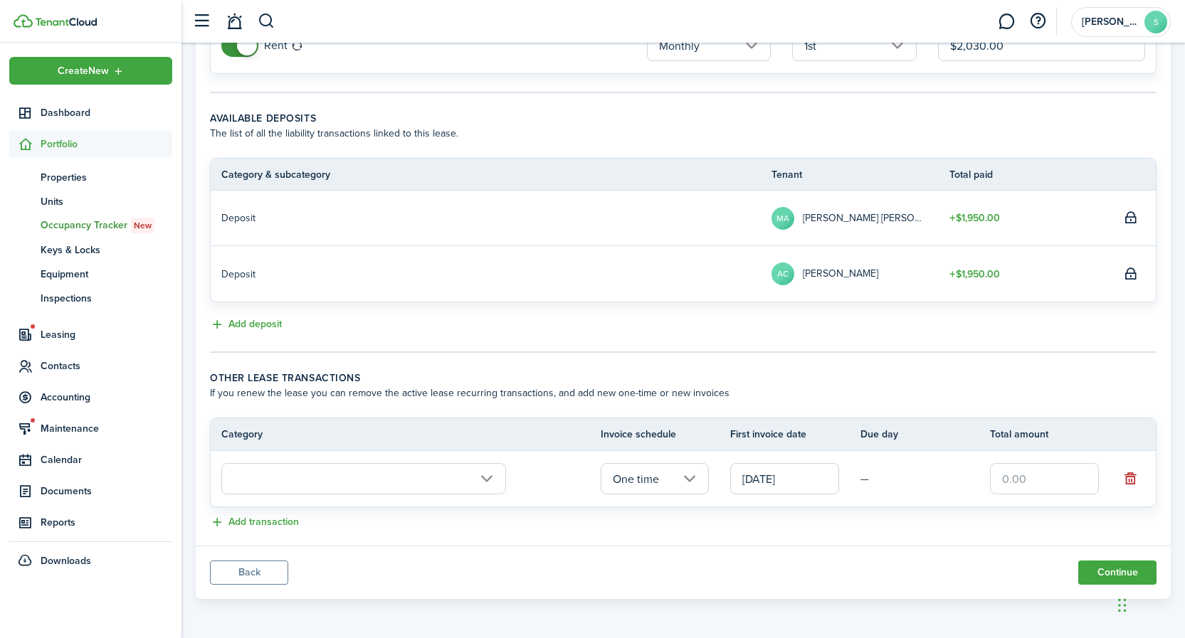
click at [391, 484] on input "text" at bounding box center [363, 478] width 285 height 31
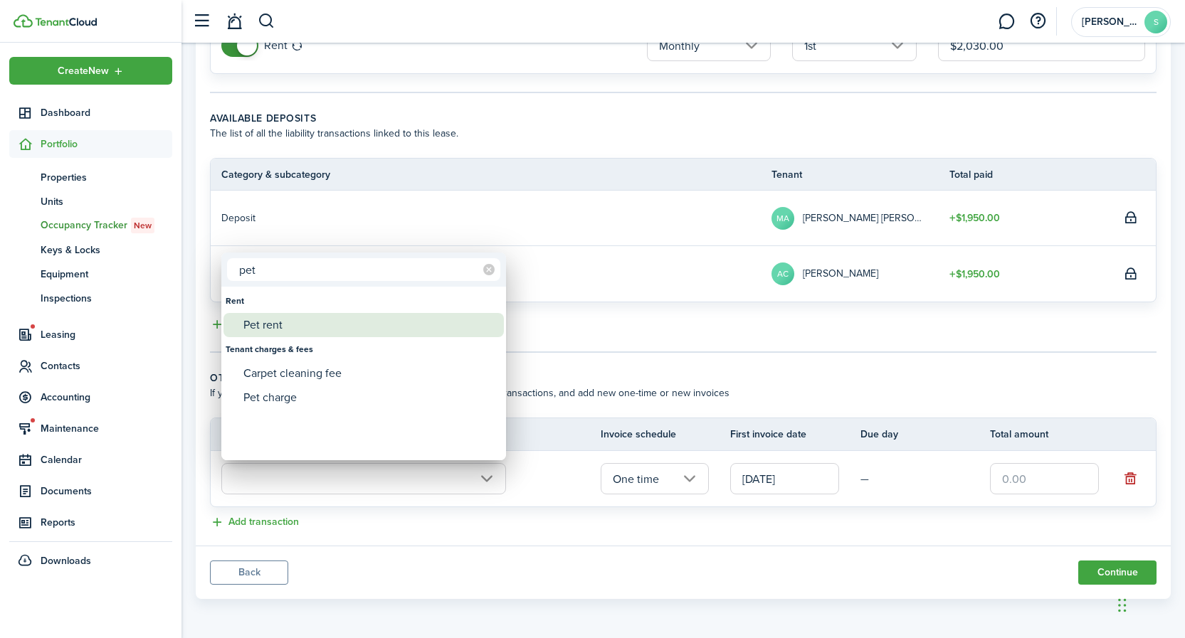
type input "pet"
click at [273, 321] on div "Pet rent" at bounding box center [369, 325] width 252 height 24
type input "Rent / Pet rent"
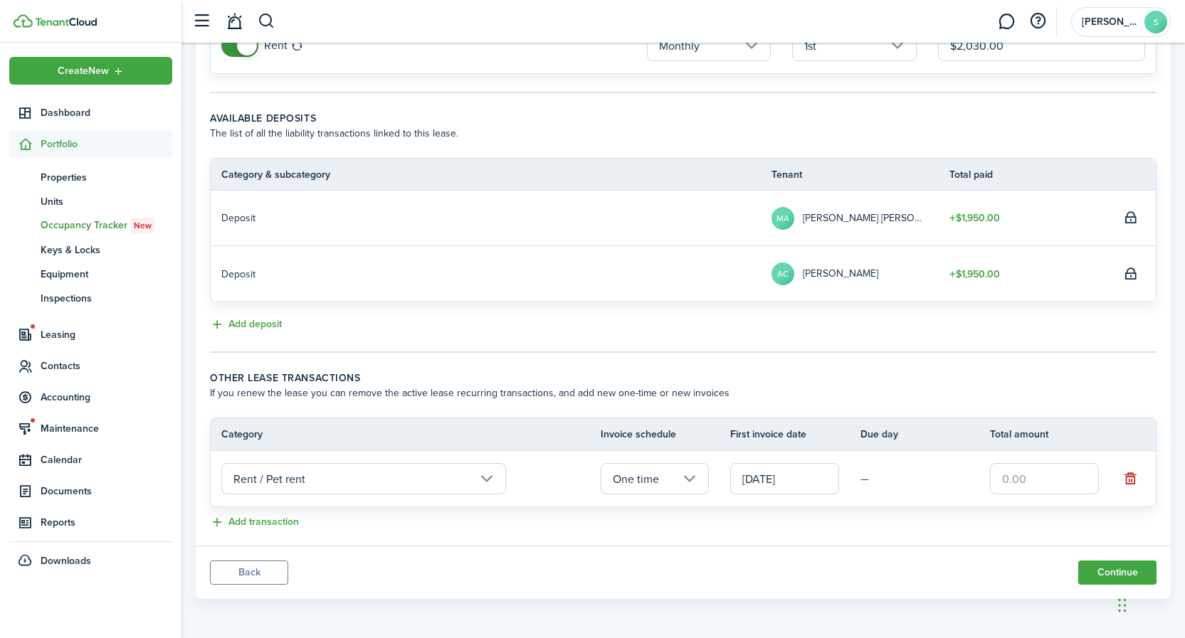
click at [691, 479] on input "One time" at bounding box center [655, 478] width 109 height 31
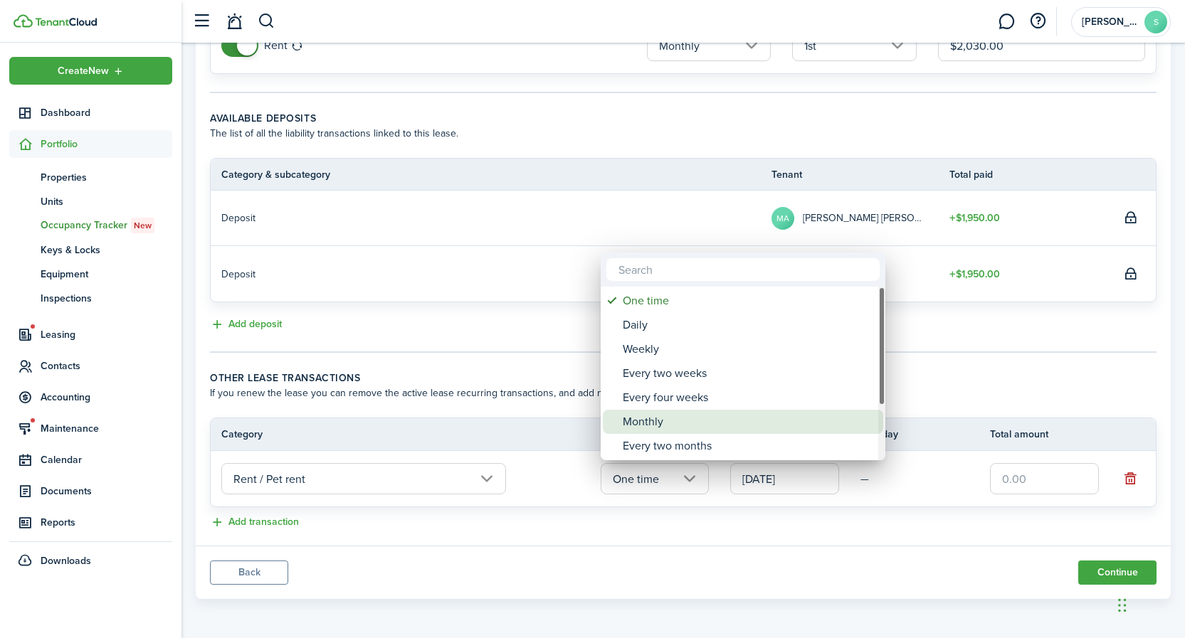
click at [652, 423] on div "Monthly" at bounding box center [749, 422] width 252 height 24
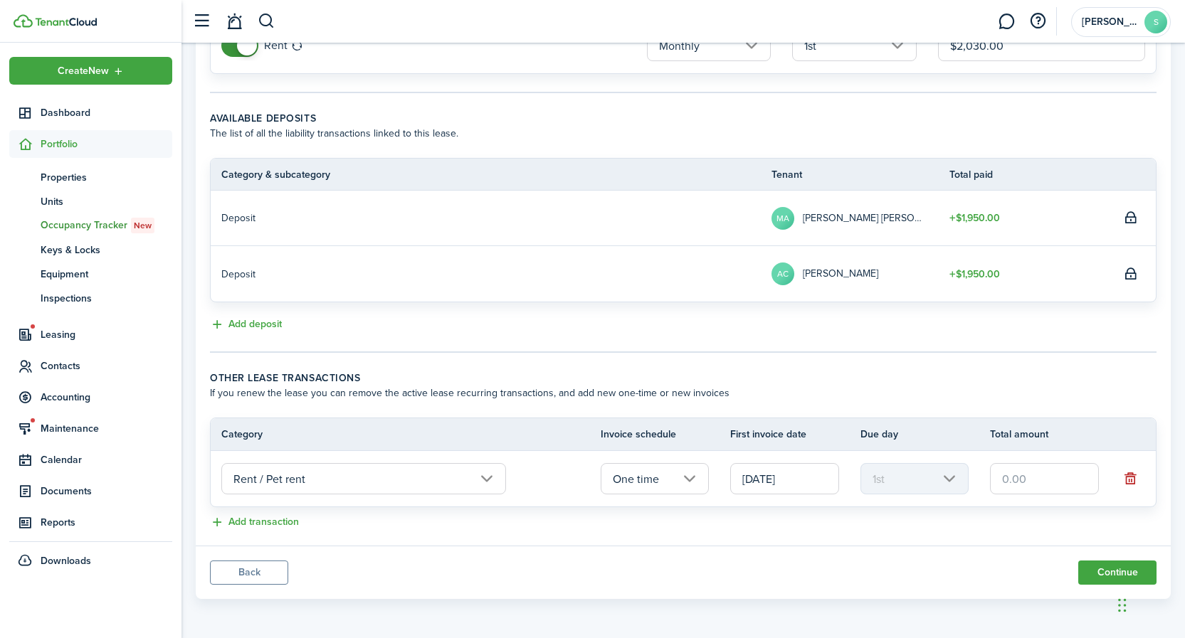
type input "Monthly"
click at [1035, 480] on input "text" at bounding box center [1044, 478] width 109 height 31
type input "$50.00"
click at [1107, 574] on button "Continue" at bounding box center [1117, 573] width 78 height 24
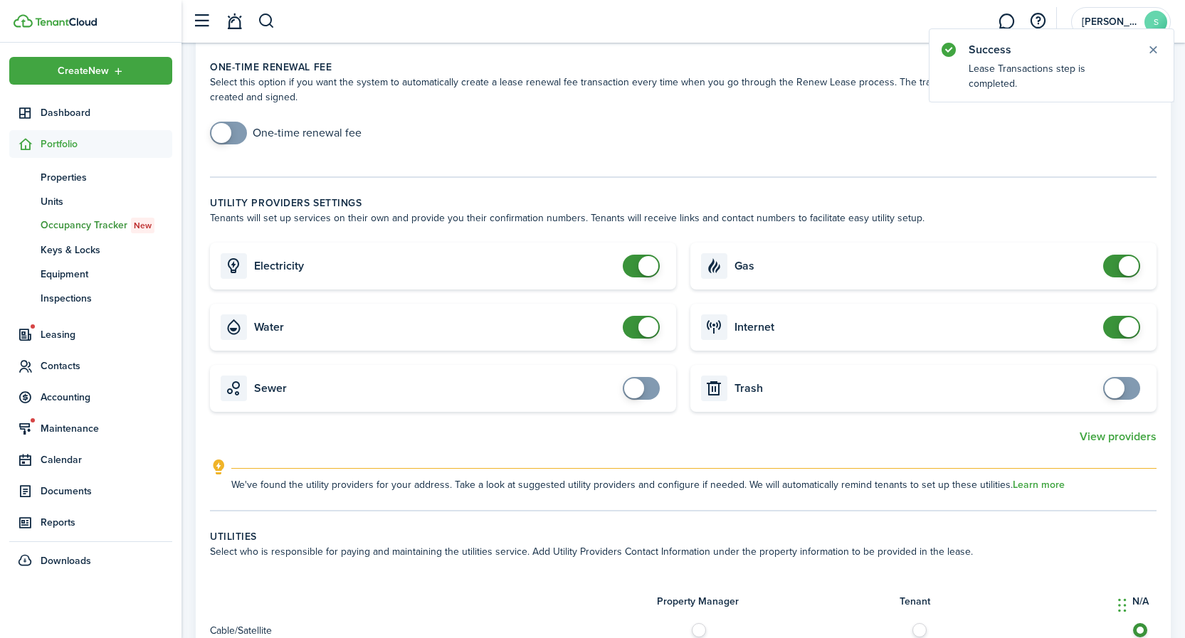
scroll to position [512, 0]
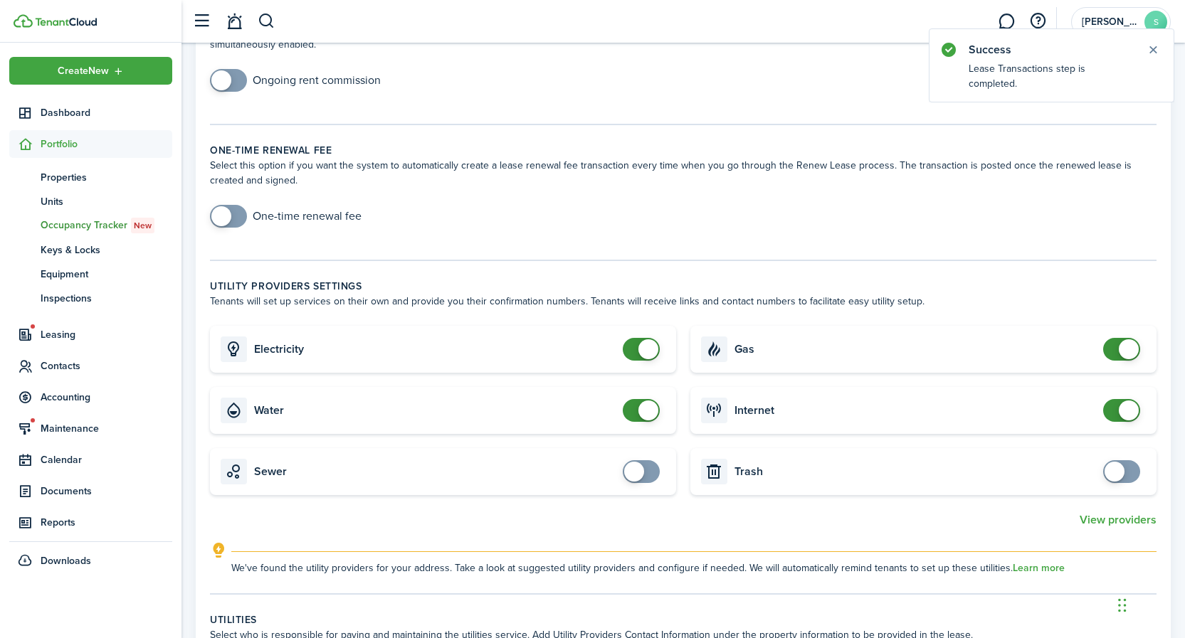
checkbox input "false"
click at [634, 347] on span at bounding box center [641, 349] width 14 height 23
checkbox input "false"
click at [634, 409] on span at bounding box center [641, 410] width 14 height 23
checkbox input "false"
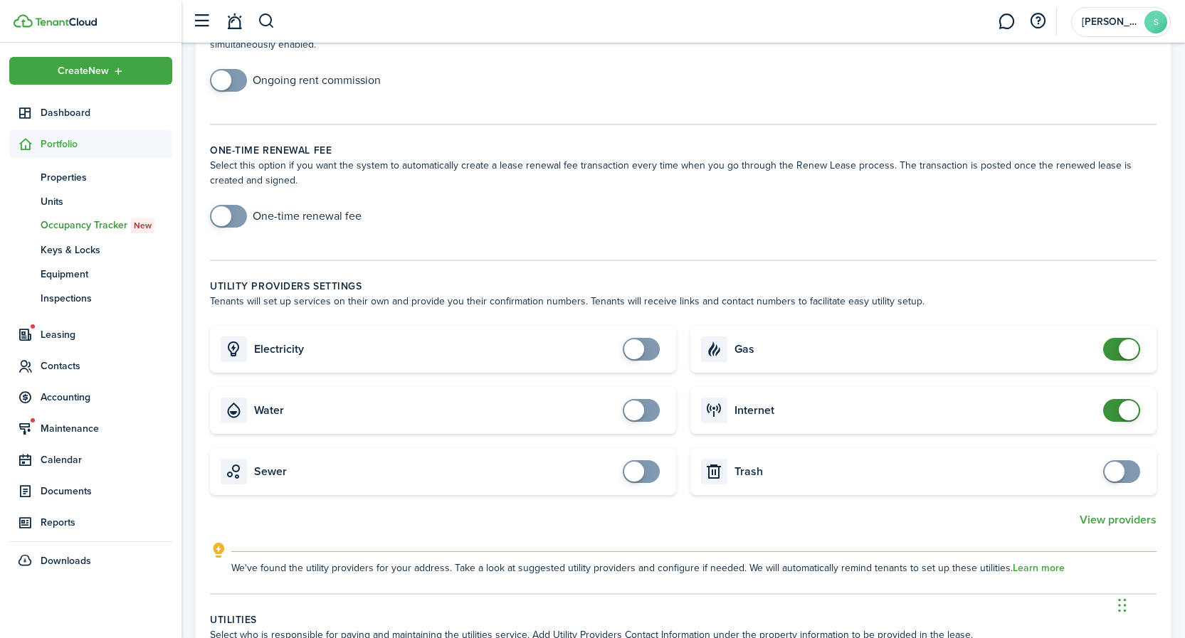
click at [1114, 344] on span at bounding box center [1121, 349] width 14 height 23
checkbox input "false"
click at [1114, 411] on span at bounding box center [1121, 410] width 14 height 23
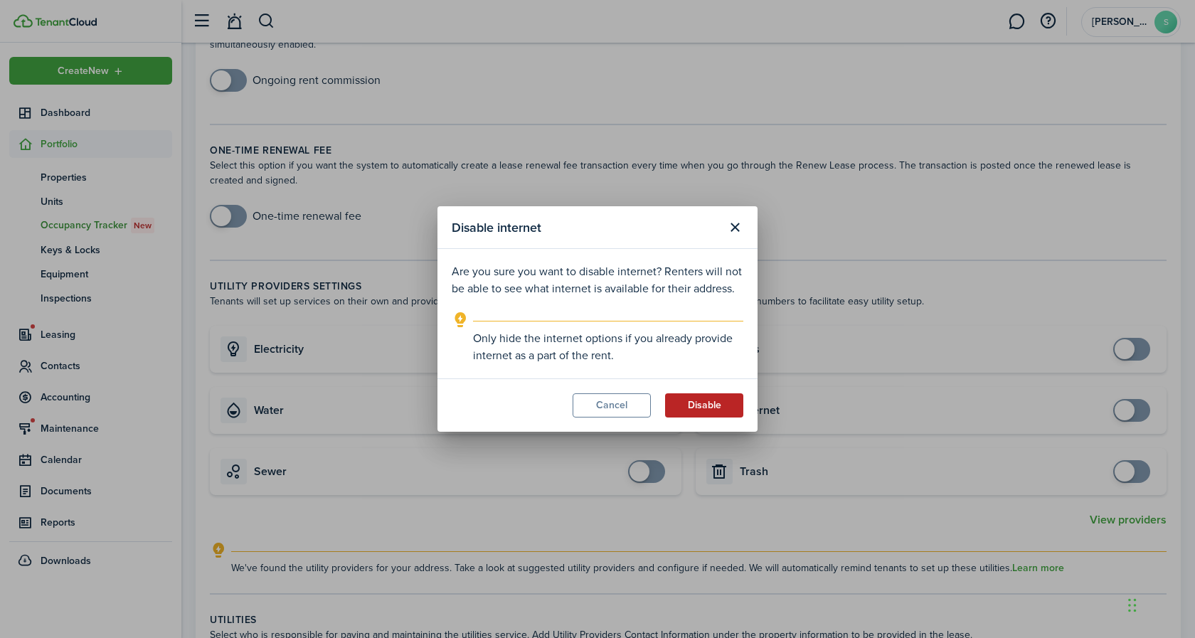
click at [723, 400] on button "Disable" at bounding box center [704, 405] width 78 height 24
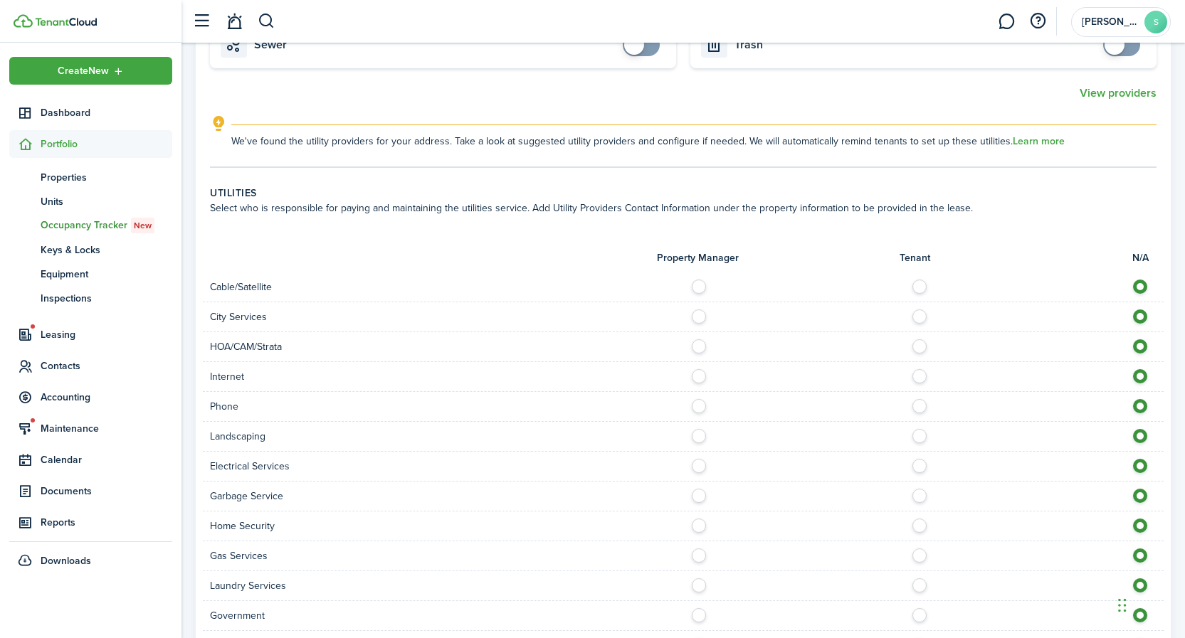
scroll to position [1188, 0]
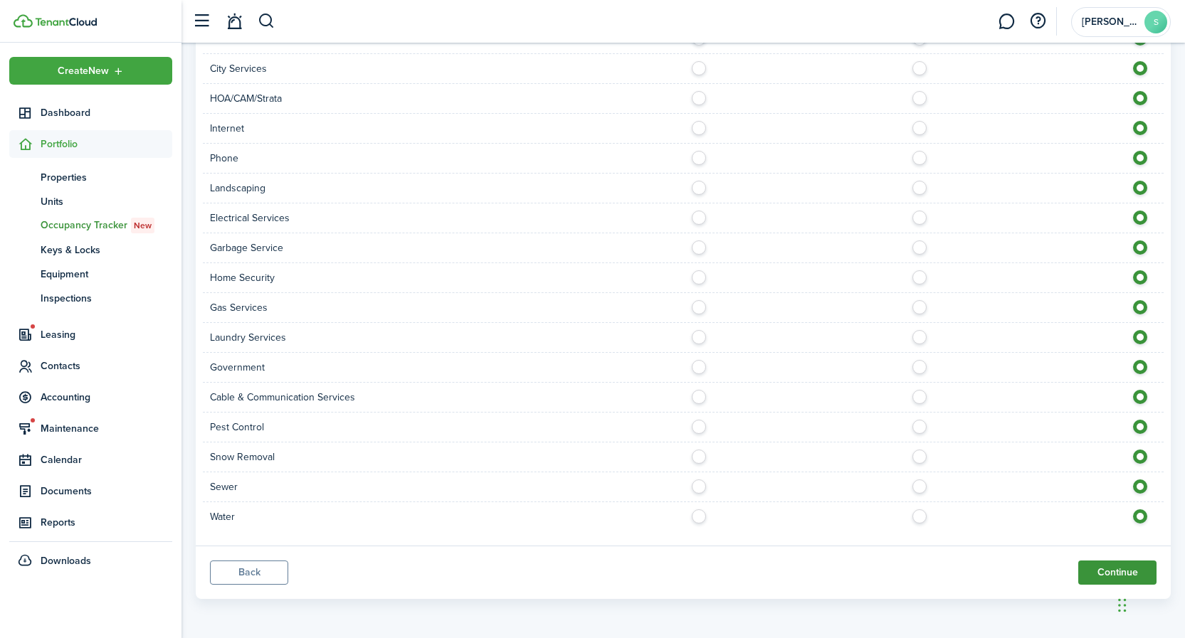
click at [1097, 574] on button "Continue" at bounding box center [1117, 573] width 78 height 24
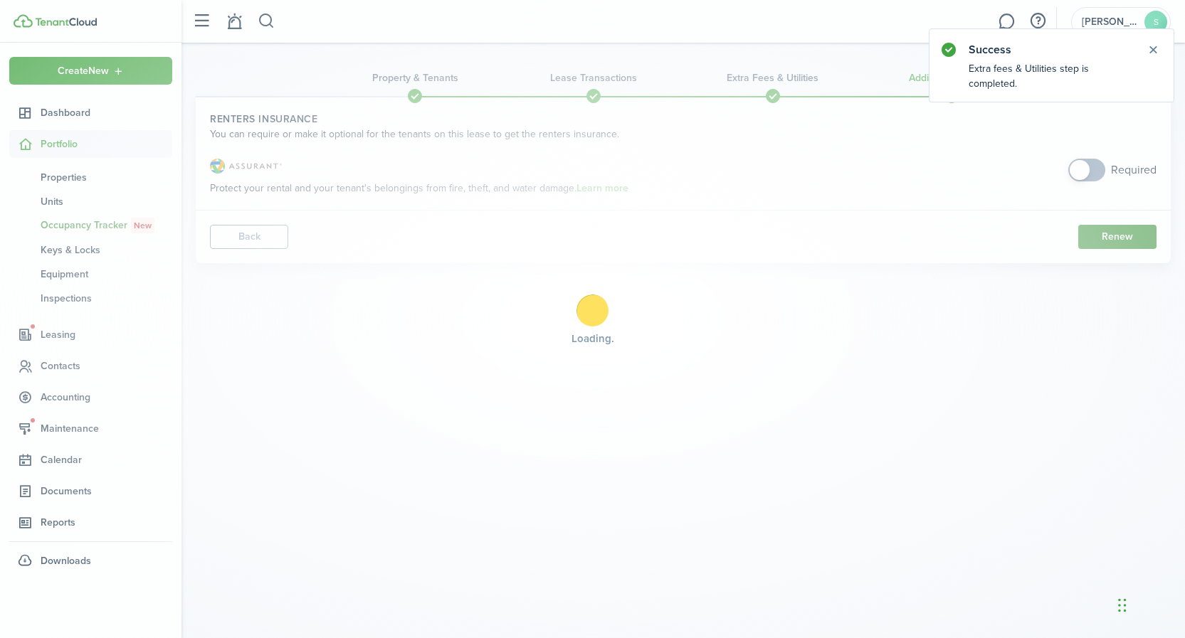
scroll to position [0, 0]
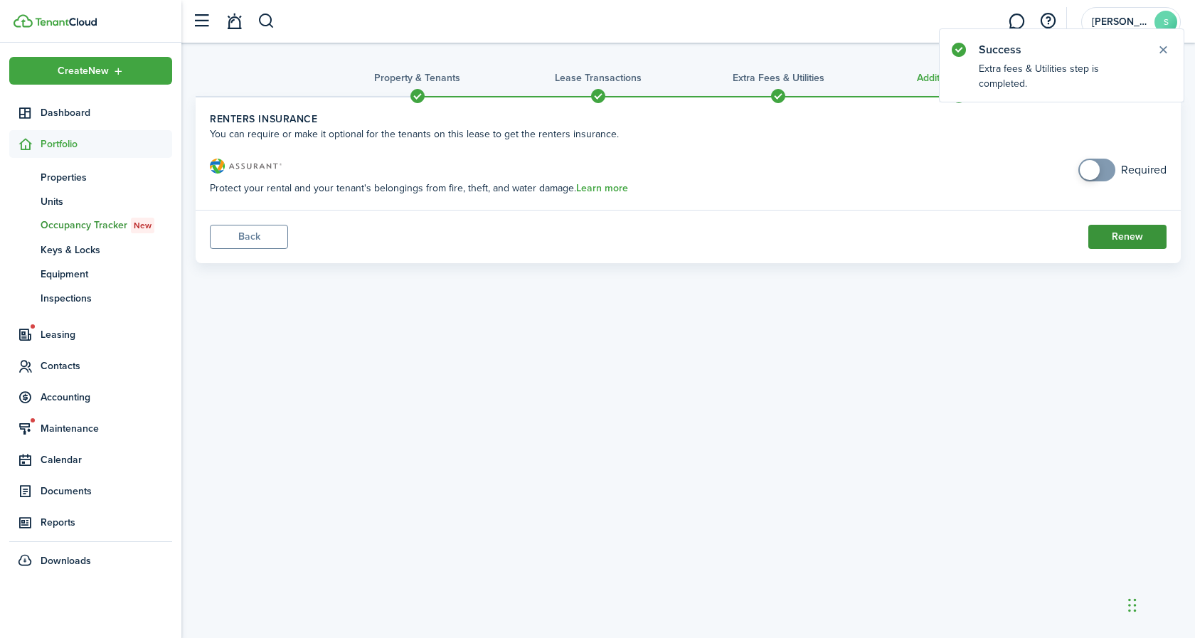
click at [1115, 233] on button "Renew" at bounding box center [1128, 237] width 78 height 24
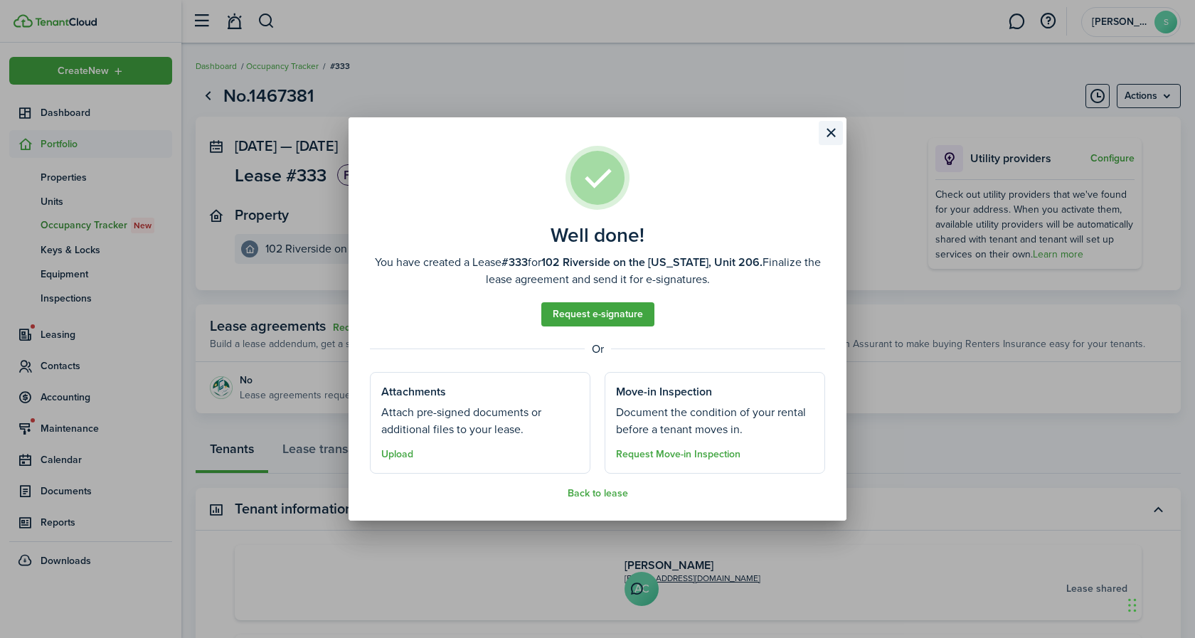
click at [834, 131] on button "Close modal" at bounding box center [831, 133] width 24 height 24
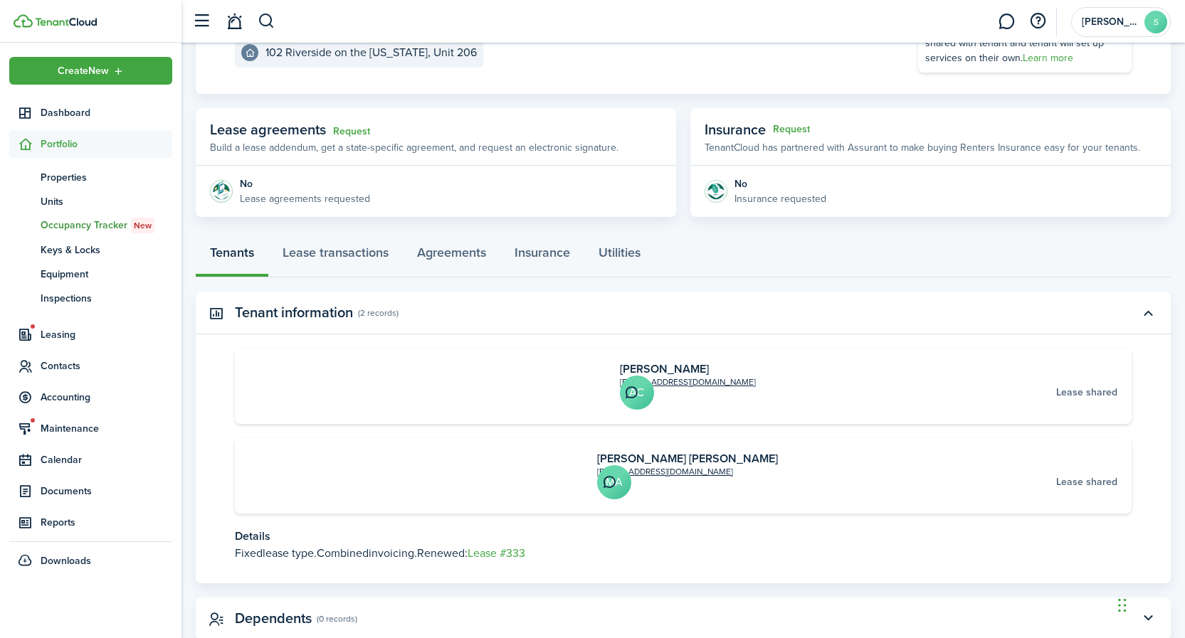
scroll to position [212, 0]
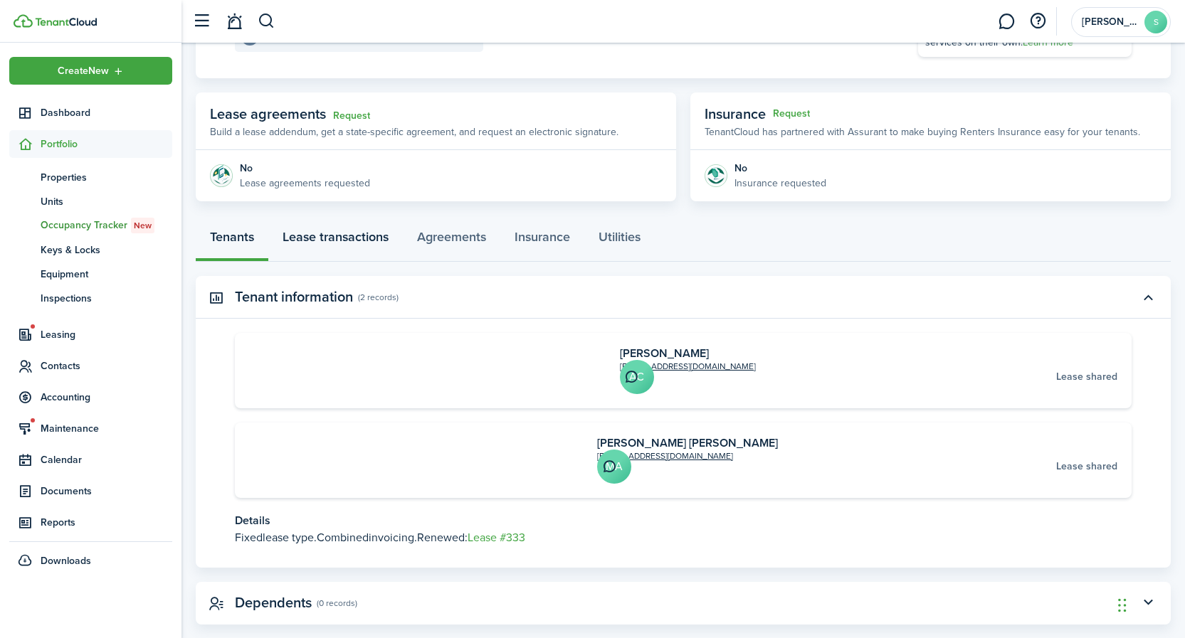
click at [354, 238] on link "Lease transactions" at bounding box center [335, 240] width 134 height 43
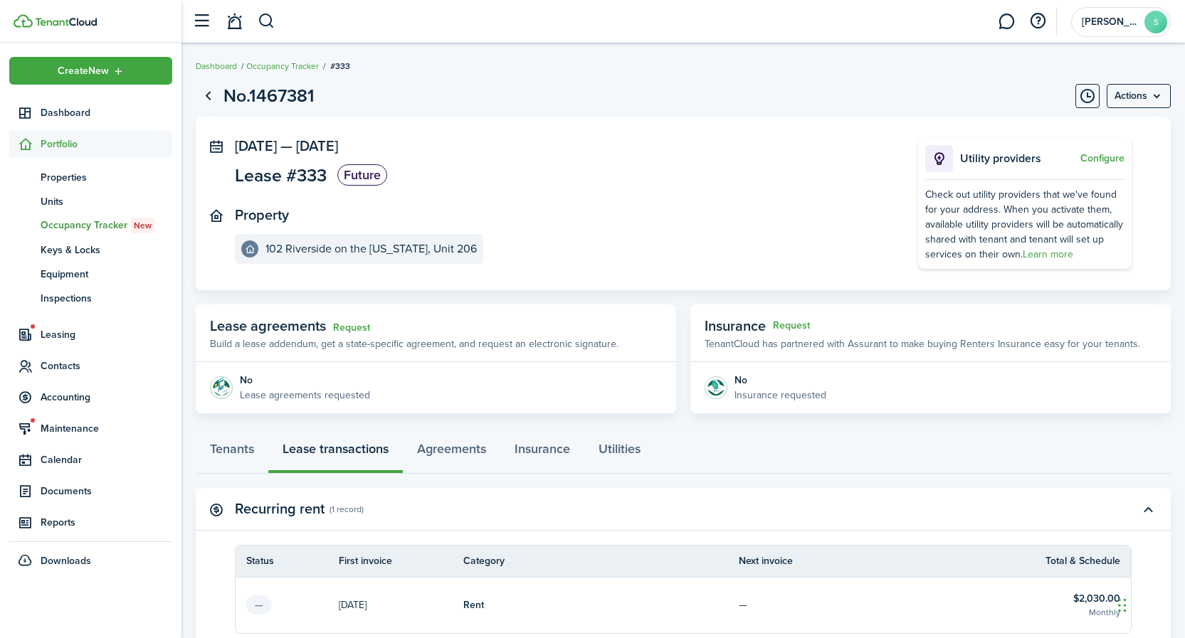
click at [576, 19] on header-wrapper "[PERSON_NAME]" at bounding box center [677, 21] width 985 height 43
click at [81, 110] on span "Dashboard" at bounding box center [107, 112] width 132 height 15
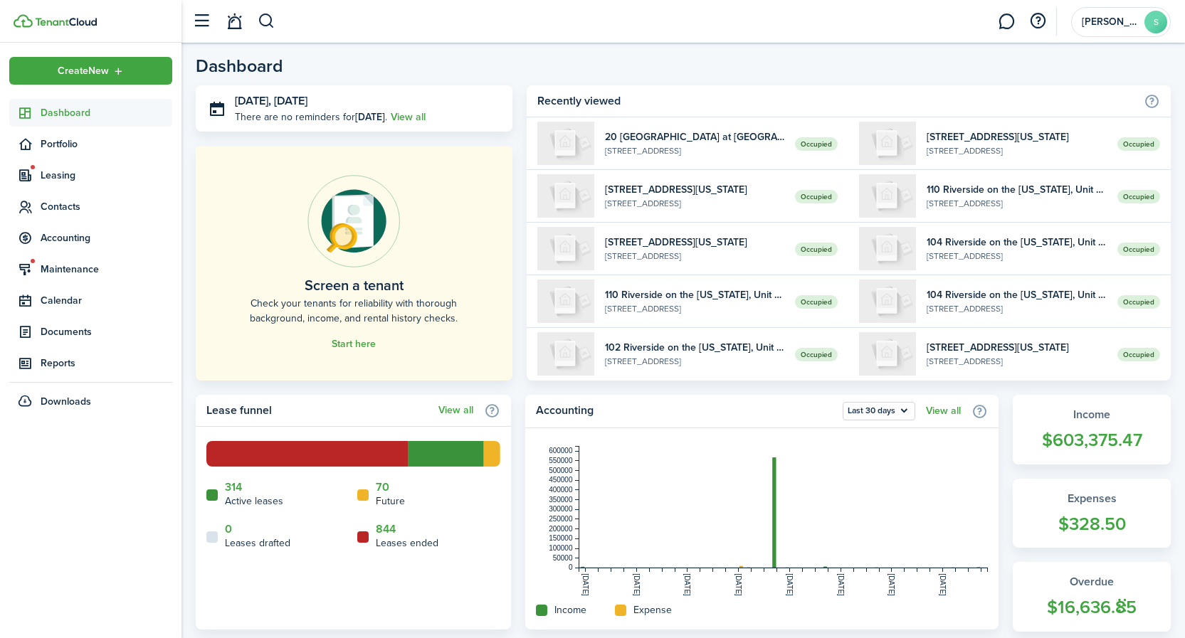
click at [410, 24] on header-wrapper "[PERSON_NAME]" at bounding box center [677, 21] width 985 height 43
click at [56, 174] on span "Leasing" at bounding box center [107, 175] width 132 height 15
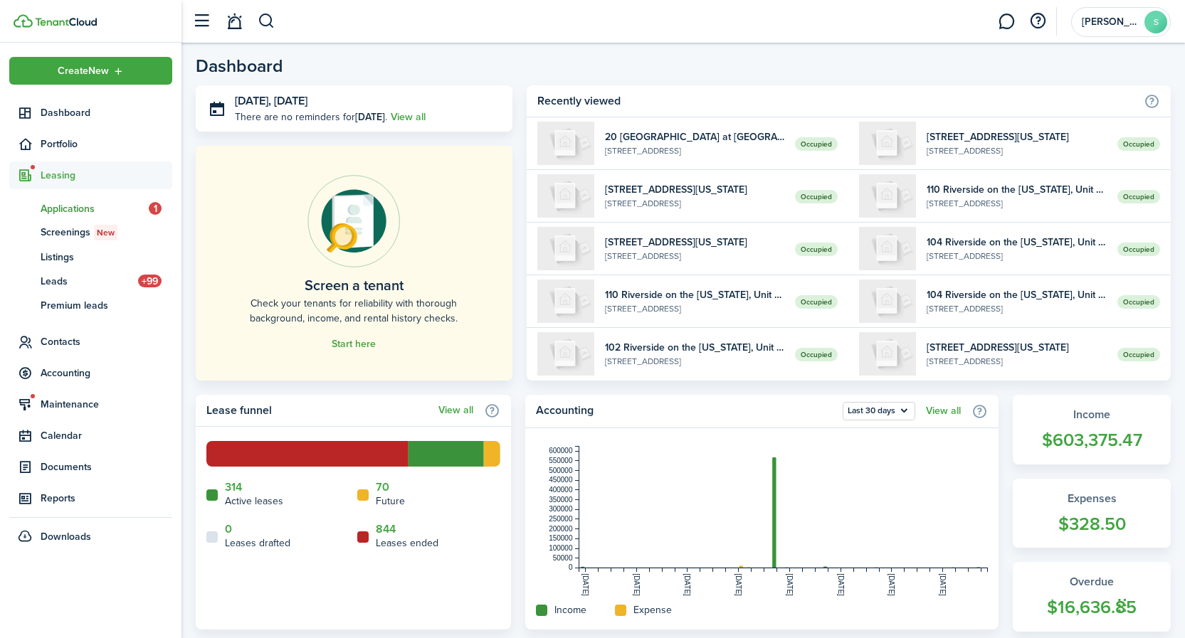
click at [62, 208] on span "Applications" at bounding box center [95, 208] width 108 height 15
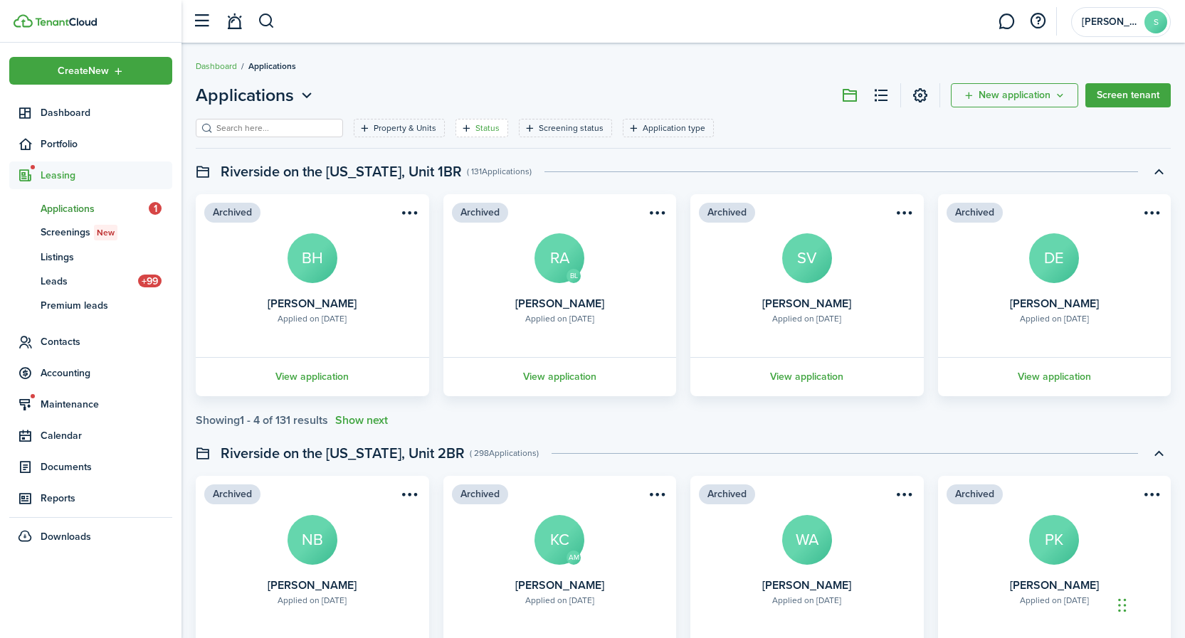
click at [471, 124] on filter-tag "Status" at bounding box center [481, 128] width 53 height 19
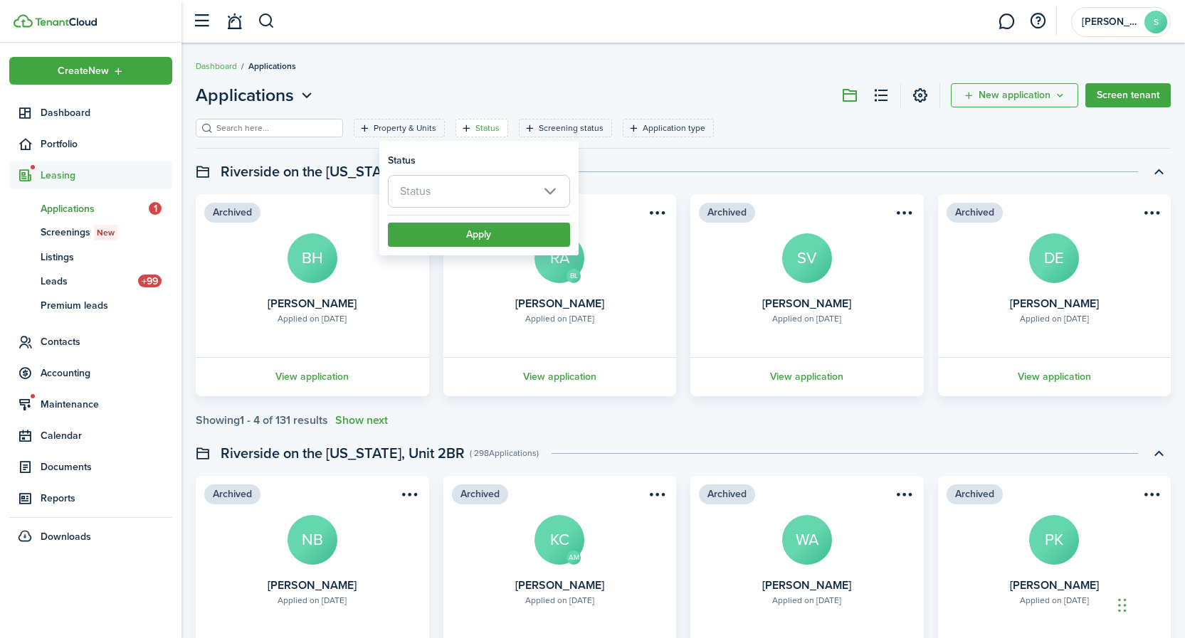
click at [465, 198] on span "Status" at bounding box center [479, 191] width 181 height 31
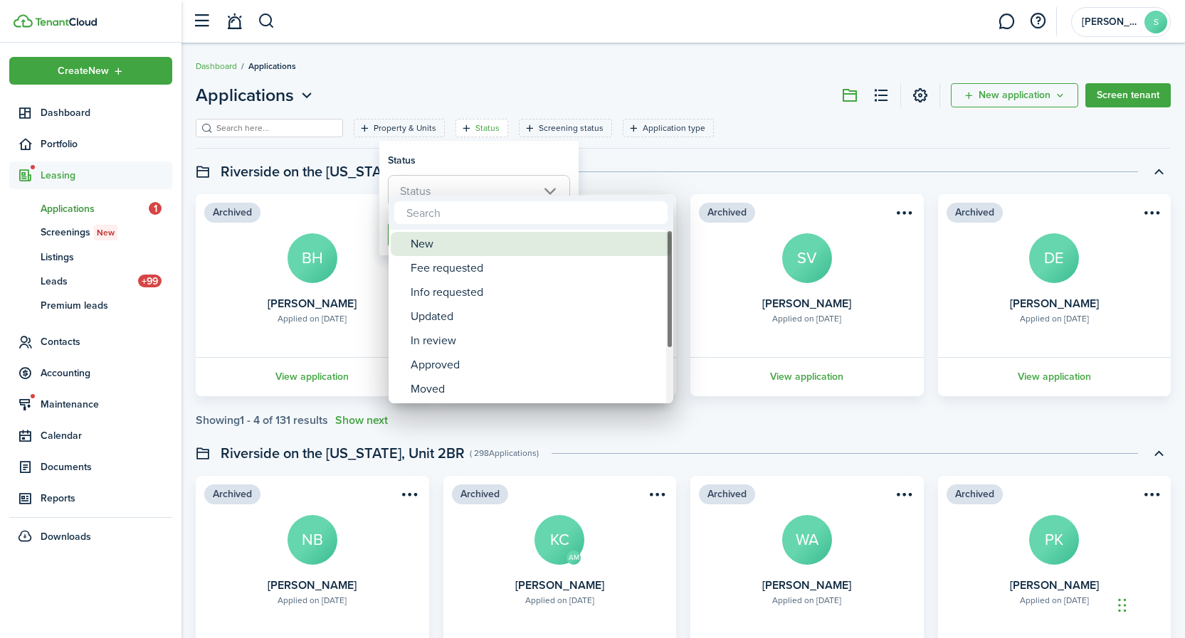
click at [440, 245] on div "New" at bounding box center [537, 244] width 252 height 24
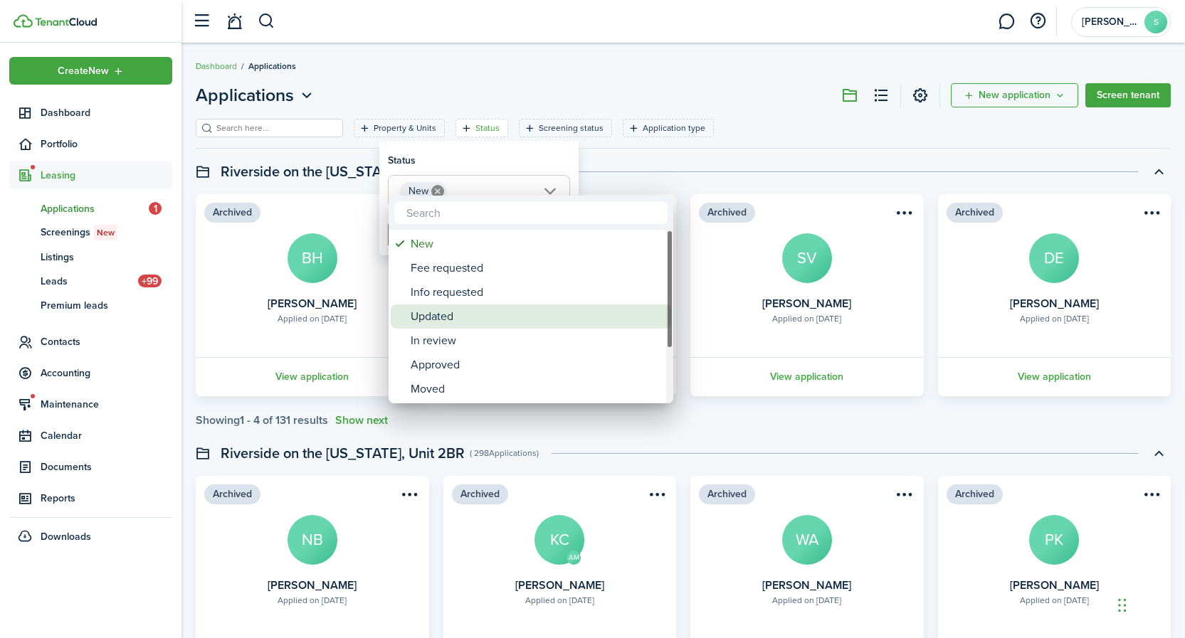
click at [446, 320] on div "Updated" at bounding box center [537, 317] width 252 height 24
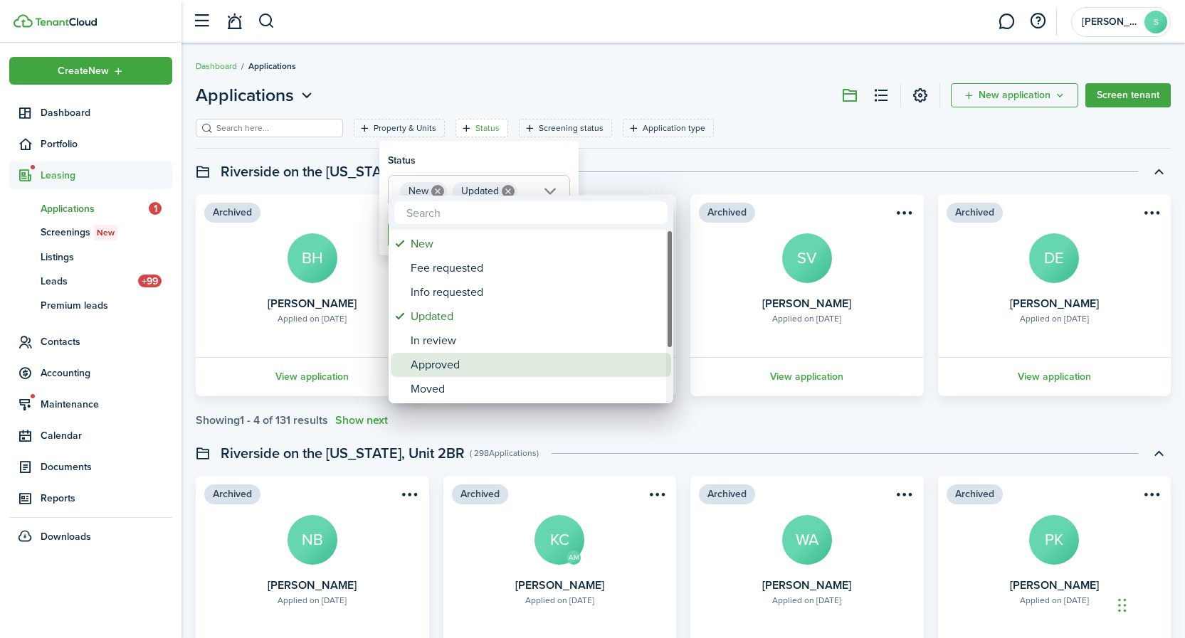
click at [455, 366] on div "Approved" at bounding box center [537, 365] width 252 height 24
type input "New, Updated, Approved"
click at [781, 436] on div at bounding box center [592, 319] width 1412 height 866
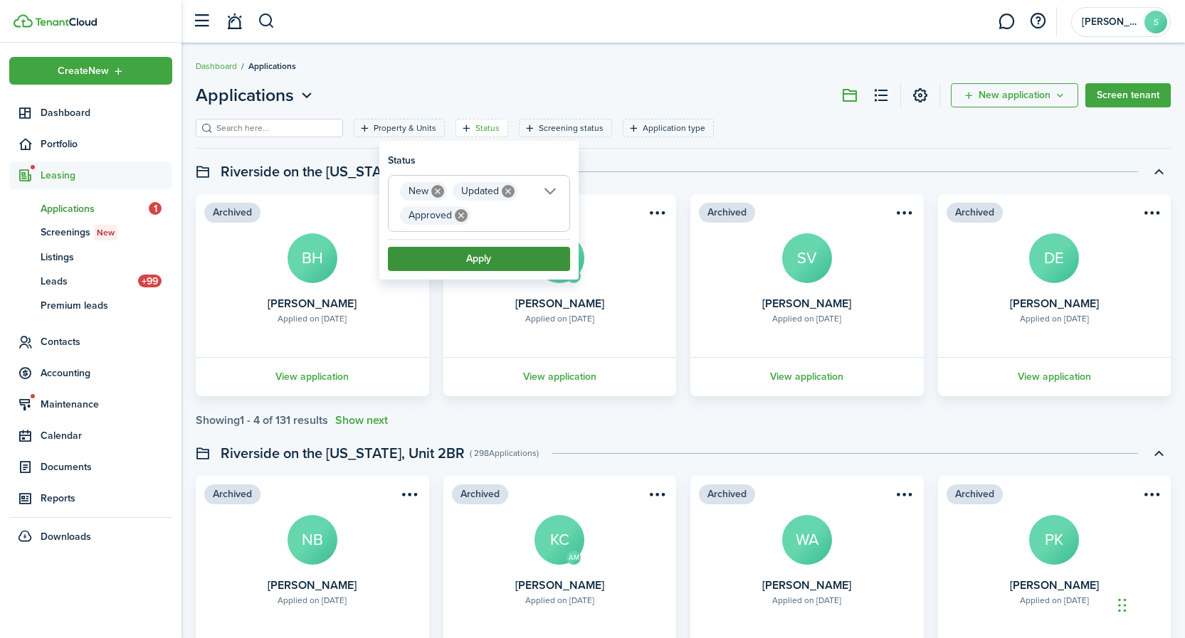
click at [505, 262] on button "Apply" at bounding box center [479, 259] width 182 height 24
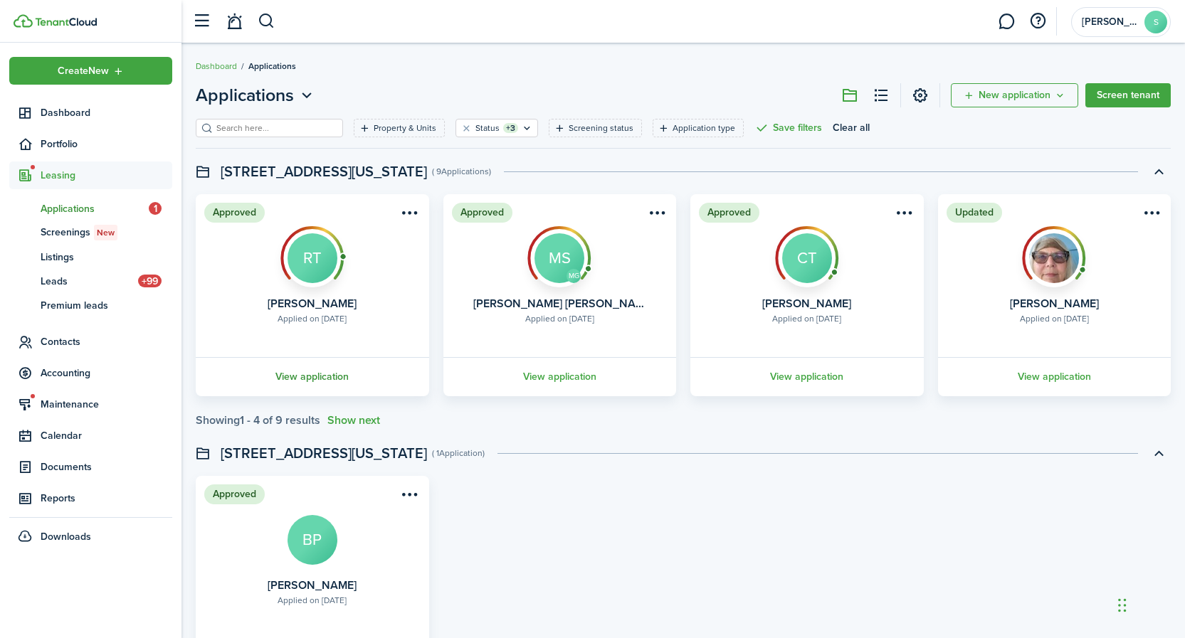
click at [323, 376] on link "View application" at bounding box center [313, 376] width 238 height 39
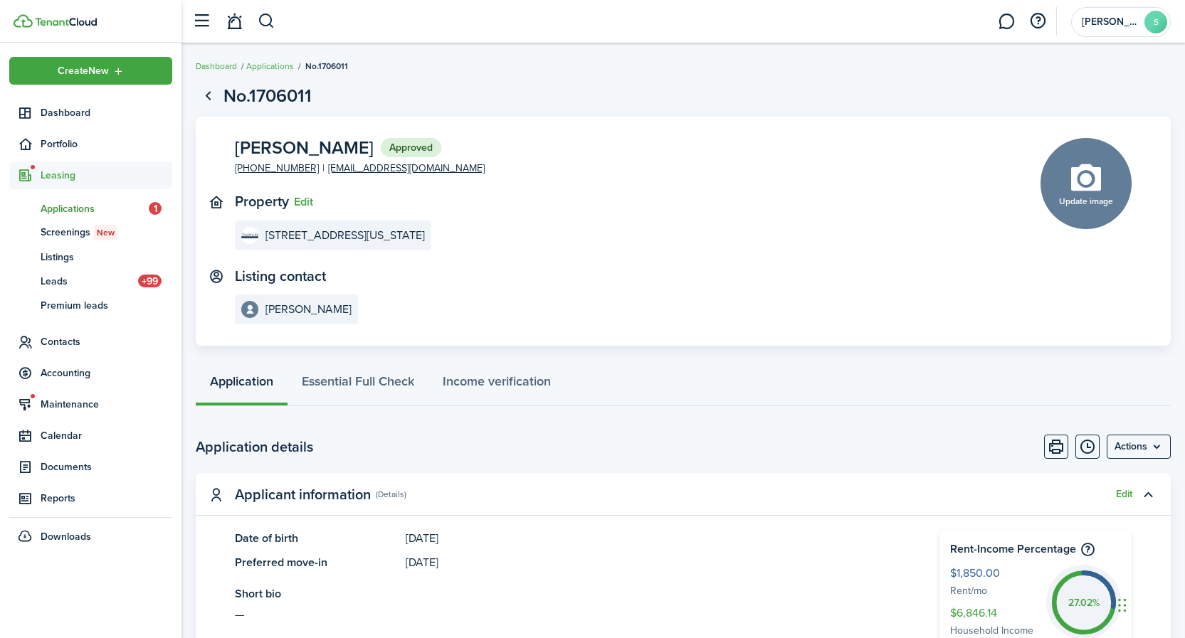
click at [448, 22] on header-wrapper "[PERSON_NAME]" at bounding box center [677, 21] width 985 height 43
